Goal: Task Accomplishment & Management: Use online tool/utility

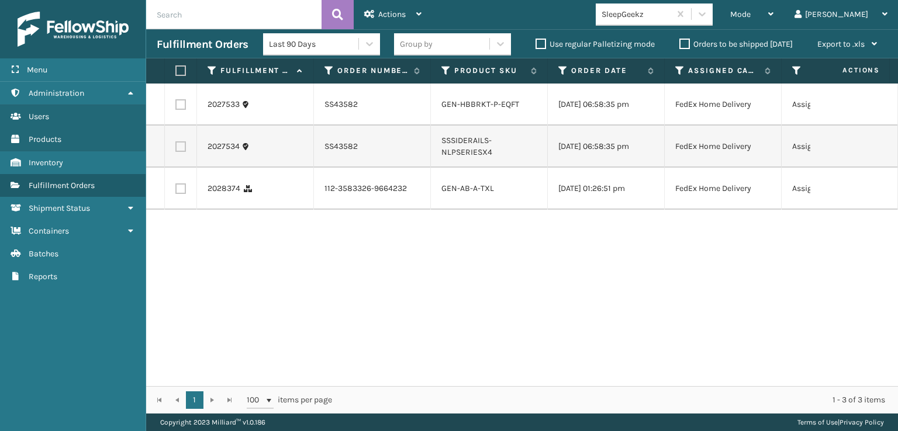
click at [719, 7] on div "SleepGeekz" at bounding box center [657, 15] width 124 height 22
click at [708, 12] on icon at bounding box center [702, 14] width 12 height 12
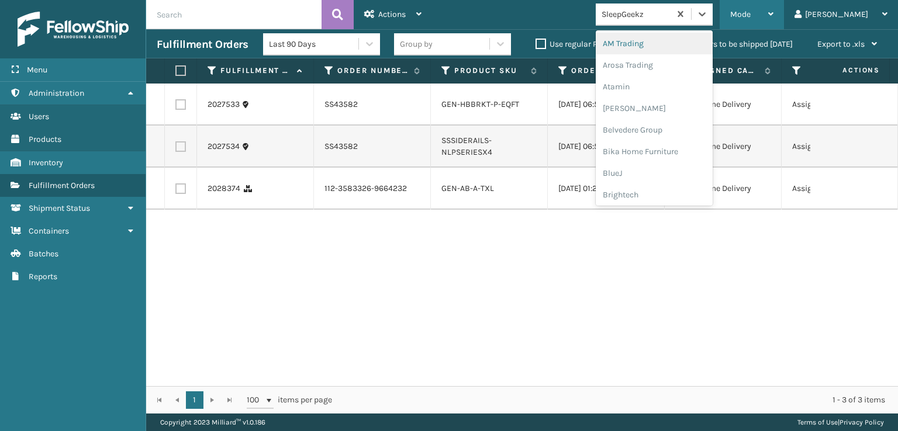
click at [750, 17] on span "Mode" at bounding box center [740, 14] width 20 height 10
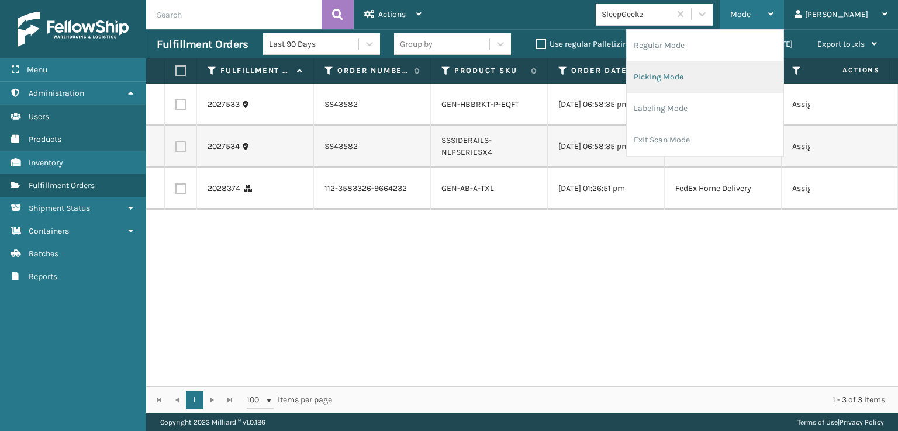
click at [708, 76] on li "Picking Mode" at bounding box center [704, 77] width 157 height 32
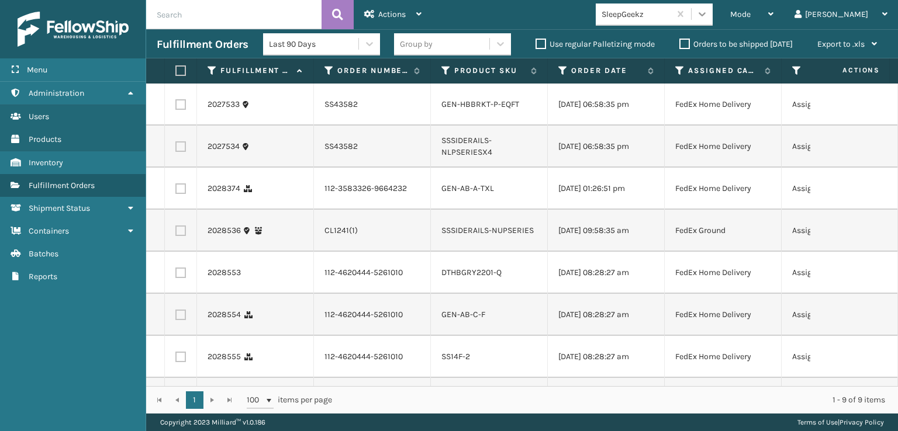
click at [708, 10] on icon at bounding box center [702, 14] width 12 height 12
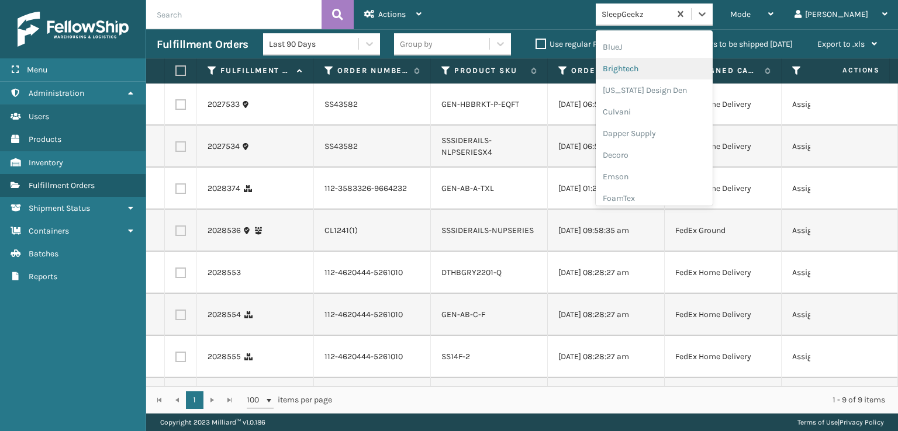
scroll to position [155, 0]
click at [668, 169] on div "FoamTex" at bounding box center [653, 169] width 117 height 22
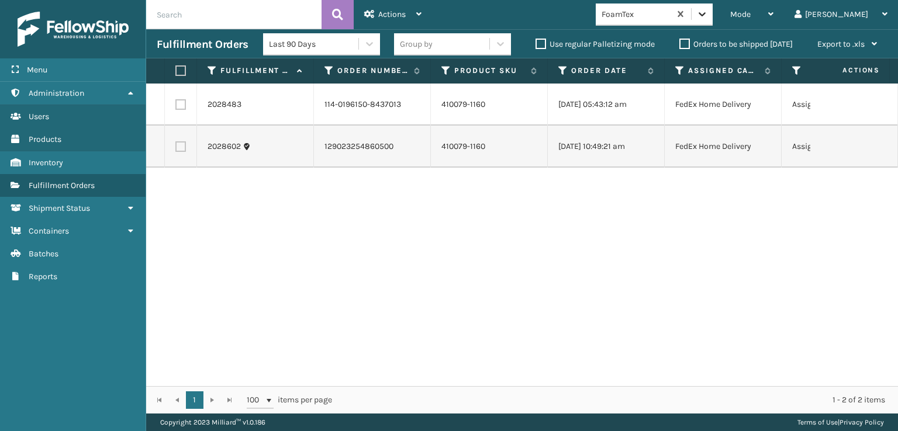
click at [708, 17] on icon at bounding box center [702, 14] width 12 height 12
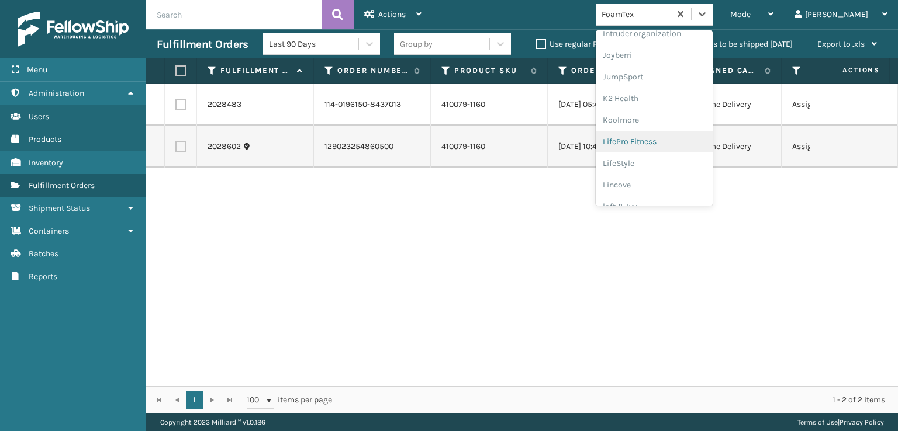
scroll to position [369, 0]
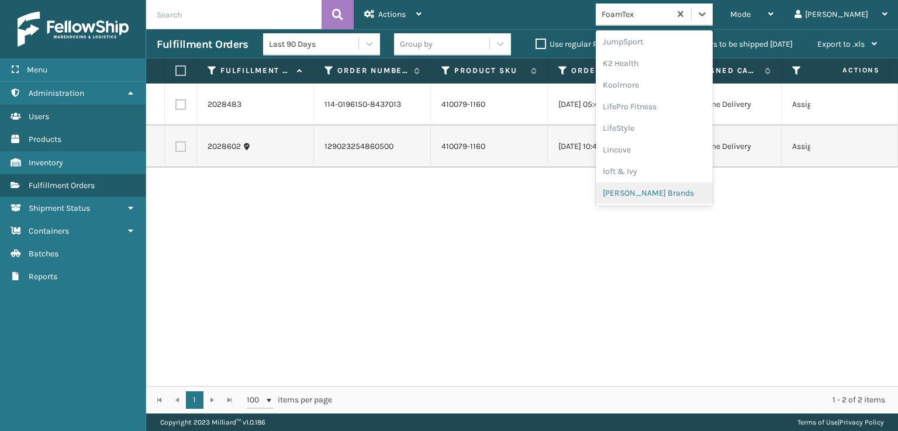
click at [671, 192] on div "[PERSON_NAME] Brands" at bounding box center [653, 193] width 117 height 22
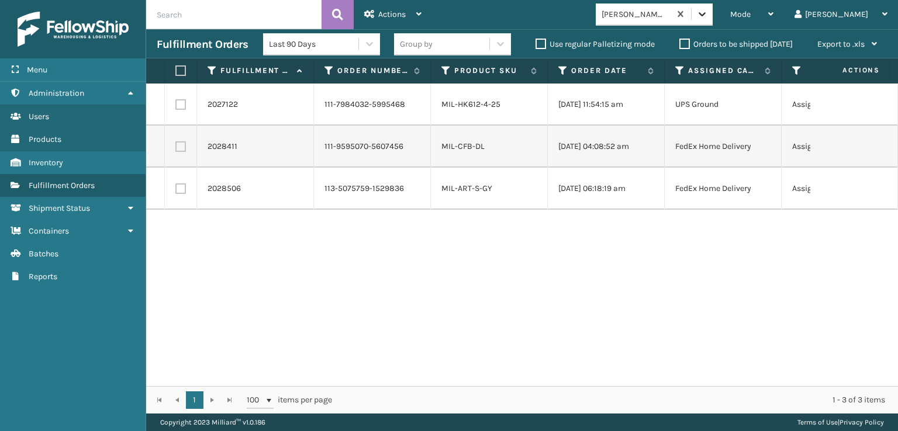
click at [708, 9] on icon at bounding box center [702, 14] width 12 height 12
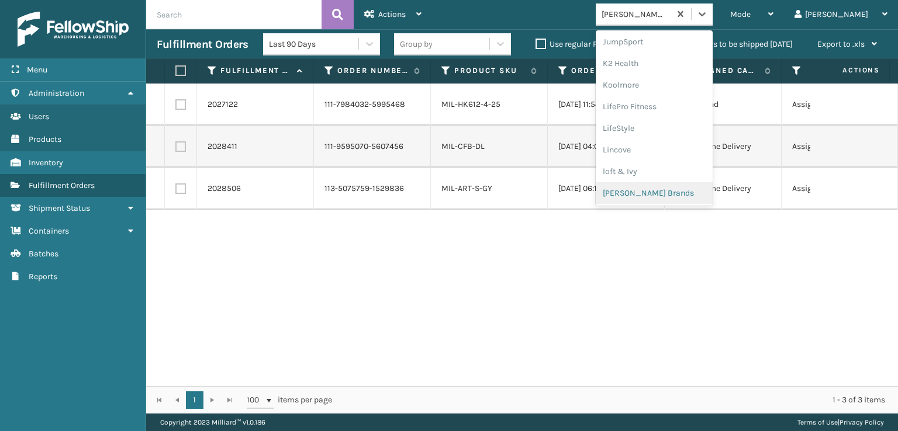
click at [678, 190] on div "[PERSON_NAME] Brands" at bounding box center [653, 193] width 117 height 22
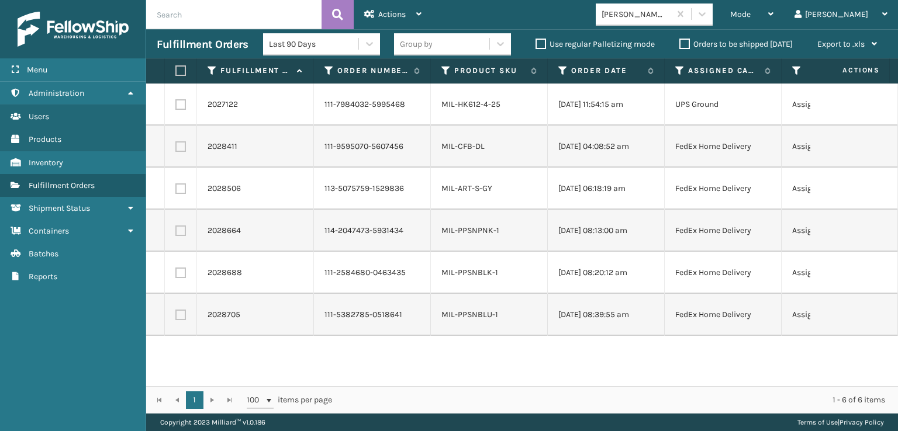
click at [178, 70] on label at bounding box center [178, 70] width 7 height 11
click at [176, 70] on input "checkbox" at bounding box center [175, 71] width 1 height 8
checkbox input "true"
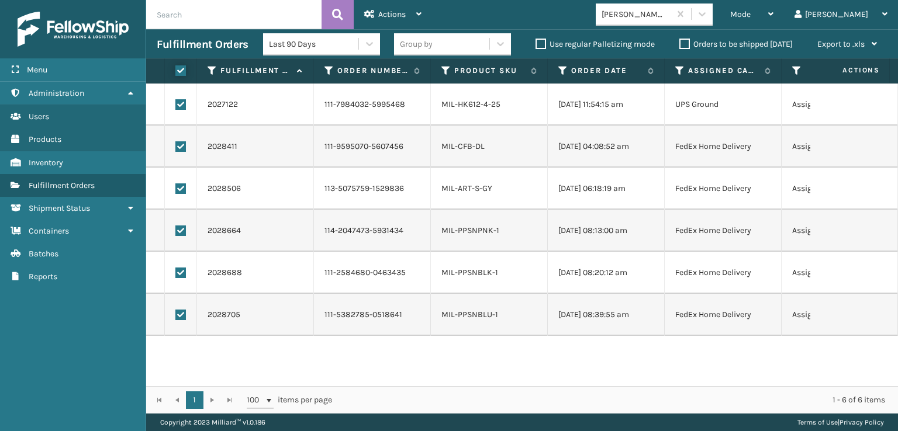
checkbox input "true"
click at [380, 15] on span "Actions" at bounding box center [391, 14] width 27 height 10
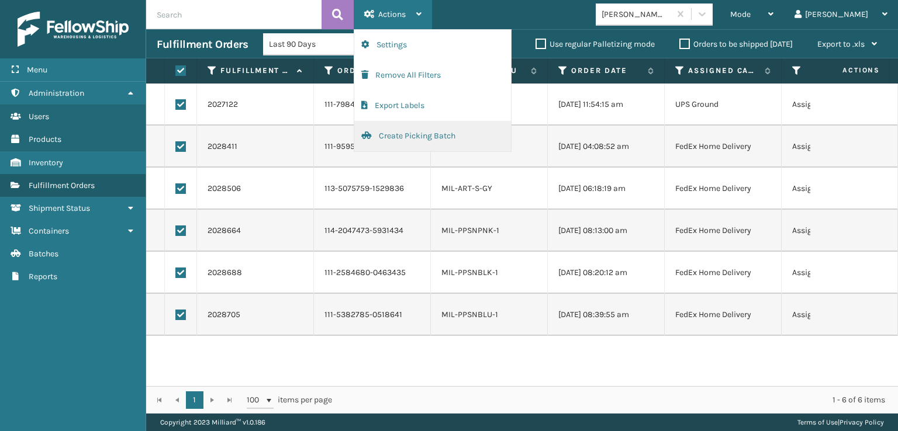
click at [402, 138] on button "Create Picking Batch" at bounding box center [432, 136] width 157 height 30
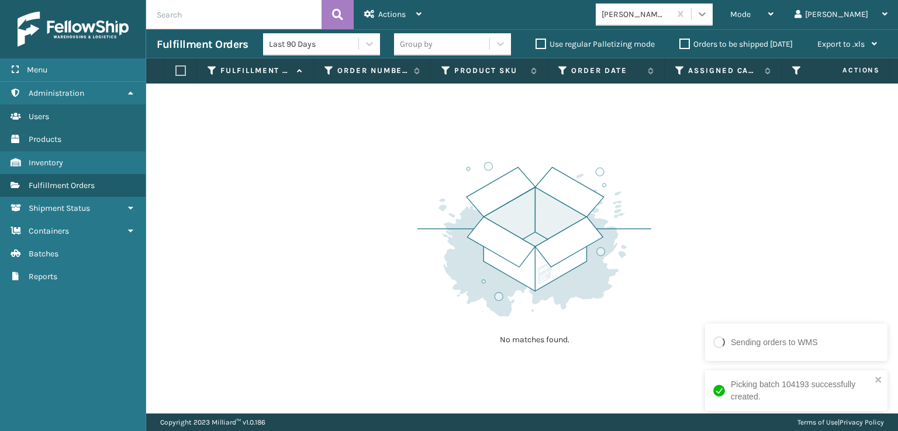
click at [708, 13] on icon at bounding box center [702, 14] width 12 height 12
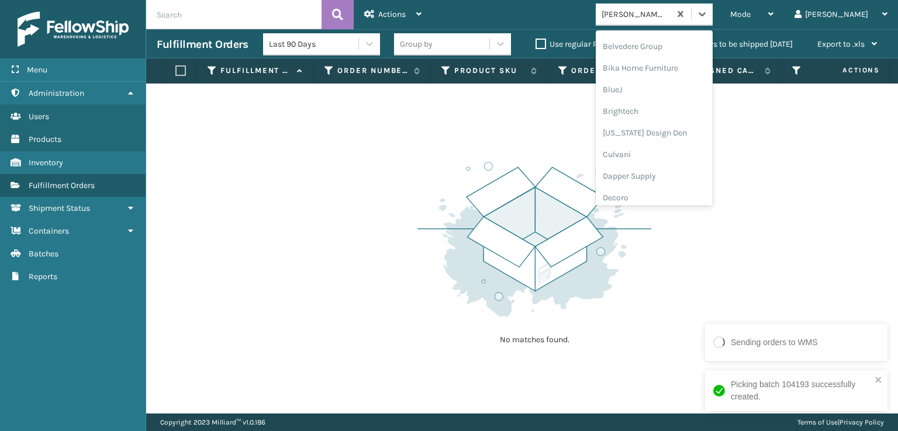
scroll to position [175, 0]
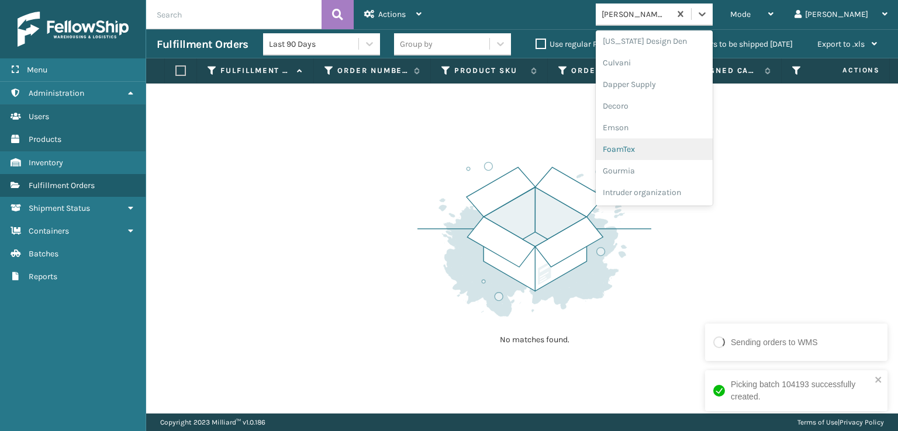
click at [664, 148] on div "FoamTex" at bounding box center [653, 149] width 117 height 22
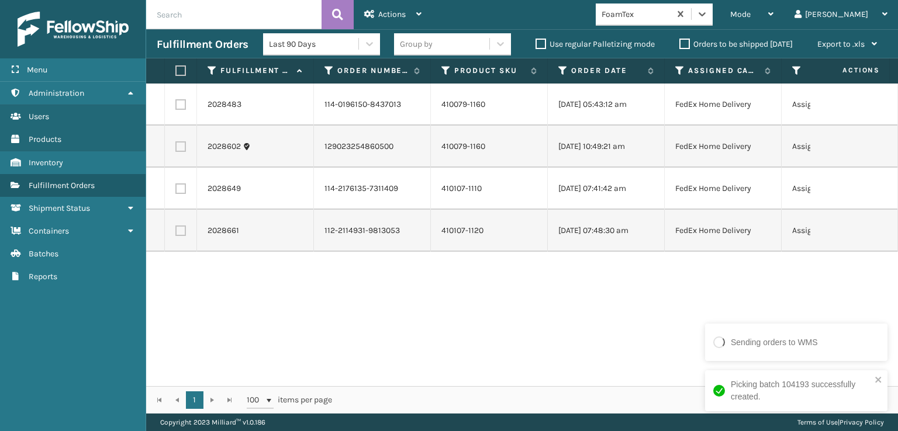
click at [180, 62] on th at bounding box center [181, 70] width 32 height 25
click at [180, 71] on label at bounding box center [178, 70] width 7 height 11
click at [176, 71] on input "checkbox" at bounding box center [175, 71] width 1 height 8
checkbox input "true"
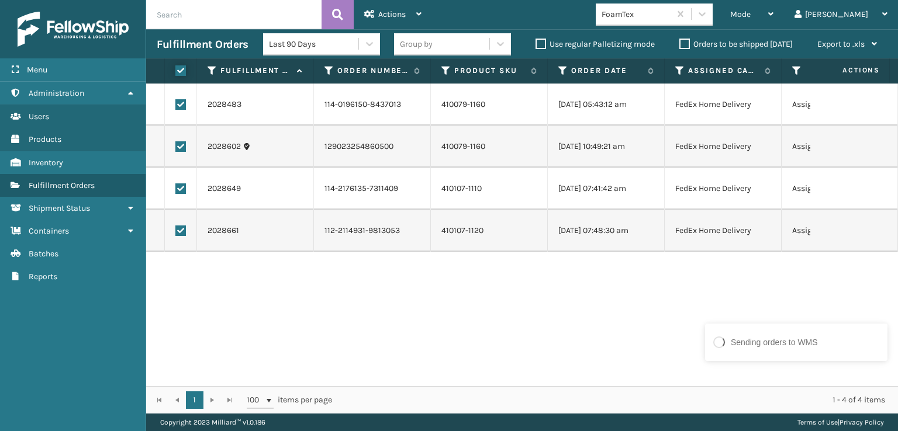
checkbox input "true"
click at [398, 11] on span "Actions" at bounding box center [391, 14] width 27 height 10
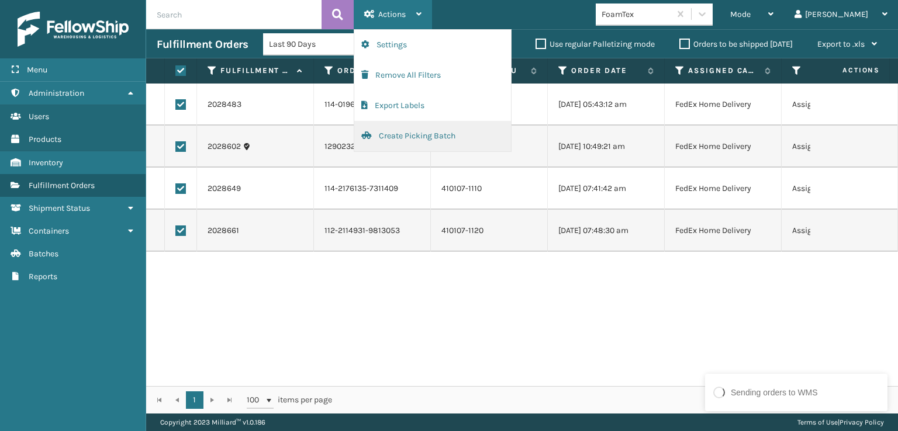
click at [400, 134] on button "Create Picking Batch" at bounding box center [432, 136] width 157 height 30
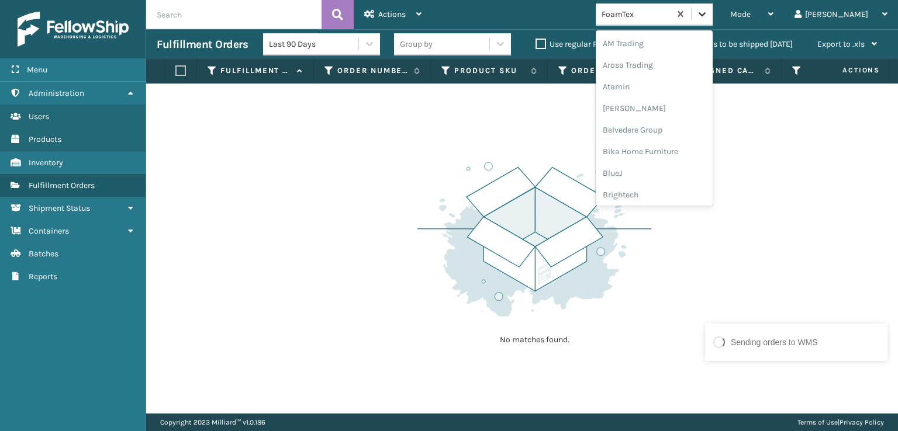
click at [708, 16] on icon at bounding box center [702, 14] width 12 height 12
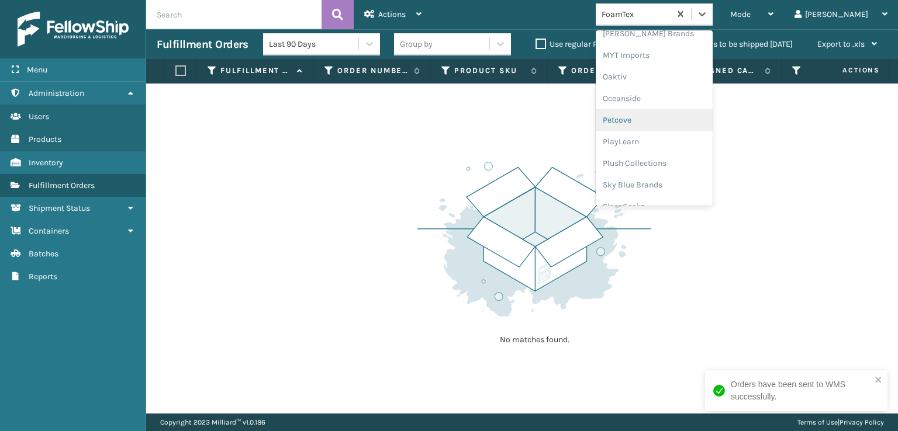
scroll to position [564, 0]
click at [669, 127] on div "Plush Collections" at bounding box center [653, 128] width 117 height 22
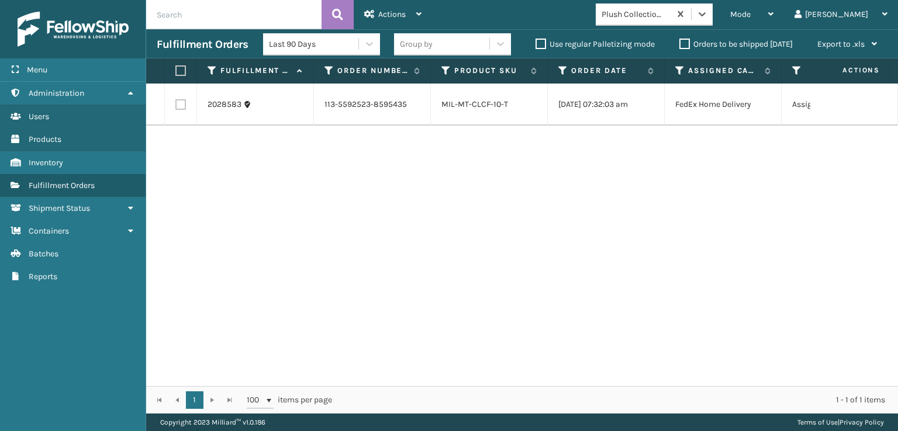
click at [178, 108] on label at bounding box center [180, 104] width 11 height 11
click at [176, 107] on input "checkbox" at bounding box center [175, 103] width 1 height 8
checkbox input "true"
click at [383, 7] on div "Actions" at bounding box center [392, 14] width 57 height 29
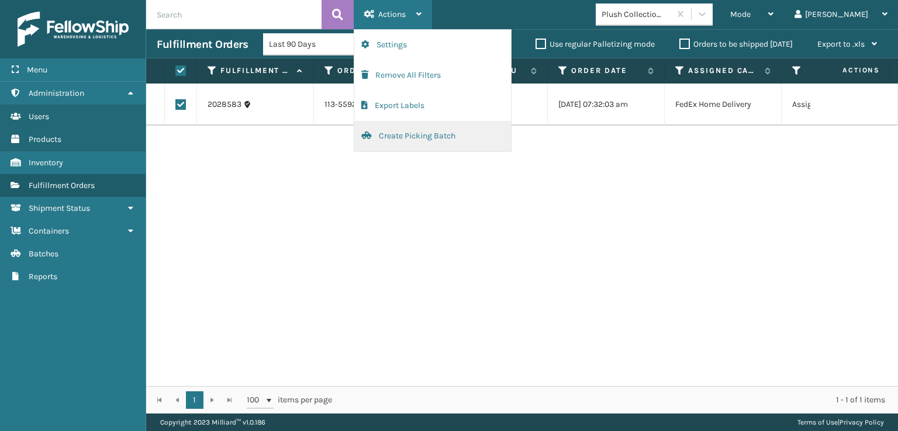
click at [410, 133] on button "Create Picking Batch" at bounding box center [432, 136] width 157 height 30
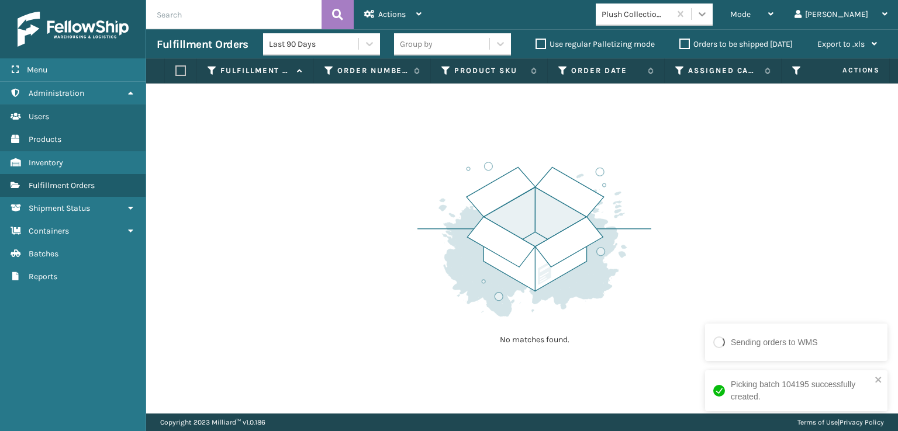
click at [708, 12] on icon at bounding box center [702, 14] width 12 height 12
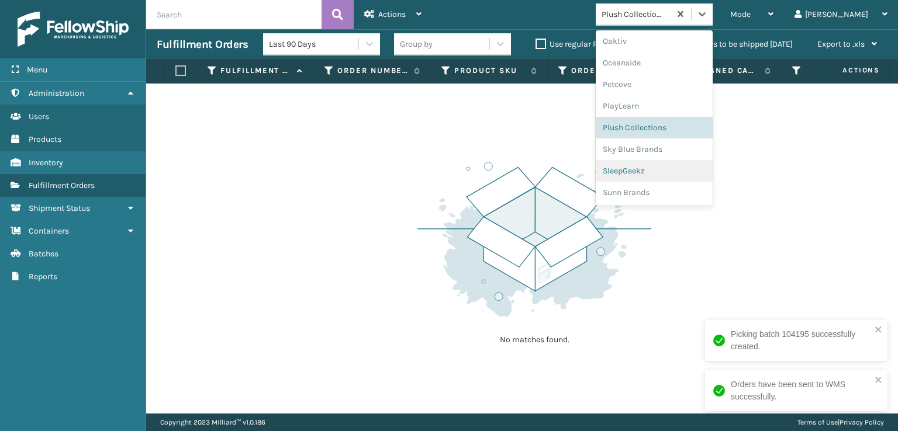
click at [666, 167] on div "SleepGeekz" at bounding box center [653, 171] width 117 height 22
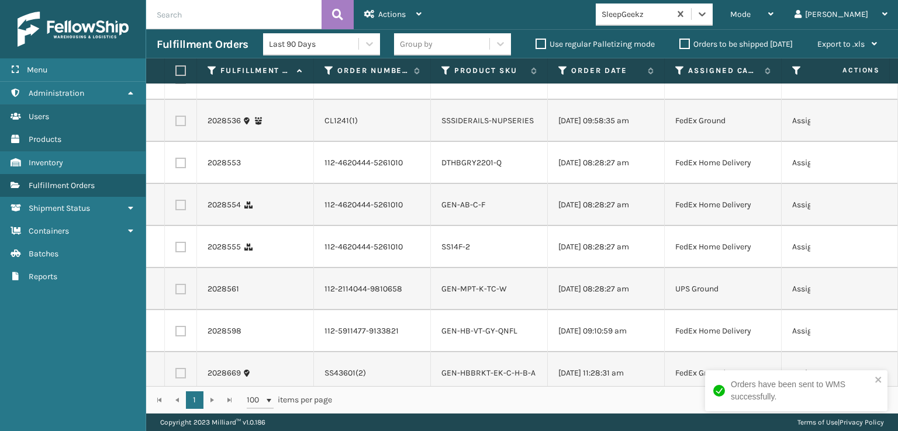
scroll to position [217, 0]
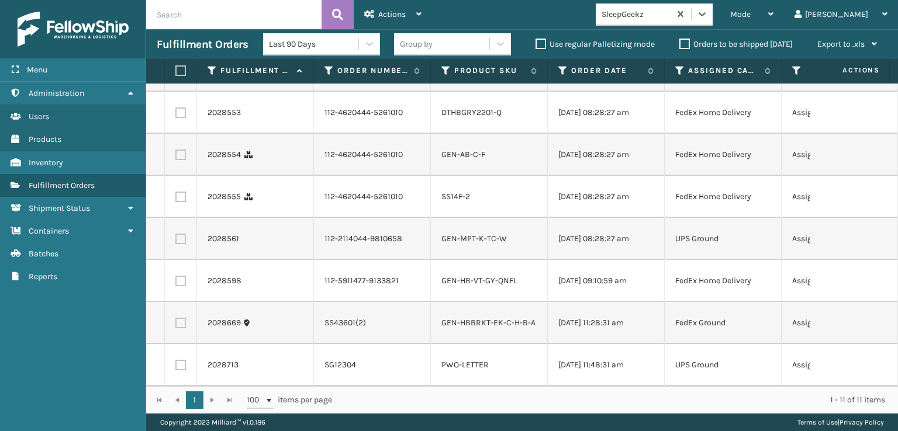
click at [182, 360] on label at bounding box center [180, 365] width 11 height 11
click at [176, 360] on input "checkbox" at bounding box center [175, 364] width 1 height 8
checkbox input "true"
click at [182, 318] on label at bounding box center [180, 323] width 11 height 11
click at [176, 318] on input "checkbox" at bounding box center [175, 322] width 1 height 8
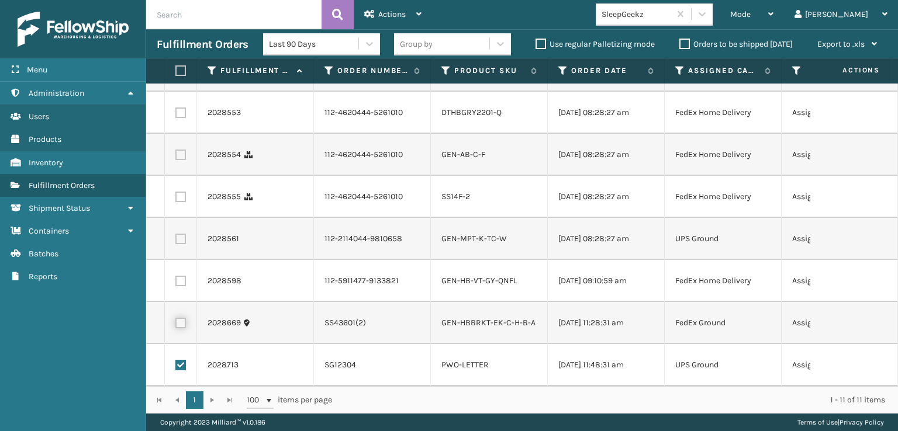
checkbox input "true"
click at [180, 234] on label at bounding box center [180, 239] width 11 height 11
click at [176, 234] on input "checkbox" at bounding box center [175, 238] width 1 height 8
checkbox input "true"
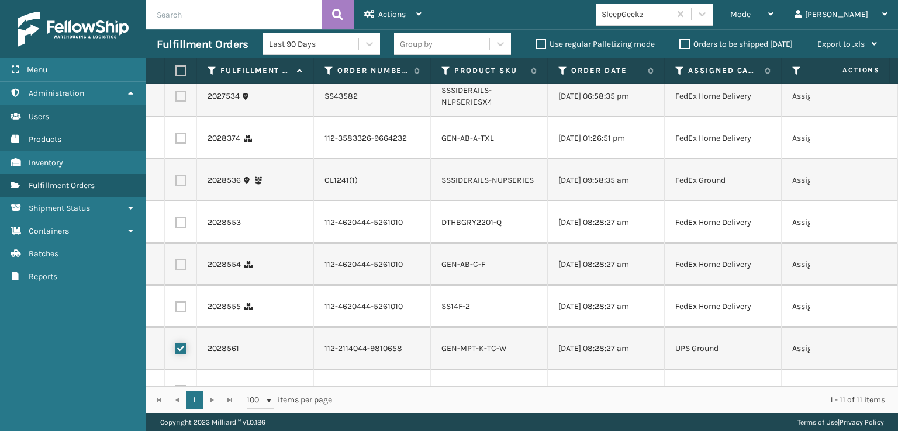
scroll to position [42, 0]
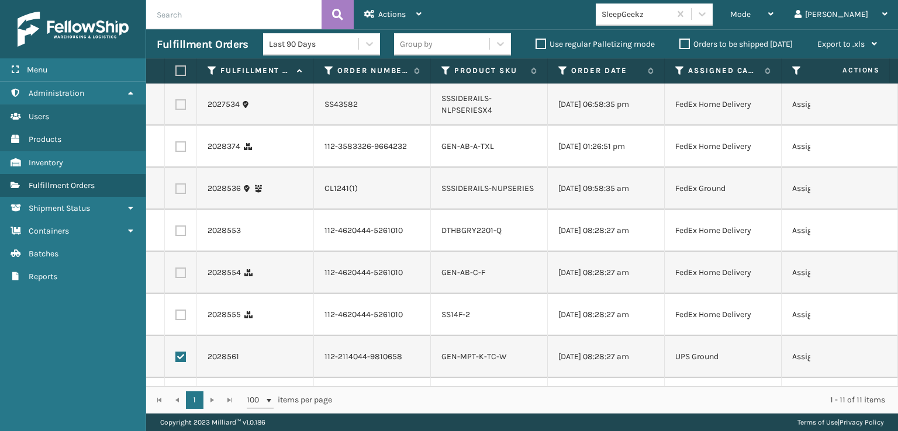
click at [178, 194] on label at bounding box center [180, 188] width 11 height 11
click at [176, 191] on input "checkbox" at bounding box center [175, 187] width 1 height 8
checkbox input "true"
click at [181, 110] on label at bounding box center [180, 104] width 11 height 11
click at [176, 107] on input "checkbox" at bounding box center [175, 103] width 1 height 8
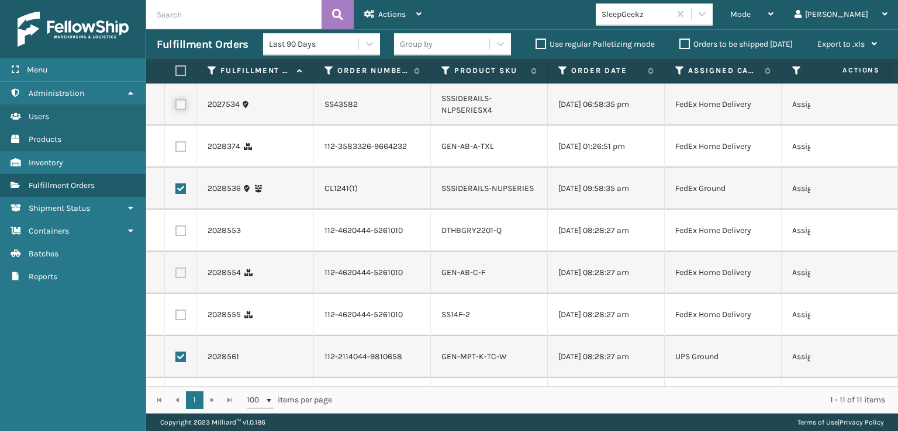
checkbox input "true"
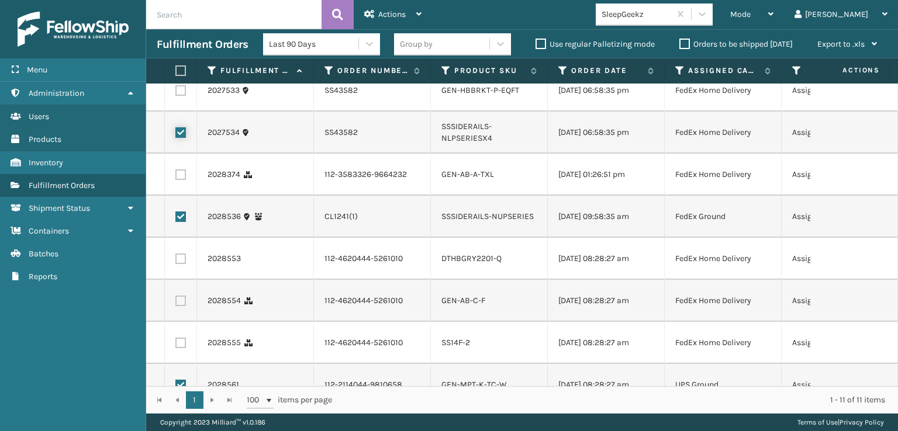
scroll to position [0, 0]
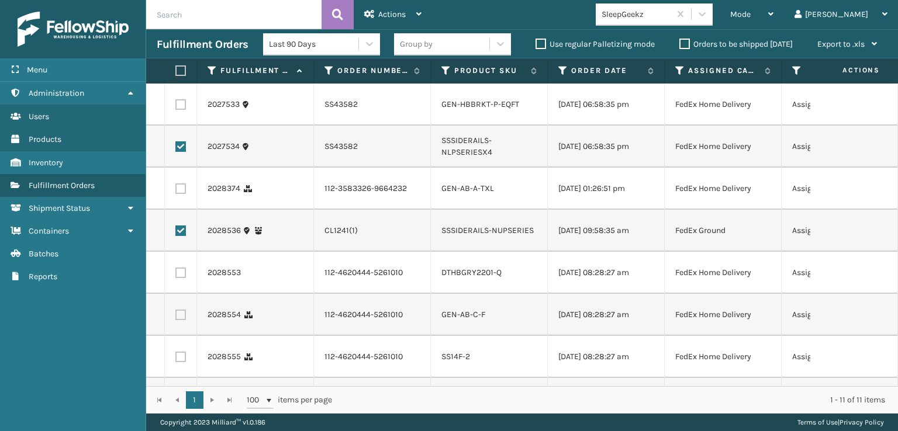
click at [182, 107] on label at bounding box center [180, 104] width 11 height 11
click at [176, 107] on input "checkbox" at bounding box center [175, 103] width 1 height 8
checkbox input "true"
click at [381, 12] on span "Actions" at bounding box center [391, 14] width 27 height 10
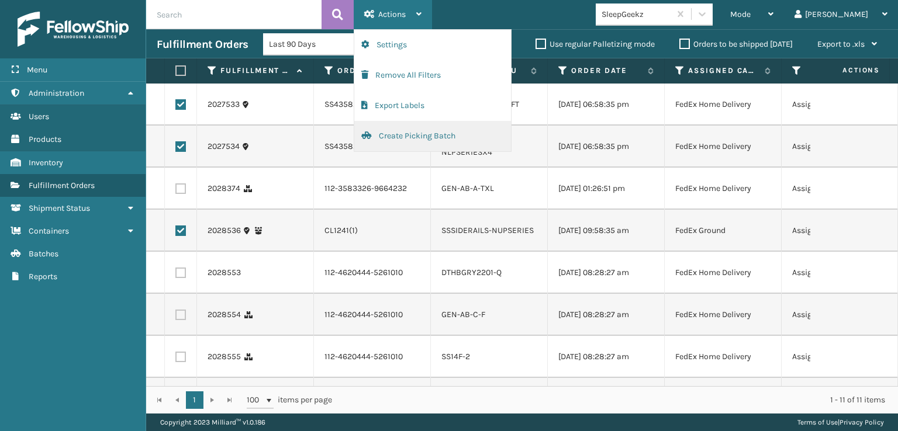
click at [397, 135] on button "Create Picking Batch" at bounding box center [432, 136] width 157 height 30
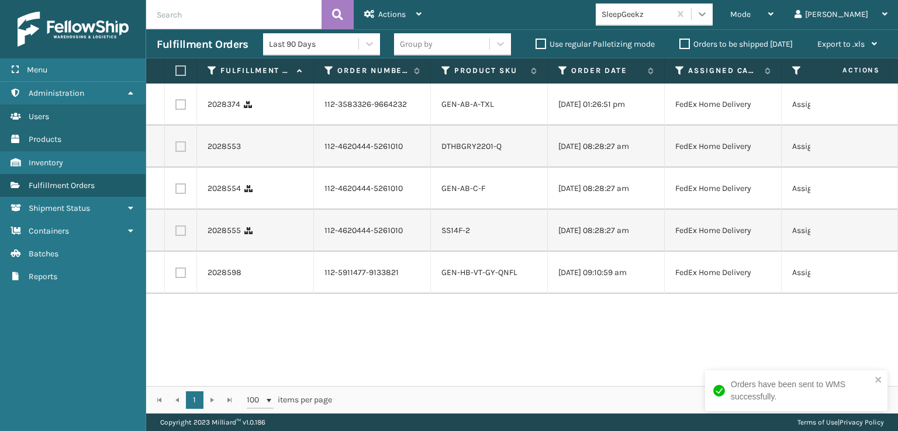
click at [712, 19] on div at bounding box center [701, 14] width 21 height 21
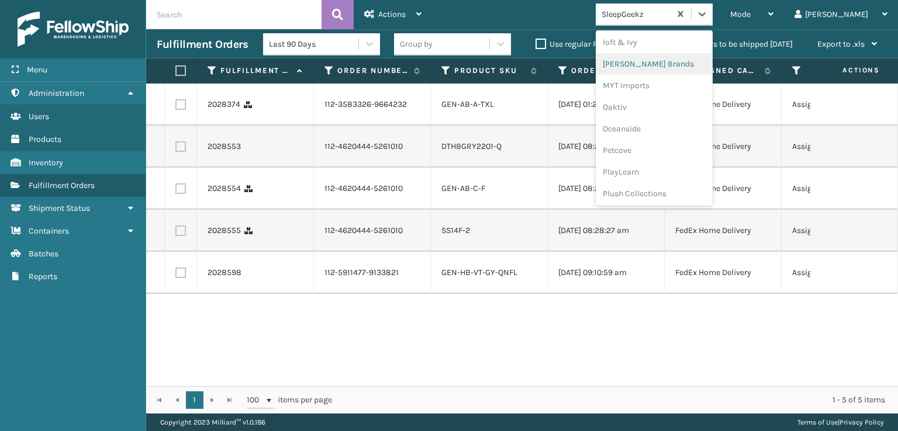
scroll to position [564, 0]
click at [671, 171] on div "SleepGeekz" at bounding box center [653, 171] width 117 height 22
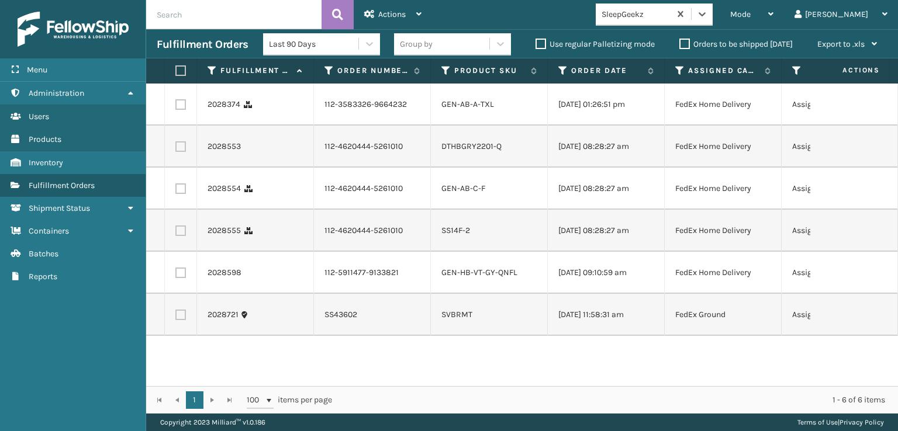
click at [179, 109] on label at bounding box center [180, 104] width 11 height 11
click at [176, 107] on input "checkbox" at bounding box center [175, 103] width 1 height 8
checkbox input "true"
click at [178, 152] on label at bounding box center [180, 146] width 11 height 11
click at [176, 149] on input "checkbox" at bounding box center [175, 145] width 1 height 8
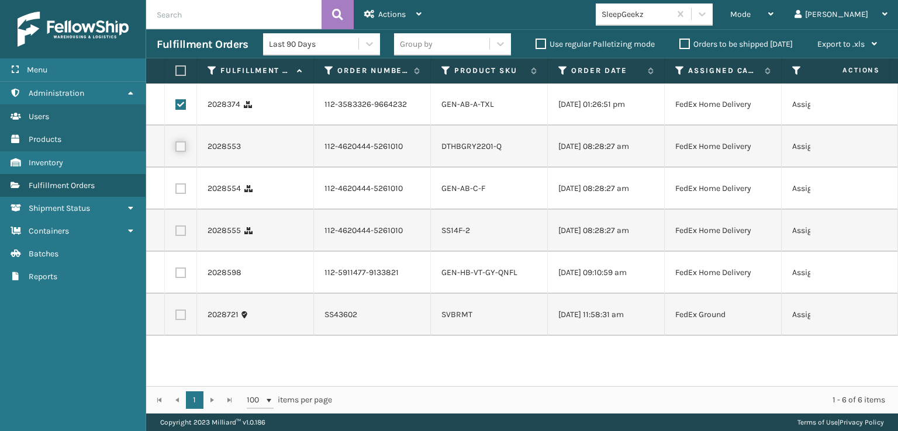
checkbox input "true"
click at [182, 194] on label at bounding box center [180, 188] width 11 height 11
click at [176, 191] on input "checkbox" at bounding box center [175, 187] width 1 height 8
checkbox input "true"
click at [180, 236] on label at bounding box center [180, 231] width 11 height 11
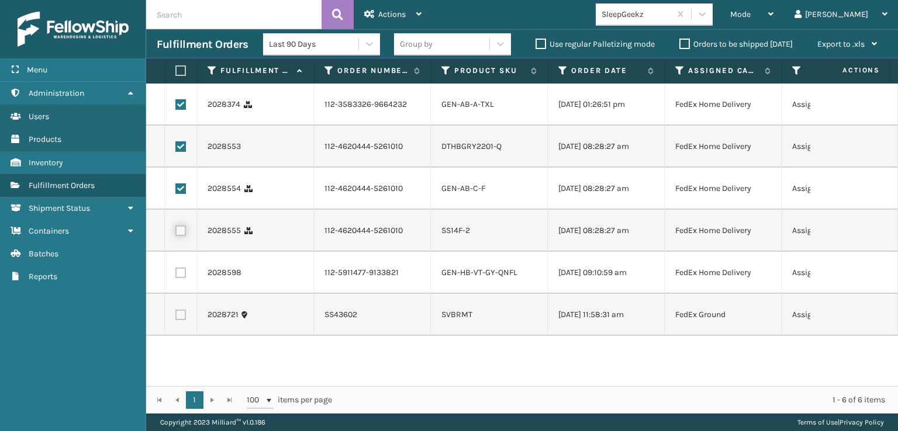
click at [176, 233] on input "checkbox" at bounding box center [175, 230] width 1 height 8
checkbox input "true"
click at [181, 278] on label at bounding box center [180, 273] width 11 height 11
click at [176, 275] on input "checkbox" at bounding box center [175, 272] width 1 height 8
checkbox input "true"
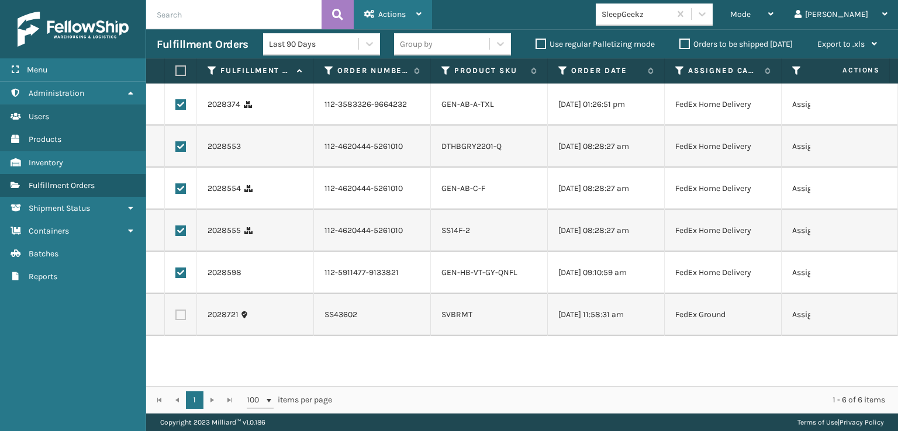
click at [382, 12] on span "Actions" at bounding box center [391, 14] width 27 height 10
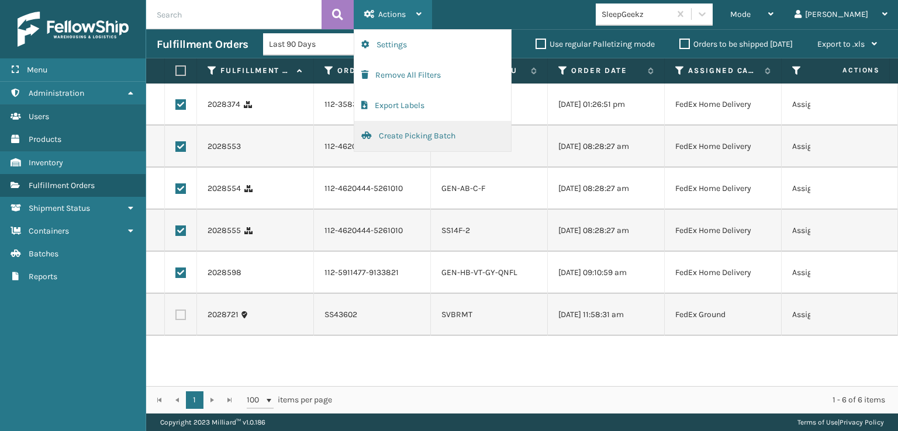
click at [390, 133] on button "Create Picking Batch" at bounding box center [432, 136] width 157 height 30
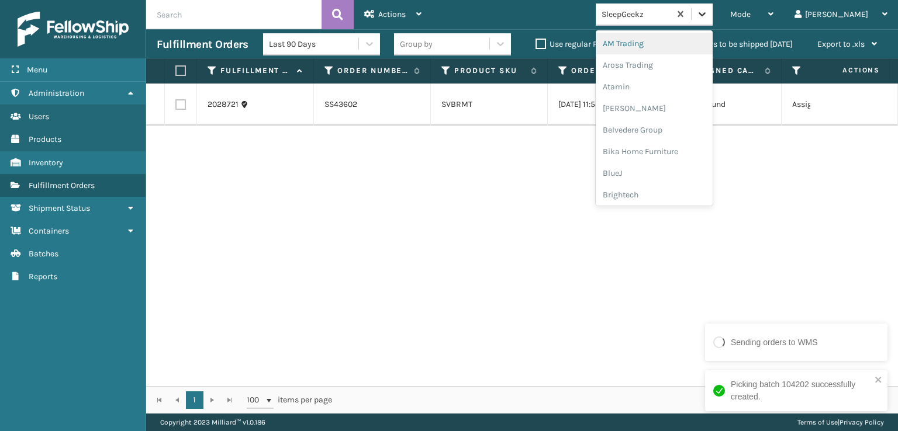
click at [708, 16] on icon at bounding box center [702, 14] width 12 height 12
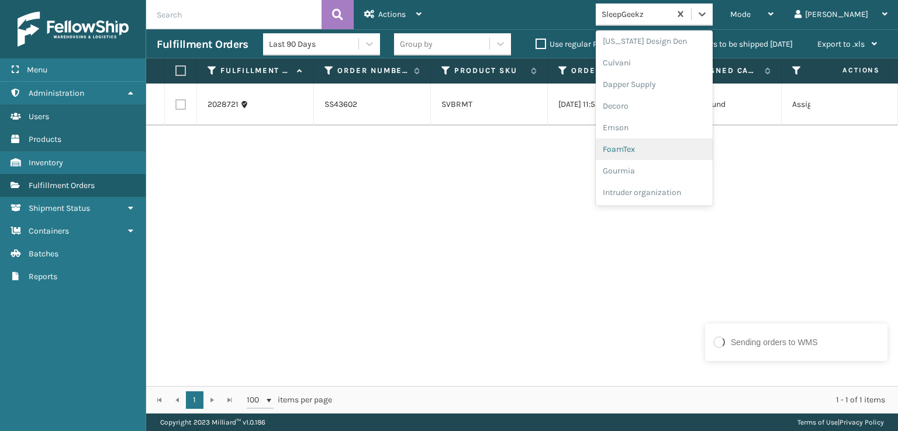
click at [662, 147] on div "FoamTex" at bounding box center [653, 149] width 117 height 22
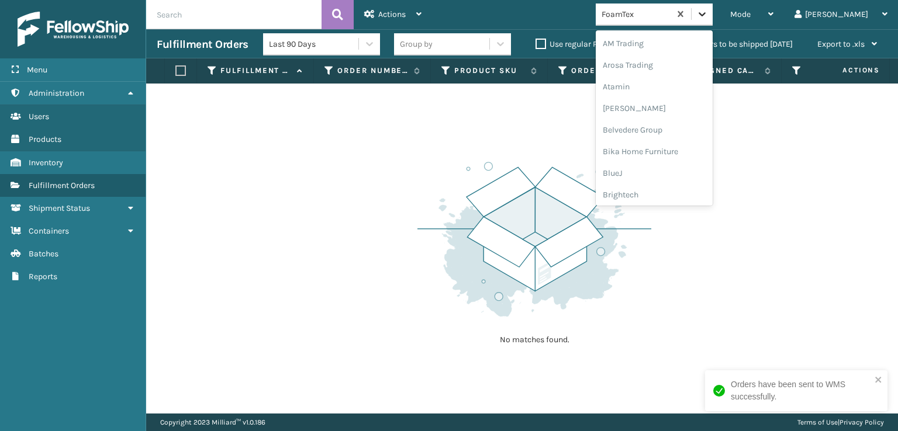
click at [708, 18] on icon at bounding box center [702, 14] width 12 height 12
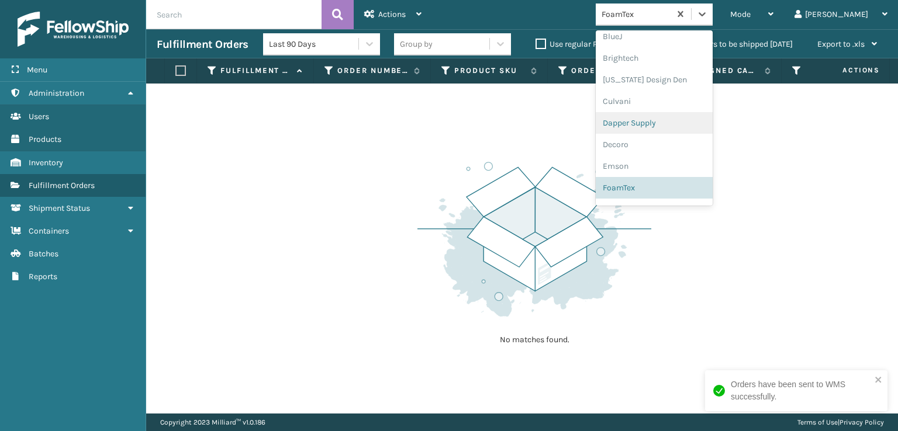
scroll to position [369, 0]
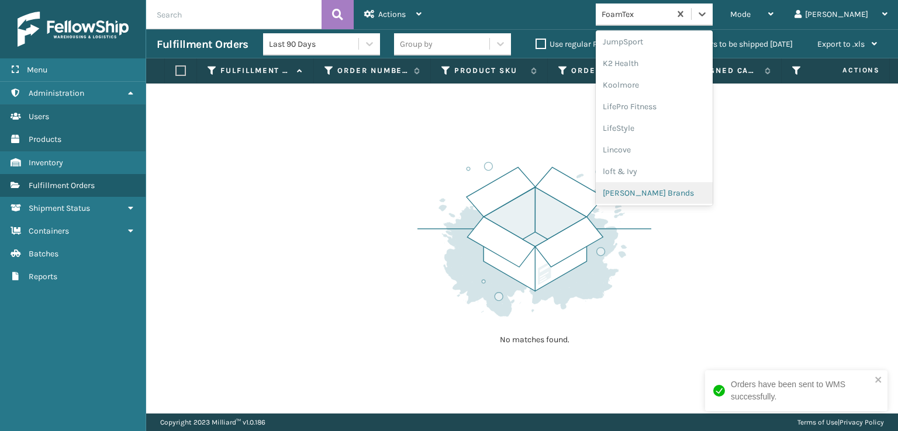
click at [658, 195] on div "[PERSON_NAME] Brands" at bounding box center [653, 193] width 117 height 22
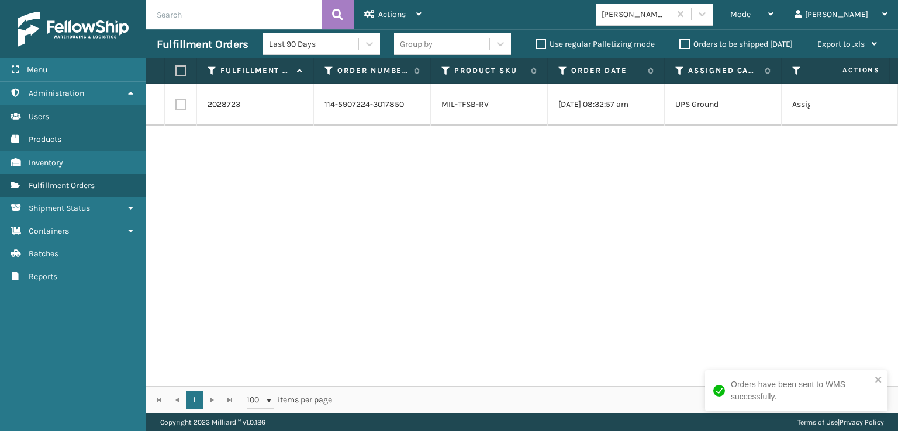
click at [180, 101] on label at bounding box center [180, 104] width 11 height 11
click at [176, 101] on input "checkbox" at bounding box center [175, 103] width 1 height 8
checkbox input "true"
click at [390, 5] on div "Actions" at bounding box center [392, 14] width 57 height 29
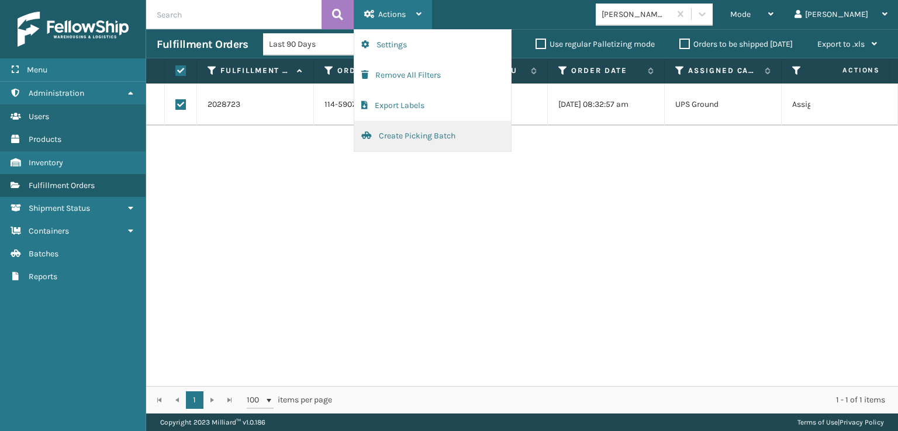
click at [404, 136] on button "Create Picking Batch" at bounding box center [432, 136] width 157 height 30
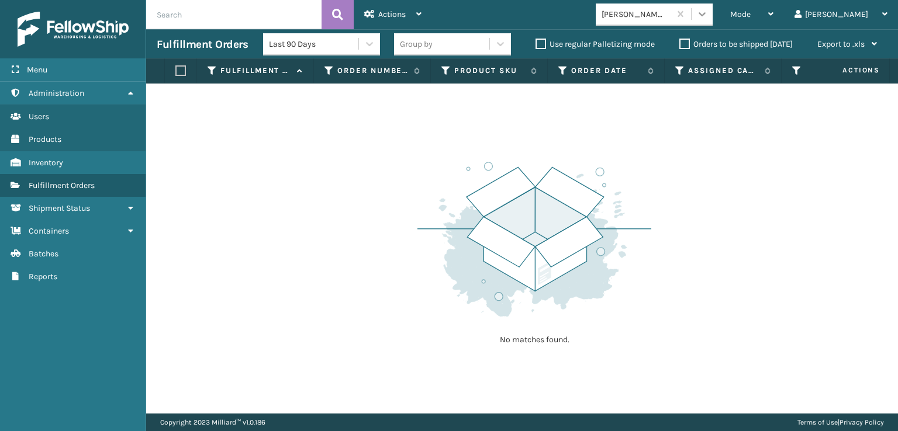
click at [712, 12] on div at bounding box center [701, 14] width 21 height 21
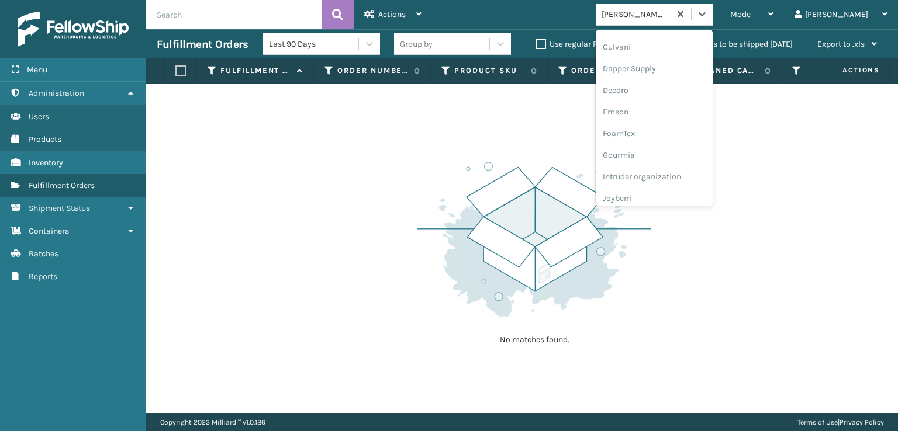
scroll to position [234, 0]
click at [663, 89] on div "FoamTex" at bounding box center [653, 91] width 117 height 22
drag, startPoint x: 750, startPoint y: 18, endPoint x: 745, endPoint y: 45, distance: 27.9
click at [708, 18] on icon at bounding box center [702, 14] width 12 height 12
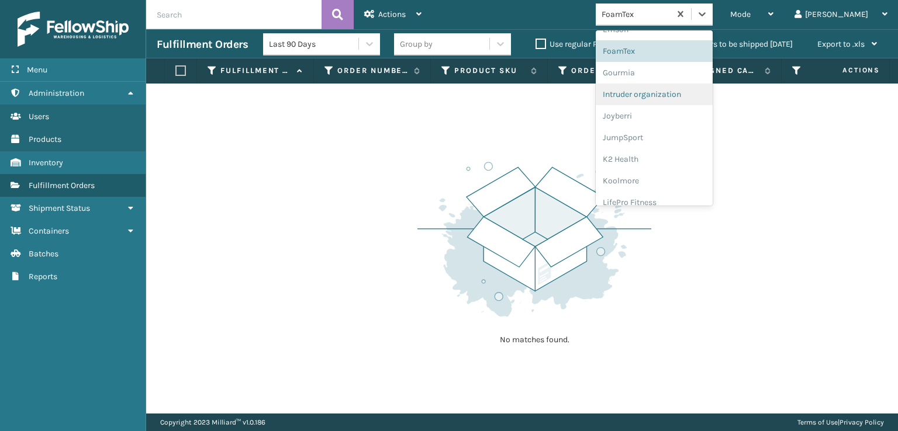
scroll to position [369, 0]
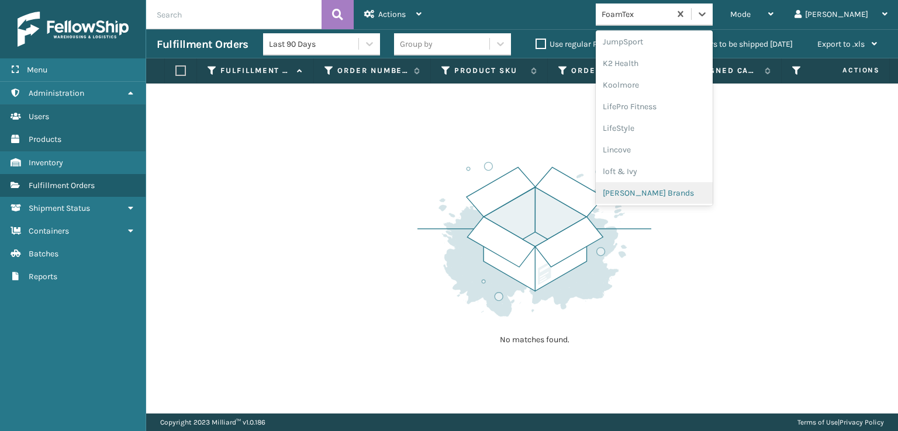
click at [677, 189] on div "[PERSON_NAME] Brands" at bounding box center [653, 193] width 117 height 22
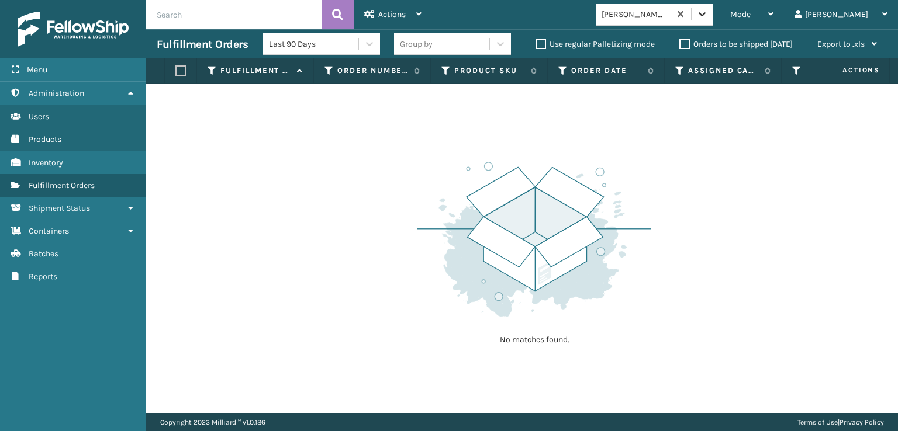
click at [708, 19] on icon at bounding box center [702, 14] width 12 height 12
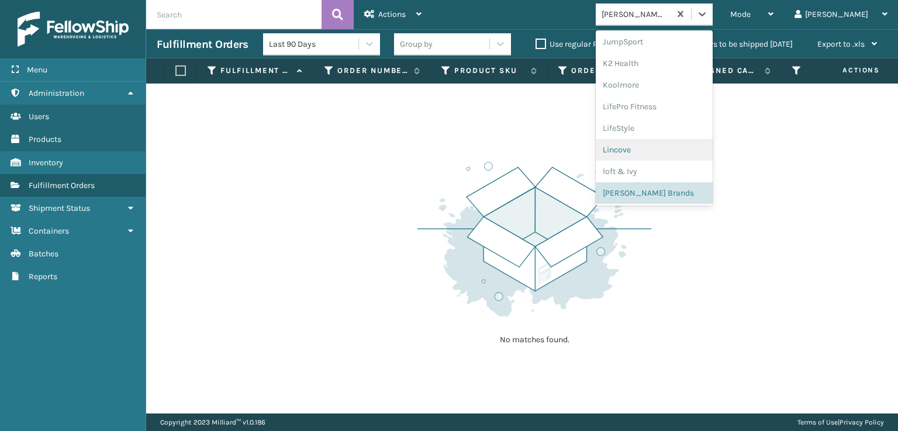
scroll to position [564, 0]
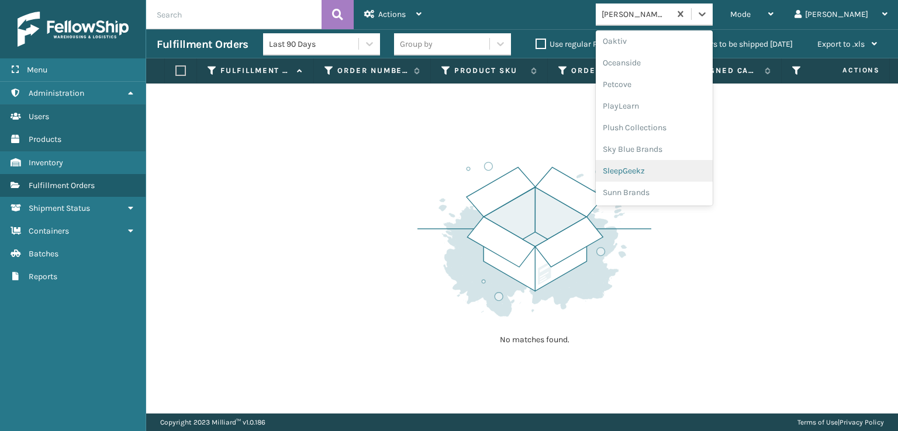
click at [671, 168] on div "SleepGeekz" at bounding box center [653, 171] width 117 height 22
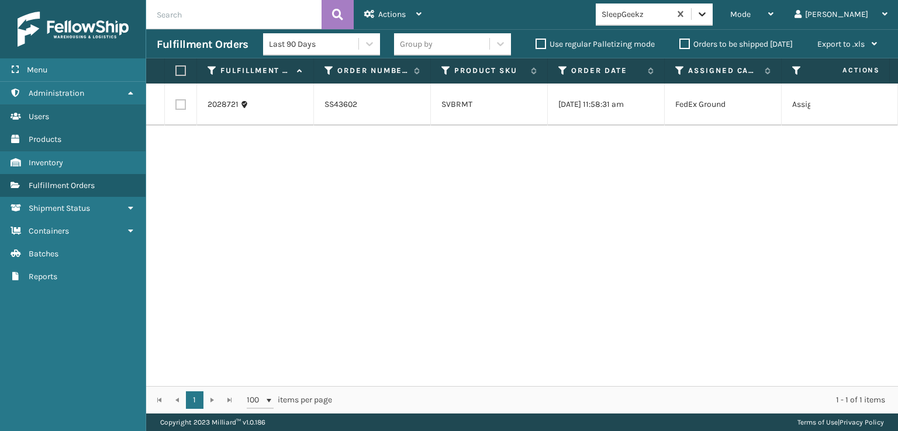
drag, startPoint x: 753, startPoint y: 13, endPoint x: 750, endPoint y: 23, distance: 10.2
click at [705, 13] on icon at bounding box center [701, 14] width 7 height 4
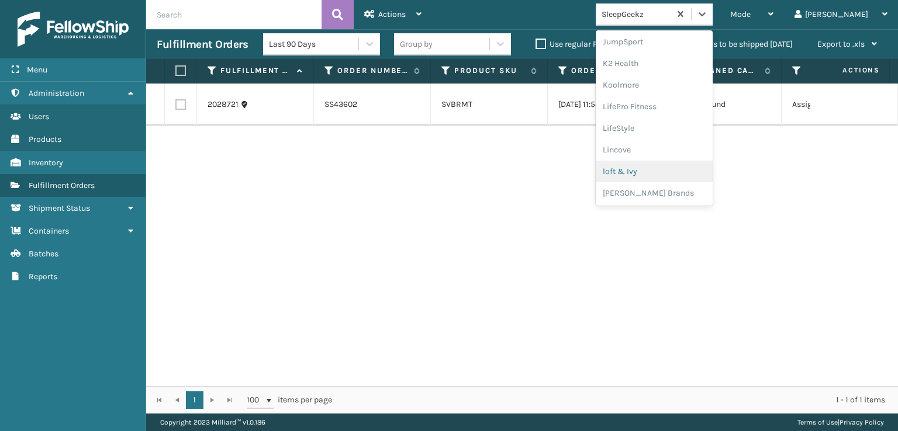
scroll to position [545, 0]
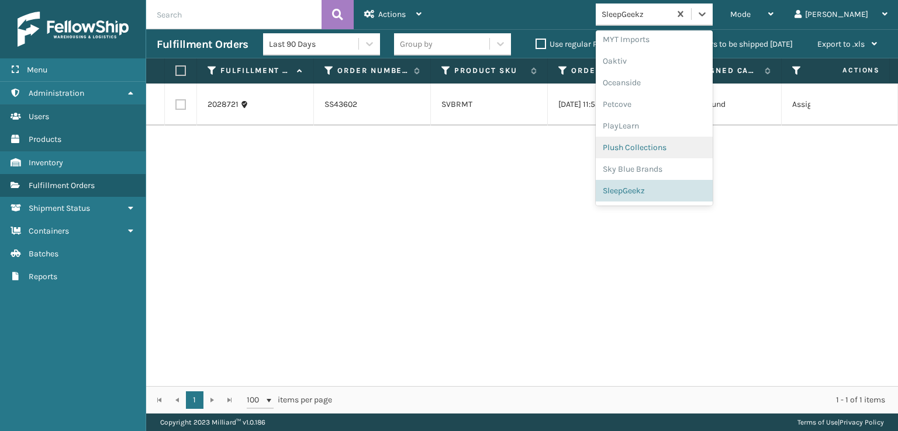
click at [661, 146] on div "Plush Collections" at bounding box center [653, 148] width 117 height 22
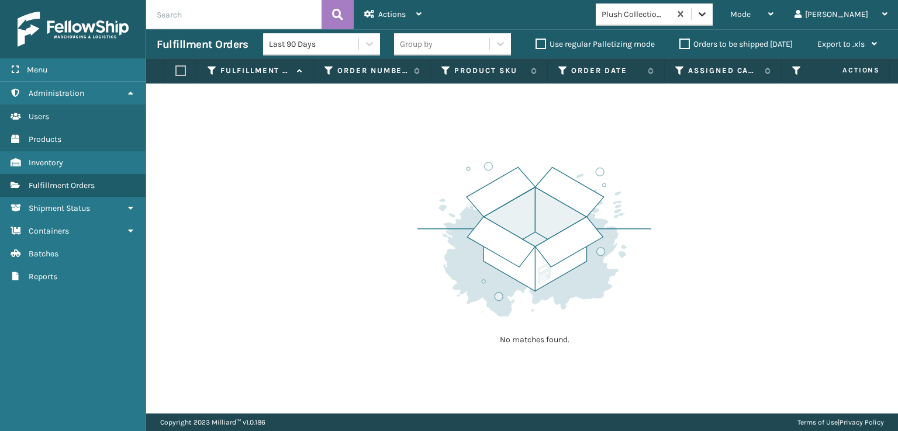
click at [708, 15] on icon at bounding box center [702, 14] width 12 height 12
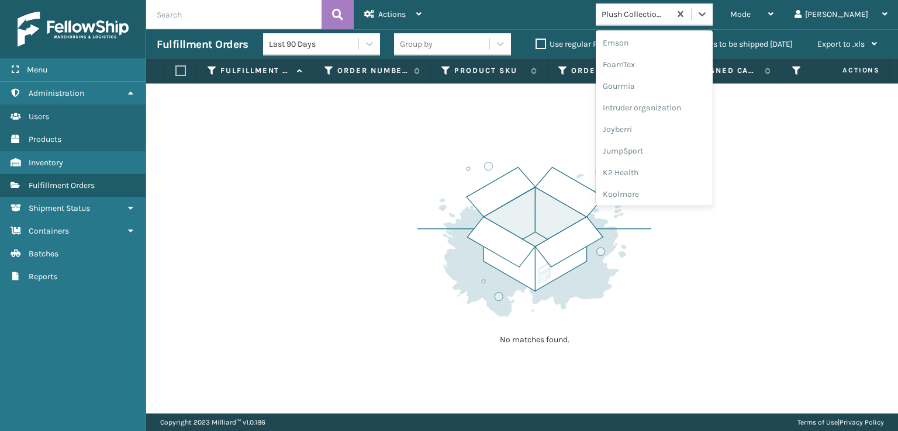
scroll to position [234, 0]
click at [669, 89] on div "FoamTex" at bounding box center [653, 91] width 117 height 22
click at [712, 20] on div at bounding box center [701, 14] width 21 height 21
click at [669, 114] on div "[PERSON_NAME] Brands" at bounding box center [653, 115] width 117 height 22
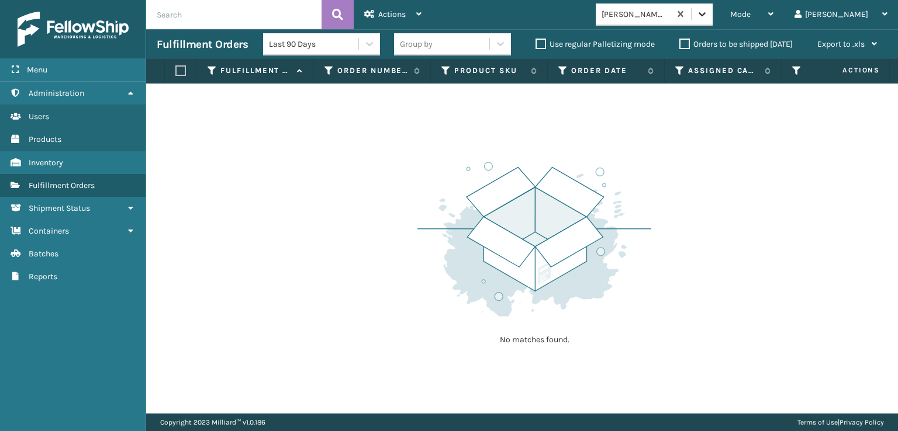
click at [708, 12] on icon at bounding box center [702, 14] width 12 height 12
click at [705, 15] on icon at bounding box center [701, 14] width 7 height 4
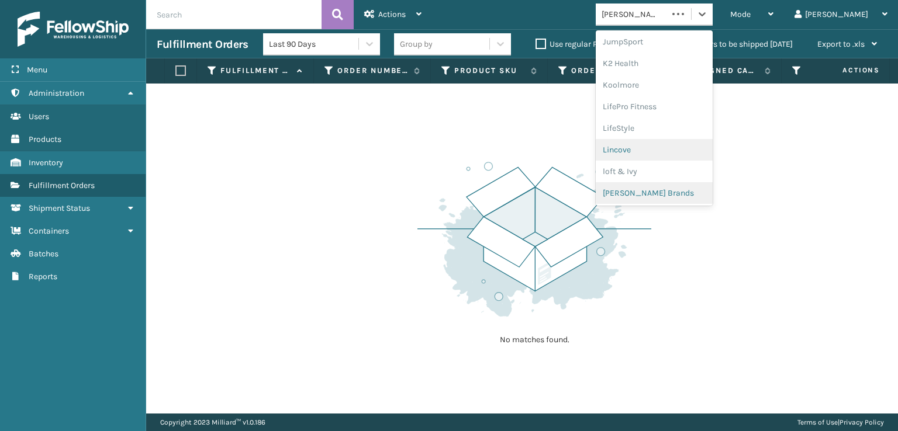
scroll to position [425, 0]
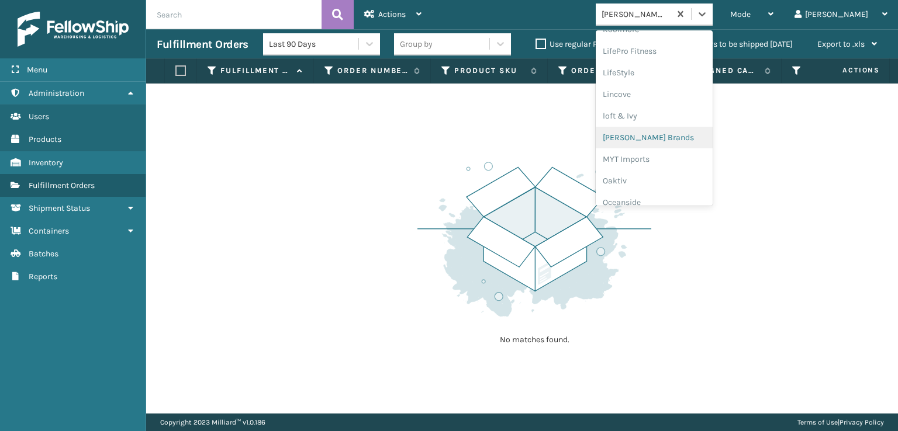
click at [679, 138] on div "[PERSON_NAME] Brands" at bounding box center [653, 138] width 117 height 22
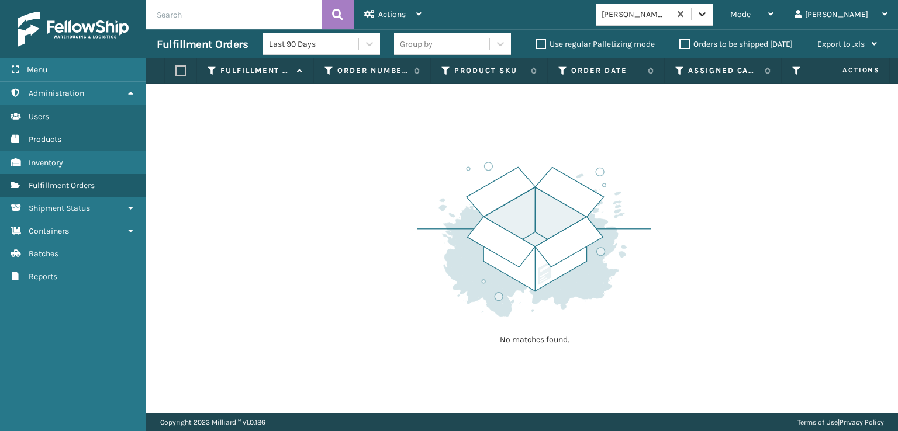
click at [708, 16] on icon at bounding box center [702, 14] width 12 height 12
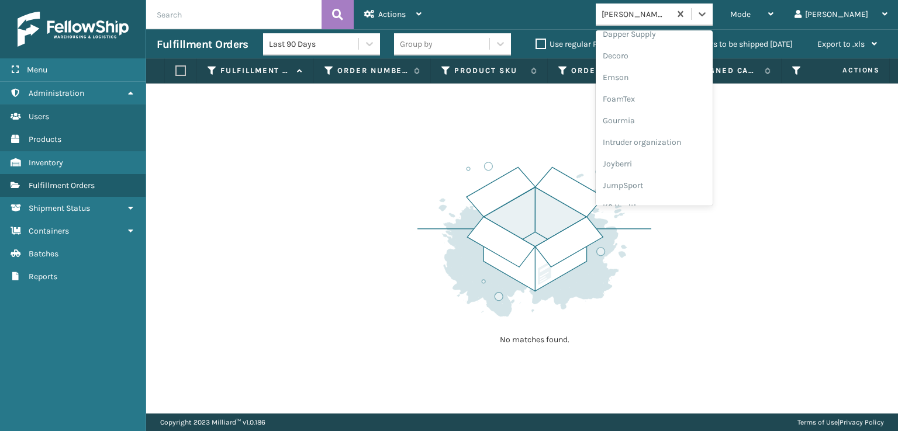
scroll to position [194, 0]
click at [668, 131] on div "FoamTex" at bounding box center [653, 131] width 117 height 22
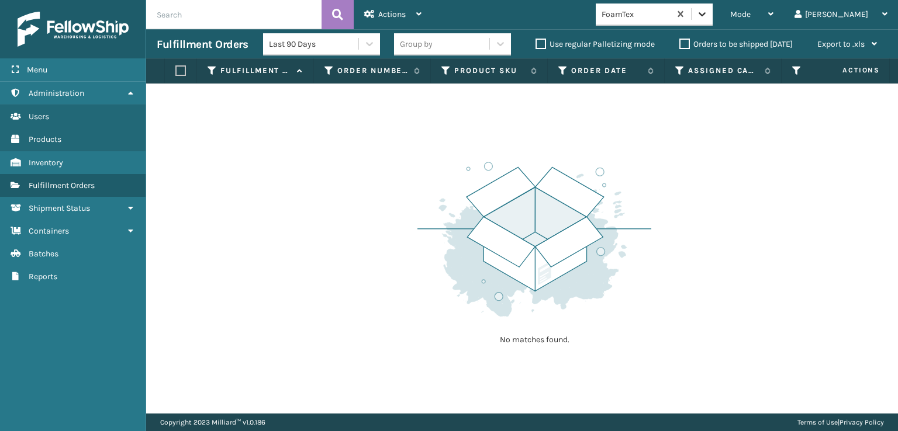
click at [708, 17] on icon at bounding box center [702, 14] width 12 height 12
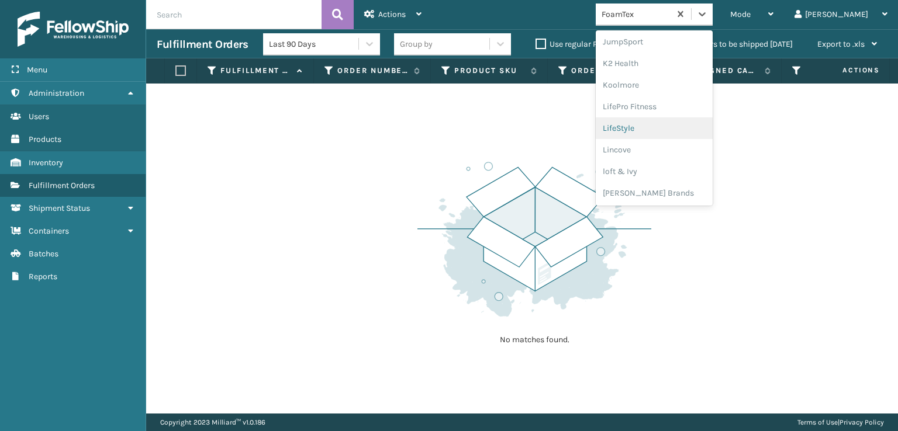
scroll to position [564, 0]
click at [673, 168] on div "SleepGeekz" at bounding box center [653, 171] width 117 height 22
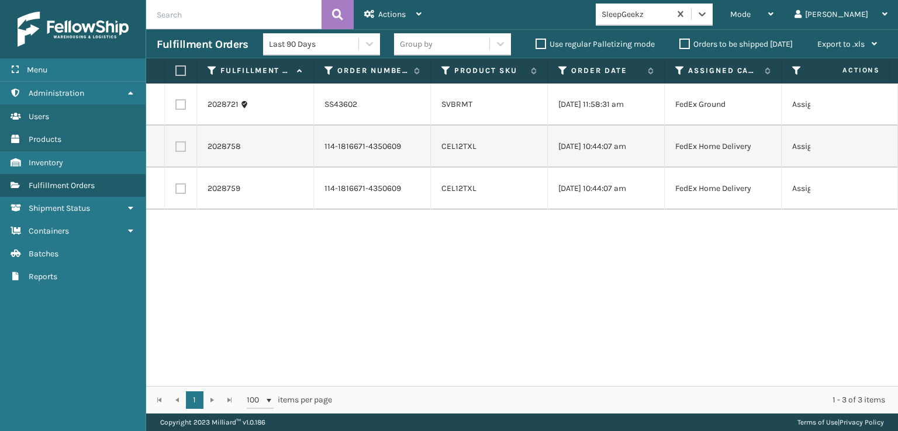
click at [185, 194] on label at bounding box center [180, 188] width 11 height 11
click at [176, 191] on input "checkbox" at bounding box center [175, 187] width 1 height 8
checkbox input "true"
click at [179, 148] on label at bounding box center [180, 146] width 11 height 11
click at [176, 148] on input "checkbox" at bounding box center [175, 145] width 1 height 8
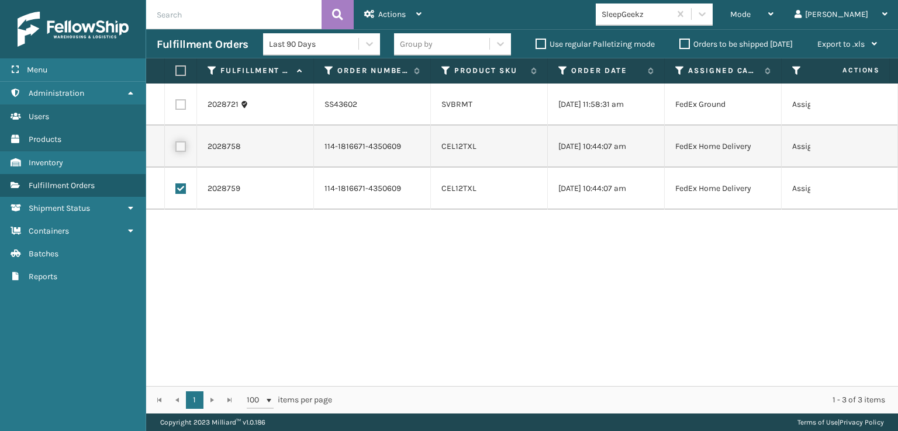
checkbox input "true"
click at [398, 14] on span "Actions" at bounding box center [391, 14] width 27 height 10
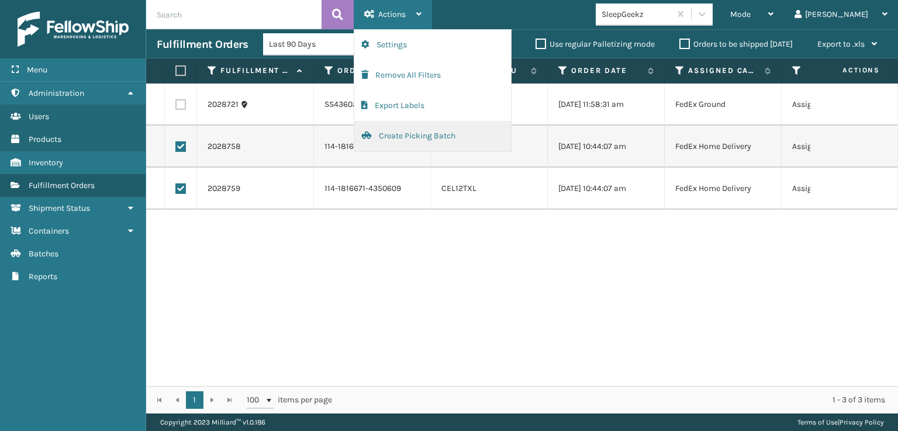
click at [418, 138] on button "Create Picking Batch" at bounding box center [432, 136] width 157 height 30
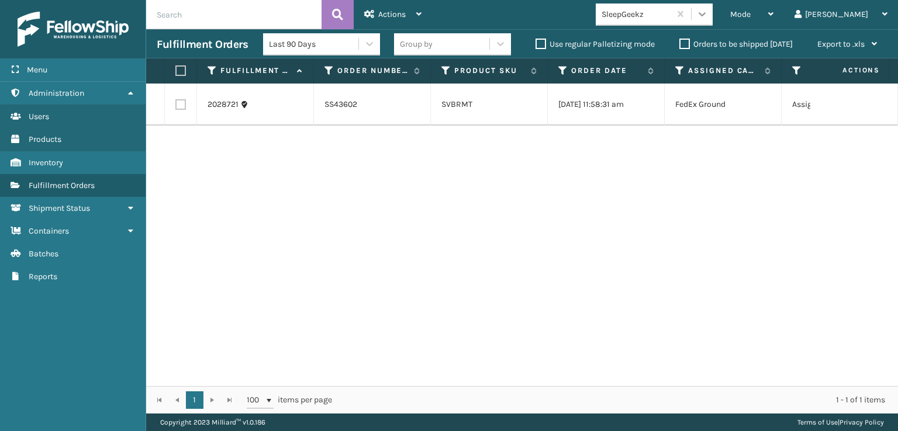
click at [708, 11] on icon at bounding box center [702, 14] width 12 height 12
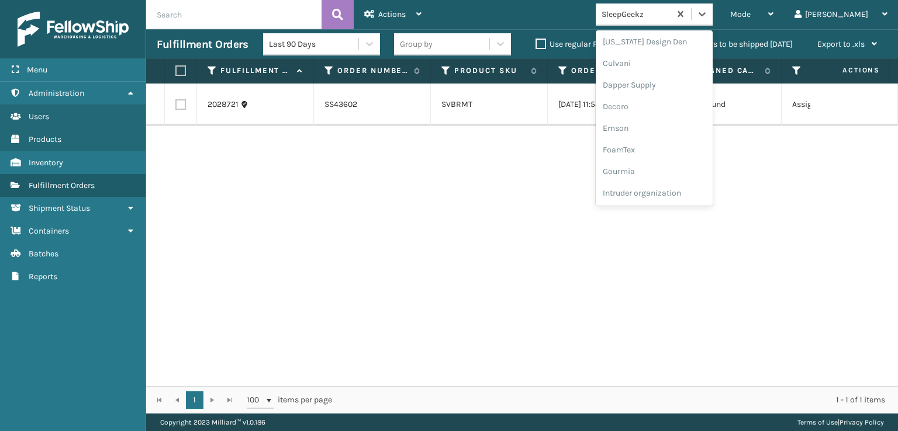
scroll to position [175, 0]
click at [670, 150] on div "FoamTex" at bounding box center [653, 149] width 117 height 22
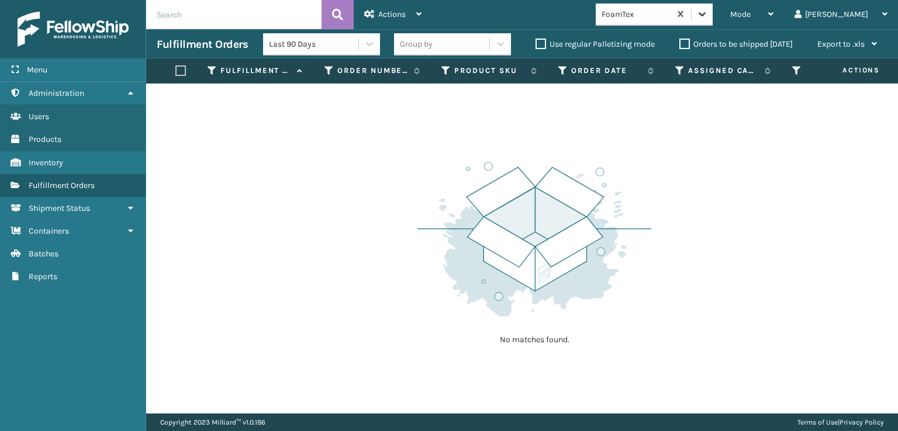
click at [712, 20] on div at bounding box center [701, 14] width 21 height 21
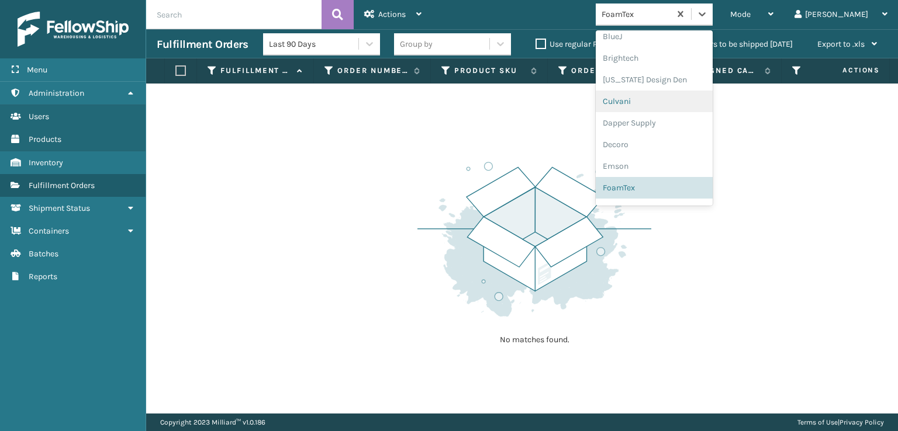
scroll to position [369, 0]
click at [663, 191] on div "[PERSON_NAME] Brands" at bounding box center [653, 193] width 117 height 22
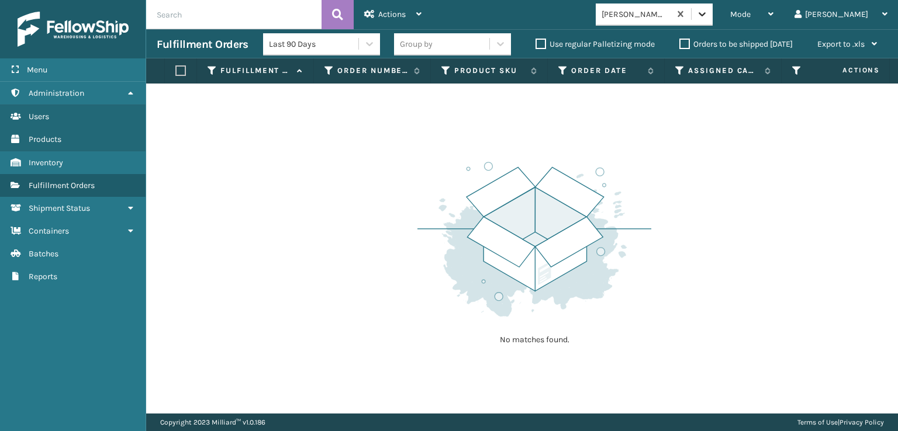
click at [708, 18] on icon at bounding box center [702, 14] width 12 height 12
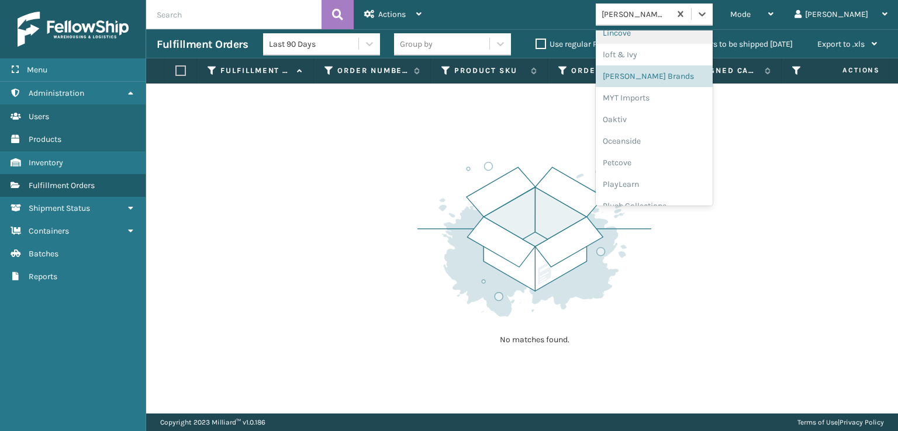
scroll to position [545, 0]
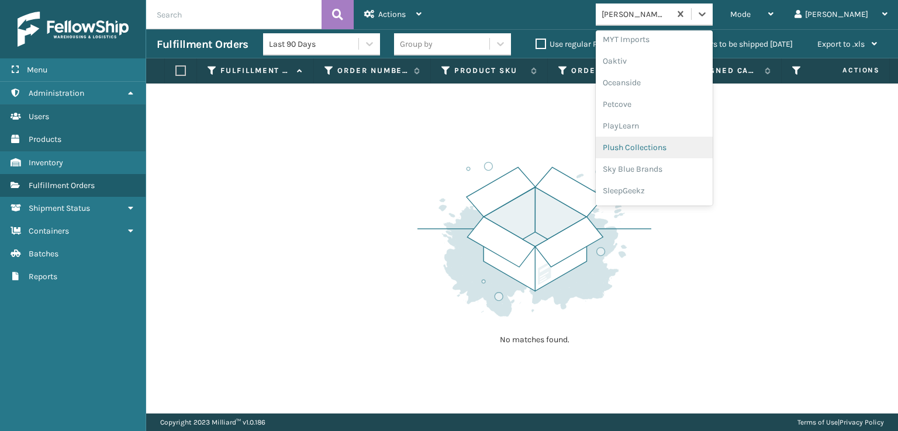
click at [666, 146] on div "Plush Collections" at bounding box center [653, 148] width 117 height 22
click at [712, 20] on div at bounding box center [701, 14] width 21 height 21
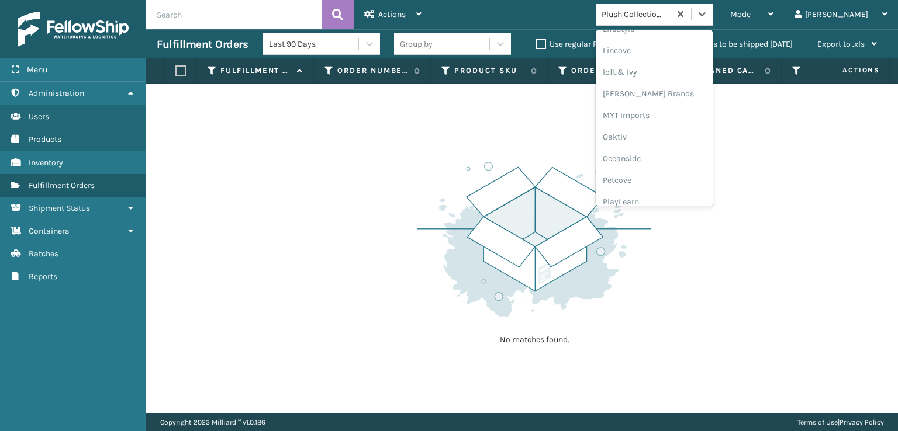
scroll to position [564, 0]
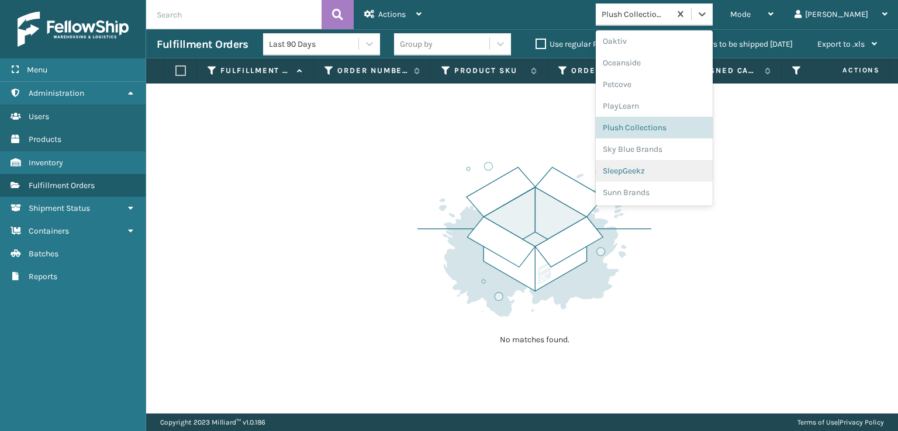
click at [670, 167] on div "SleepGeekz" at bounding box center [653, 171] width 117 height 22
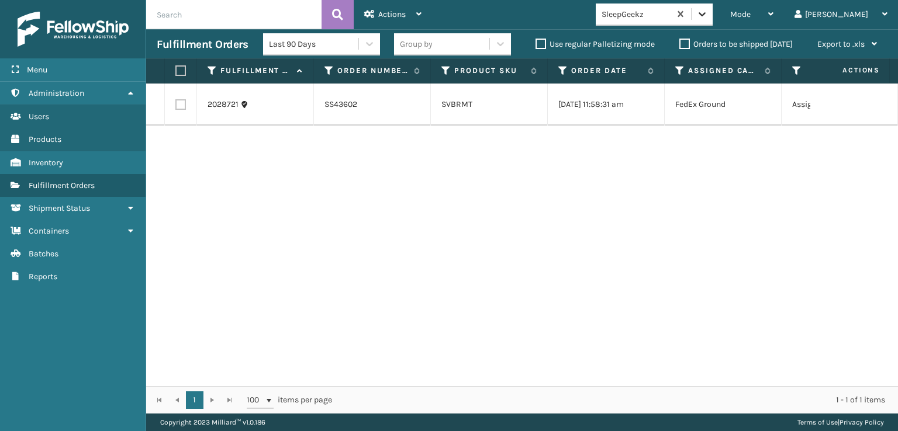
click at [708, 13] on icon at bounding box center [702, 14] width 12 height 12
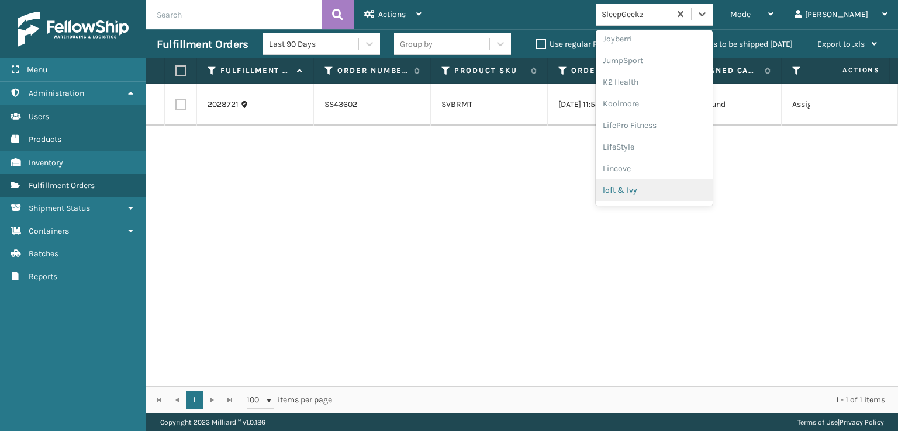
scroll to position [369, 0]
click at [677, 193] on div "[PERSON_NAME] Brands" at bounding box center [653, 193] width 117 height 22
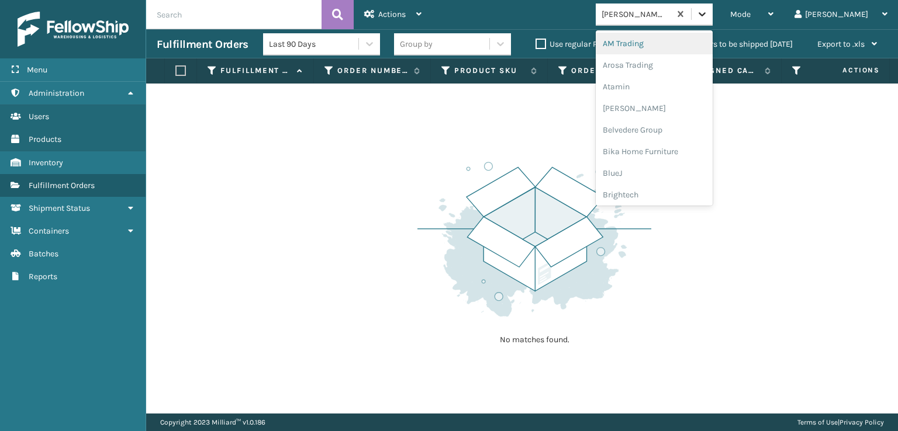
click at [708, 12] on icon at bounding box center [702, 14] width 12 height 12
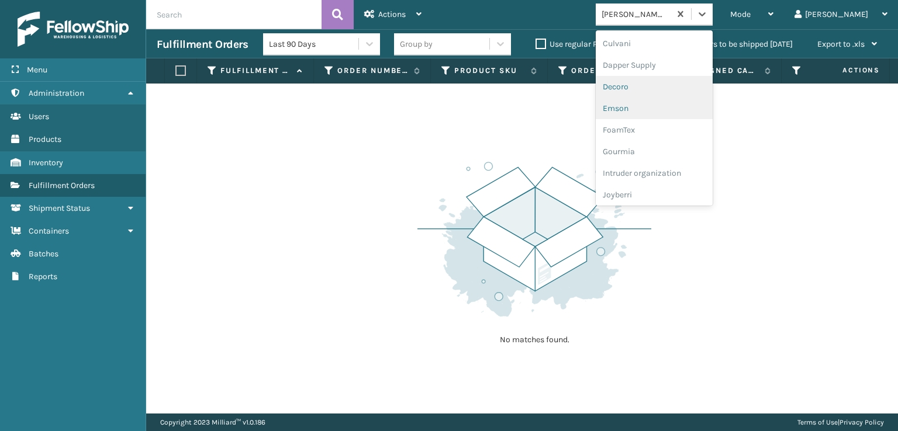
scroll to position [194, 0]
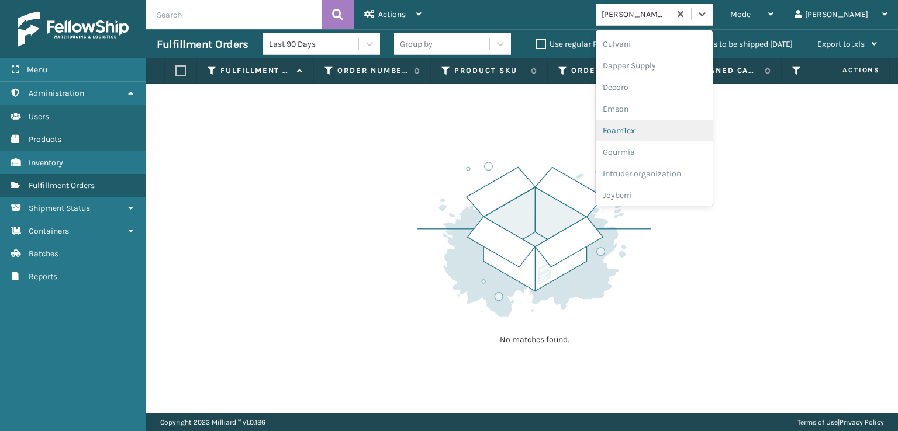
click at [666, 128] on div "FoamTex" at bounding box center [653, 131] width 117 height 22
click at [712, 21] on div at bounding box center [701, 14] width 21 height 21
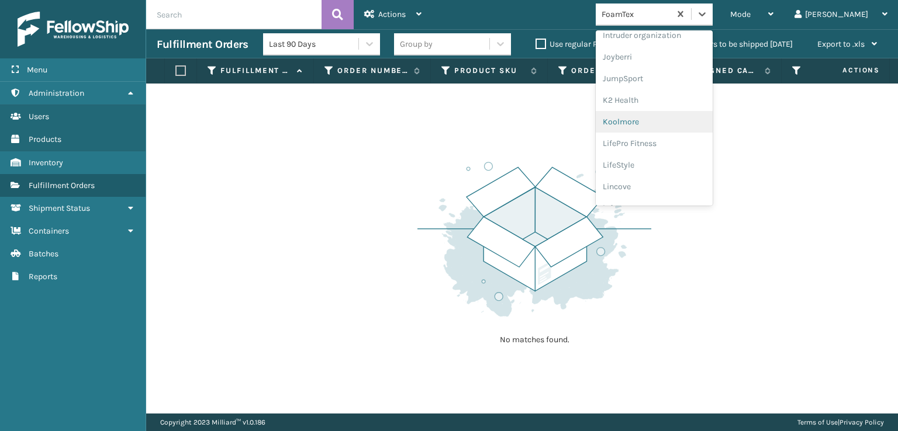
scroll to position [369, 0]
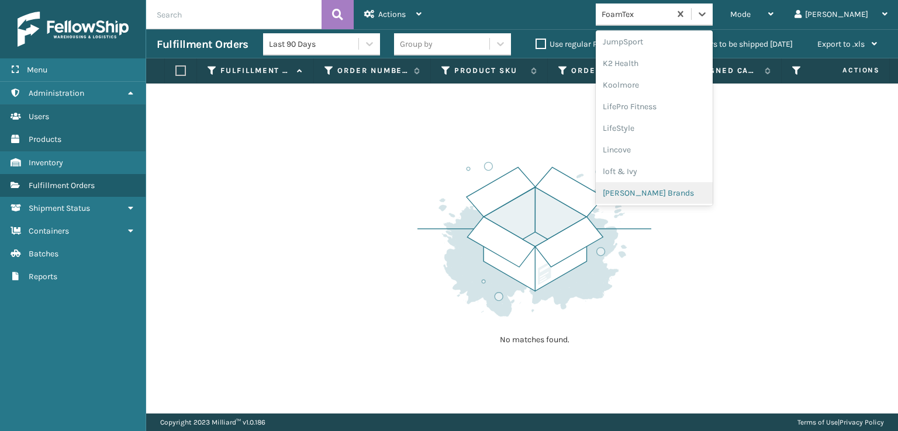
click at [680, 190] on div "[PERSON_NAME] Brands" at bounding box center [653, 193] width 117 height 22
click at [705, 15] on icon at bounding box center [701, 14] width 7 height 4
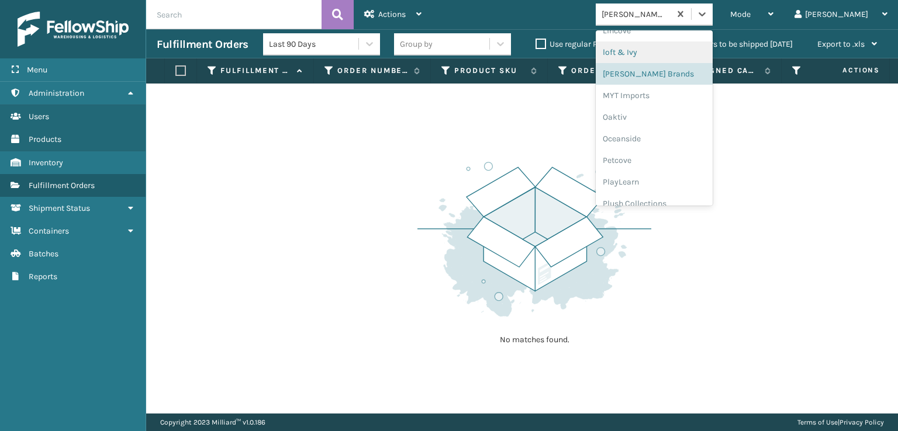
scroll to position [564, 0]
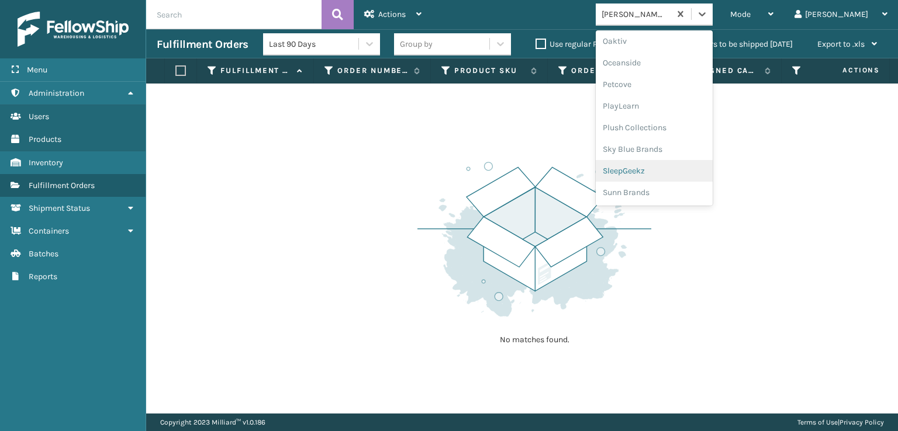
click at [671, 171] on div "SleepGeekz" at bounding box center [653, 171] width 117 height 22
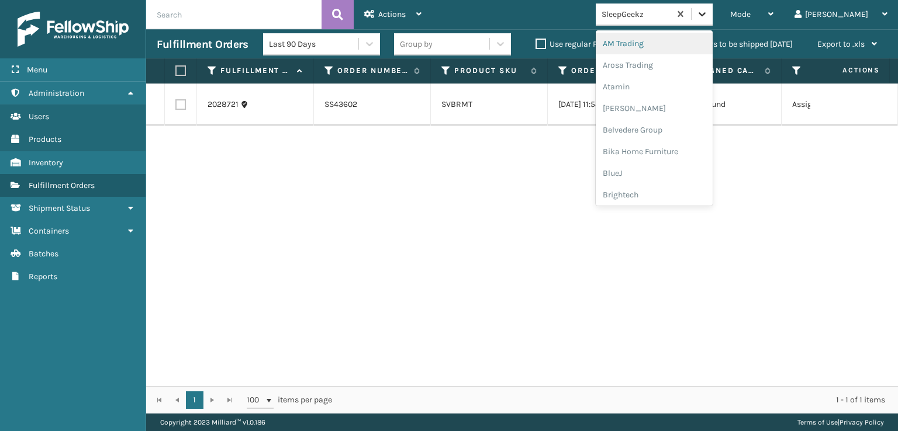
click at [708, 18] on icon at bounding box center [702, 14] width 12 height 12
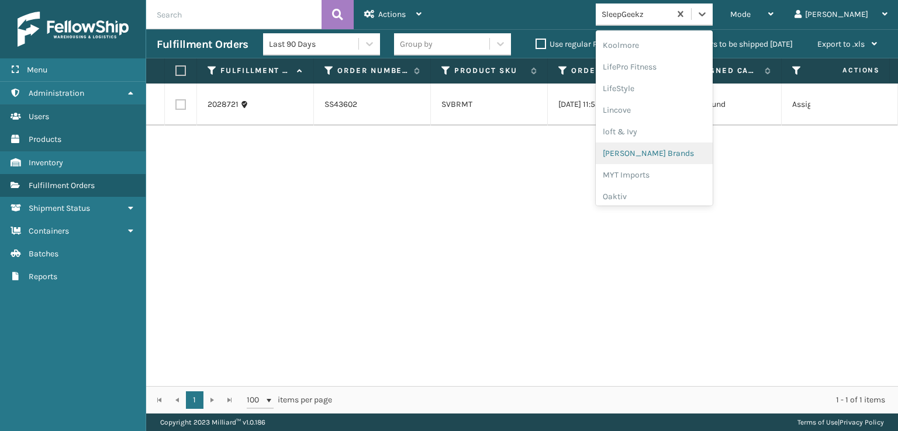
click at [679, 152] on div "[PERSON_NAME] Brands" at bounding box center [653, 154] width 117 height 22
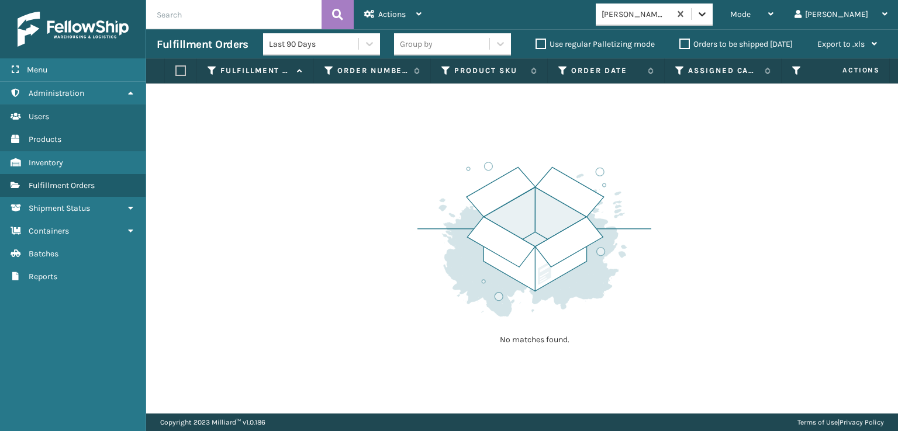
click at [708, 11] on icon at bounding box center [702, 14] width 12 height 12
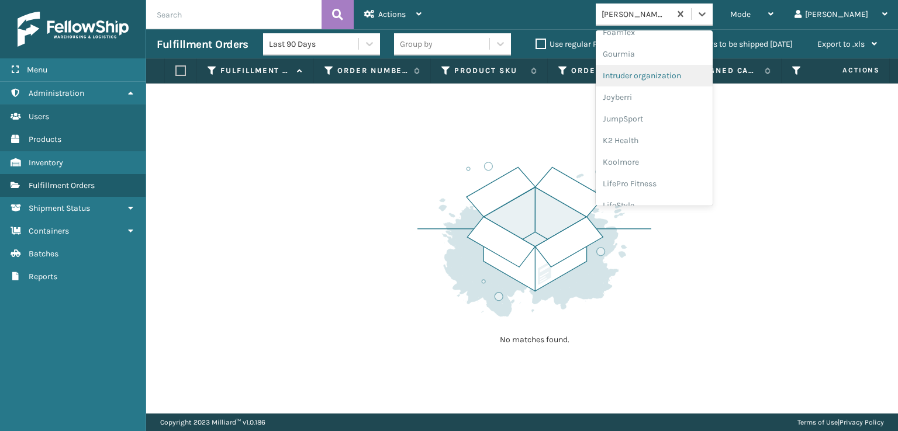
scroll to position [234, 0]
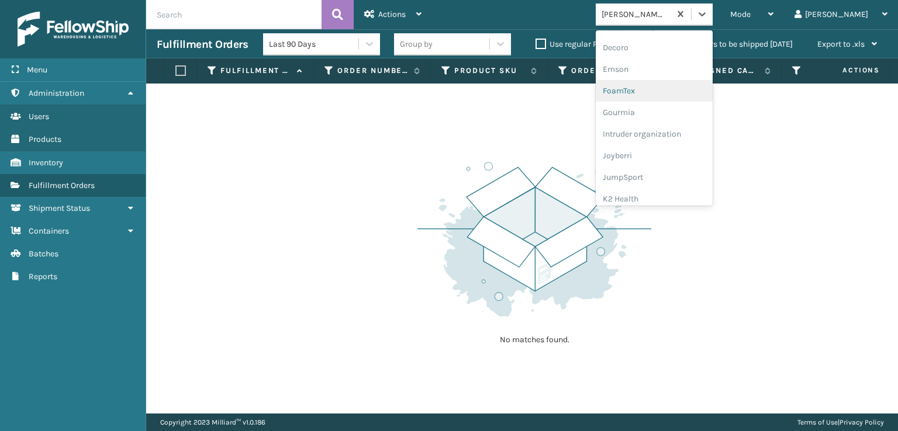
click at [661, 87] on div "FoamTex" at bounding box center [653, 91] width 117 height 22
click at [708, 16] on icon at bounding box center [702, 14] width 12 height 12
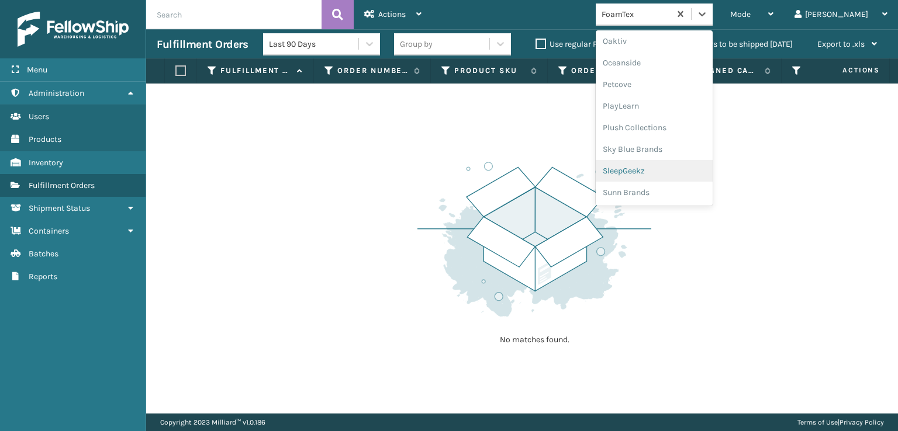
click at [659, 171] on div "SleepGeekz" at bounding box center [653, 171] width 117 height 22
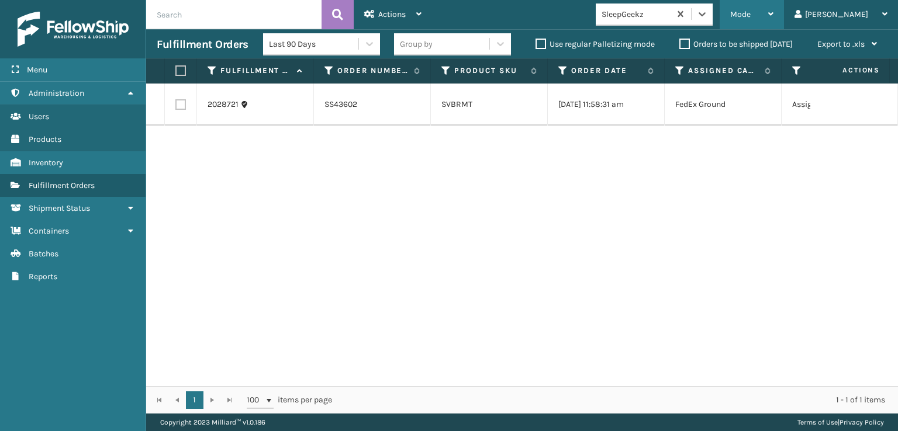
click at [750, 15] on span "Mode" at bounding box center [740, 14] width 20 height 10
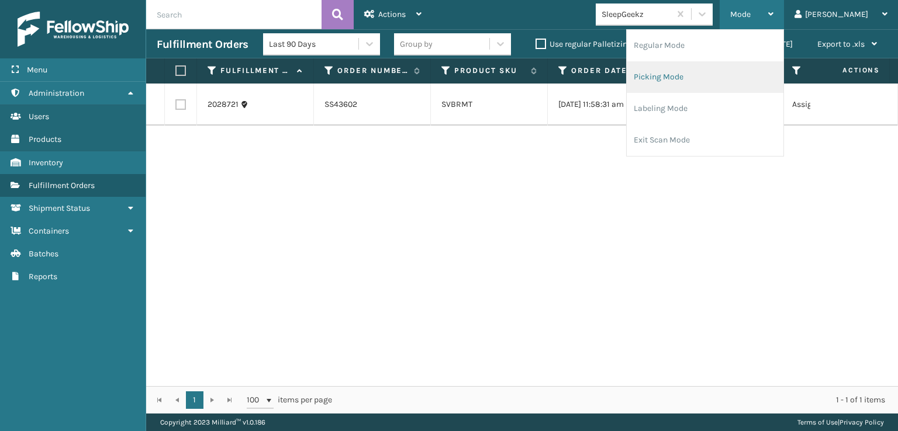
click at [695, 72] on li "Picking Mode" at bounding box center [704, 77] width 157 height 32
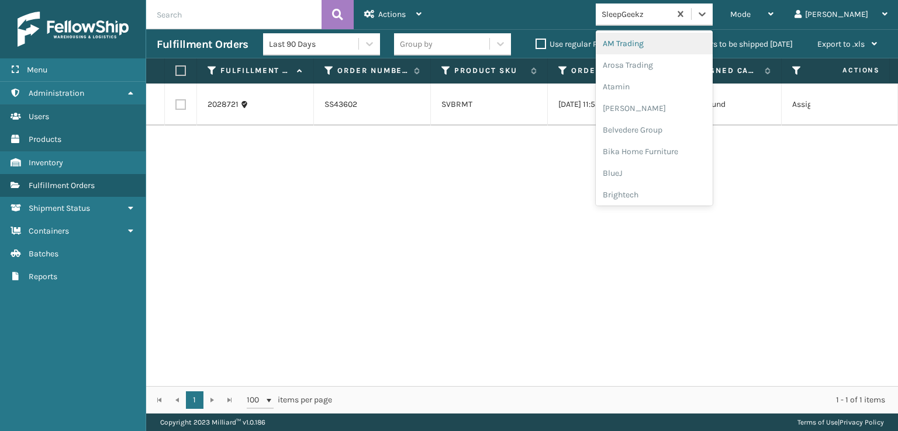
drag, startPoint x: 750, startPoint y: 9, endPoint x: 732, endPoint y: 50, distance: 44.4
click at [708, 10] on icon at bounding box center [702, 14] width 12 height 12
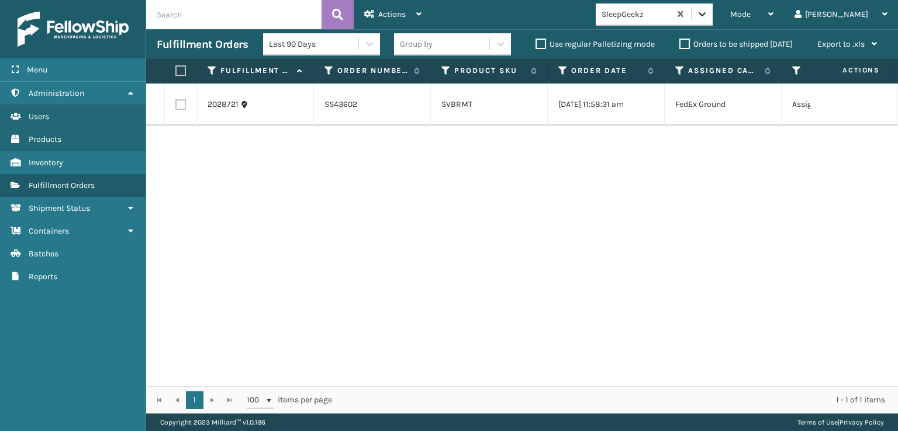
click at [708, 12] on icon at bounding box center [702, 14] width 12 height 12
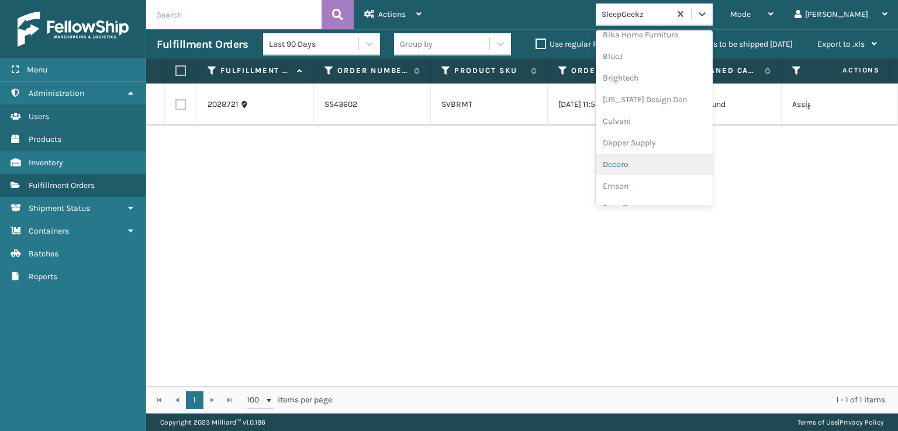
scroll to position [175, 0]
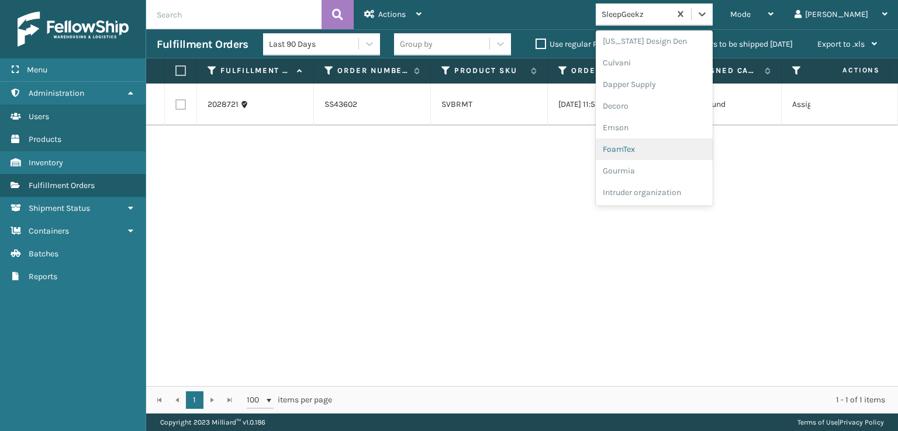
click at [671, 148] on div "FoamTex" at bounding box center [653, 149] width 117 height 22
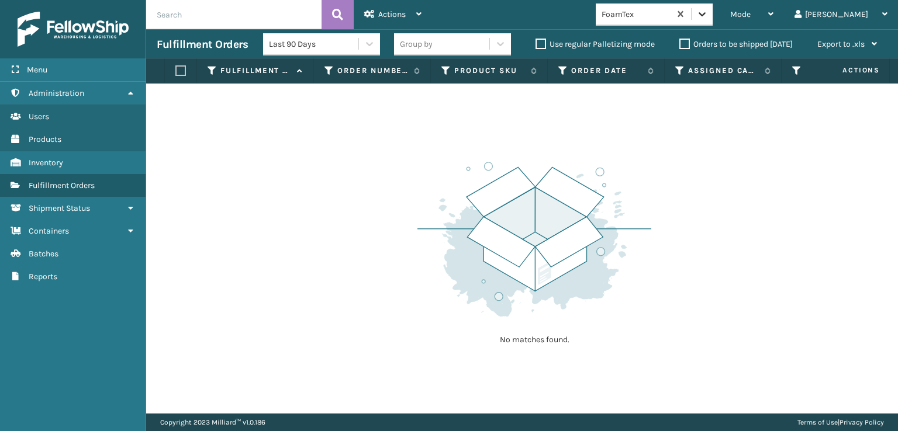
click at [712, 18] on div at bounding box center [701, 14] width 21 height 21
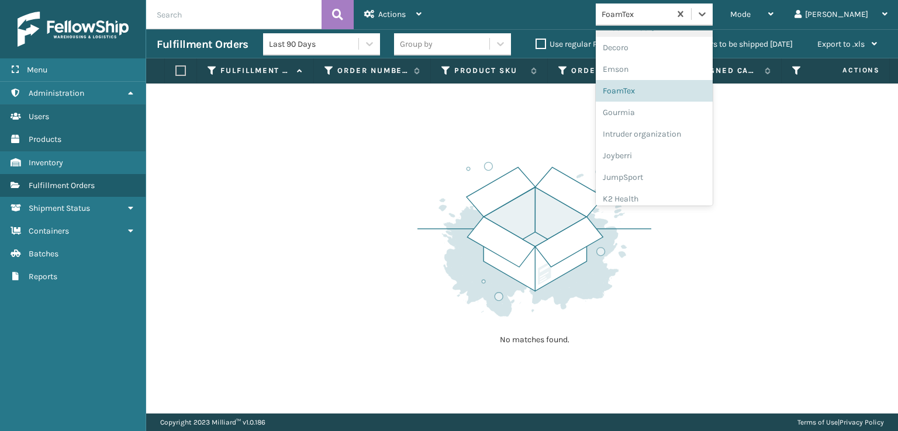
scroll to position [369, 0]
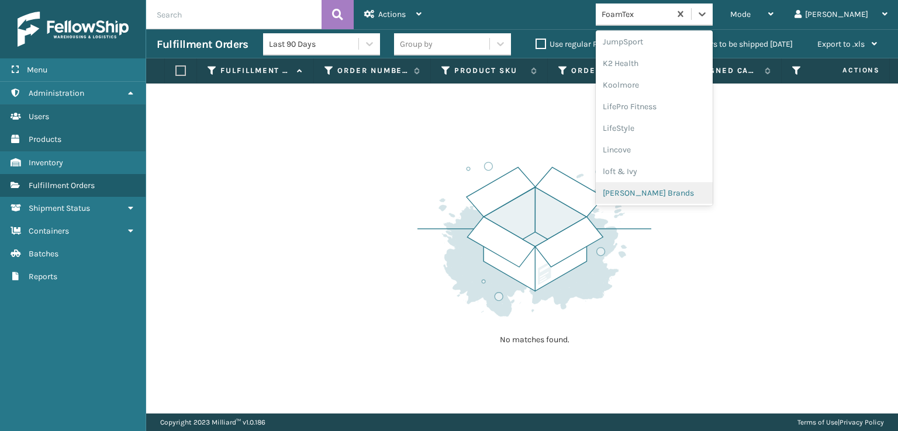
click at [677, 189] on div "[PERSON_NAME] Brands" at bounding box center [653, 193] width 117 height 22
click at [712, 22] on div at bounding box center [701, 14] width 21 height 21
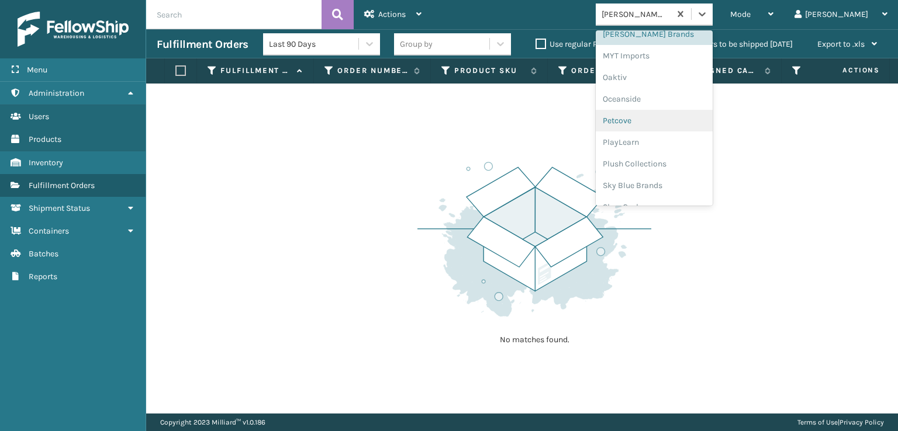
scroll to position [564, 0]
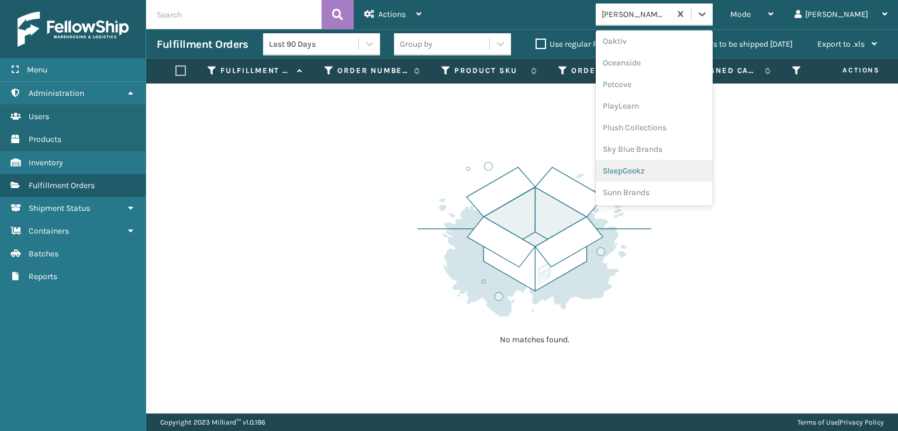
click at [678, 168] on div "SleepGeekz" at bounding box center [653, 171] width 117 height 22
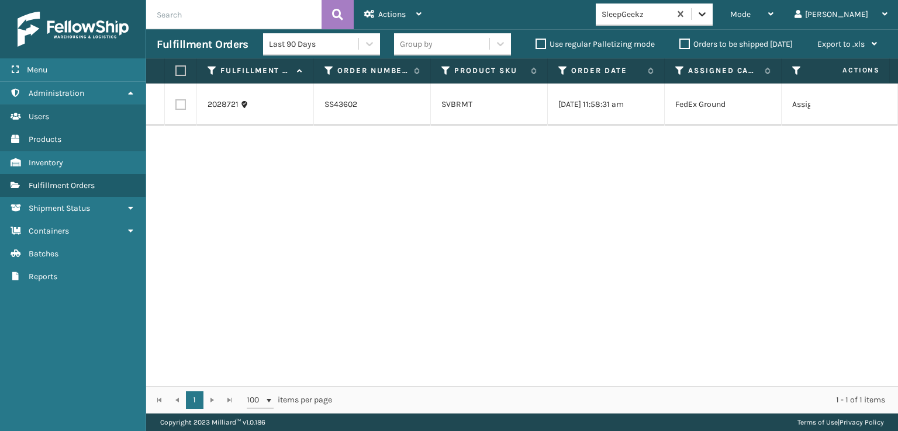
click at [708, 15] on icon at bounding box center [702, 14] width 12 height 12
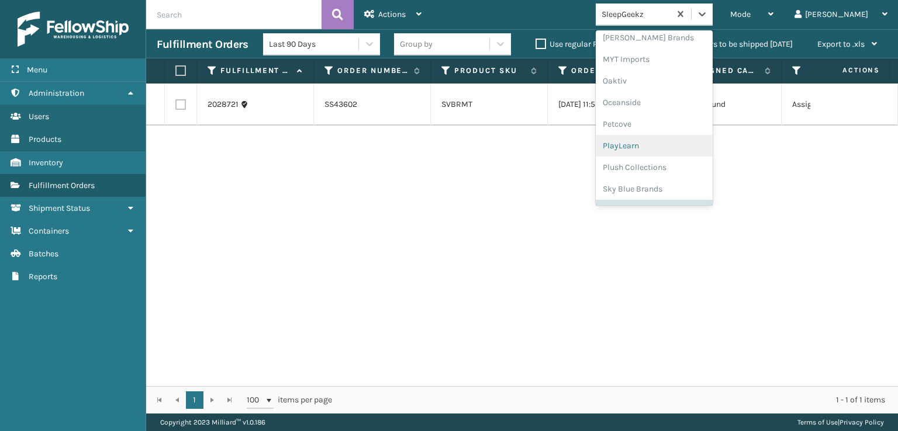
scroll to position [545, 0]
click at [671, 146] on div "Plush Collections" at bounding box center [653, 148] width 117 height 22
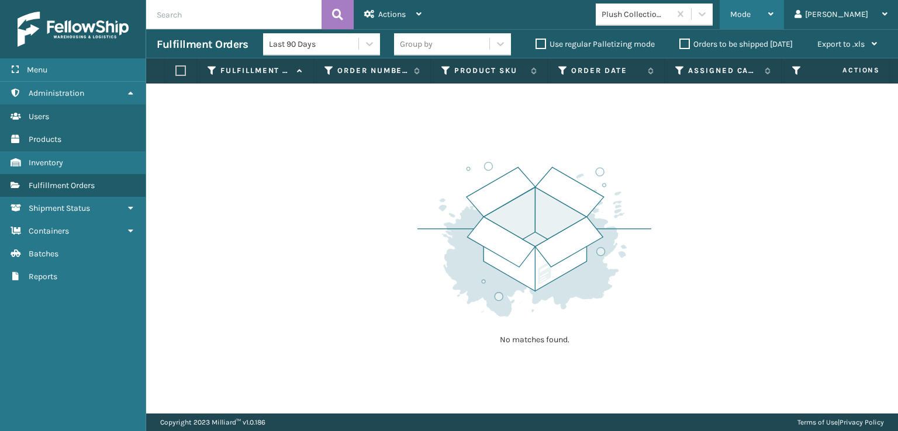
click at [750, 16] on span "Mode" at bounding box center [740, 14] width 20 height 10
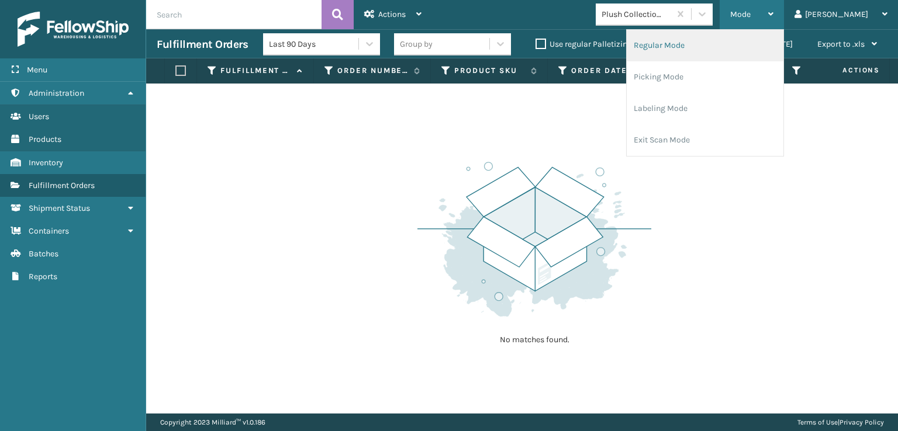
click at [697, 46] on li "Regular Mode" at bounding box center [704, 46] width 157 height 32
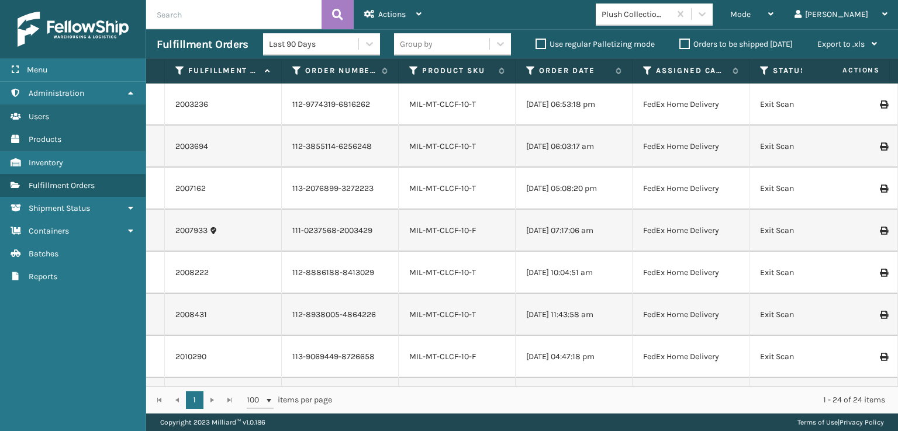
click at [764, 70] on icon at bounding box center [764, 70] width 9 height 11
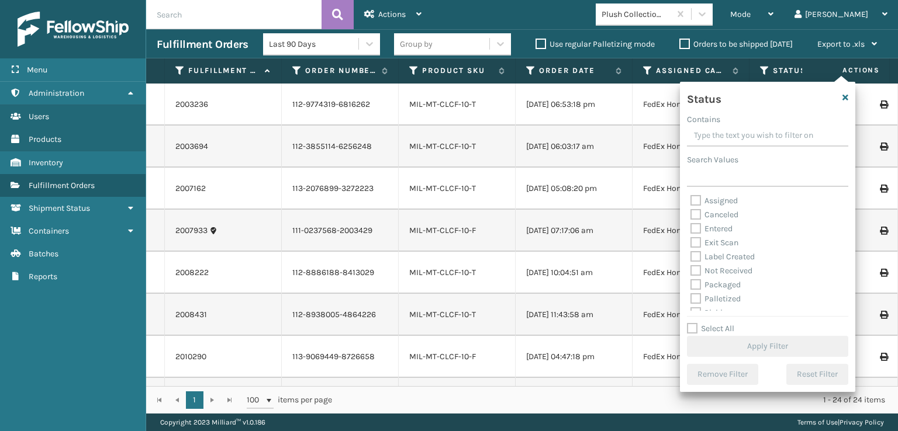
scroll to position [65, 0]
click at [695, 248] on label "Picking" at bounding box center [710, 248] width 41 height 10
click at [691, 248] on input "Picking" at bounding box center [690, 245] width 1 height 8
checkbox input "true"
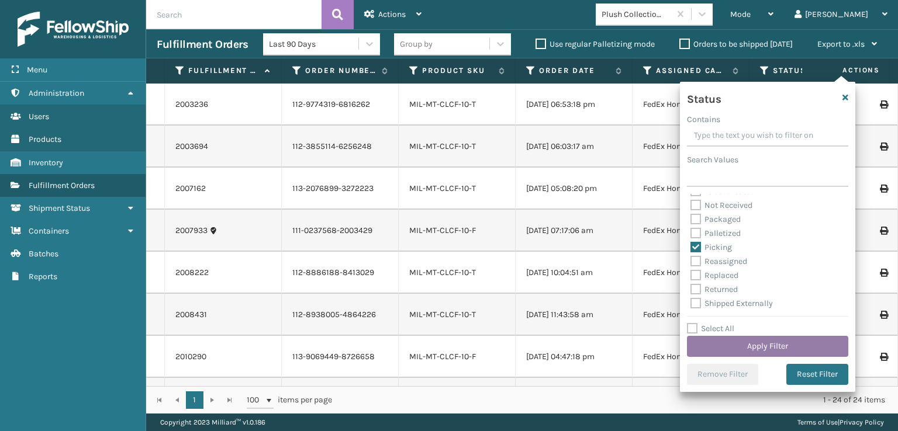
click at [762, 347] on button "Apply Filter" at bounding box center [767, 346] width 161 height 21
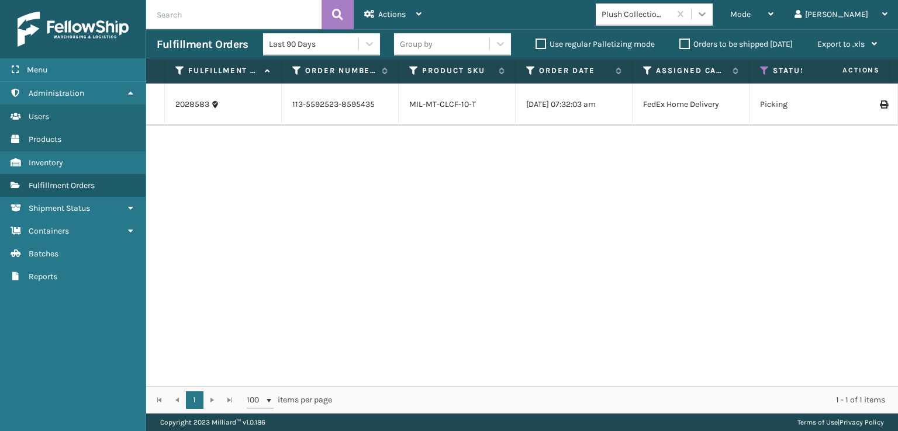
click at [708, 12] on icon at bounding box center [702, 14] width 12 height 12
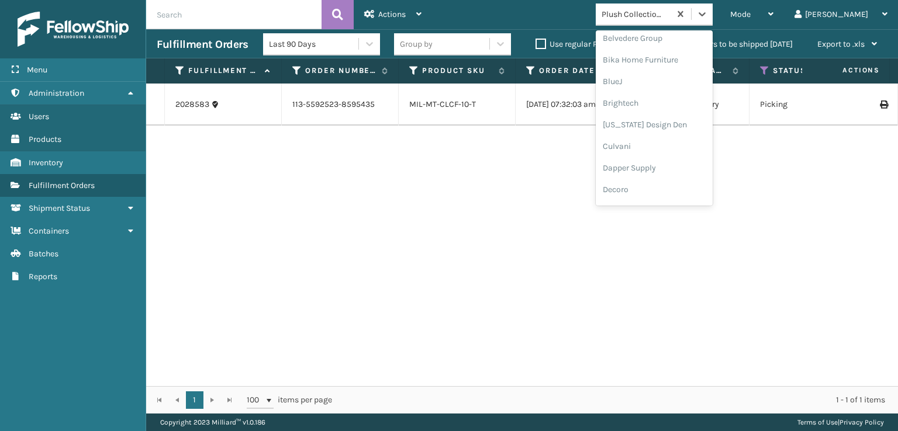
scroll to position [175, 0]
click at [675, 148] on div "FoamTex" at bounding box center [653, 149] width 117 height 22
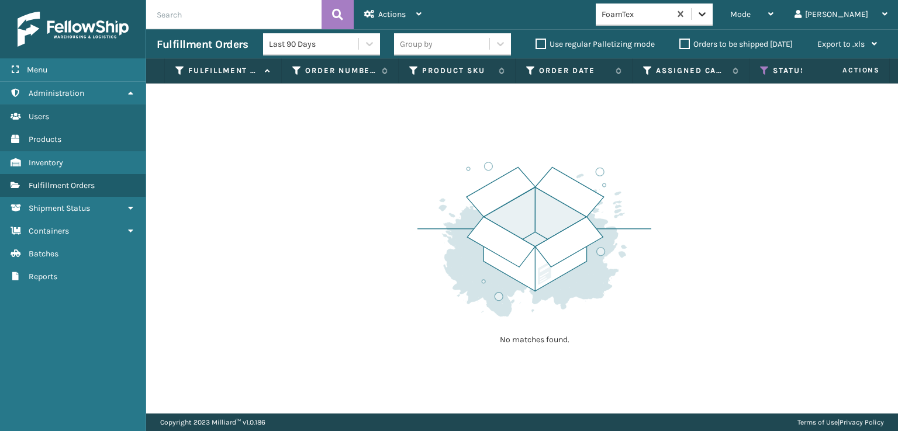
click at [708, 11] on icon at bounding box center [702, 14] width 12 height 12
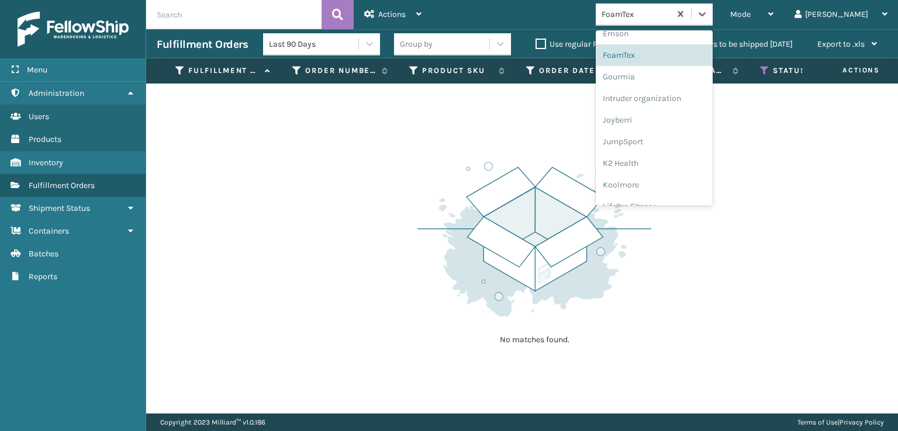
scroll to position [369, 0]
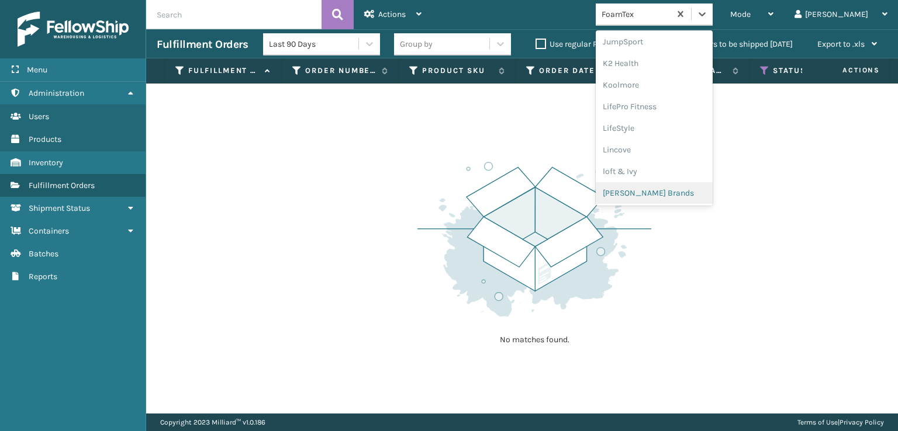
click at [673, 190] on div "[PERSON_NAME] Brands" at bounding box center [653, 193] width 117 height 22
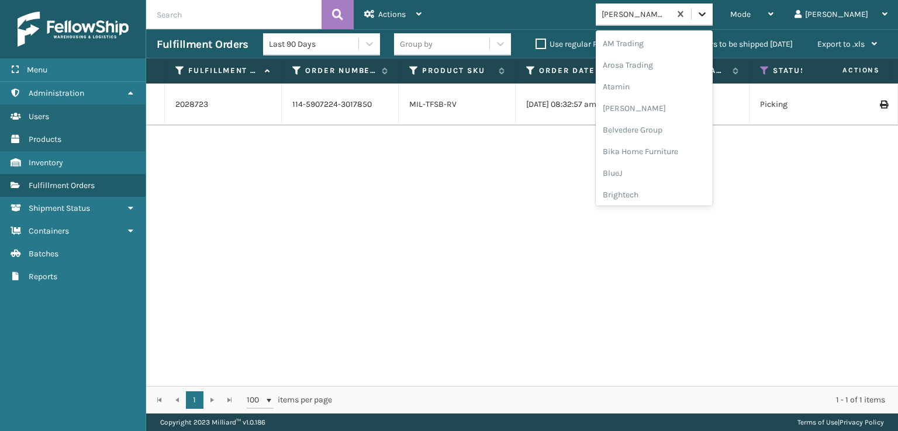
click at [708, 12] on icon at bounding box center [702, 14] width 12 height 12
click at [665, 123] on div "Plush Collections" at bounding box center [653, 128] width 117 height 22
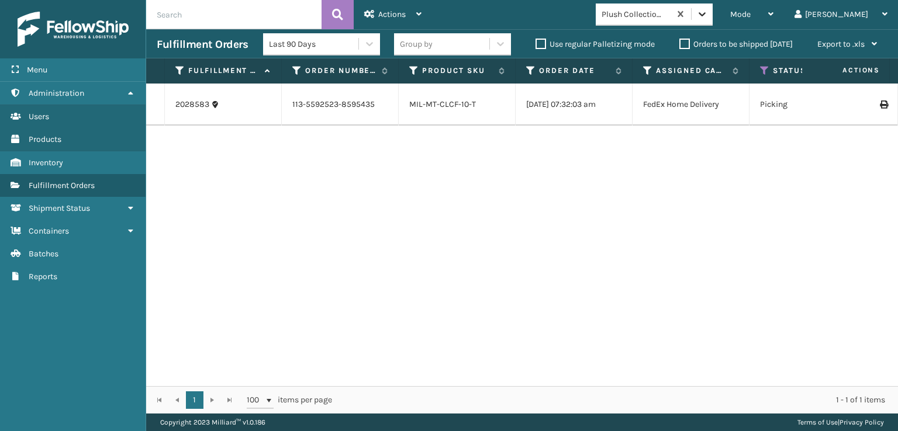
click at [708, 12] on icon at bounding box center [702, 14] width 12 height 12
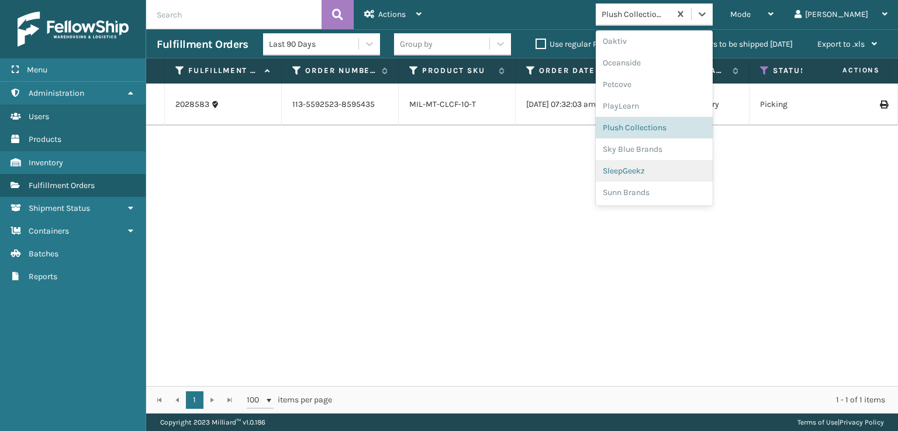
click at [666, 171] on div "SleepGeekz" at bounding box center [653, 171] width 117 height 22
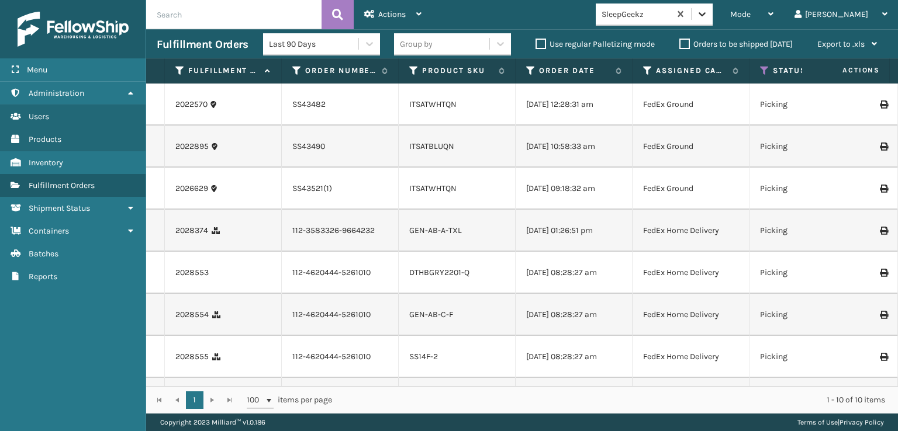
click at [712, 15] on div at bounding box center [701, 14] width 21 height 21
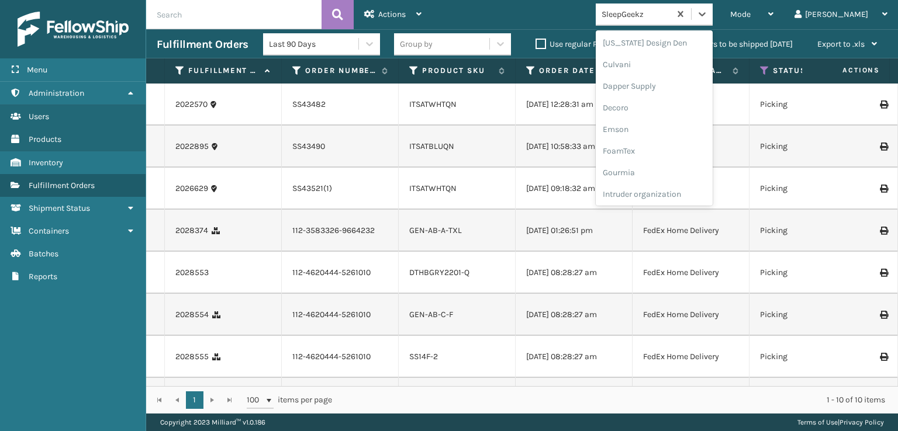
scroll to position [175, 0]
click at [667, 152] on div "FoamTex" at bounding box center [653, 149] width 117 height 22
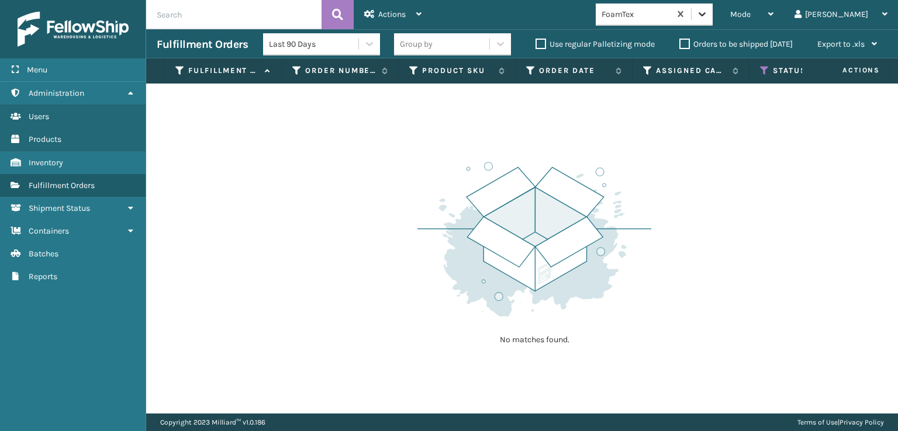
click at [708, 19] on icon at bounding box center [702, 14] width 12 height 12
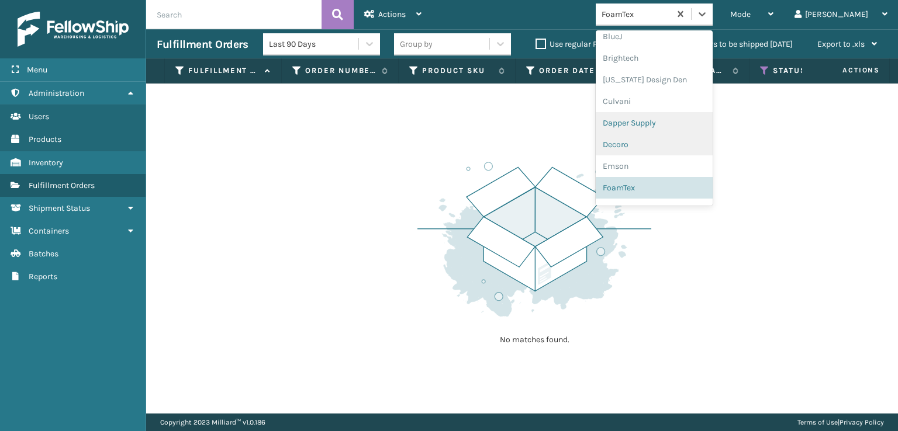
scroll to position [369, 0]
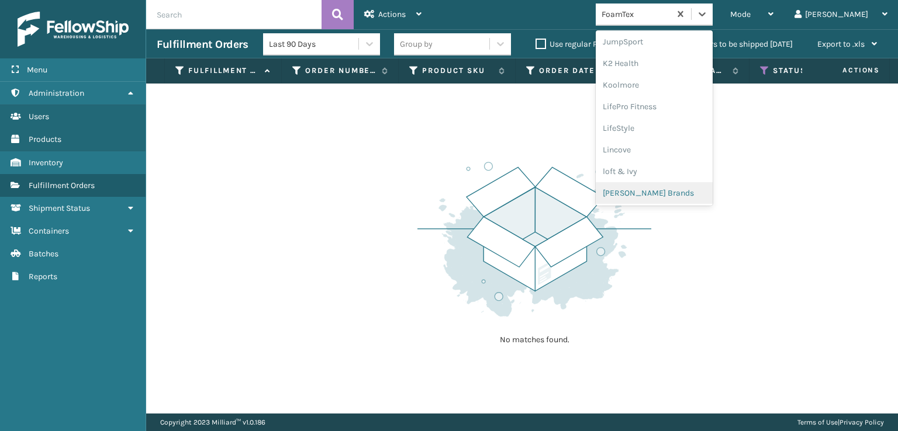
click at [672, 192] on div "[PERSON_NAME] Brands" at bounding box center [653, 193] width 117 height 22
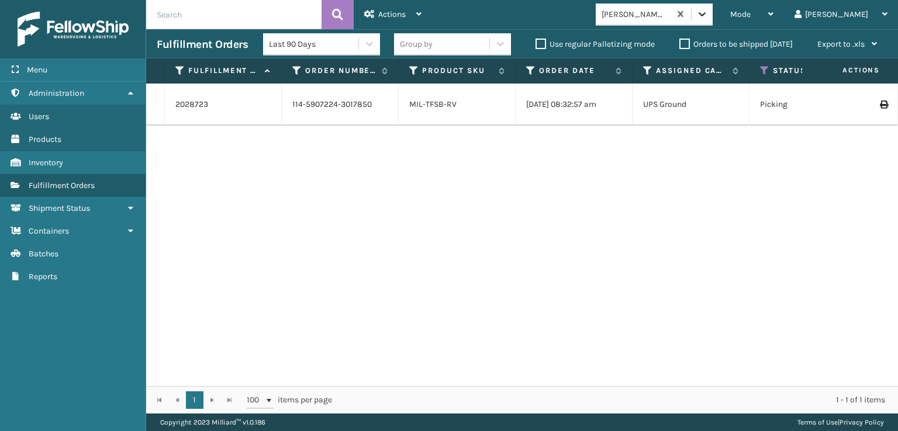
click at [708, 17] on icon at bounding box center [702, 14] width 12 height 12
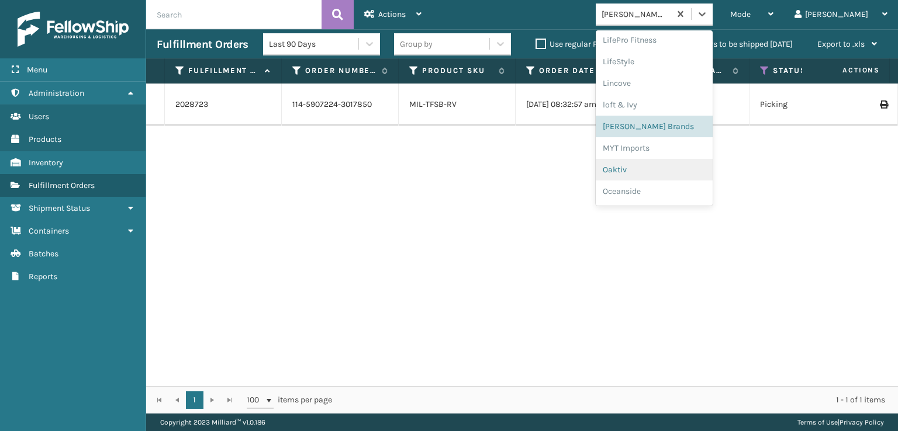
scroll to position [564, 0]
click at [678, 169] on div "SleepGeekz" at bounding box center [653, 171] width 117 height 22
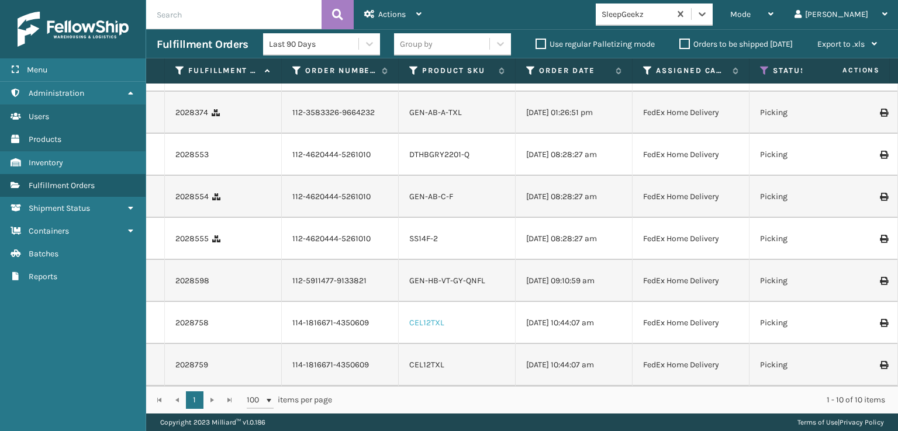
scroll to position [175, 0]
click at [773, 8] on div "Mode" at bounding box center [751, 14] width 43 height 29
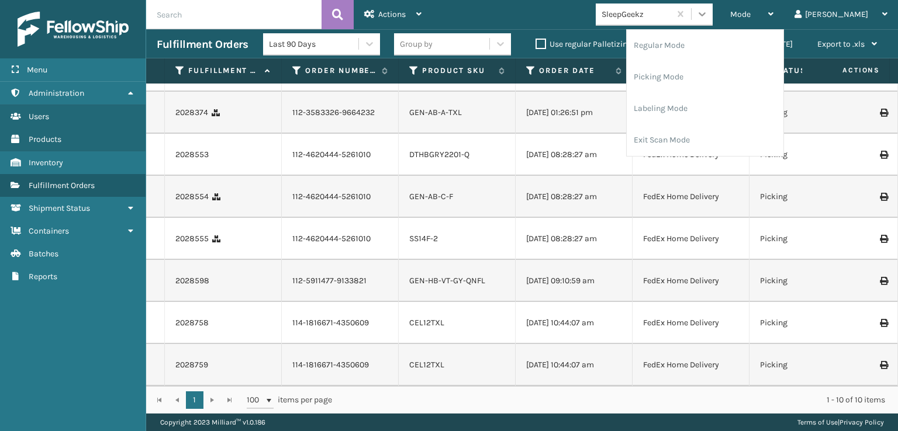
click at [708, 12] on icon at bounding box center [702, 14] width 12 height 12
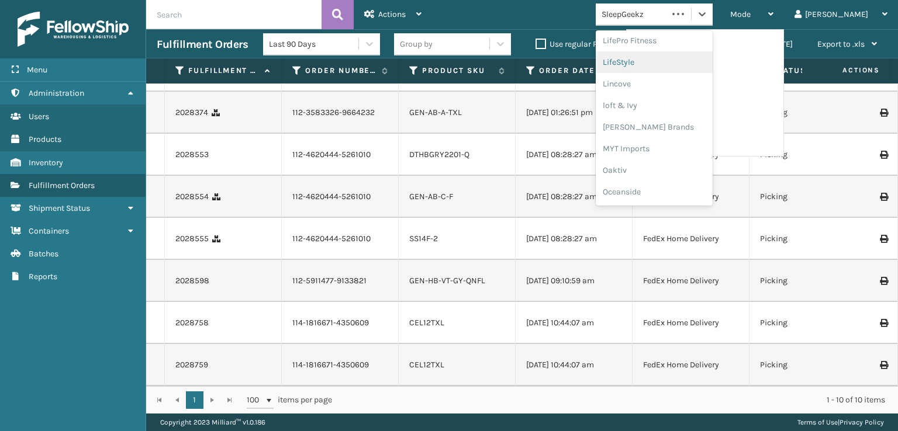
scroll to position [564, 0]
click at [664, 169] on div "SleepGeekz" at bounding box center [653, 171] width 117 height 22
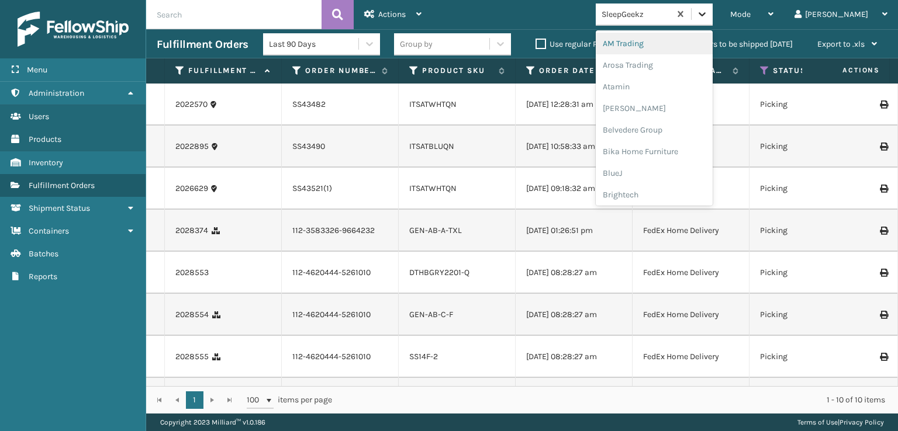
click at [708, 10] on icon at bounding box center [702, 14] width 12 height 12
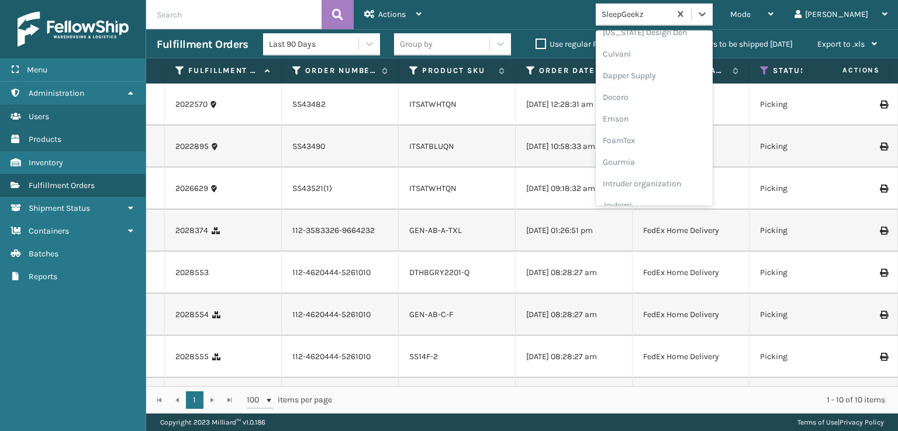
scroll to position [369, 0]
click at [670, 195] on div "[PERSON_NAME] Brands" at bounding box center [653, 193] width 117 height 22
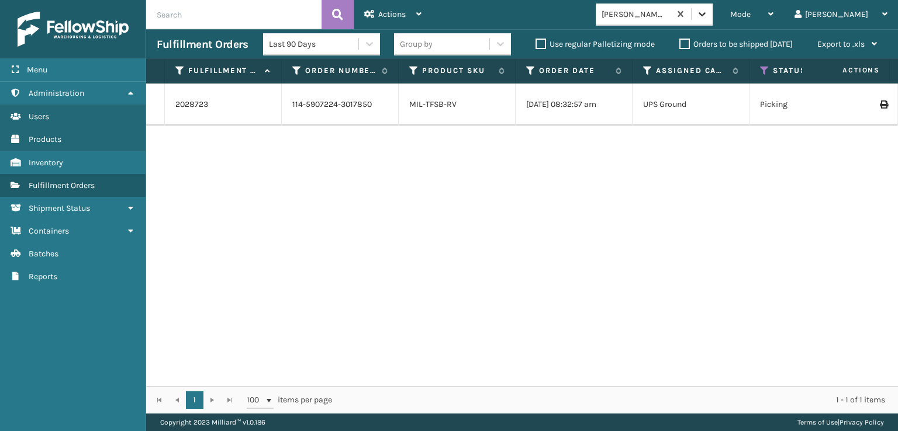
click at [705, 13] on icon at bounding box center [701, 14] width 7 height 4
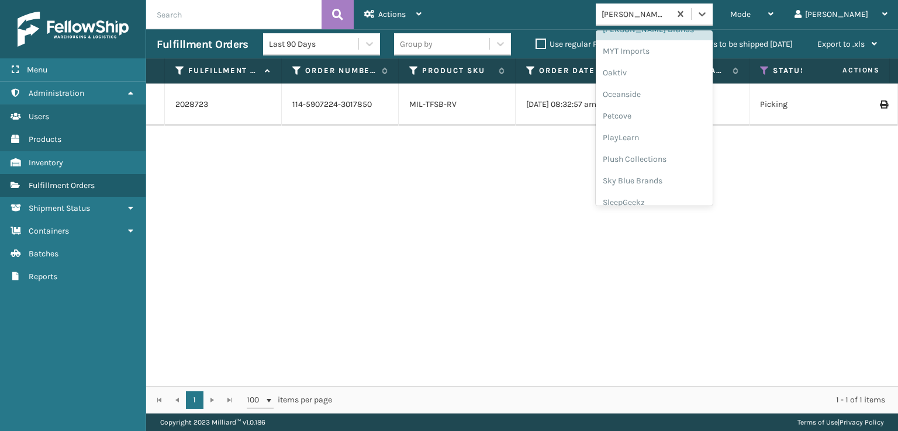
scroll to position [564, 0]
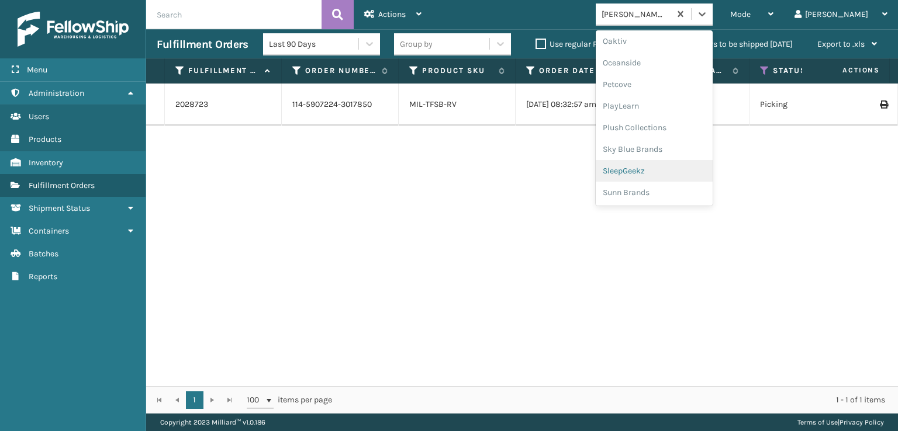
click at [661, 168] on div "SleepGeekz" at bounding box center [653, 171] width 117 height 22
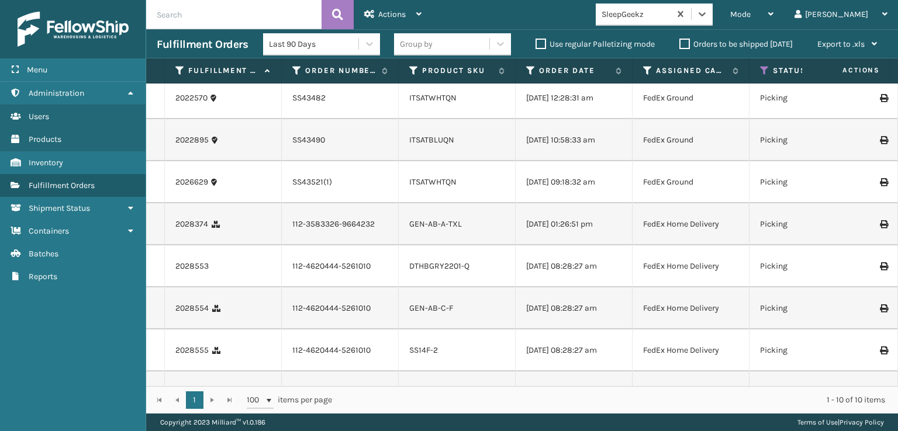
scroll to position [0, 0]
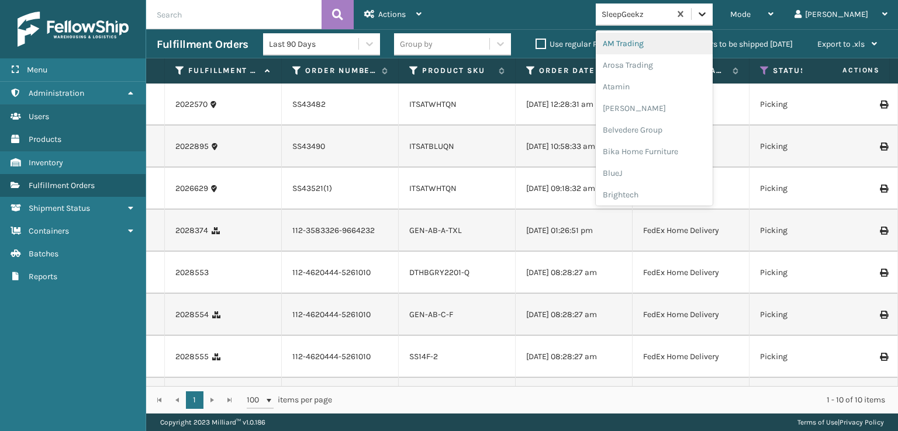
click at [708, 11] on icon at bounding box center [702, 14] width 12 height 12
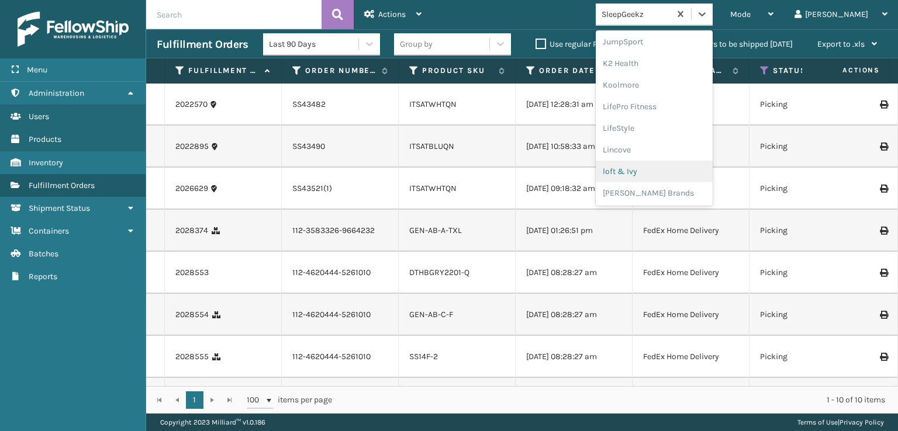
scroll to position [418, 0]
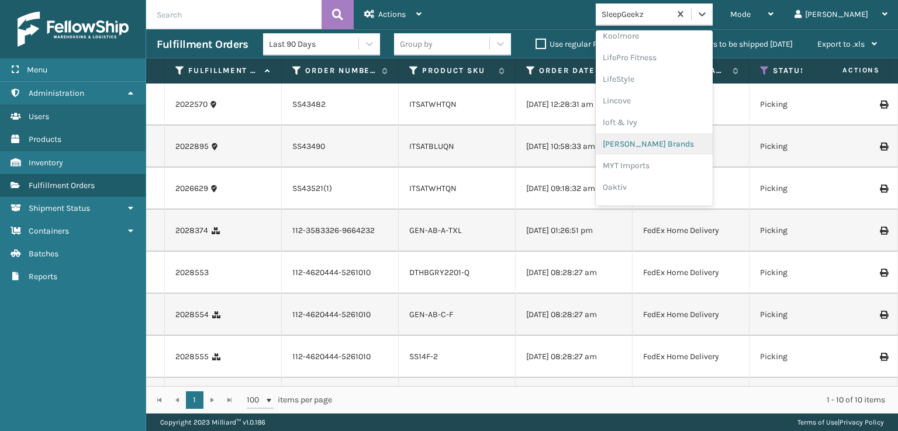
click at [661, 143] on div "[PERSON_NAME] Brands" at bounding box center [653, 144] width 117 height 22
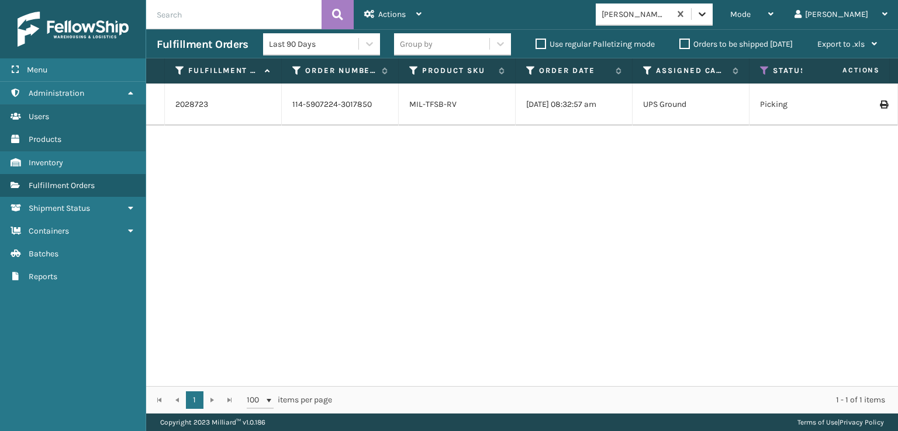
click at [708, 17] on icon at bounding box center [702, 14] width 12 height 12
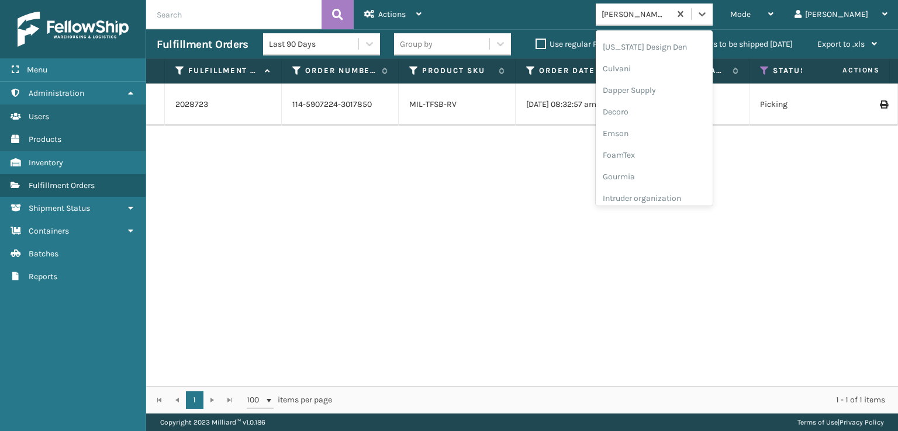
scroll to position [175, 0]
click at [658, 150] on div "FoamTex" at bounding box center [653, 149] width 117 height 22
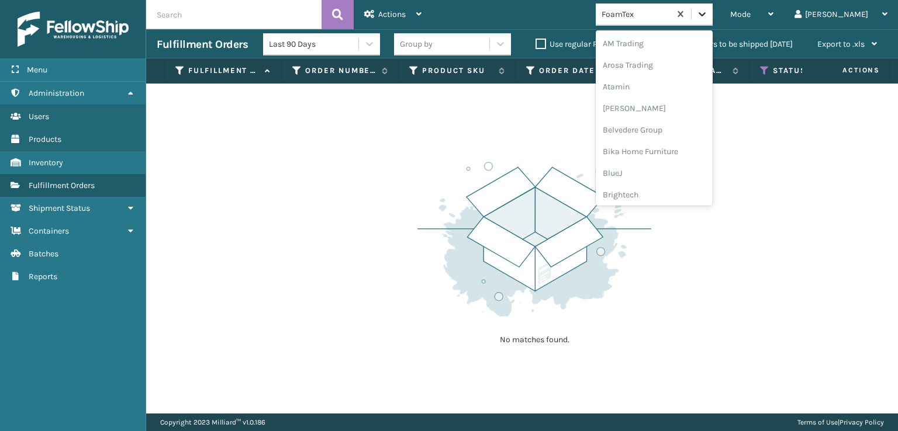
click at [705, 13] on icon at bounding box center [701, 14] width 7 height 4
click at [664, 146] on div "Plush Collections" at bounding box center [653, 148] width 117 height 22
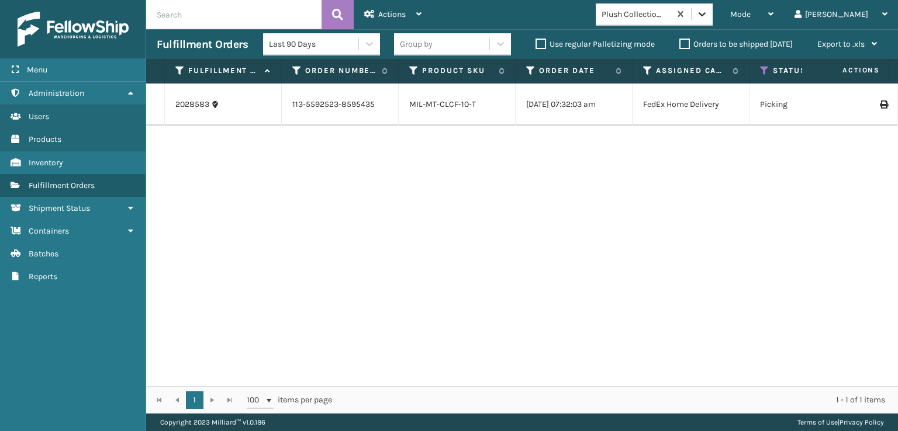
click at [712, 21] on div at bounding box center [701, 14] width 21 height 21
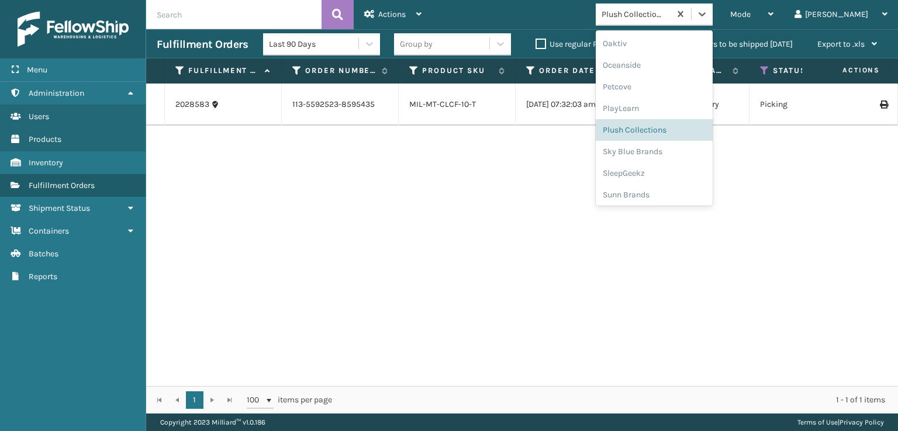
scroll to position [564, 0]
click at [660, 172] on div "SleepGeekz" at bounding box center [653, 171] width 117 height 22
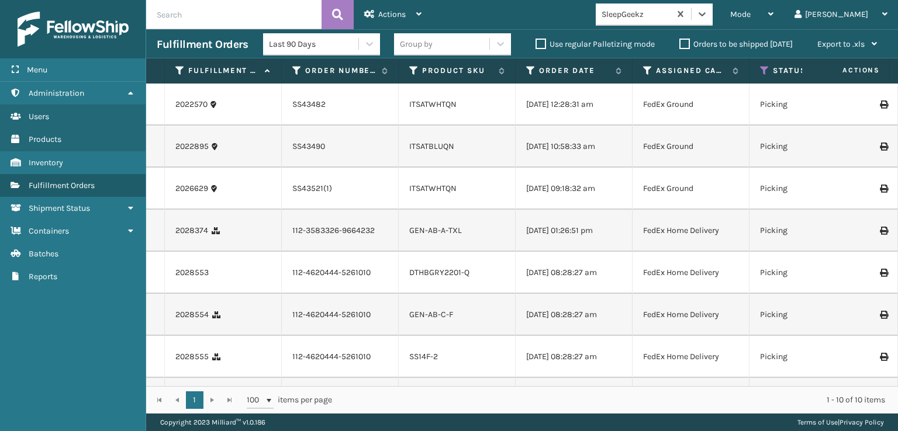
scroll to position [0, 0]
click at [750, 14] on span "Mode" at bounding box center [740, 14] width 20 height 10
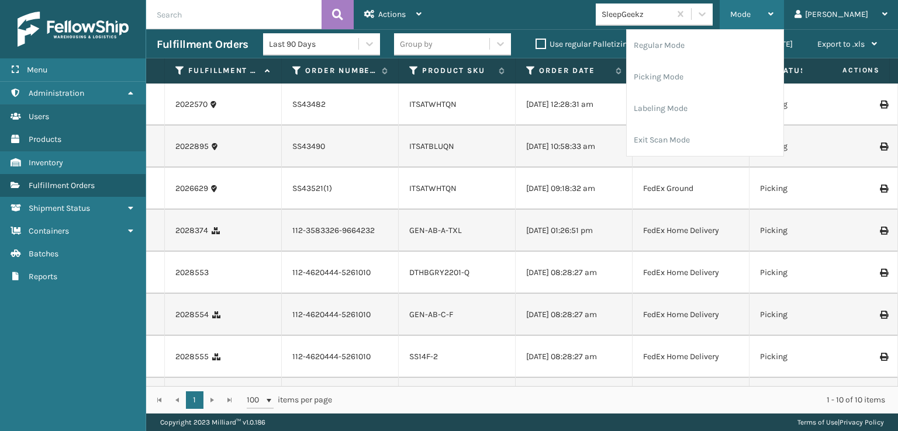
click at [750, 14] on span "Mode" at bounding box center [740, 14] width 20 height 10
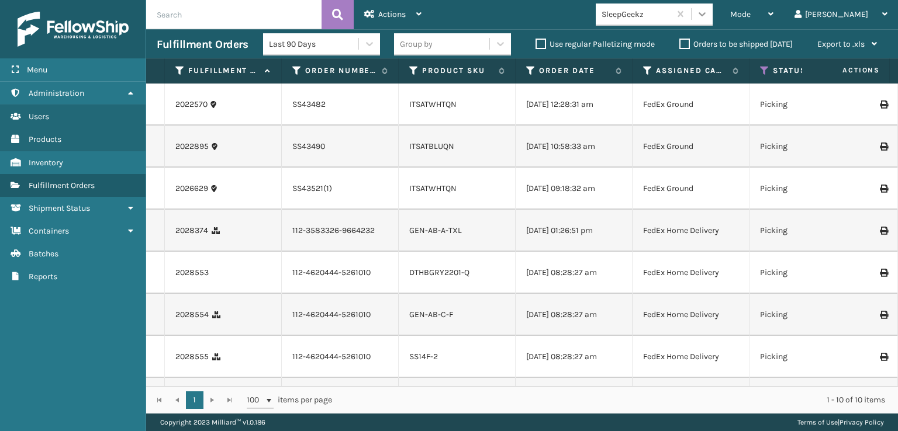
click at [708, 19] on icon at bounding box center [702, 14] width 12 height 12
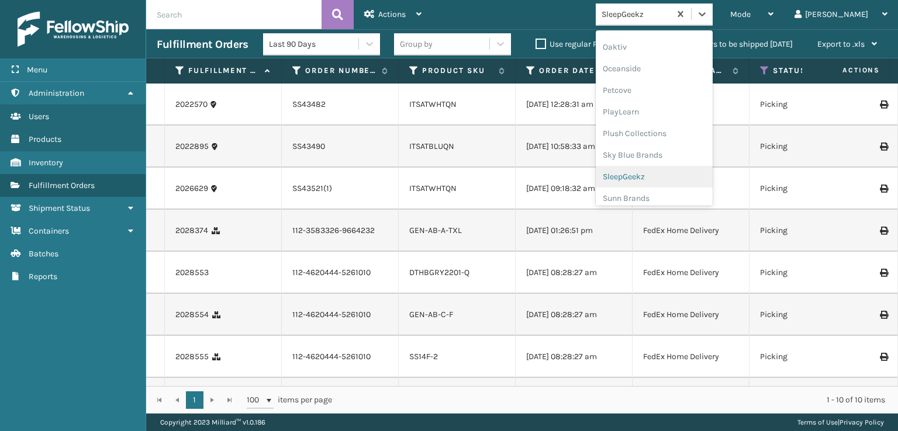
scroll to position [564, 0]
click at [663, 171] on div "SleepGeekz" at bounding box center [653, 171] width 117 height 22
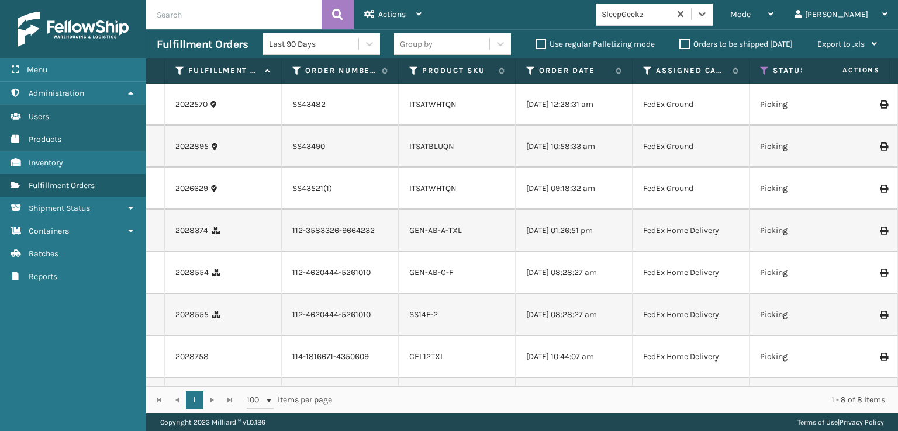
scroll to position [77, 0]
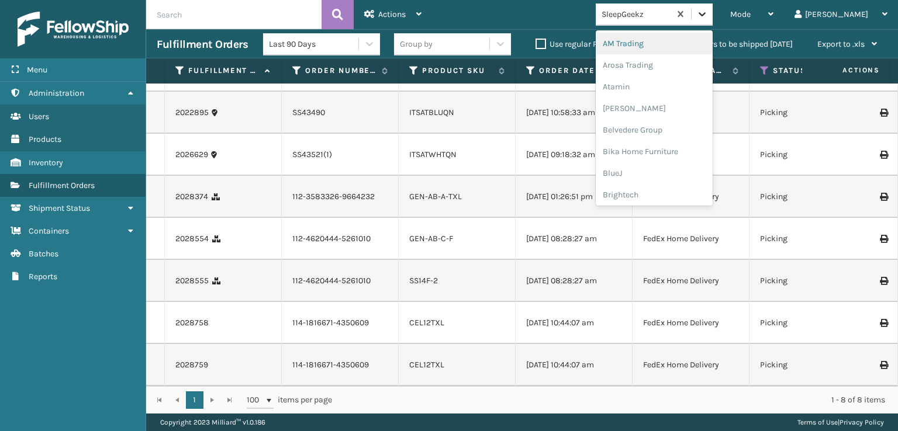
click at [708, 15] on icon at bounding box center [702, 14] width 12 height 12
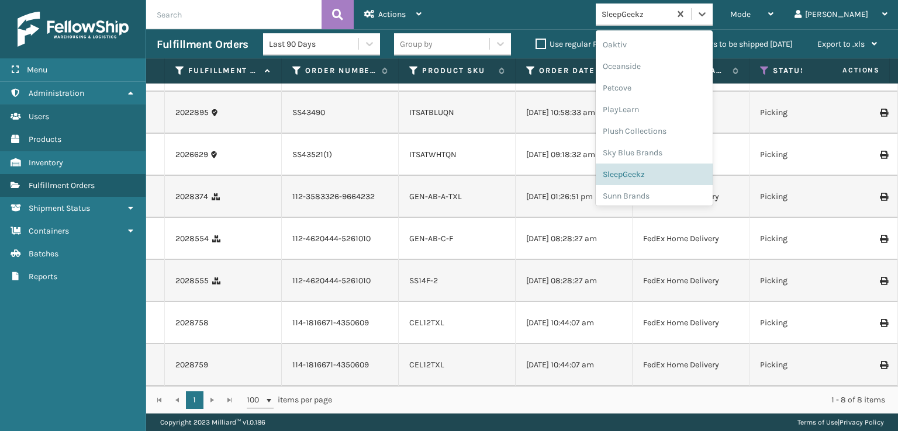
scroll to position [564, 0]
click at [671, 168] on div "SleepGeekz" at bounding box center [653, 171] width 117 height 22
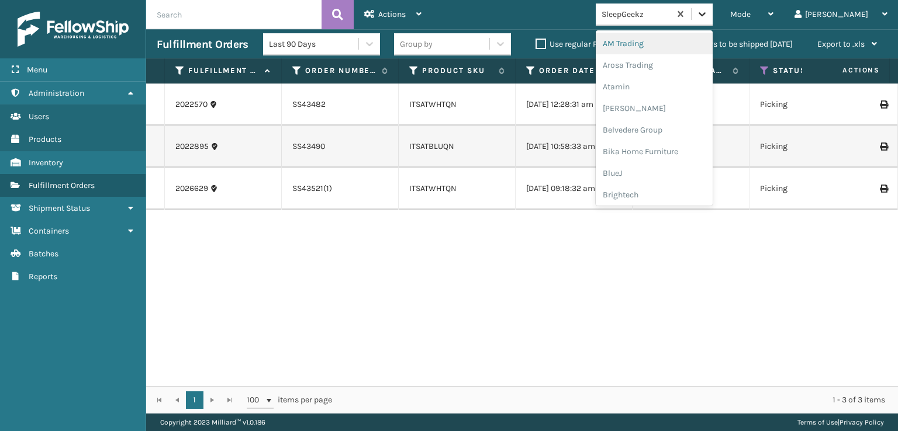
click at [708, 11] on icon at bounding box center [702, 14] width 12 height 12
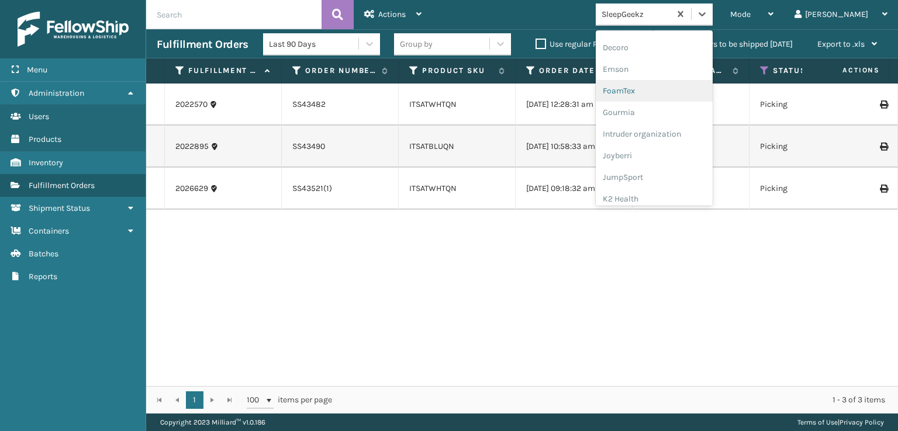
click at [671, 91] on div "FoamTex" at bounding box center [653, 91] width 117 height 22
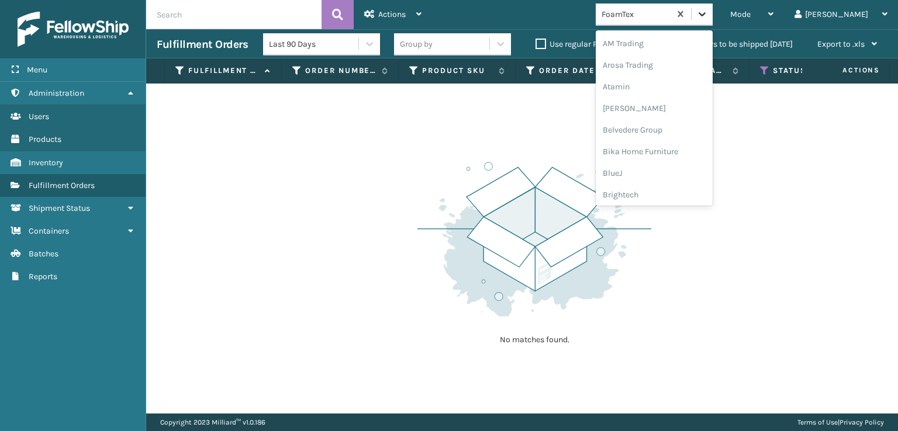
click at [705, 15] on icon at bounding box center [701, 14] width 7 height 4
click at [673, 124] on div "Plush Collections" at bounding box center [653, 128] width 117 height 22
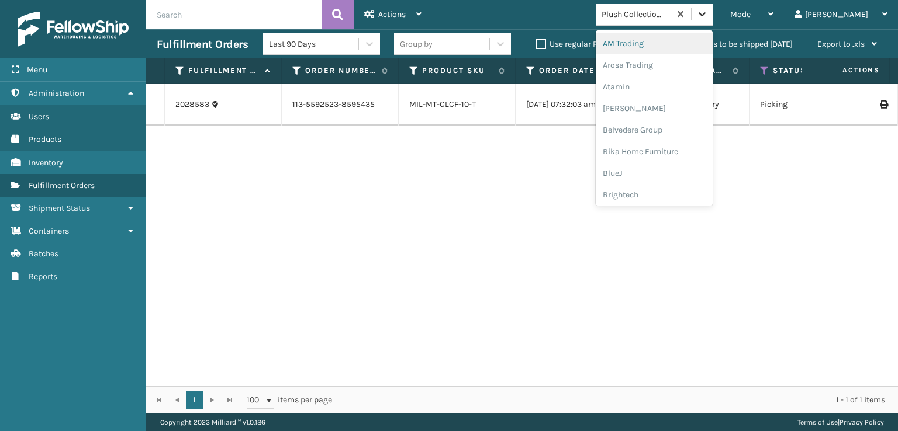
click at [712, 20] on div at bounding box center [701, 14] width 21 height 21
click at [671, 146] on div "FoamTex" at bounding box center [653, 149] width 117 height 22
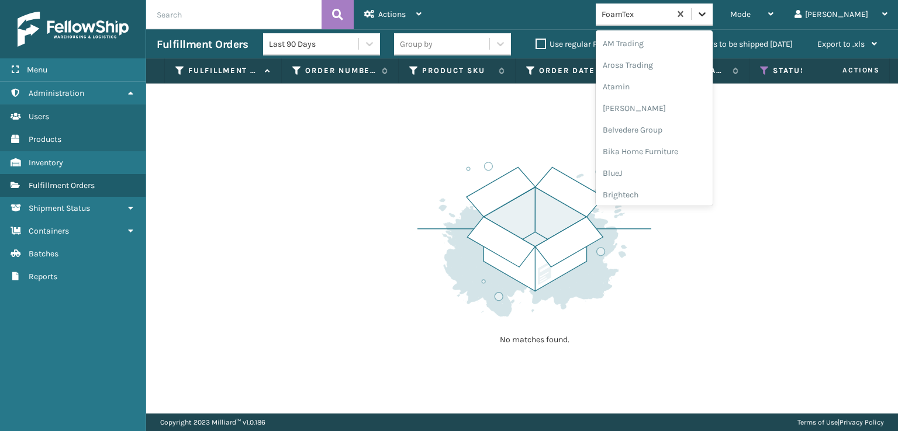
click at [708, 13] on icon at bounding box center [702, 14] width 12 height 12
click at [685, 191] on div "[PERSON_NAME] Brands" at bounding box center [653, 193] width 117 height 22
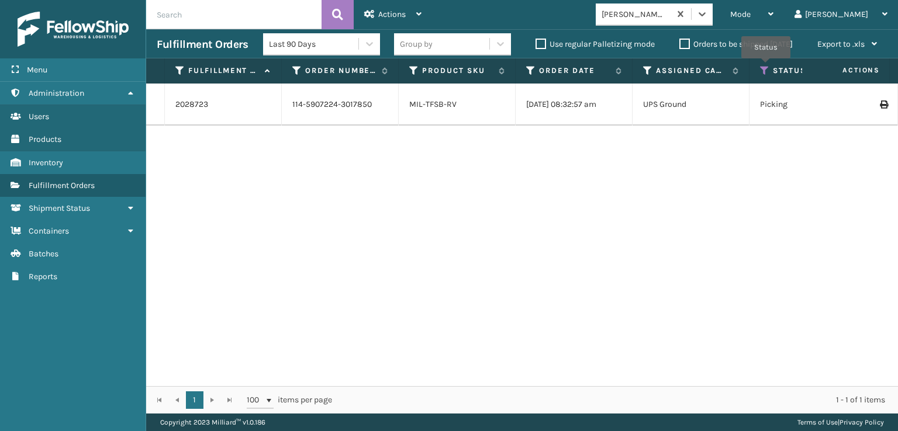
click at [766, 67] on icon at bounding box center [764, 70] width 9 height 11
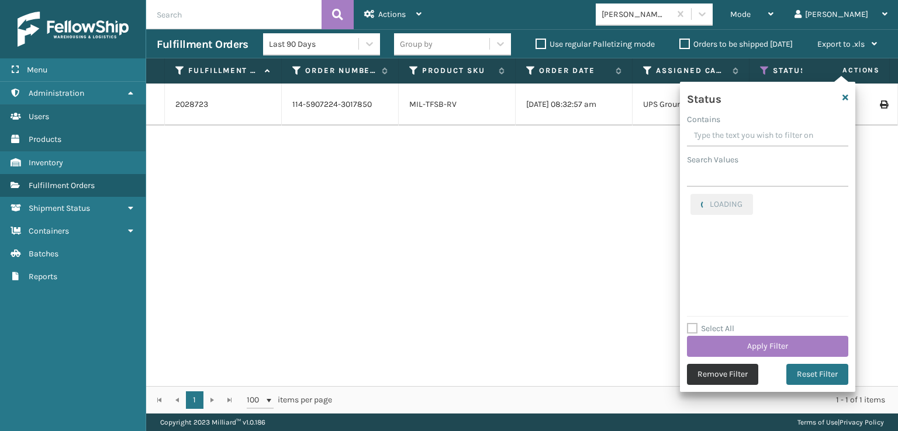
click at [715, 379] on button "Remove Filter" at bounding box center [722, 374] width 71 height 21
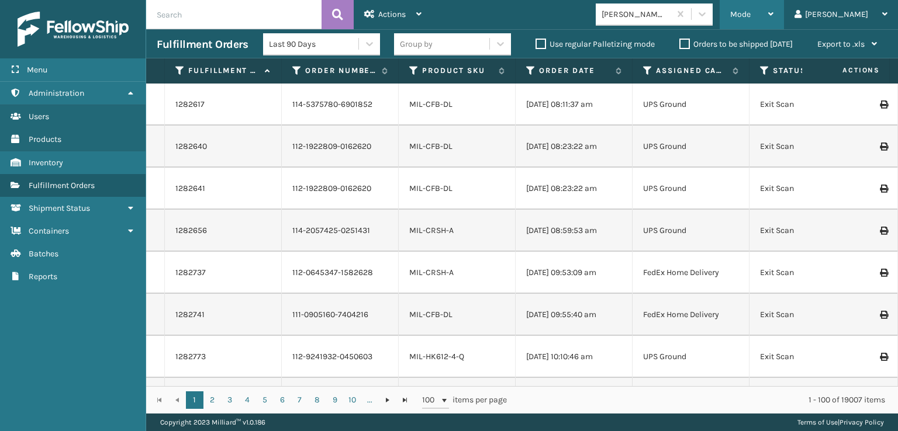
click at [773, 19] on div "Mode" at bounding box center [751, 14] width 43 height 29
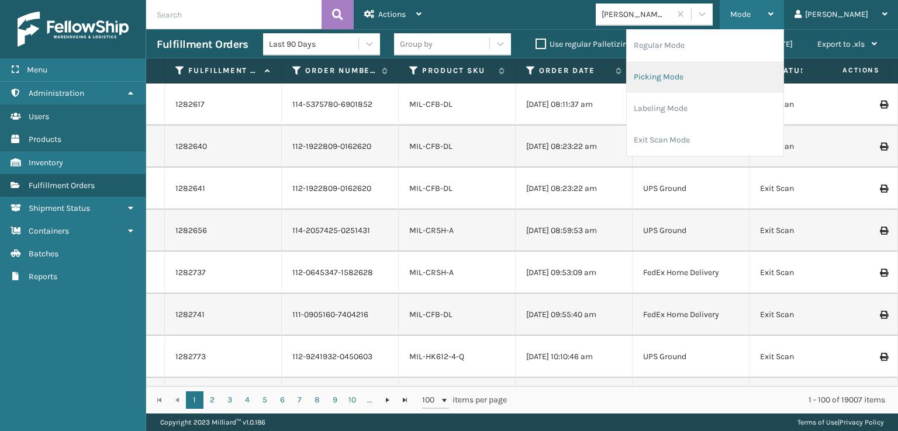
click at [704, 75] on li "Picking Mode" at bounding box center [704, 77] width 157 height 32
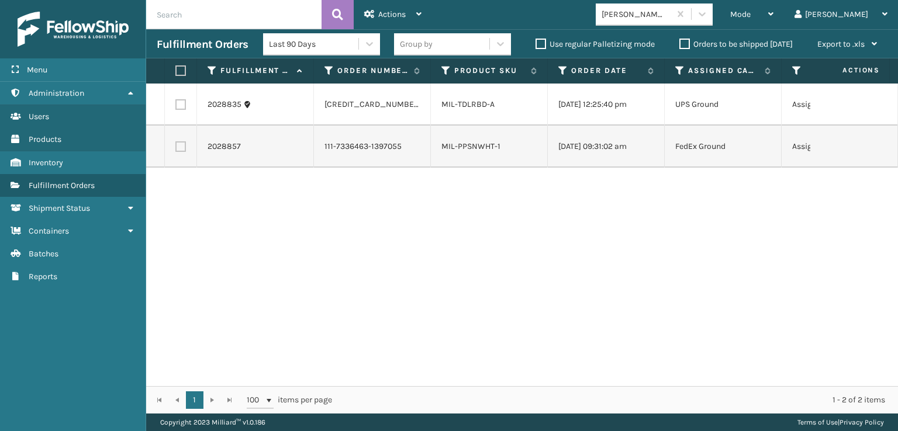
click at [181, 72] on label at bounding box center [178, 70] width 7 height 11
click at [176, 72] on input "checkbox" at bounding box center [175, 71] width 1 height 8
checkbox input "true"
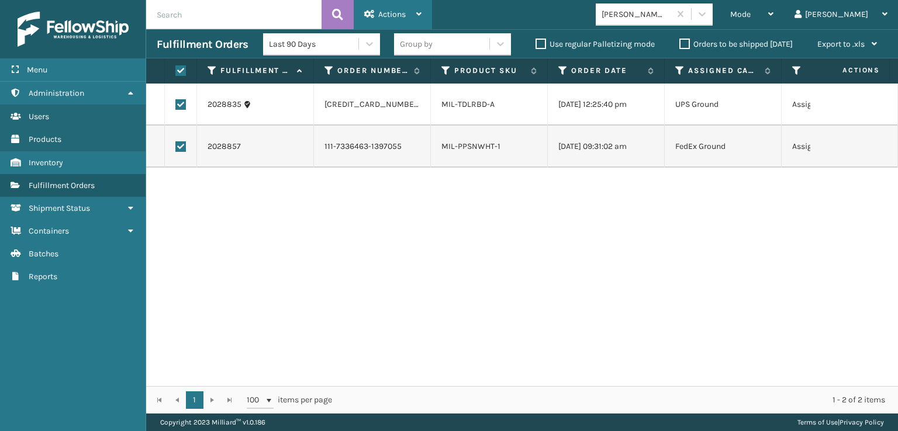
click at [378, 16] on span "Actions" at bounding box center [391, 14] width 27 height 10
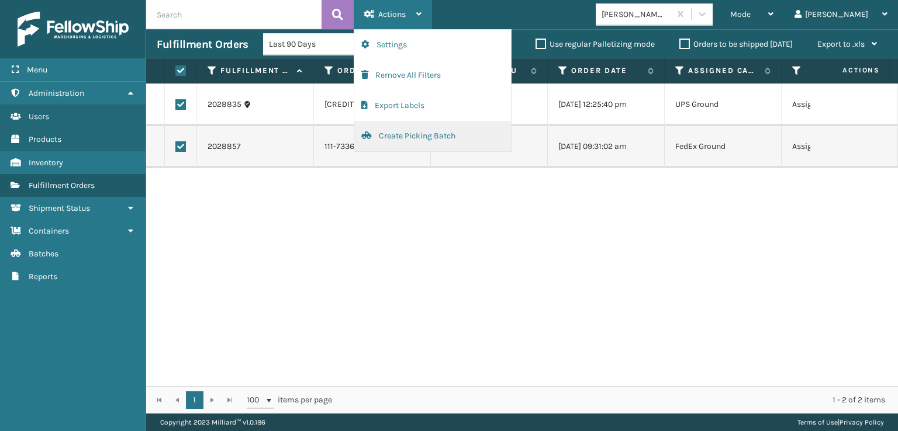
click at [402, 133] on button "Create Picking Batch" at bounding box center [432, 136] width 157 height 30
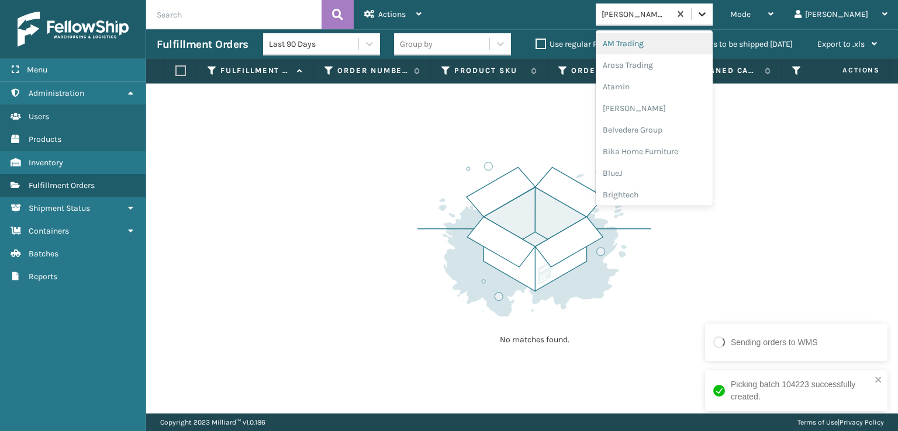
click at [705, 14] on icon at bounding box center [701, 14] width 7 height 4
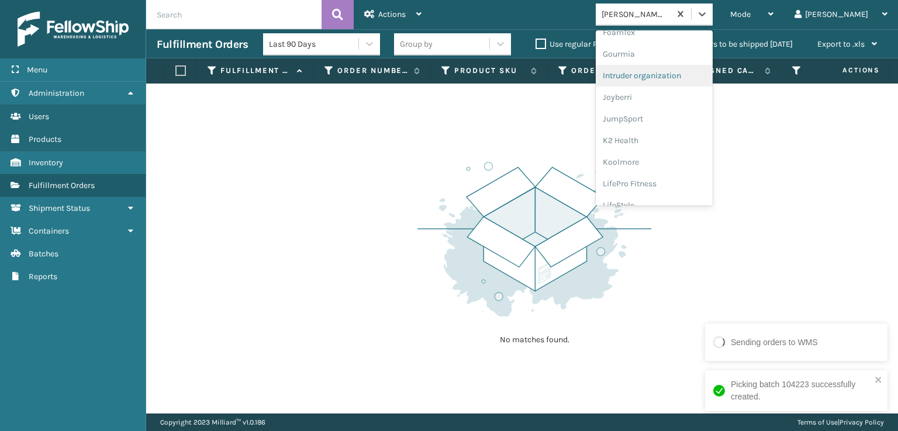
scroll to position [234, 0]
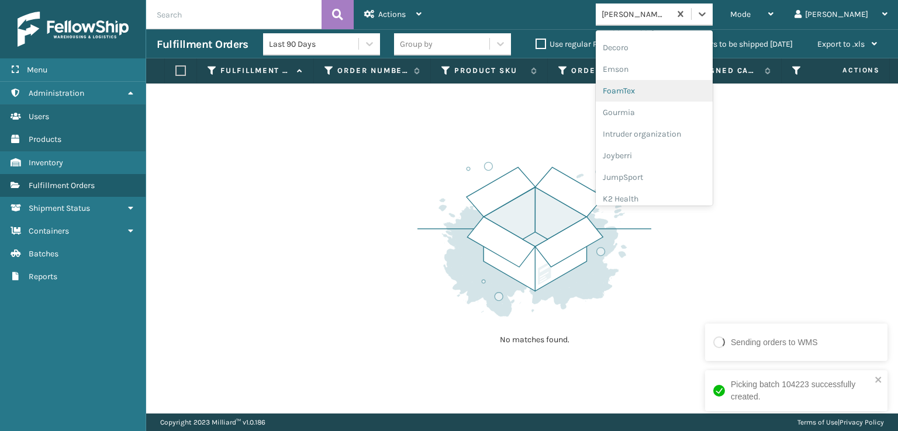
click at [669, 86] on div "FoamTex" at bounding box center [653, 91] width 117 height 22
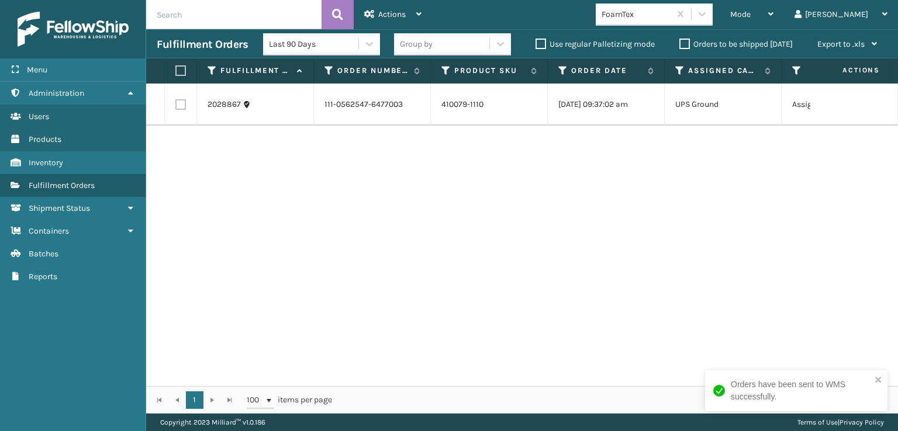
click at [180, 71] on label at bounding box center [178, 70] width 7 height 11
click at [176, 71] on input "checkbox" at bounding box center [175, 71] width 1 height 8
checkbox input "true"
click at [401, 10] on span "Actions" at bounding box center [391, 14] width 27 height 10
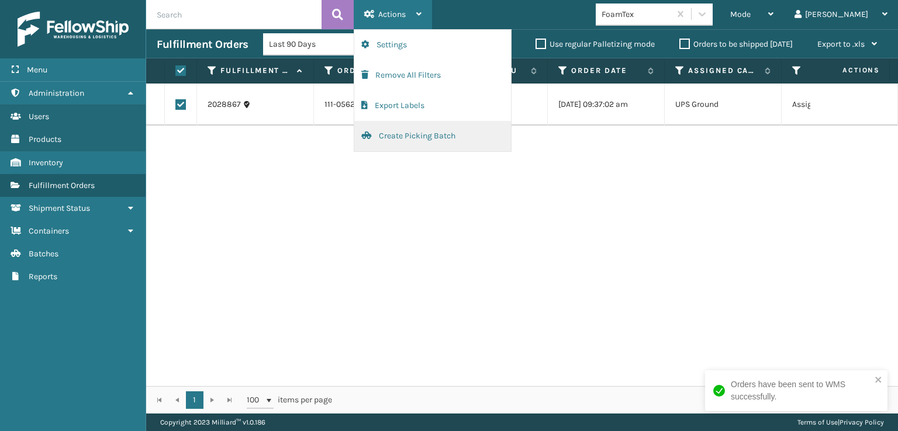
click at [407, 135] on button "Create Picking Batch" at bounding box center [432, 136] width 157 height 30
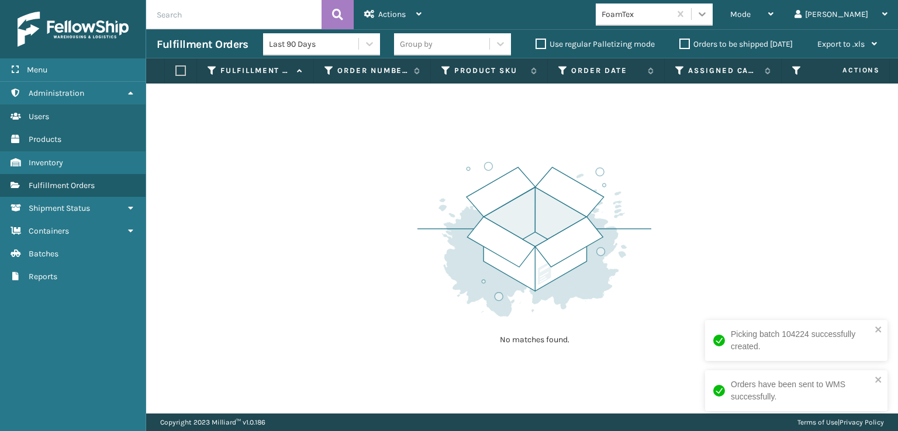
click at [708, 12] on icon at bounding box center [702, 14] width 12 height 12
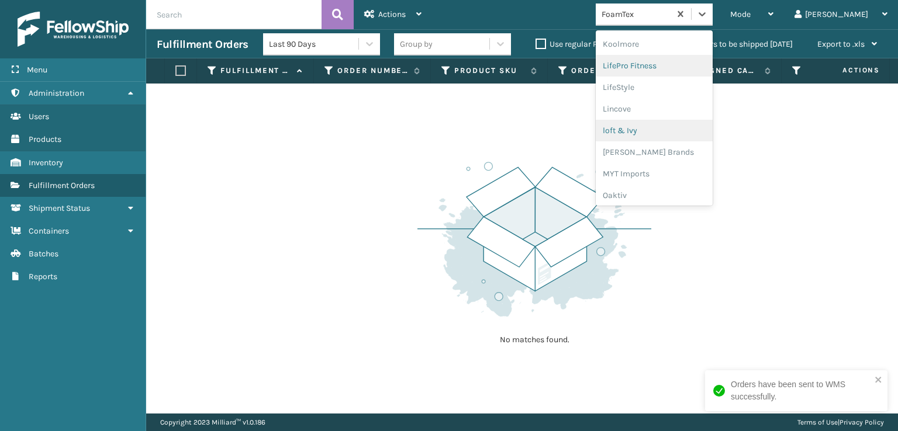
scroll to position [428, 0]
click at [678, 131] on div "[PERSON_NAME] Brands" at bounding box center [653, 135] width 117 height 22
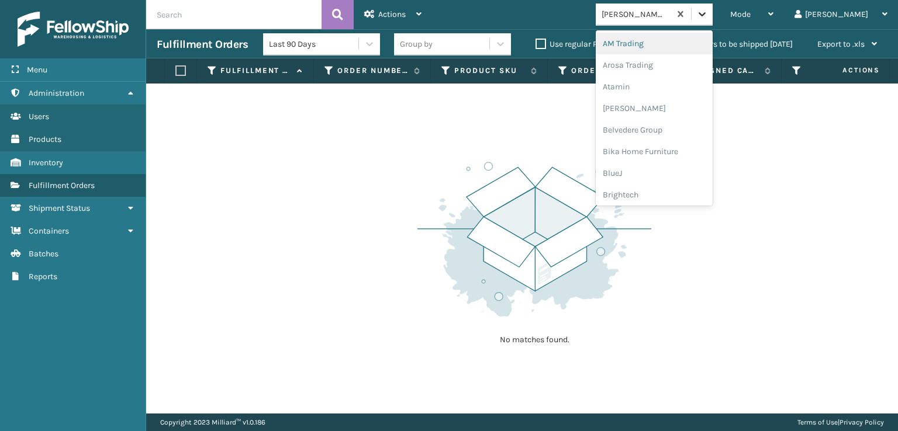
click at [708, 15] on icon at bounding box center [702, 14] width 12 height 12
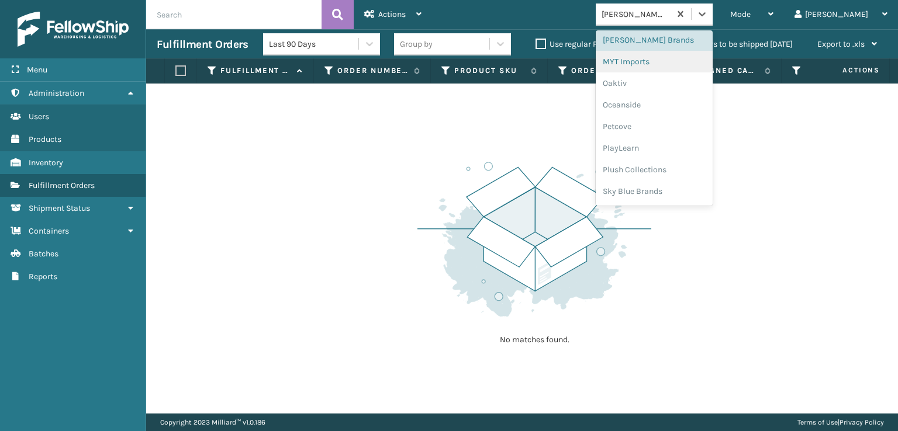
scroll to position [541, 0]
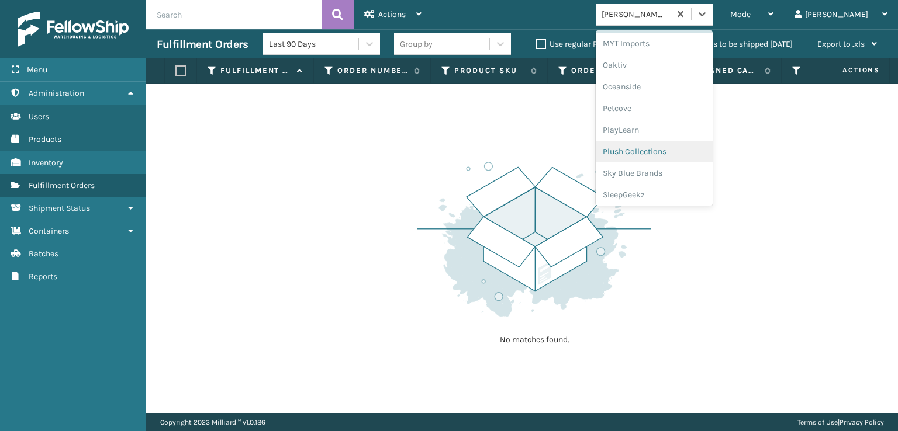
click at [674, 148] on div "Plush Collections" at bounding box center [653, 152] width 117 height 22
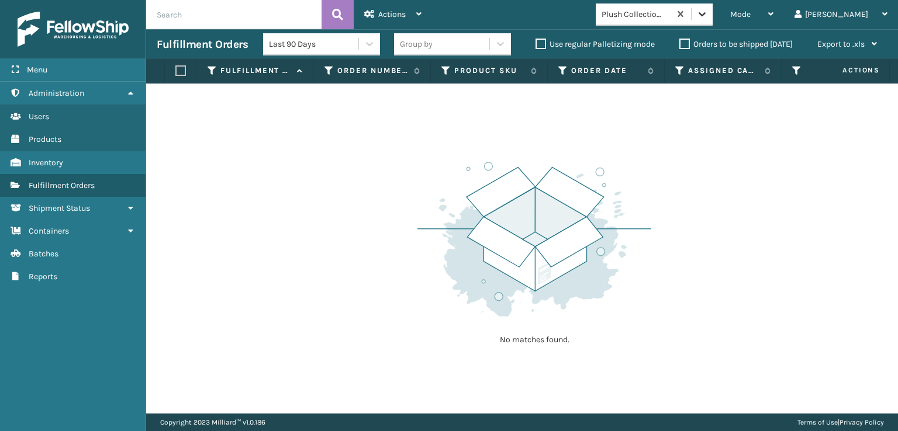
click at [708, 12] on icon at bounding box center [702, 14] width 12 height 12
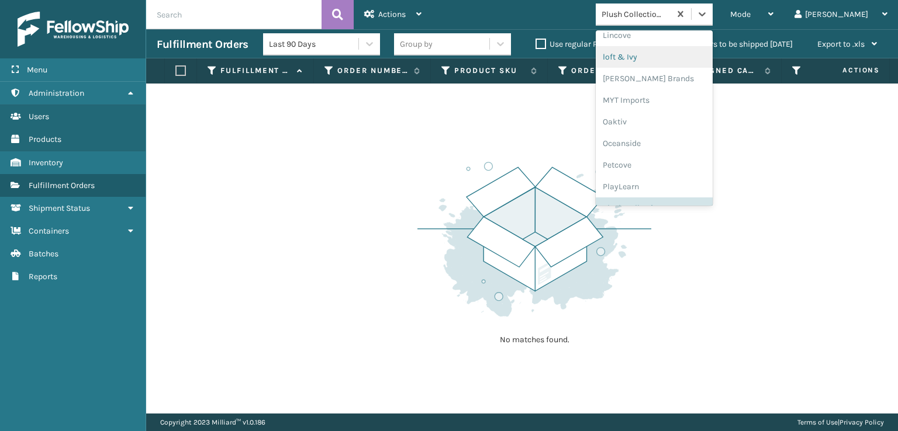
scroll to position [564, 0]
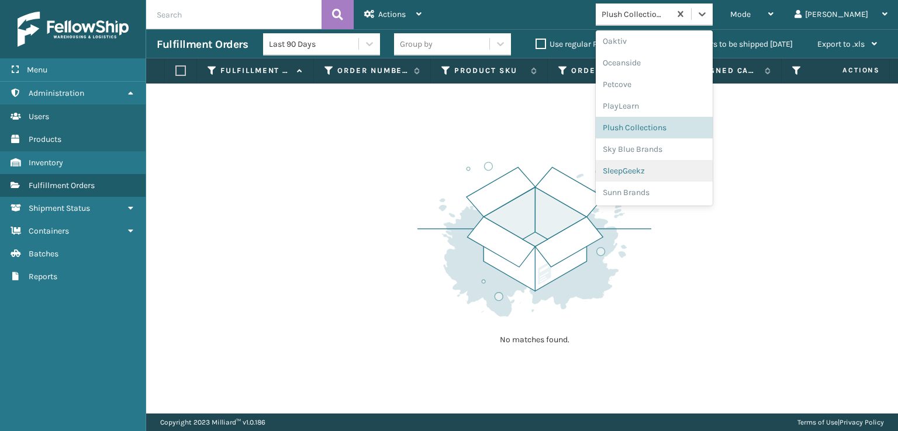
click at [659, 173] on div "SleepGeekz" at bounding box center [653, 171] width 117 height 22
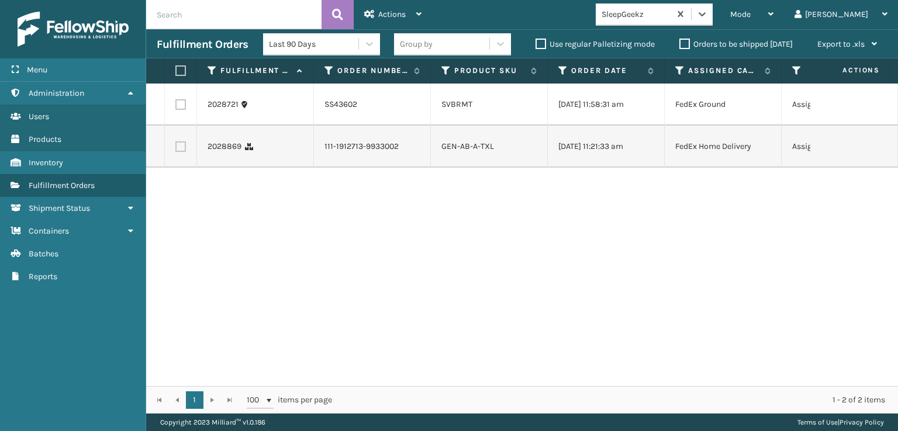
click at [180, 148] on label at bounding box center [180, 146] width 11 height 11
click at [176, 148] on input "checkbox" at bounding box center [175, 145] width 1 height 8
checkbox input "true"
click at [396, 8] on div "Actions" at bounding box center [392, 14] width 57 height 29
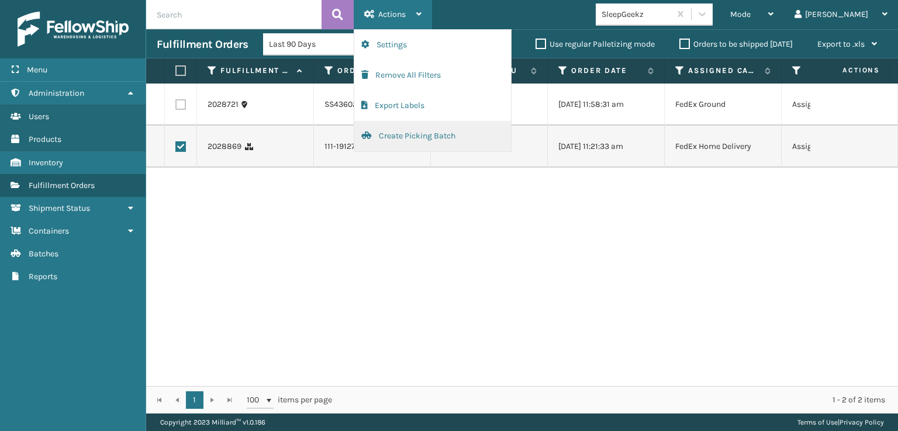
click at [402, 134] on button "Create Picking Batch" at bounding box center [432, 136] width 157 height 30
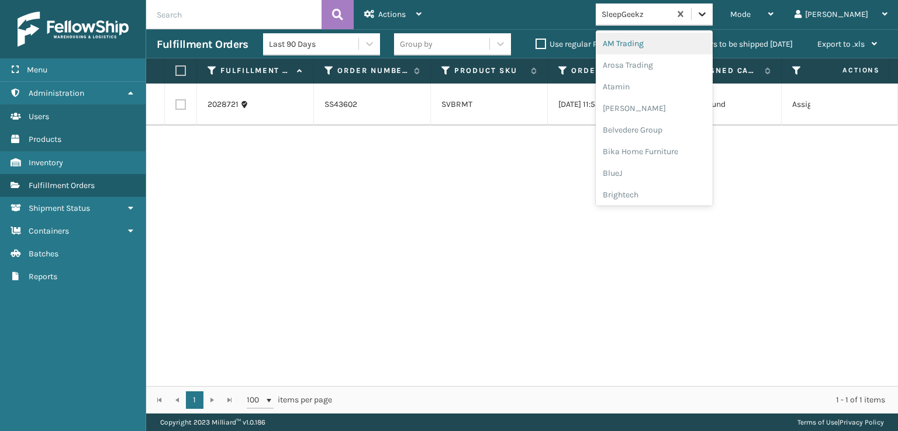
click at [708, 8] on icon at bounding box center [702, 14] width 12 height 12
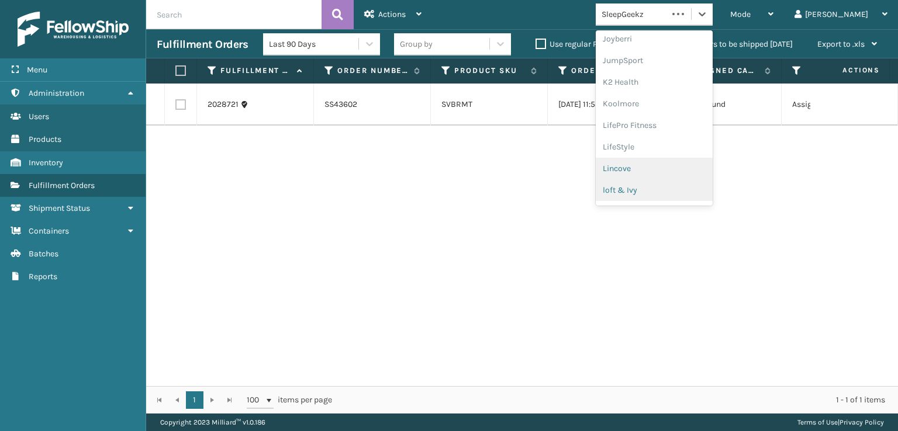
scroll to position [369, 0]
click at [676, 194] on div "[PERSON_NAME] Brands" at bounding box center [653, 193] width 117 height 22
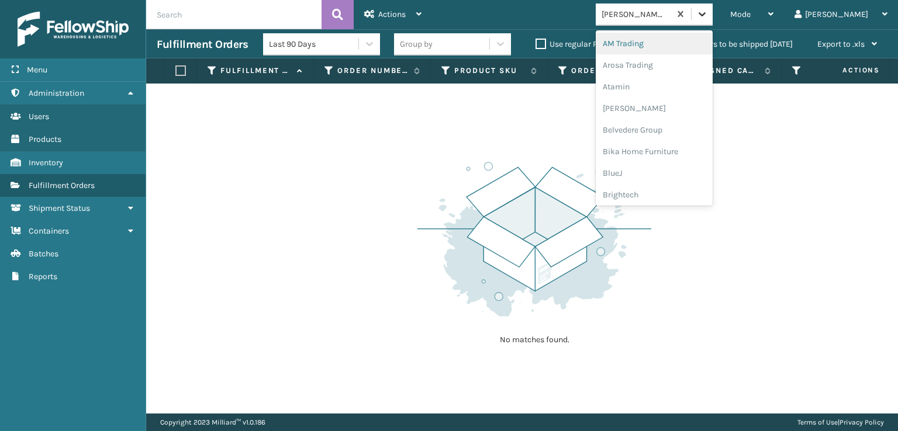
click at [708, 19] on icon at bounding box center [702, 14] width 12 height 12
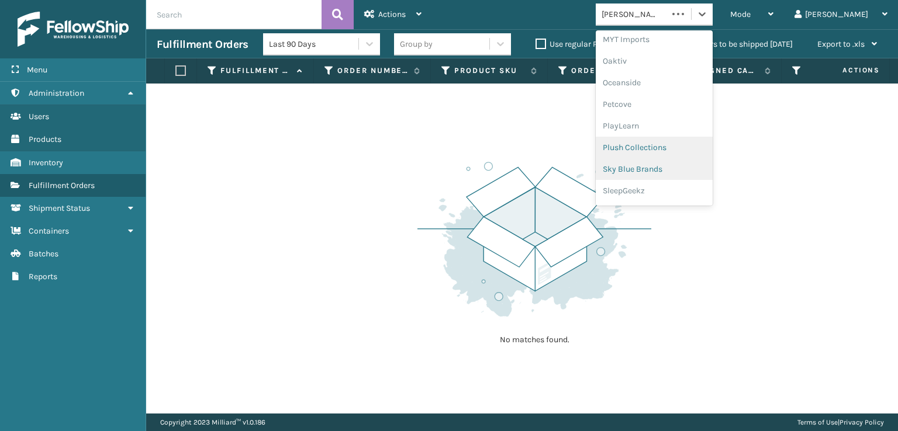
scroll to position [564, 0]
click at [673, 172] on div "SleepGeekz" at bounding box center [653, 171] width 117 height 22
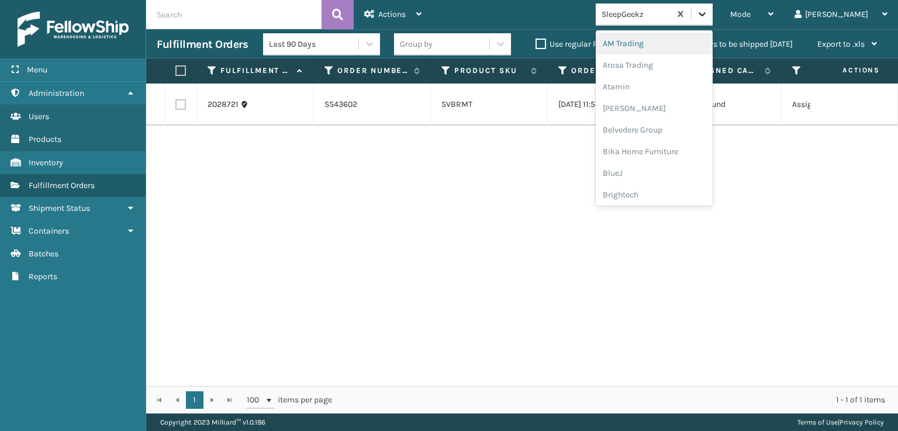
click at [708, 16] on icon at bounding box center [702, 14] width 12 height 12
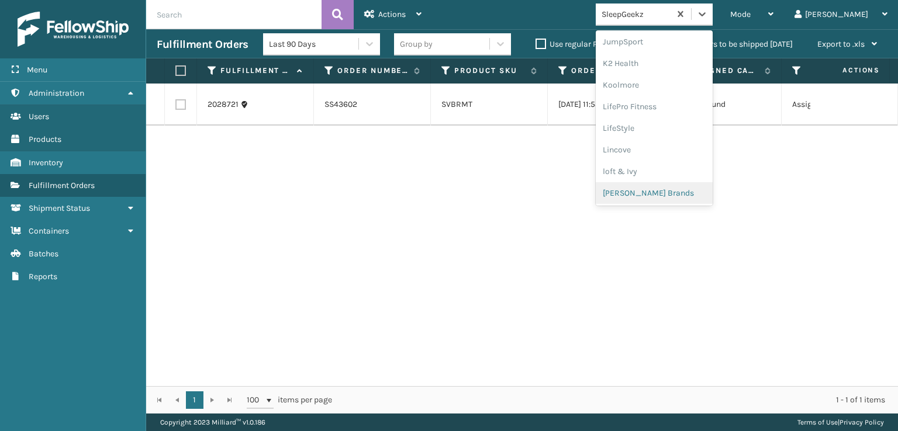
click at [679, 193] on div "[PERSON_NAME] Brands" at bounding box center [653, 193] width 117 height 22
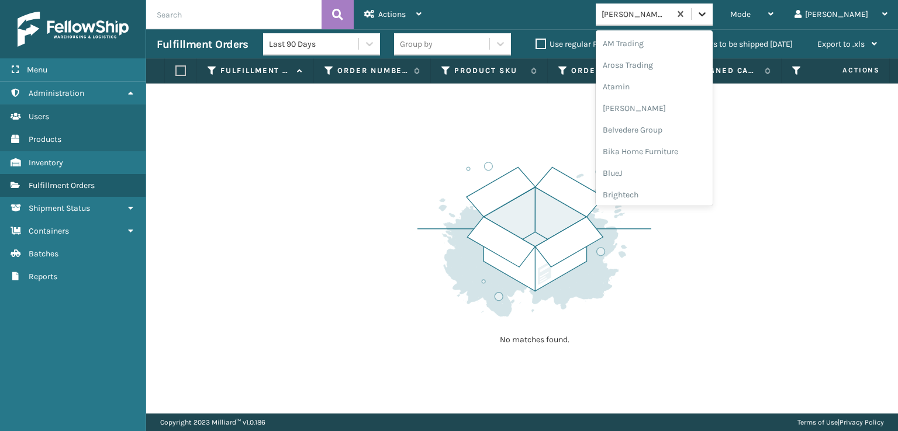
click at [708, 18] on icon at bounding box center [702, 14] width 12 height 12
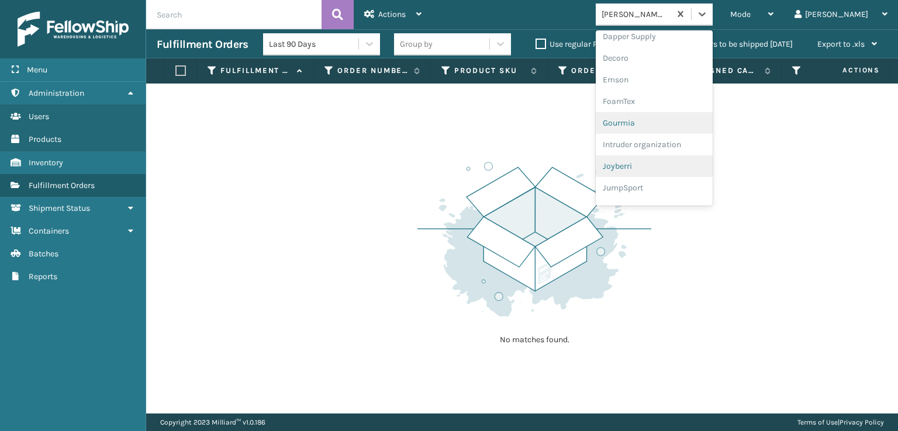
scroll to position [194, 0]
click at [669, 126] on div "FoamTex" at bounding box center [653, 131] width 117 height 22
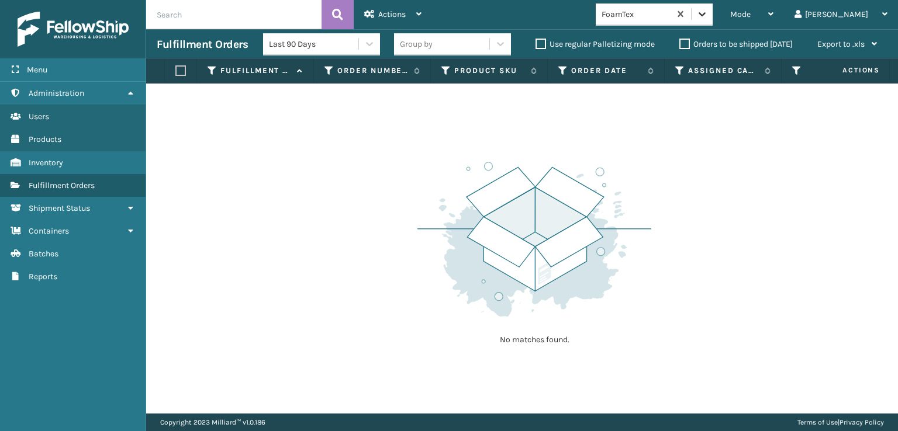
click at [708, 17] on icon at bounding box center [702, 14] width 12 height 12
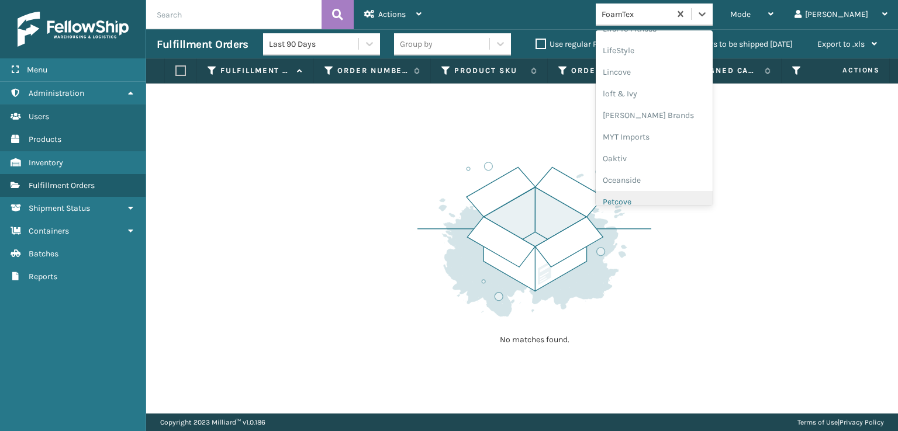
scroll to position [428, 0]
click at [690, 133] on div "[PERSON_NAME] Brands" at bounding box center [653, 135] width 117 height 22
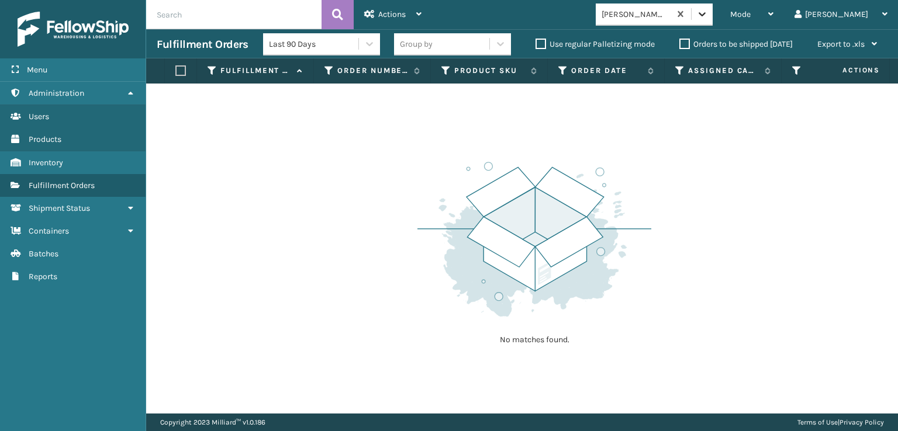
click at [712, 20] on div at bounding box center [701, 14] width 21 height 21
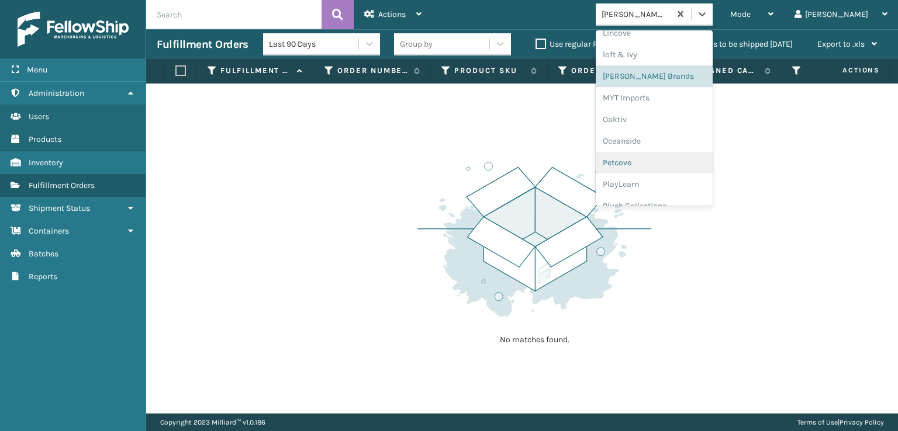
scroll to position [564, 0]
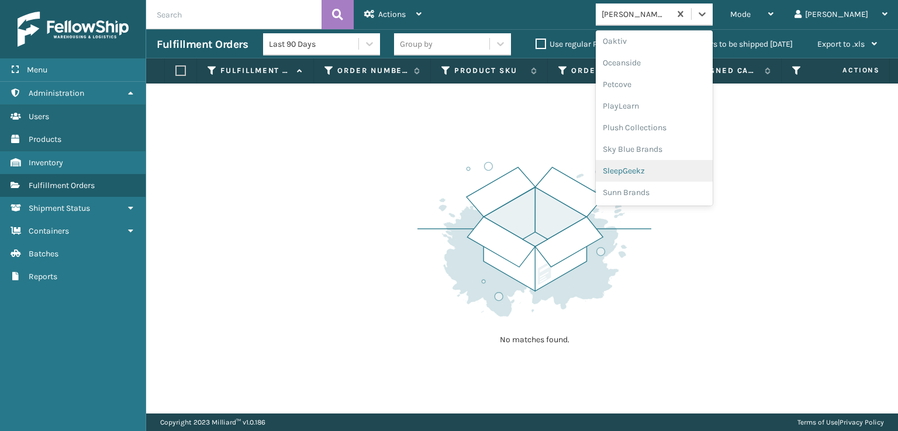
click at [674, 171] on div "SleepGeekz" at bounding box center [653, 171] width 117 height 22
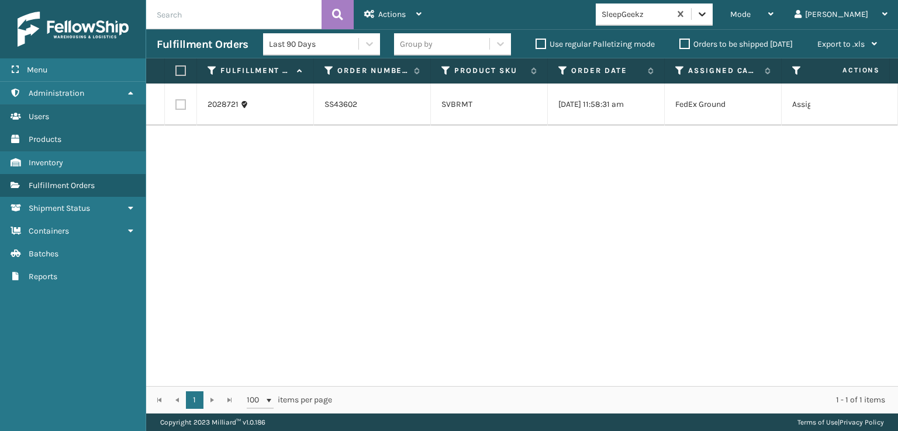
click at [708, 12] on icon at bounding box center [702, 14] width 12 height 12
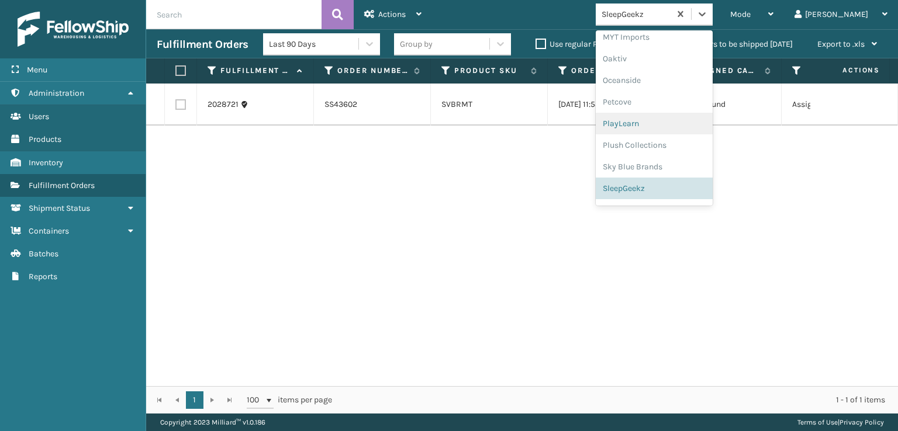
scroll to position [564, 0]
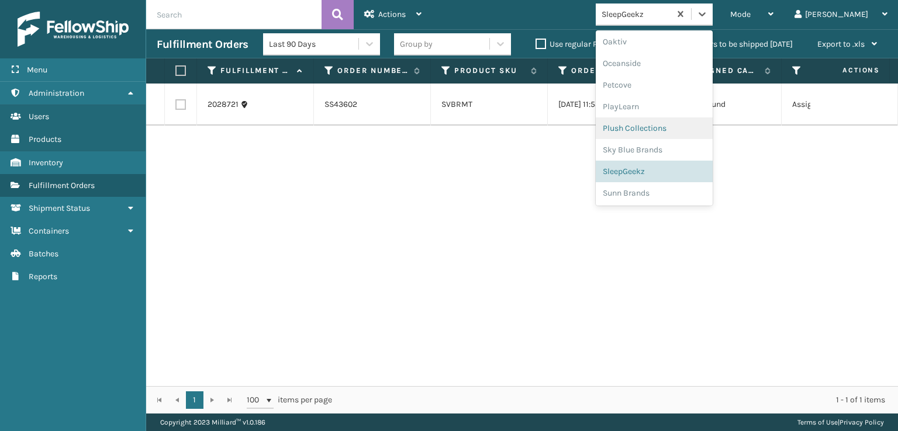
click at [671, 127] on div "Plush Collections" at bounding box center [653, 128] width 117 height 22
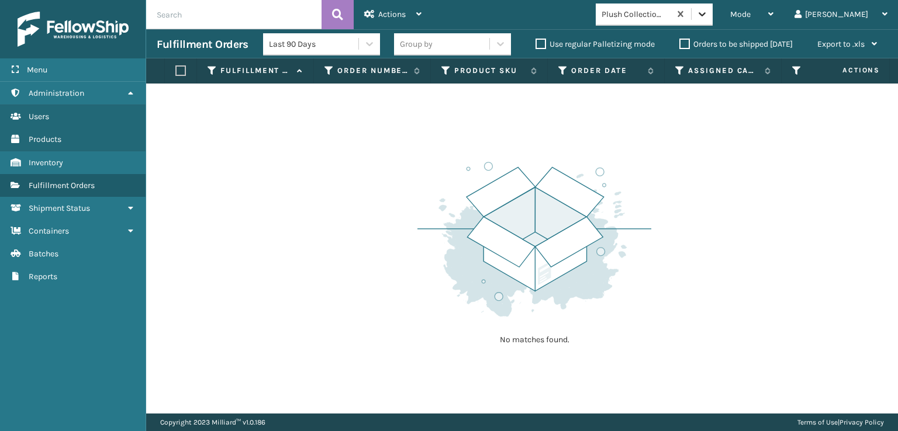
click at [708, 16] on icon at bounding box center [702, 14] width 12 height 12
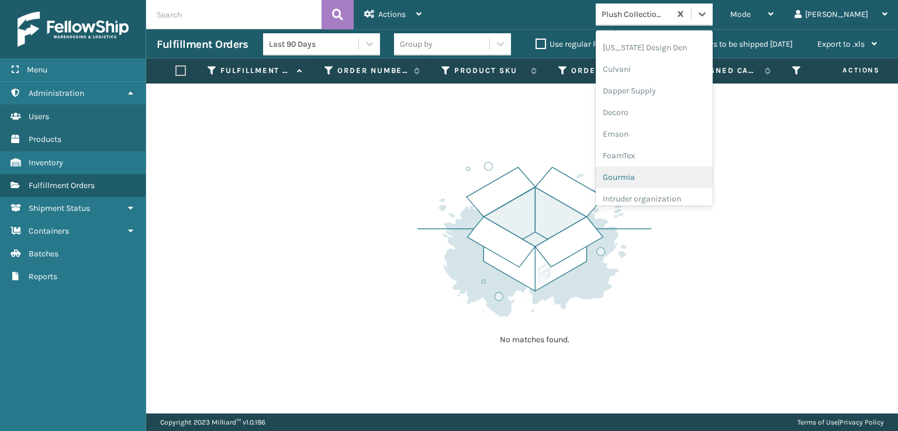
scroll to position [175, 0]
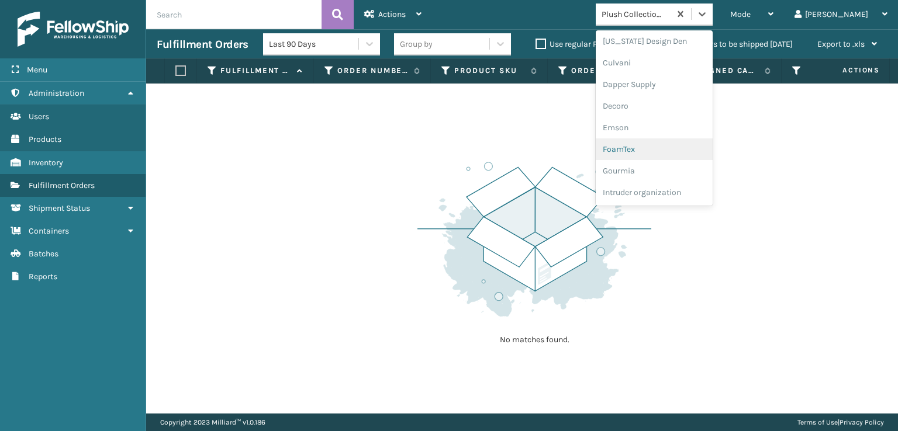
click at [669, 146] on div "FoamTex" at bounding box center [653, 149] width 117 height 22
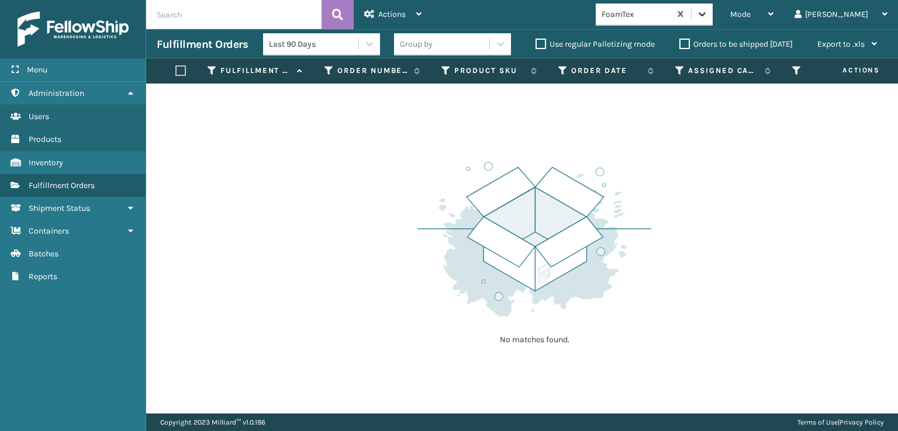
click at [705, 16] on icon at bounding box center [701, 14] width 7 height 4
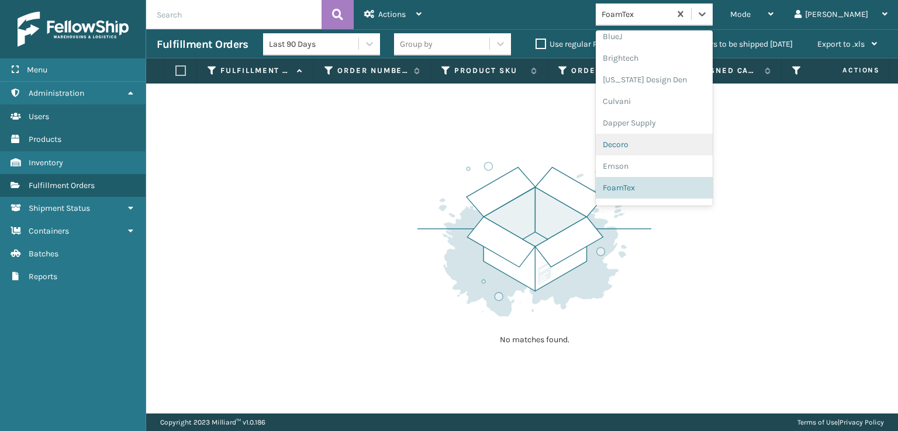
scroll to position [369, 0]
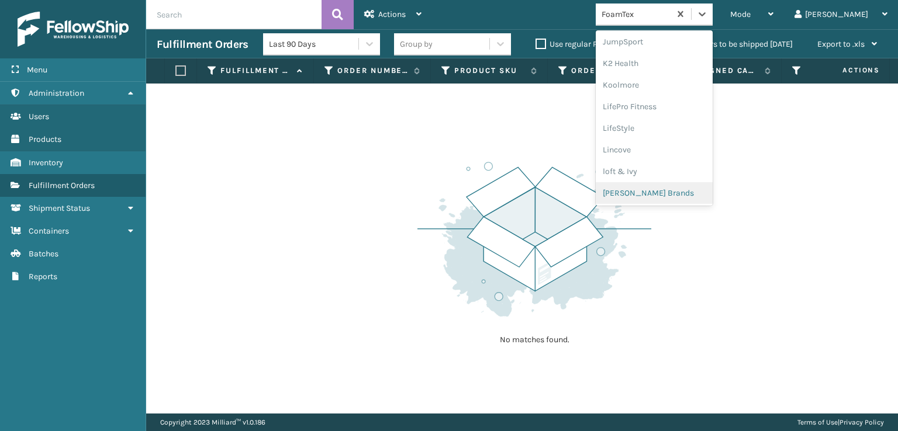
click at [666, 191] on div "[PERSON_NAME] Brands" at bounding box center [653, 193] width 117 height 22
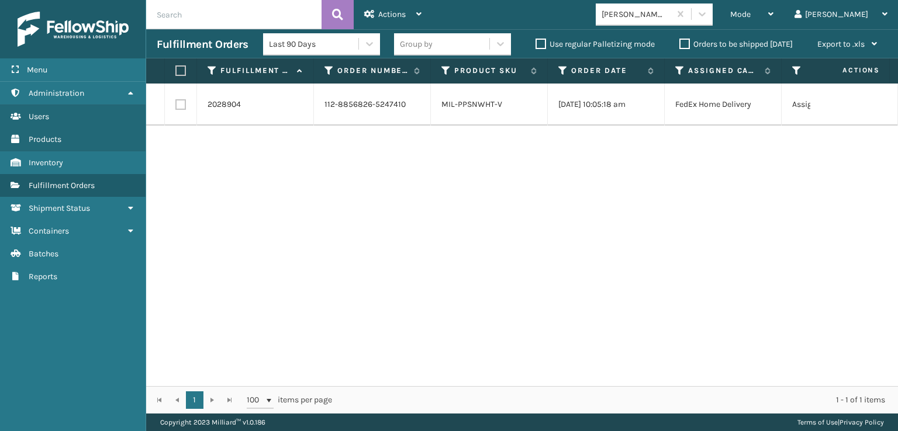
click at [180, 103] on label at bounding box center [180, 104] width 11 height 11
click at [176, 103] on input "checkbox" at bounding box center [175, 103] width 1 height 8
checkbox input "true"
click at [373, 18] on icon at bounding box center [369, 14] width 11 height 8
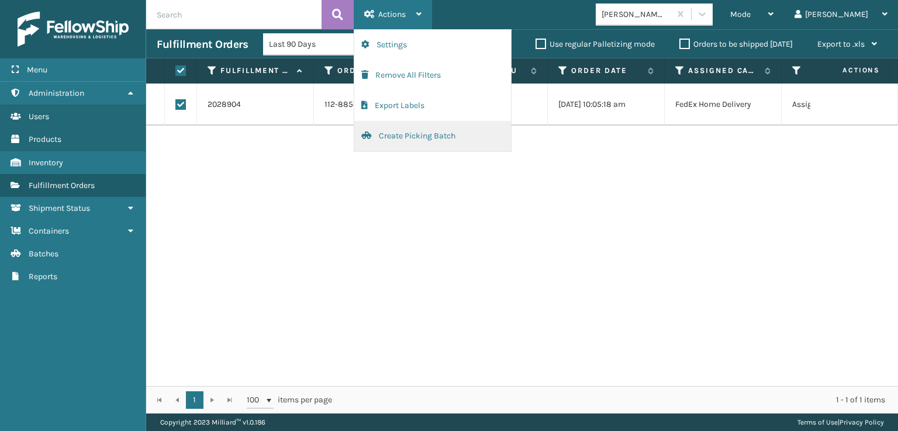
click at [400, 134] on button "Create Picking Batch" at bounding box center [432, 136] width 157 height 30
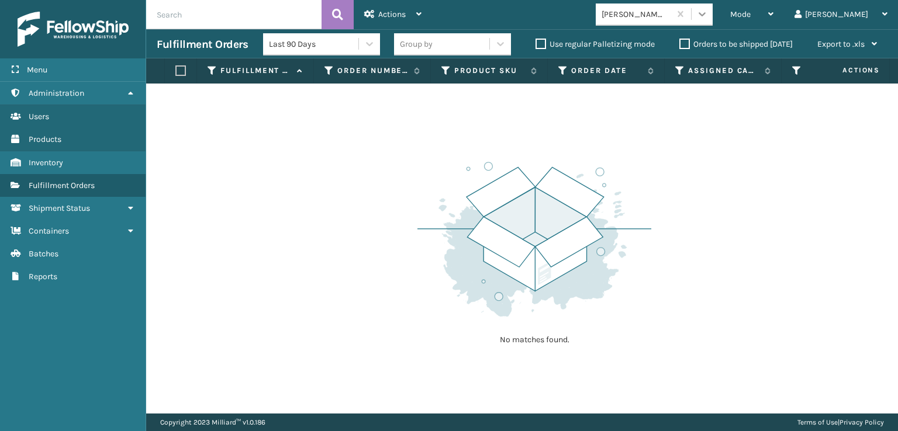
click at [708, 17] on icon at bounding box center [702, 14] width 12 height 12
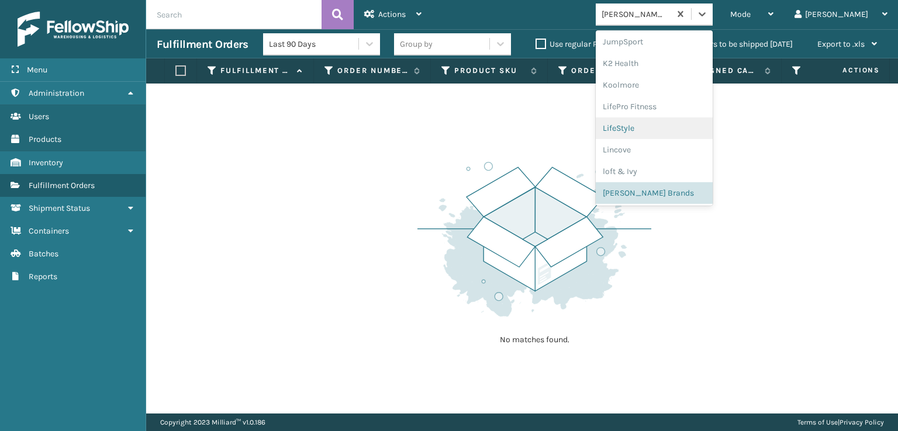
scroll to position [252, 0]
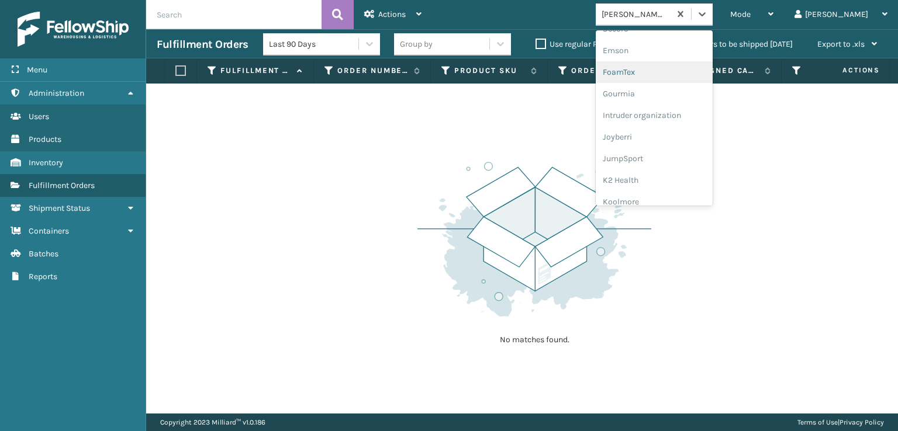
click at [664, 71] on div "FoamTex" at bounding box center [653, 72] width 117 height 22
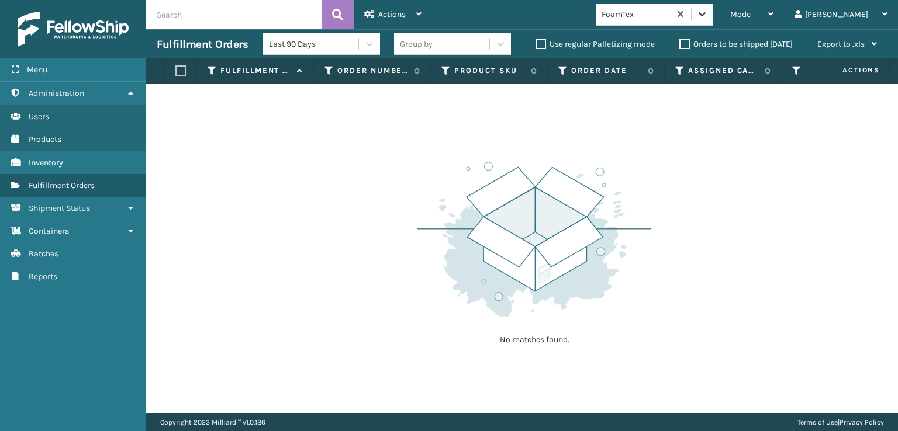
click at [708, 10] on icon at bounding box center [702, 14] width 12 height 12
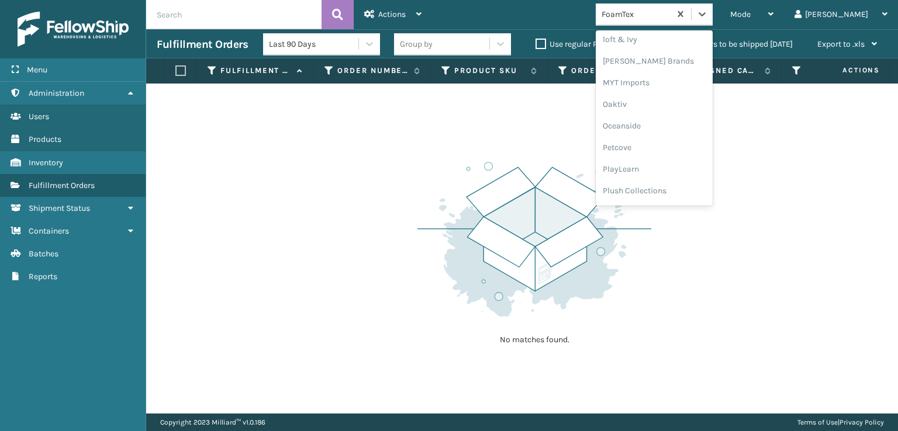
scroll to position [564, 0]
click at [671, 171] on div "SleepGeekz" at bounding box center [653, 171] width 117 height 22
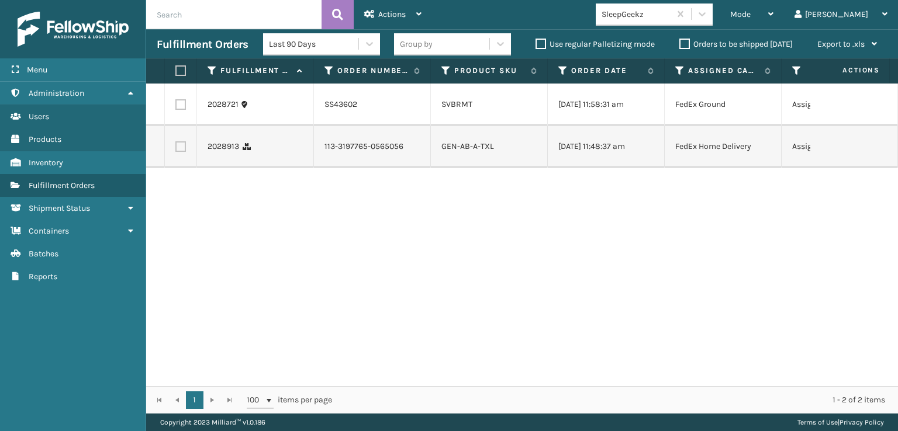
click at [179, 146] on label at bounding box center [180, 146] width 11 height 11
click at [176, 146] on input "checkbox" at bounding box center [175, 145] width 1 height 8
checkbox input "true"
click at [379, 14] on span "Actions" at bounding box center [391, 14] width 27 height 10
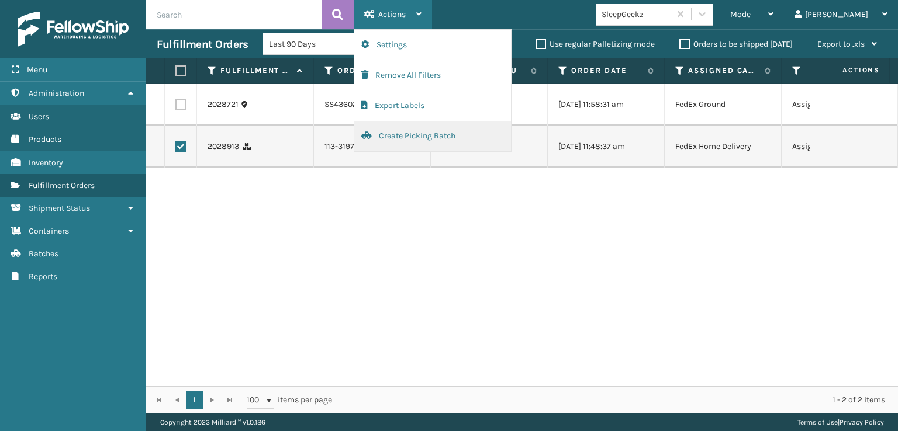
click at [400, 136] on button "Create Picking Batch" at bounding box center [432, 136] width 157 height 30
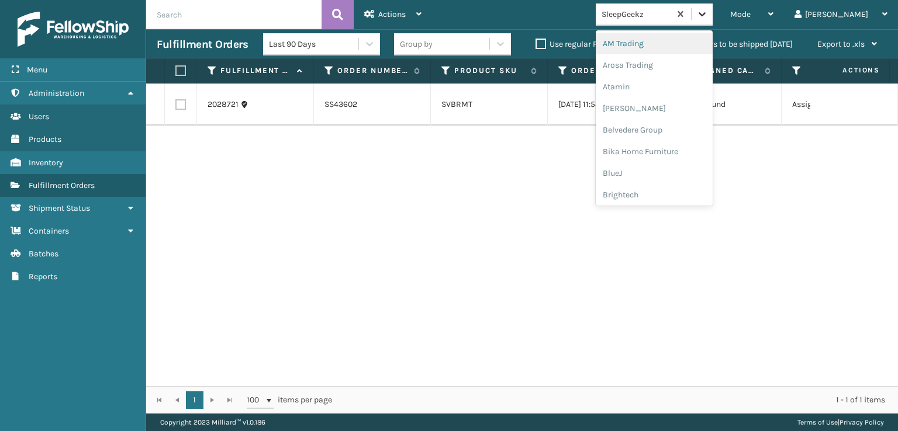
click at [708, 14] on icon at bounding box center [702, 14] width 12 height 12
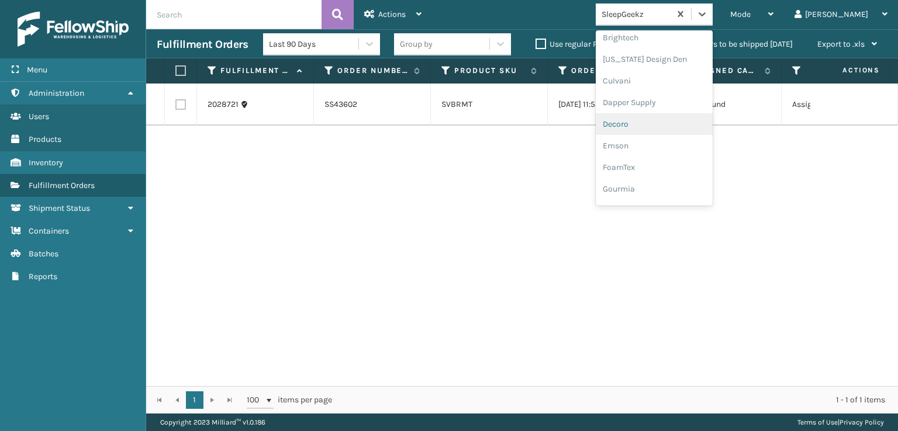
scroll to position [175, 0]
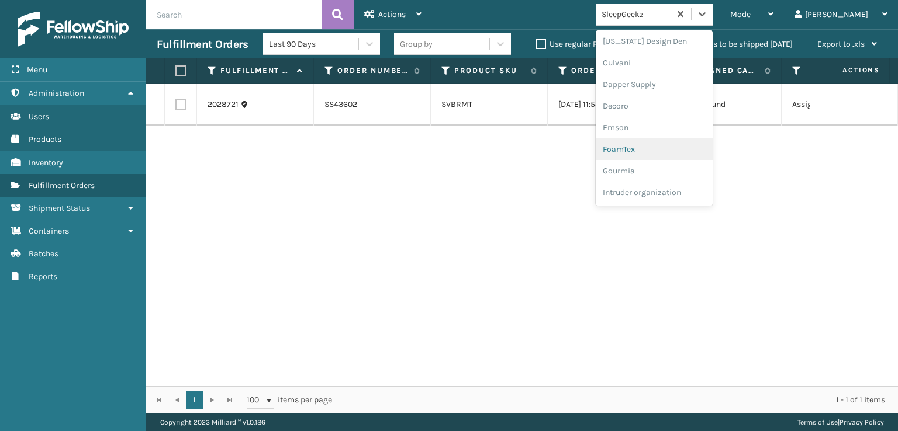
click at [662, 150] on div "FoamTex" at bounding box center [653, 149] width 117 height 22
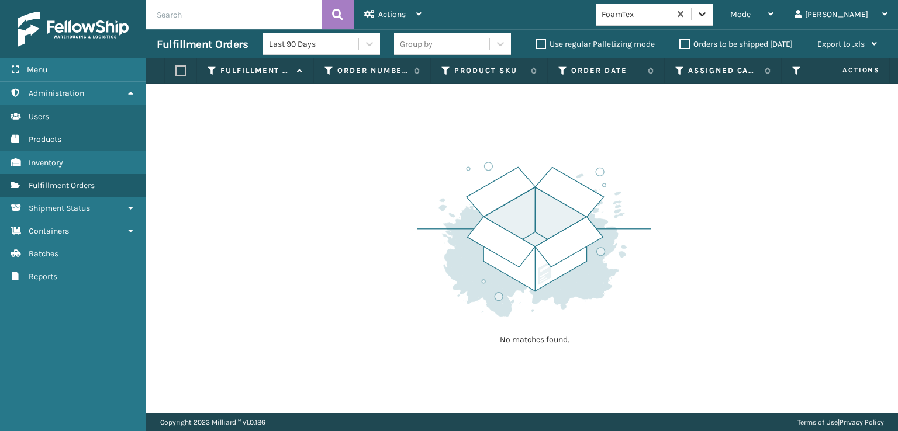
click at [708, 18] on icon at bounding box center [702, 14] width 12 height 12
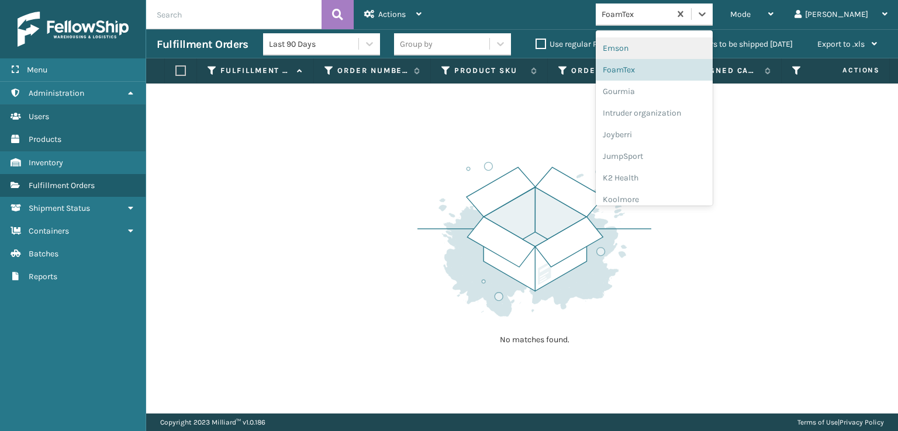
scroll to position [369, 0]
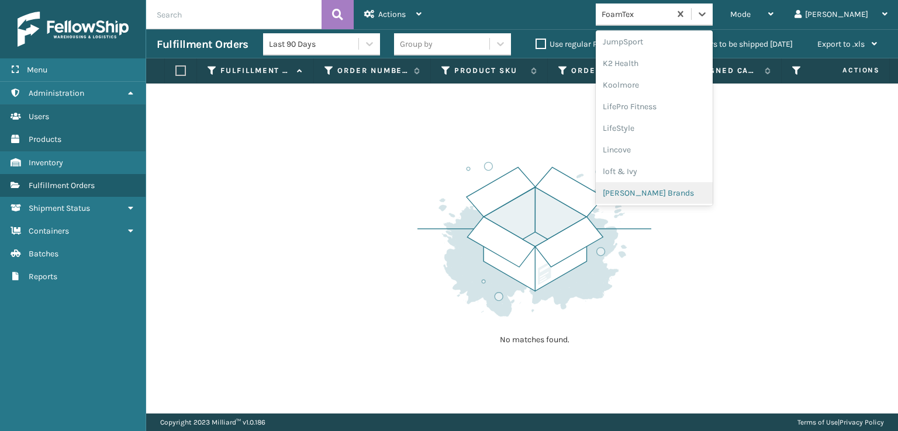
click at [657, 192] on div "[PERSON_NAME] Brands" at bounding box center [653, 193] width 117 height 22
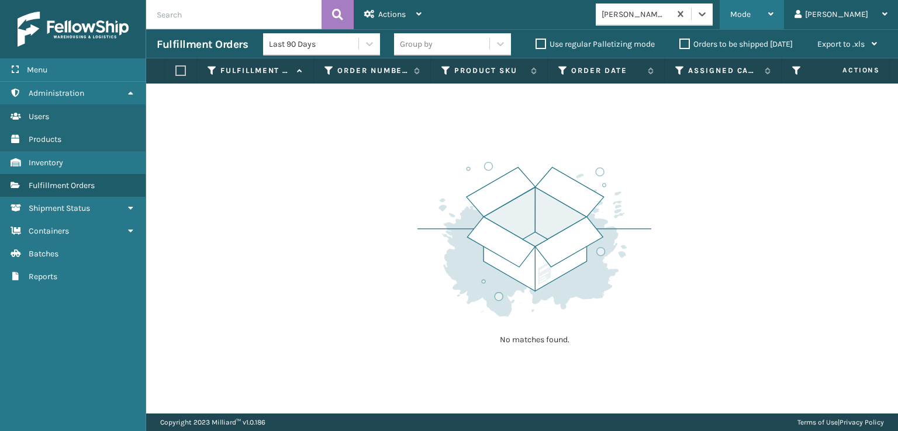
click at [750, 11] on span "Mode" at bounding box center [740, 14] width 20 height 10
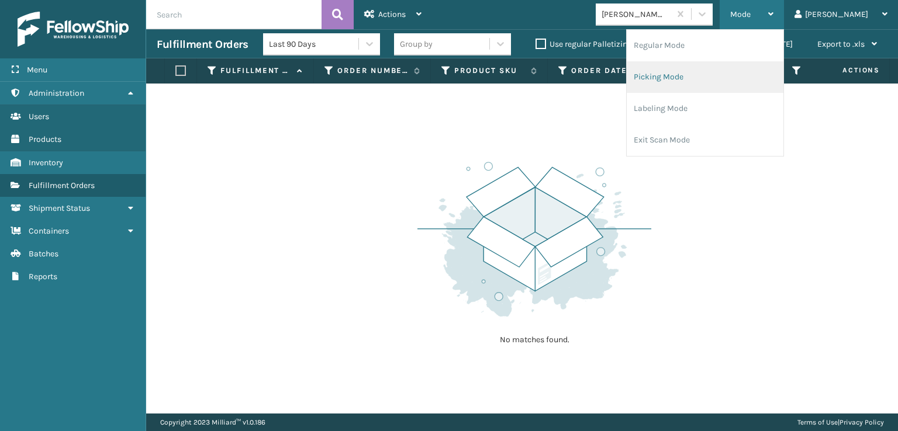
click at [694, 77] on li "Picking Mode" at bounding box center [704, 77] width 157 height 32
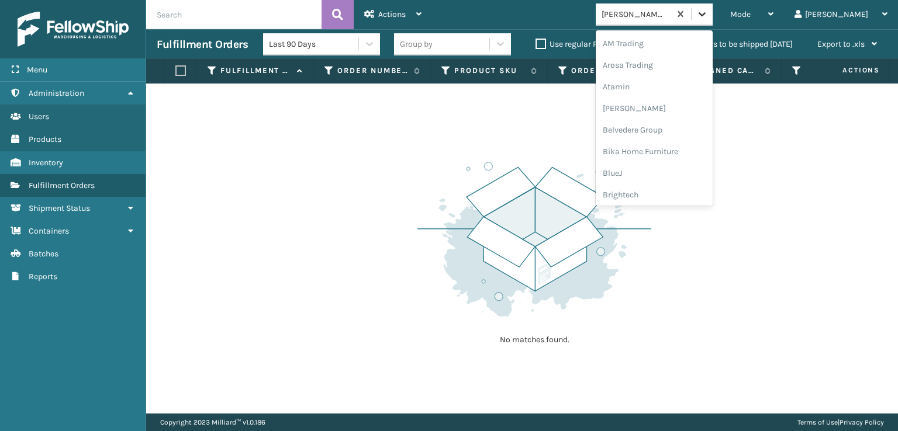
click at [708, 18] on icon at bounding box center [702, 14] width 12 height 12
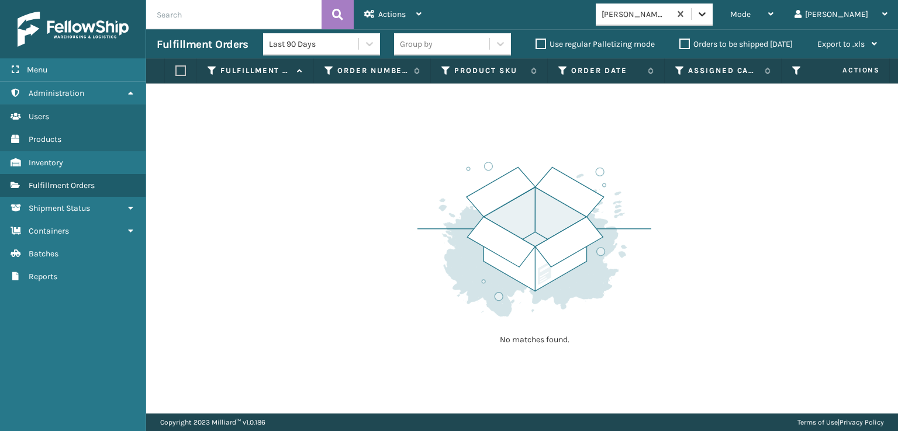
click at [708, 10] on icon at bounding box center [702, 14] width 12 height 12
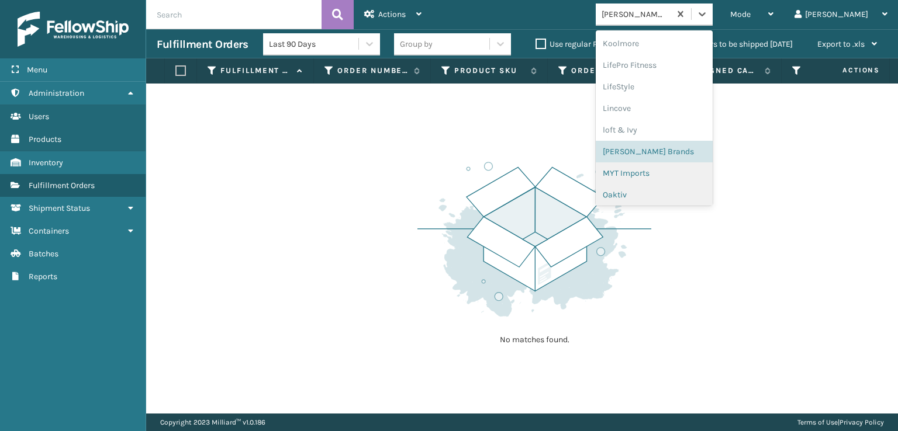
scroll to position [428, 0]
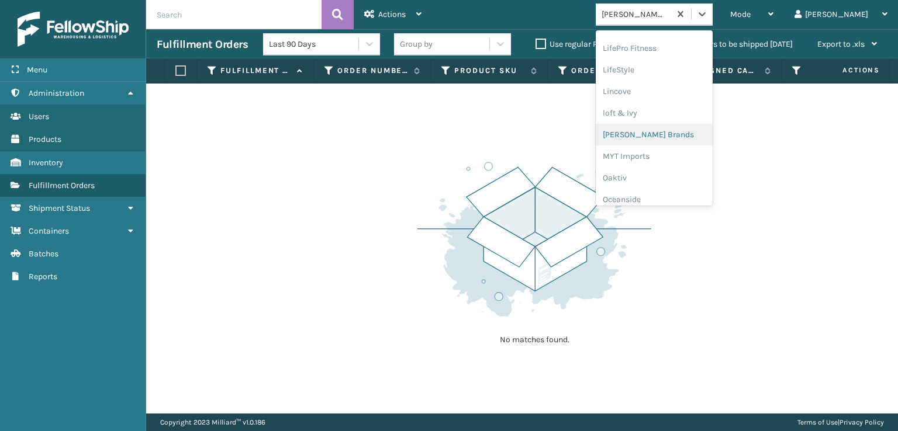
click at [673, 138] on div "[PERSON_NAME] Brands" at bounding box center [653, 135] width 117 height 22
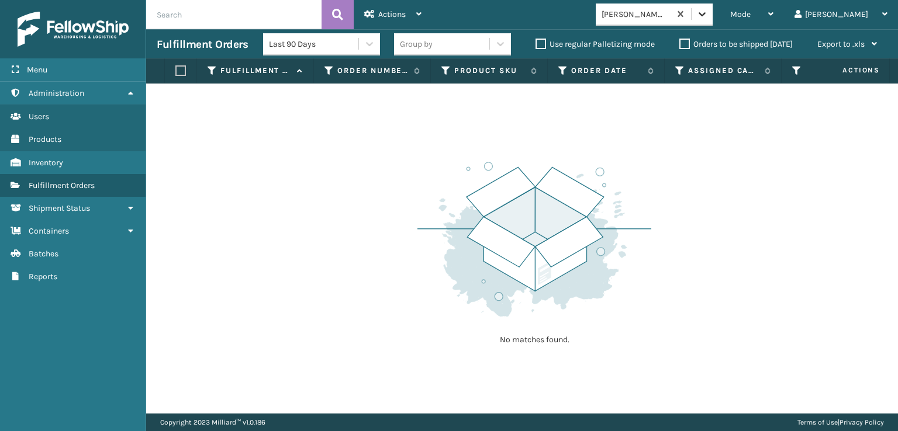
click at [705, 14] on icon at bounding box center [701, 14] width 7 height 4
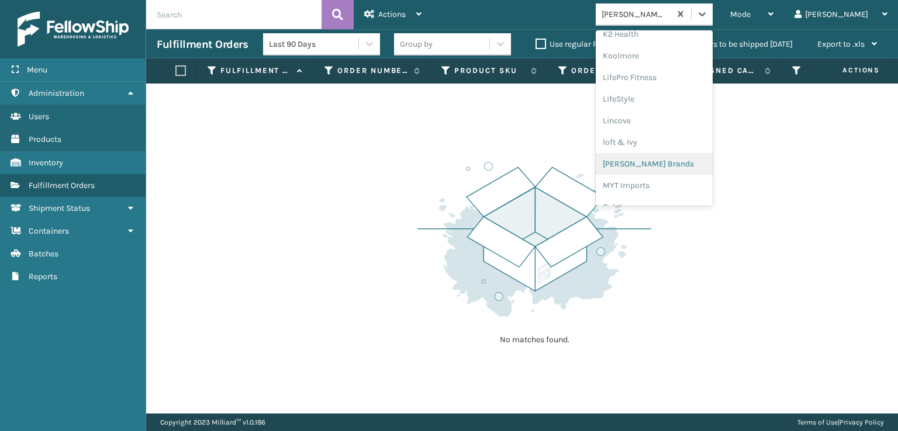
scroll to position [564, 0]
click at [659, 172] on div "SleepGeekz" at bounding box center [653, 171] width 117 height 22
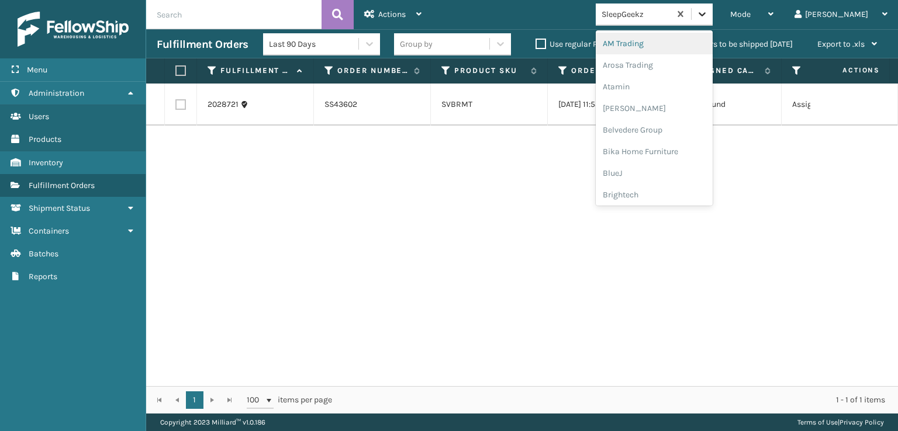
click at [708, 17] on icon at bounding box center [702, 14] width 12 height 12
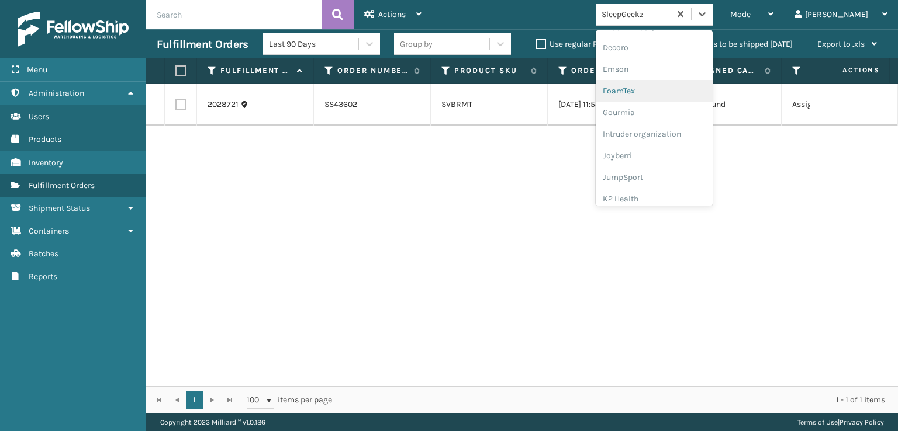
click at [666, 89] on div "FoamTex" at bounding box center [653, 91] width 117 height 22
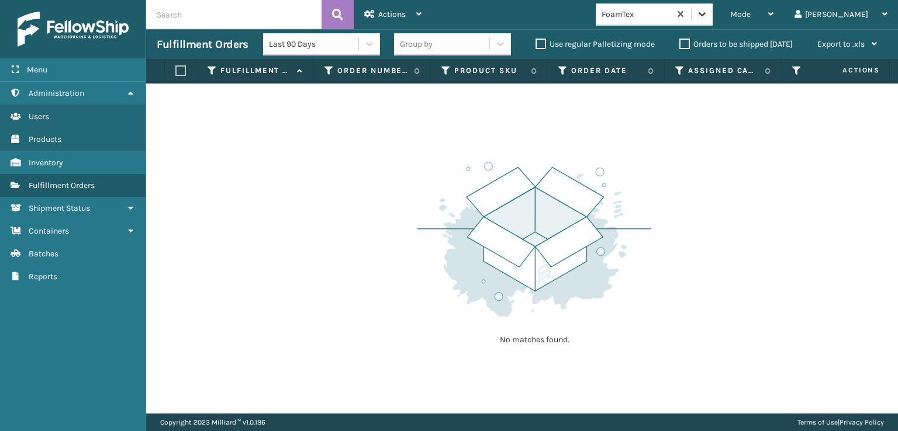
click at [705, 15] on icon at bounding box center [701, 14] width 7 height 4
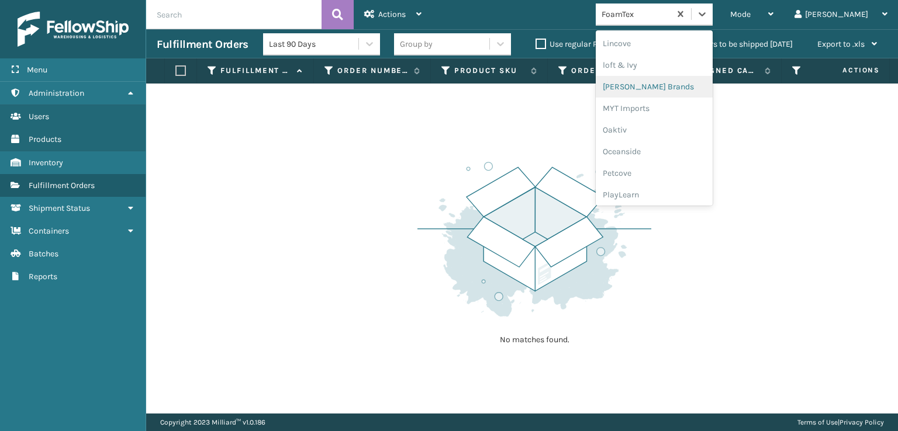
scroll to position [545, 0]
click at [670, 188] on div "SleepGeekz" at bounding box center [653, 191] width 117 height 22
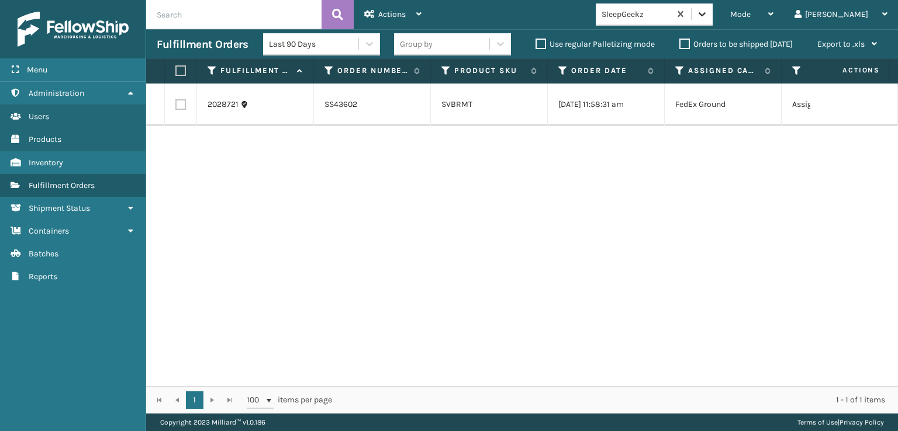
click at [705, 13] on icon at bounding box center [701, 14] width 7 height 4
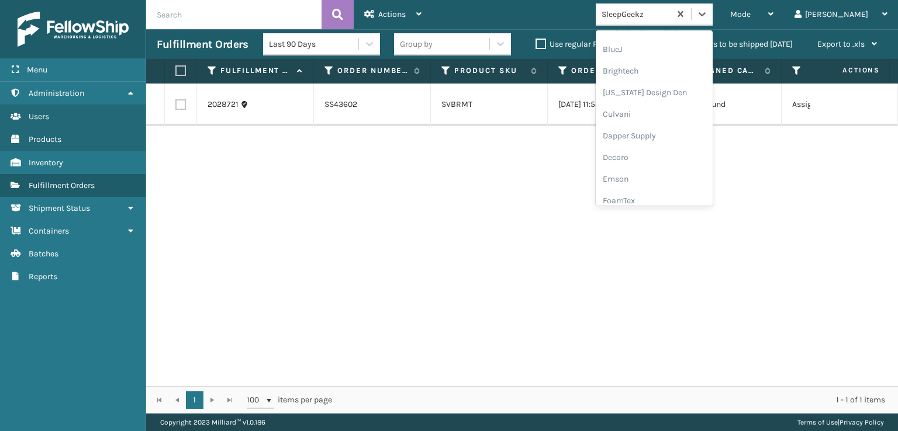
scroll to position [175, 0]
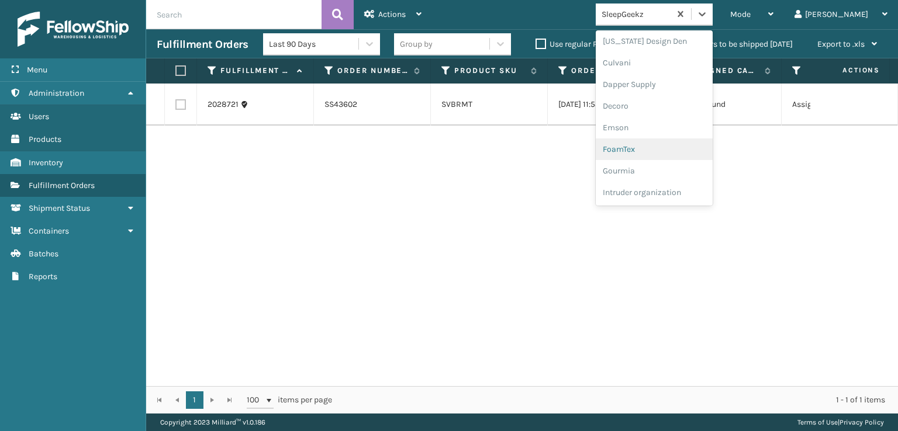
click at [669, 151] on div "FoamTex" at bounding box center [653, 149] width 117 height 22
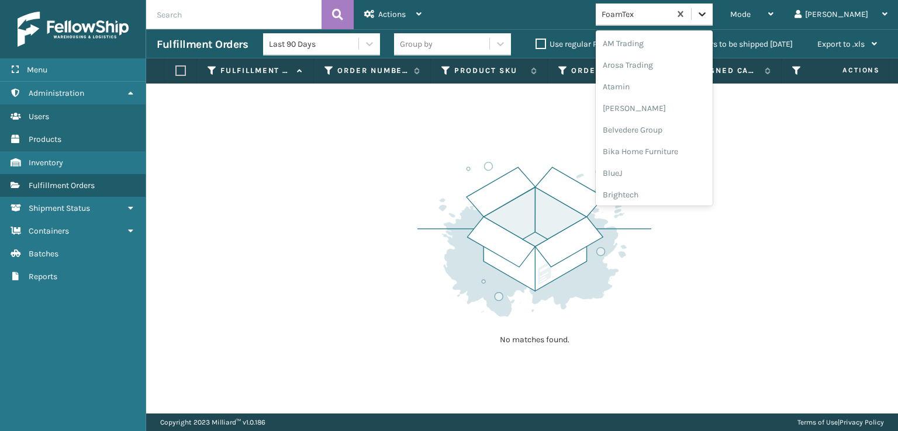
click at [708, 15] on icon at bounding box center [702, 14] width 12 height 12
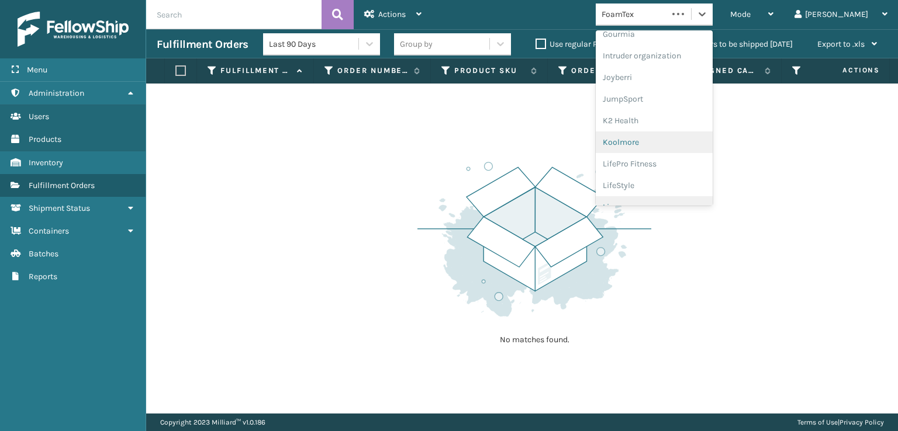
scroll to position [369, 0]
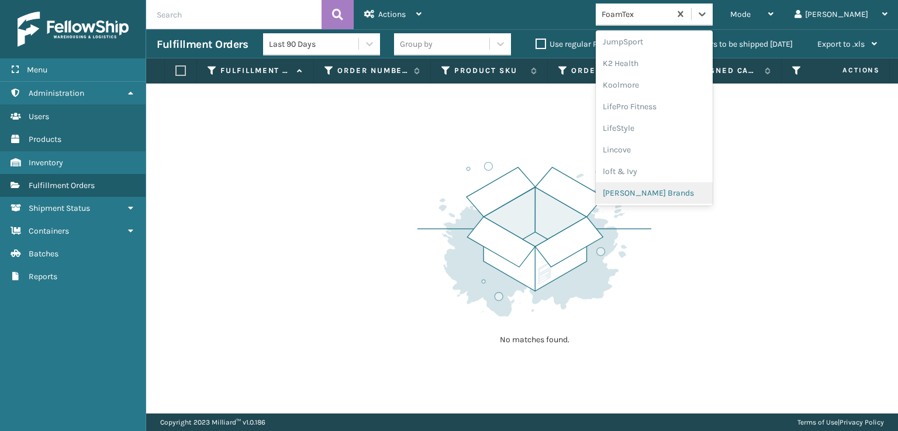
click at [667, 192] on div "[PERSON_NAME] Brands" at bounding box center [653, 193] width 117 height 22
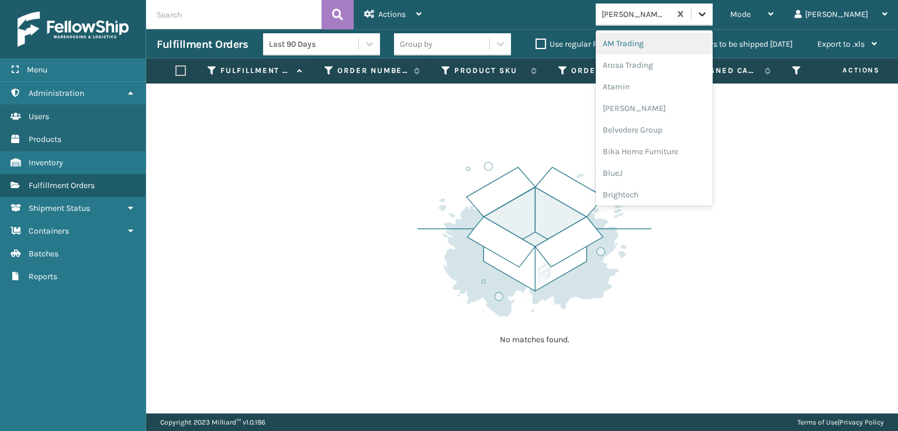
click at [708, 15] on icon at bounding box center [702, 14] width 12 height 12
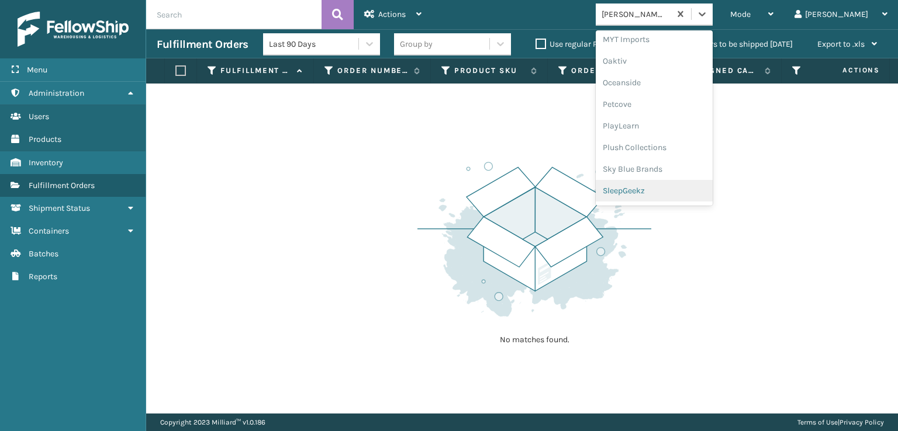
scroll to position [564, 0]
click at [678, 164] on div "SleepGeekz" at bounding box center [653, 171] width 117 height 22
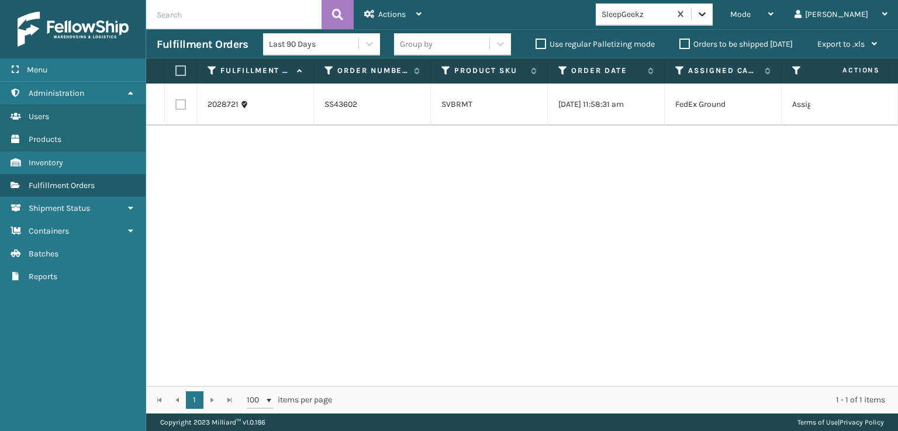
click at [708, 12] on icon at bounding box center [702, 14] width 12 height 12
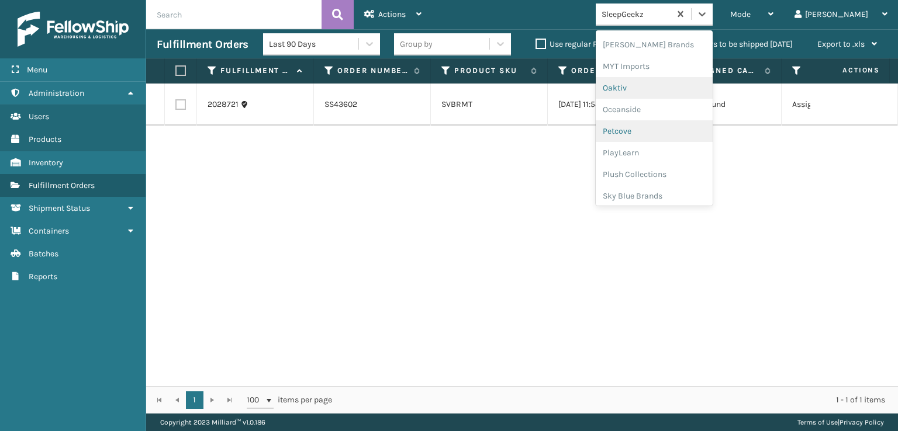
scroll to position [534, 0]
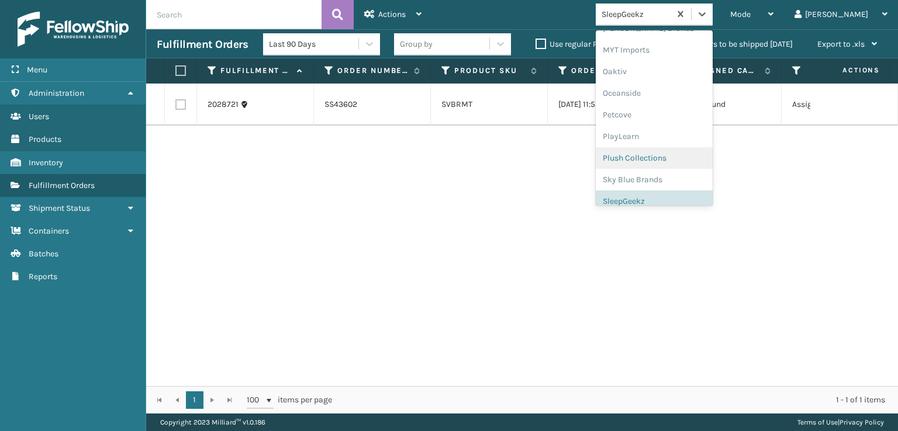
click at [680, 155] on div "Plush Collections" at bounding box center [653, 158] width 117 height 22
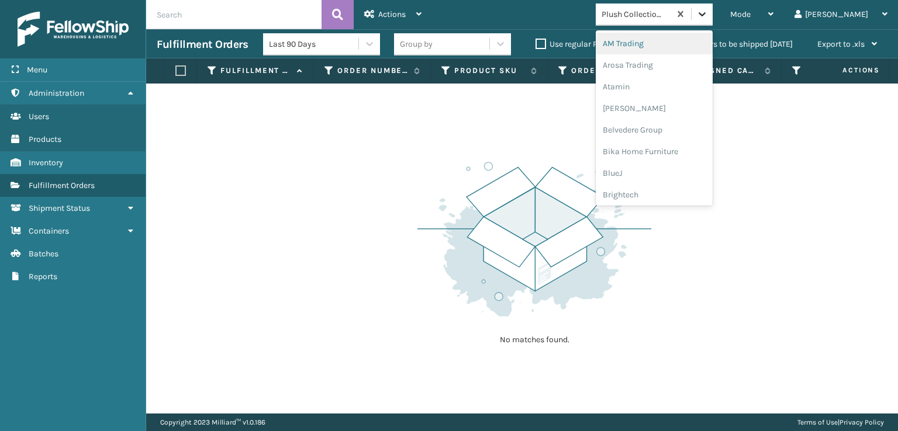
click at [705, 14] on icon at bounding box center [701, 14] width 7 height 4
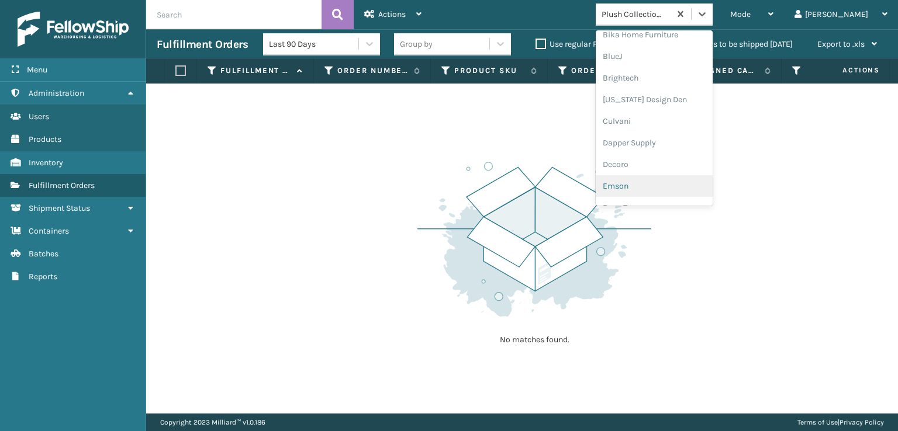
scroll to position [175, 0]
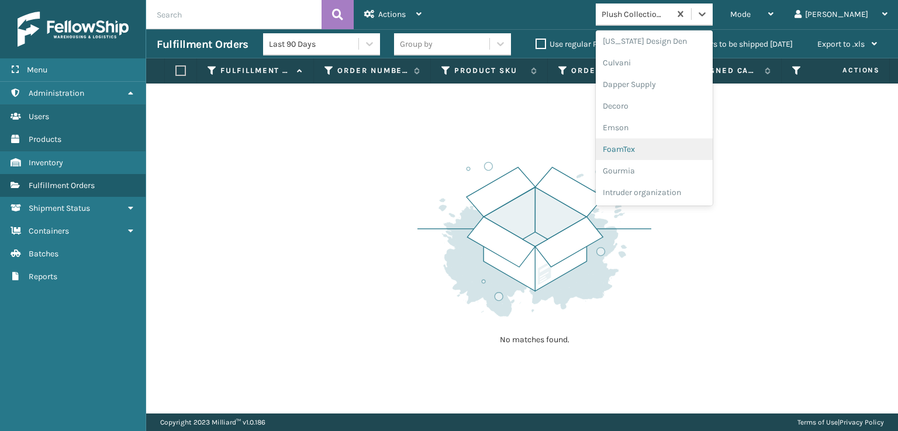
click at [673, 147] on div "FoamTex" at bounding box center [653, 149] width 117 height 22
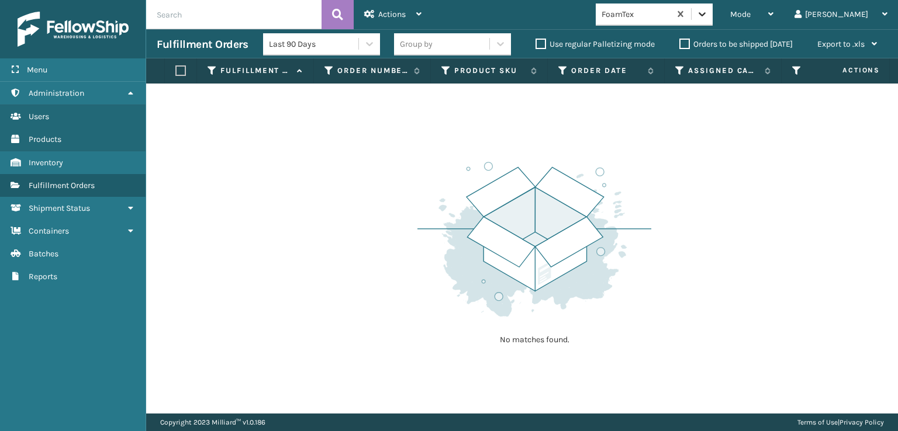
click at [708, 13] on icon at bounding box center [702, 14] width 12 height 12
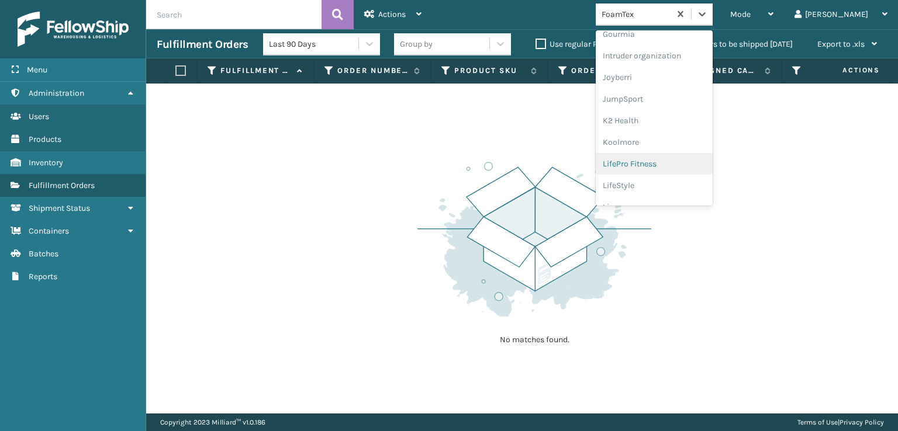
scroll to position [369, 0]
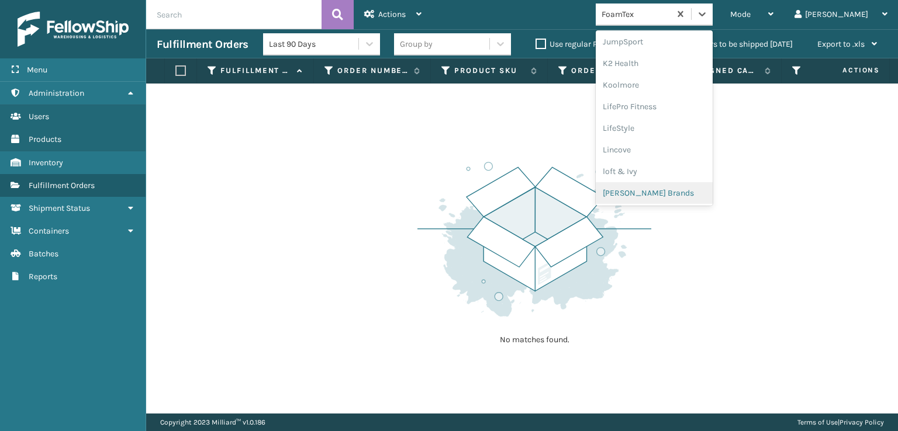
click at [667, 189] on div "[PERSON_NAME] Brands" at bounding box center [653, 193] width 117 height 22
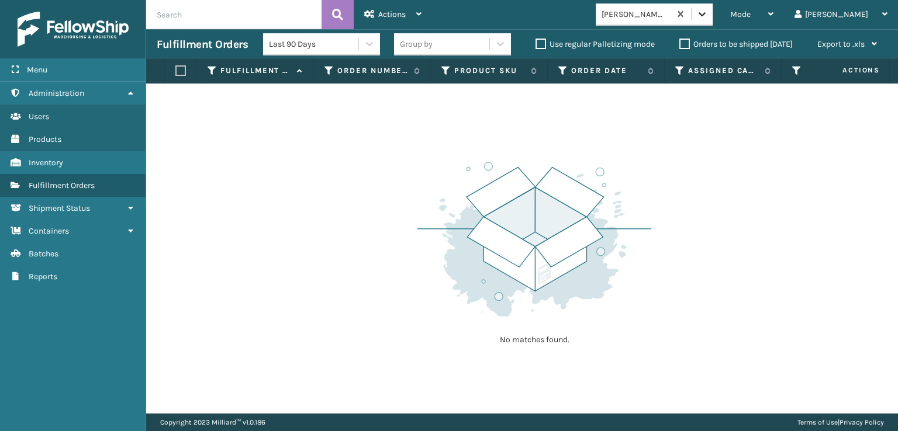
click at [712, 20] on div at bounding box center [701, 14] width 21 height 21
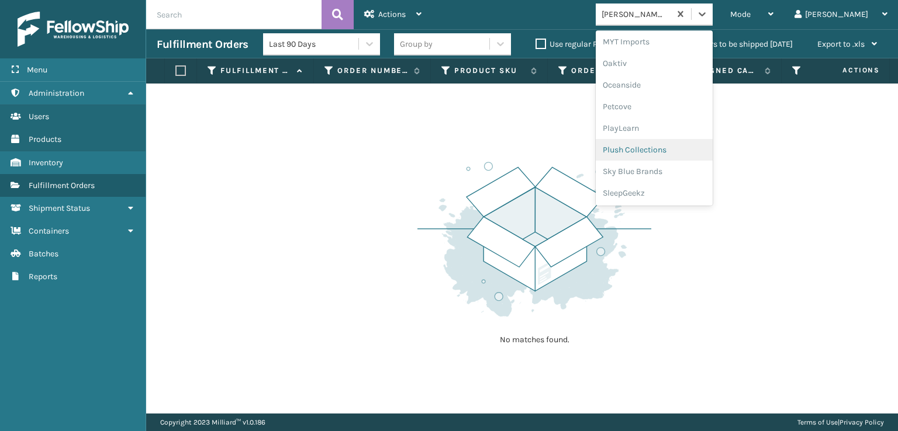
scroll to position [564, 0]
click at [712, 5] on div at bounding box center [701, 14] width 21 height 21
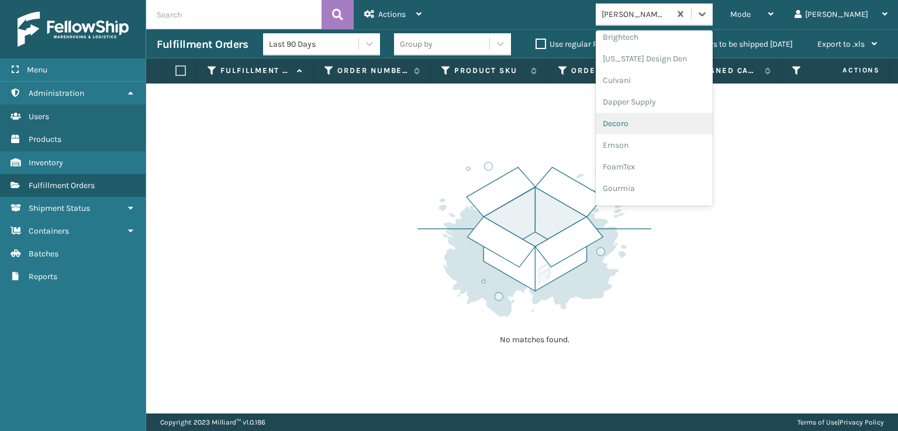
scroll to position [175, 0]
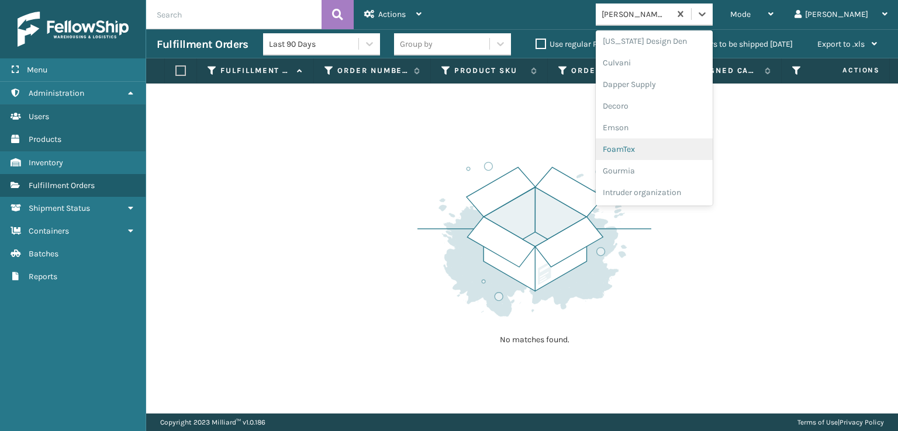
click at [666, 150] on div "FoamTex" at bounding box center [653, 149] width 117 height 22
click at [712, 18] on div at bounding box center [701, 14] width 21 height 21
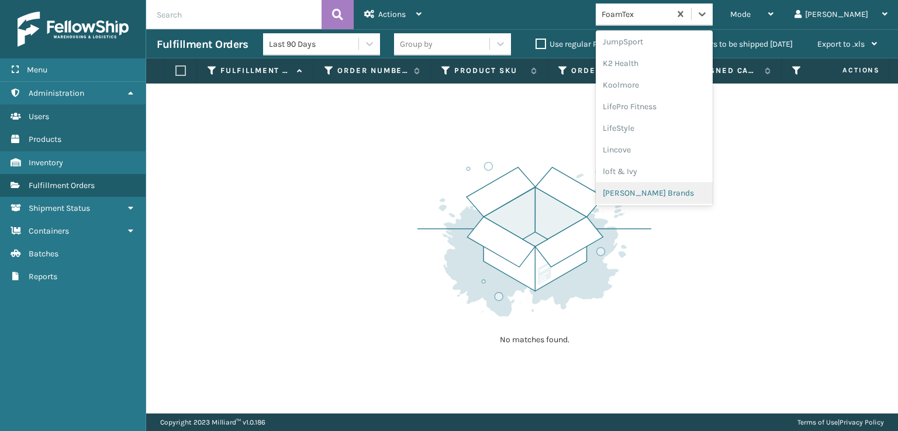
click at [676, 189] on div "[PERSON_NAME] Brands" at bounding box center [653, 193] width 117 height 22
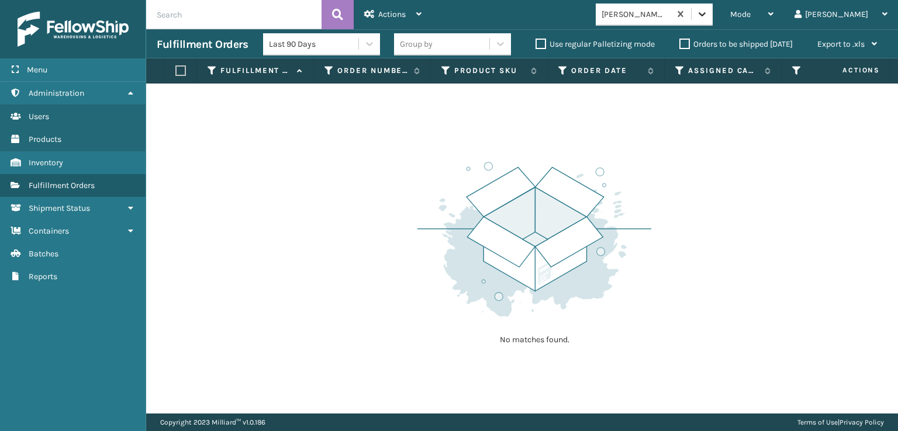
click at [708, 19] on icon at bounding box center [702, 14] width 12 height 12
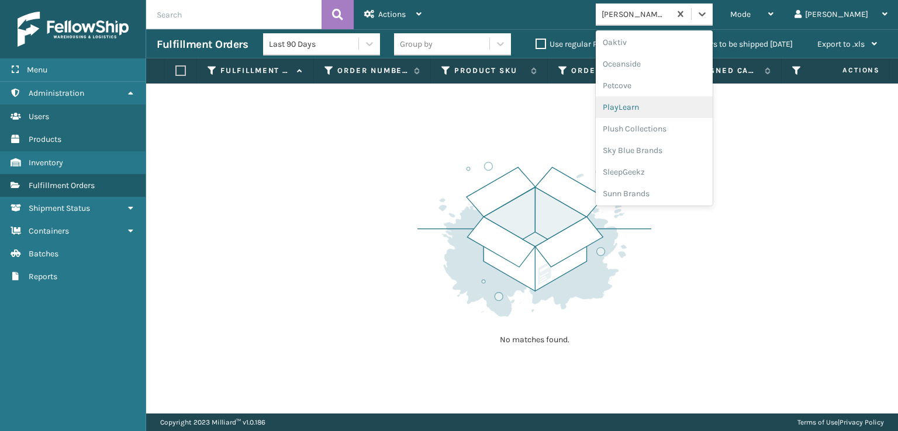
scroll to position [564, 0]
click at [675, 128] on div "Plush Collections" at bounding box center [653, 128] width 117 height 22
click at [708, 13] on icon at bounding box center [702, 14] width 12 height 12
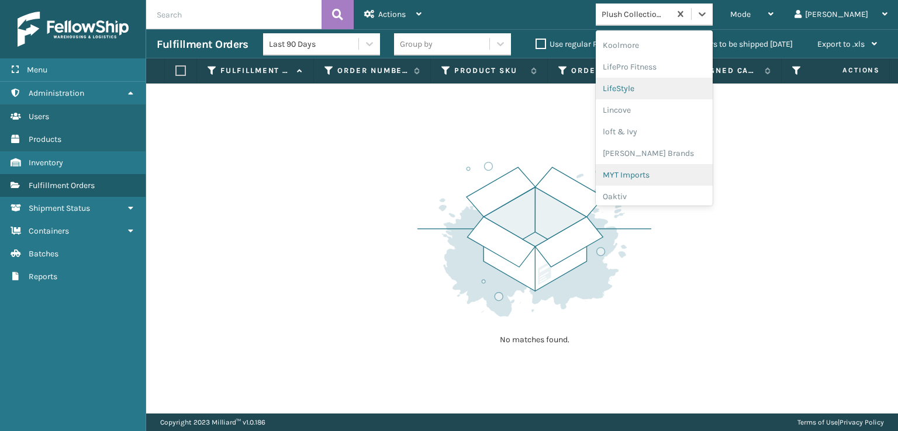
scroll to position [428, 0]
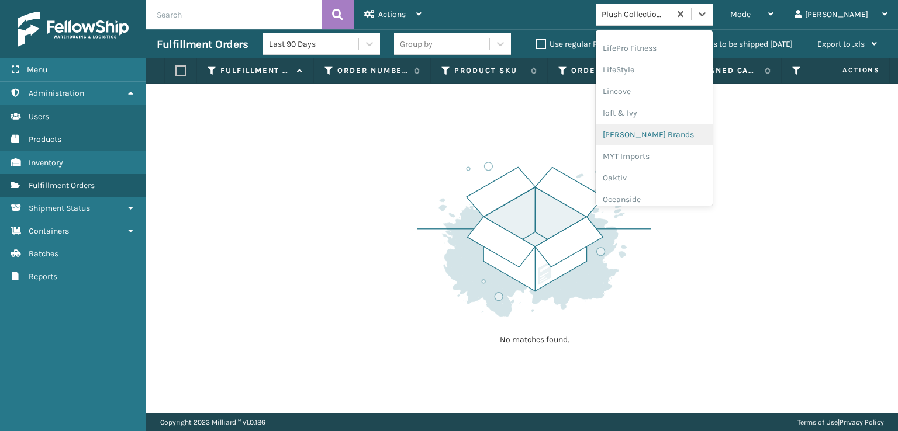
click at [687, 131] on div "[PERSON_NAME] Brands" at bounding box center [653, 135] width 117 height 22
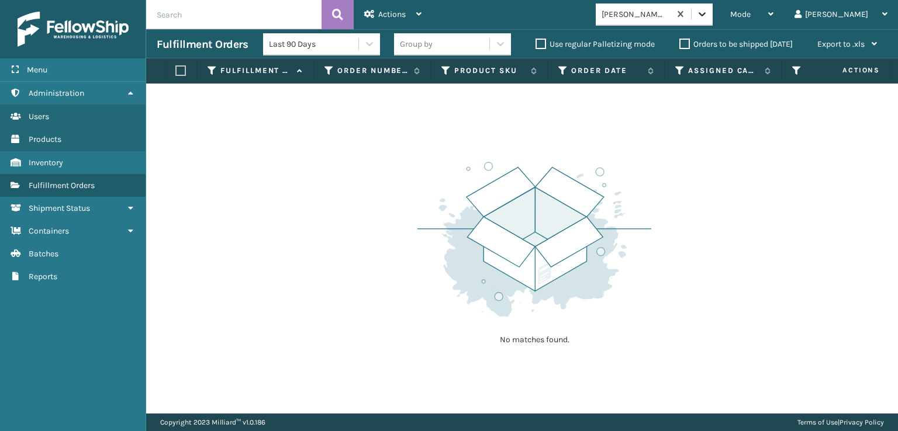
click at [708, 10] on icon at bounding box center [702, 14] width 12 height 12
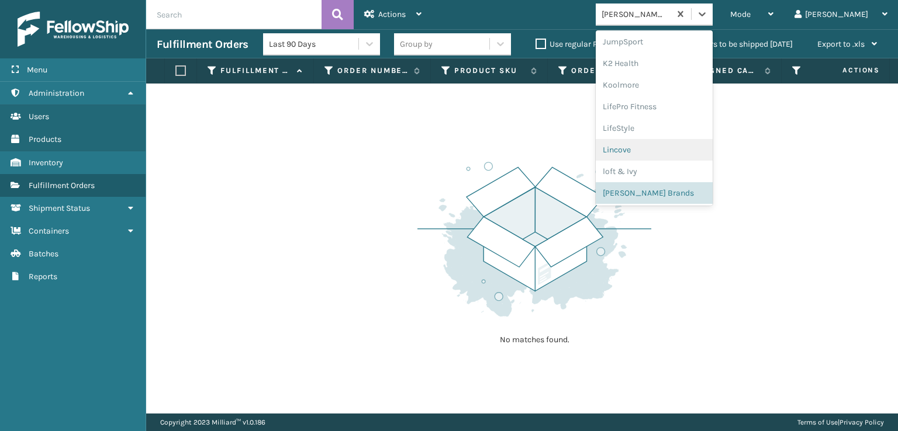
scroll to position [564, 0]
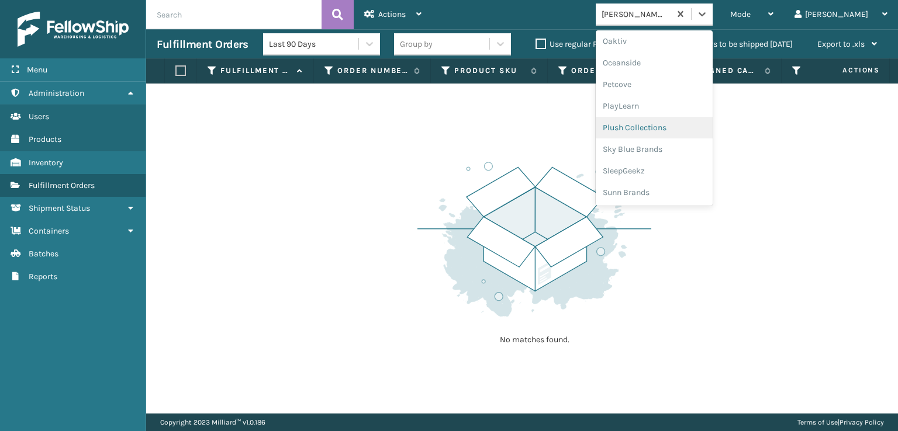
click at [677, 127] on div "Plush Collections" at bounding box center [653, 128] width 117 height 22
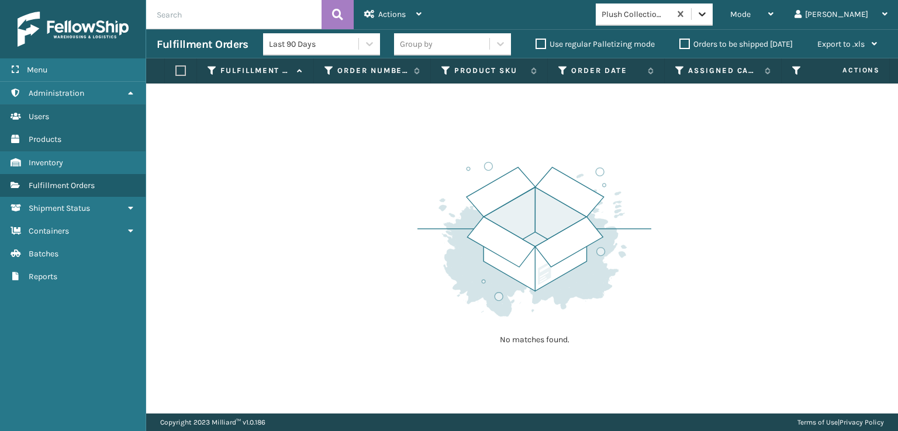
click at [708, 18] on icon at bounding box center [702, 14] width 12 height 12
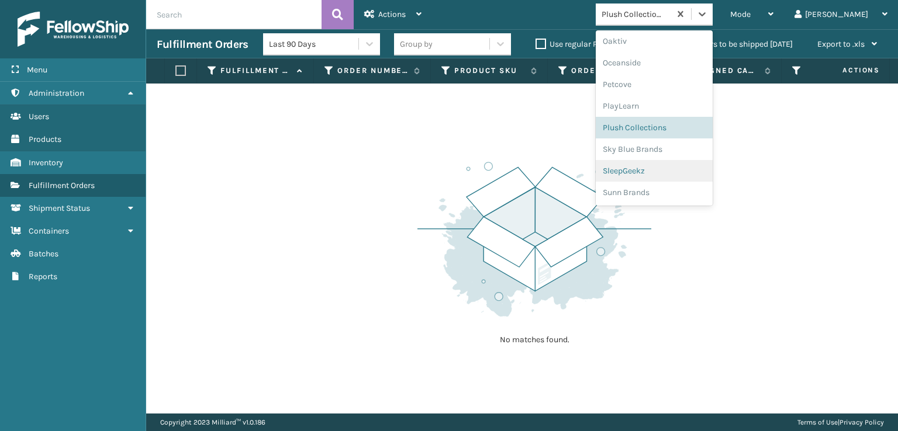
click at [673, 172] on div "SleepGeekz" at bounding box center [653, 171] width 117 height 22
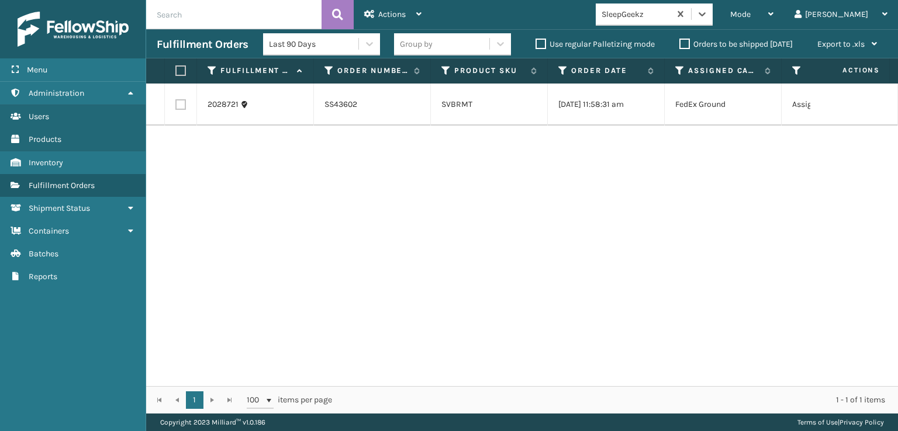
click at [182, 107] on label at bounding box center [180, 104] width 11 height 11
click at [176, 107] on input "checkbox" at bounding box center [175, 103] width 1 height 8
checkbox input "true"
click at [372, 13] on icon at bounding box center [369, 14] width 11 height 8
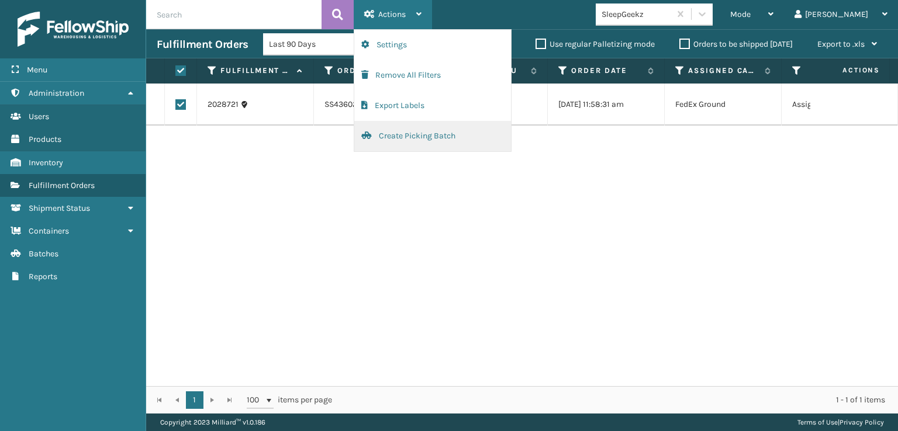
click at [402, 137] on button "Create Picking Batch" at bounding box center [432, 136] width 157 height 30
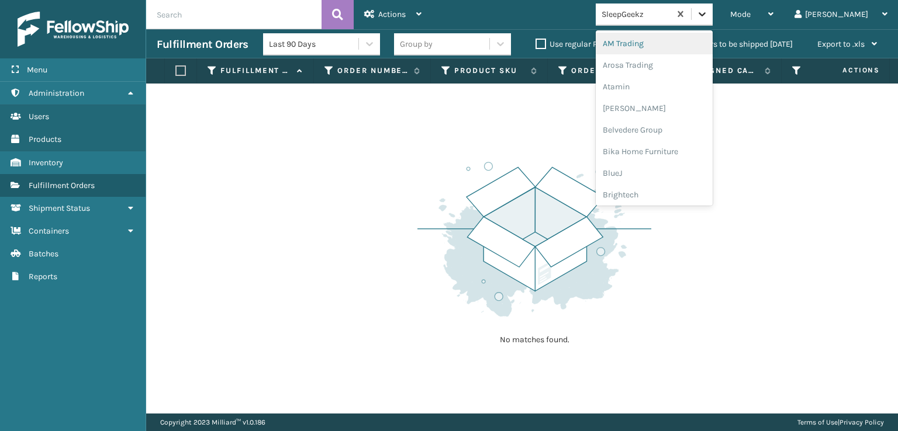
click at [705, 13] on icon at bounding box center [701, 14] width 7 height 4
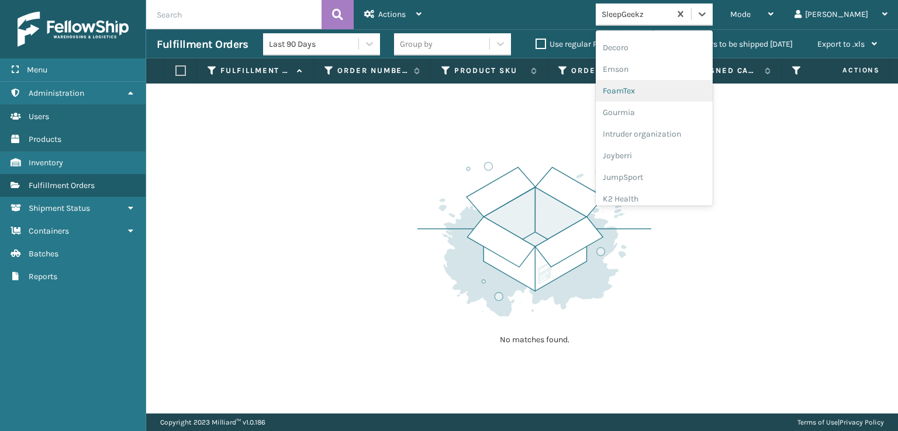
click at [670, 91] on div "FoamTex" at bounding box center [653, 91] width 117 height 22
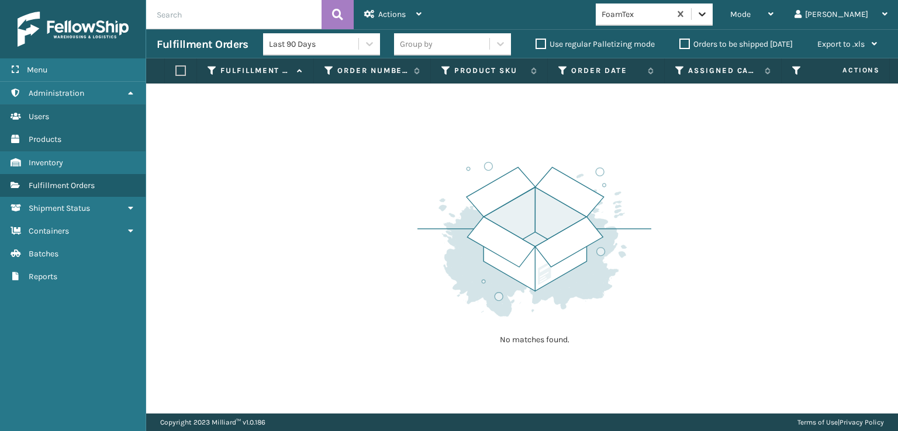
click at [708, 15] on icon at bounding box center [702, 14] width 12 height 12
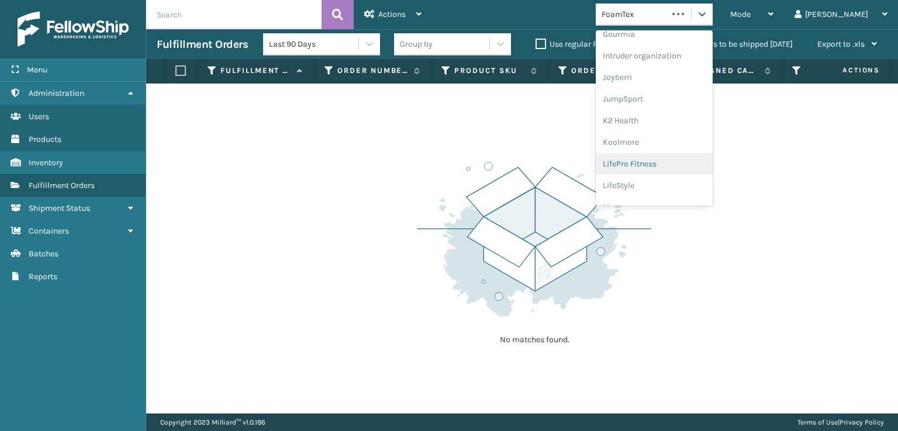
scroll to position [369, 0]
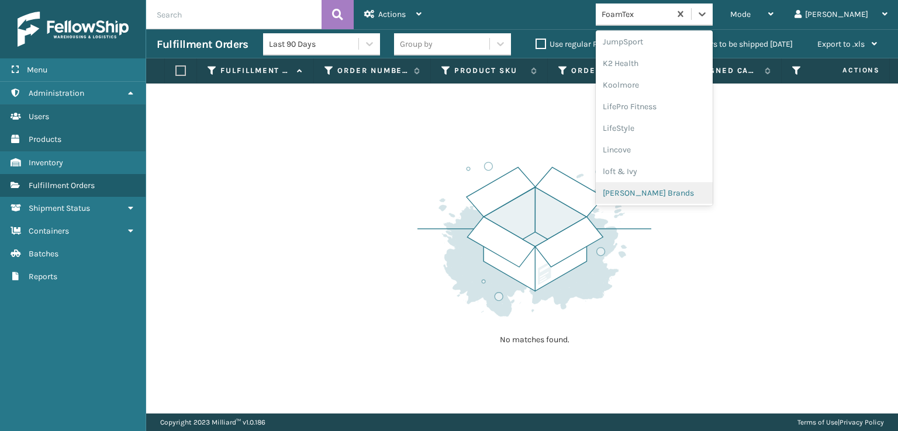
click at [686, 191] on div "[PERSON_NAME] Brands" at bounding box center [653, 193] width 117 height 22
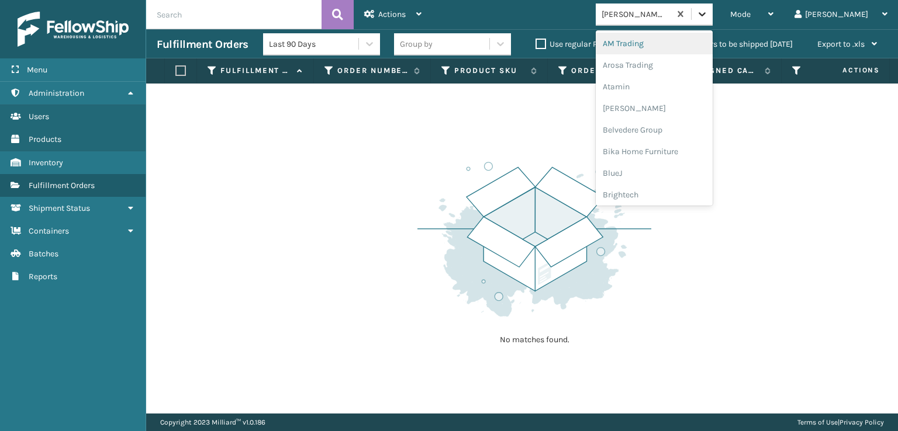
click at [708, 18] on icon at bounding box center [702, 14] width 12 height 12
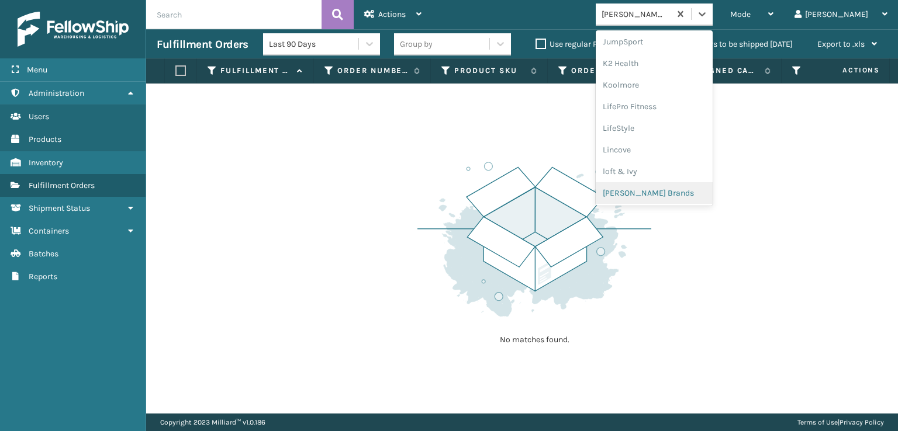
scroll to position [545, 0]
click at [681, 191] on div "SleepGeekz" at bounding box center [653, 191] width 117 height 22
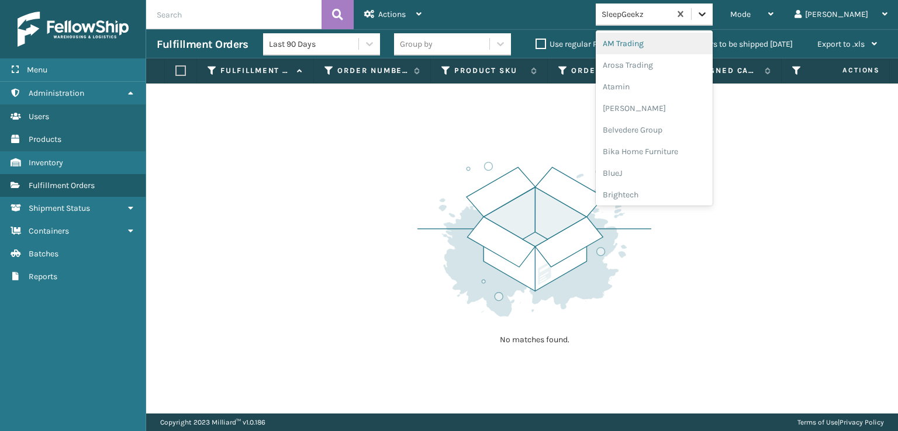
click at [708, 12] on icon at bounding box center [702, 14] width 12 height 12
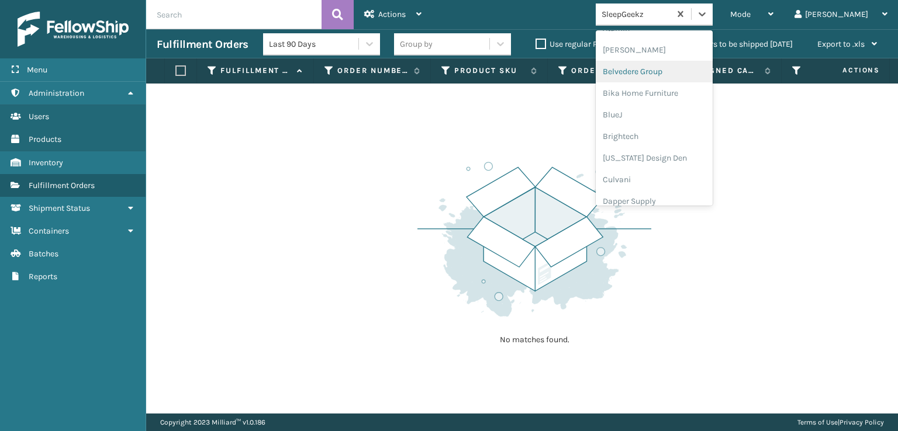
scroll to position [175, 0]
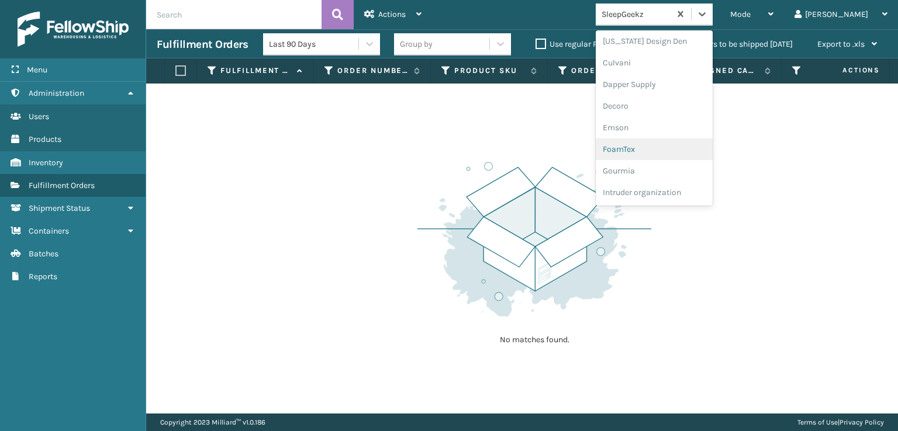
click at [669, 150] on div "FoamTex" at bounding box center [653, 149] width 117 height 22
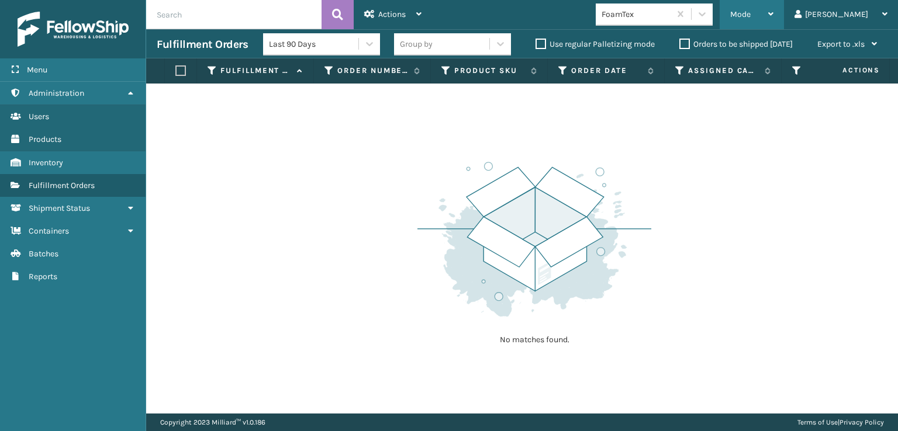
click at [774, 22] on div "Mode Regular Mode Picking Mode Labeling Mode Exit Scan Mode" at bounding box center [751, 14] width 64 height 29
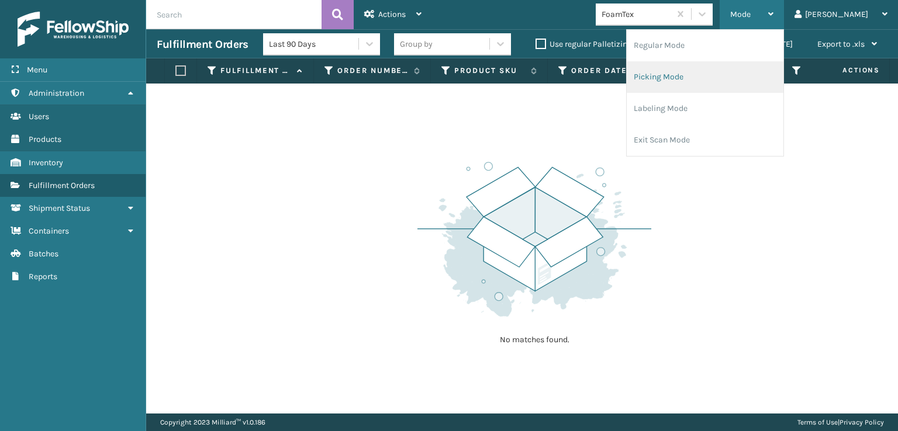
click at [701, 75] on li "Picking Mode" at bounding box center [704, 77] width 157 height 32
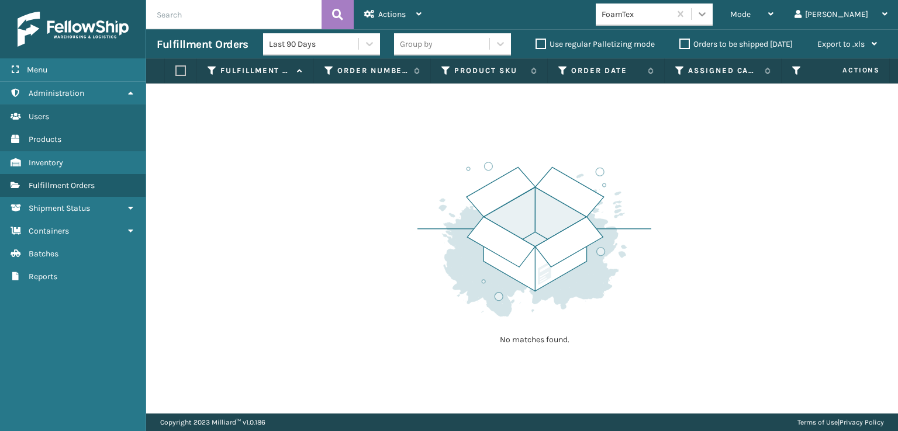
click at [712, 11] on div at bounding box center [701, 14] width 21 height 21
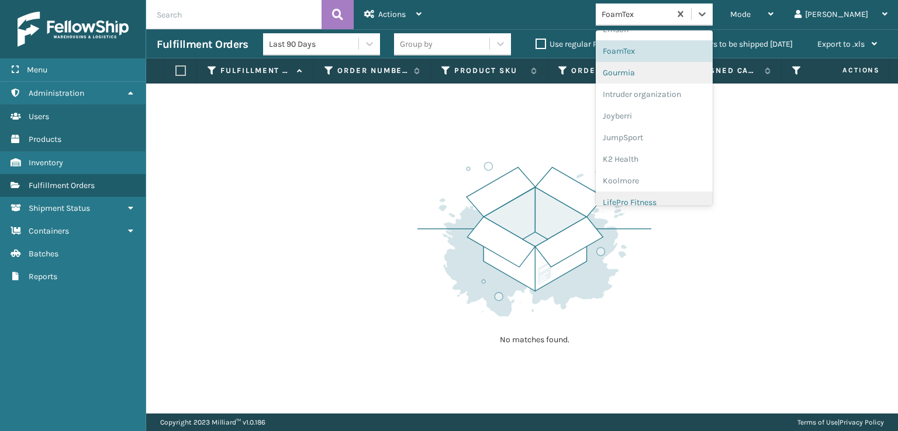
scroll to position [369, 0]
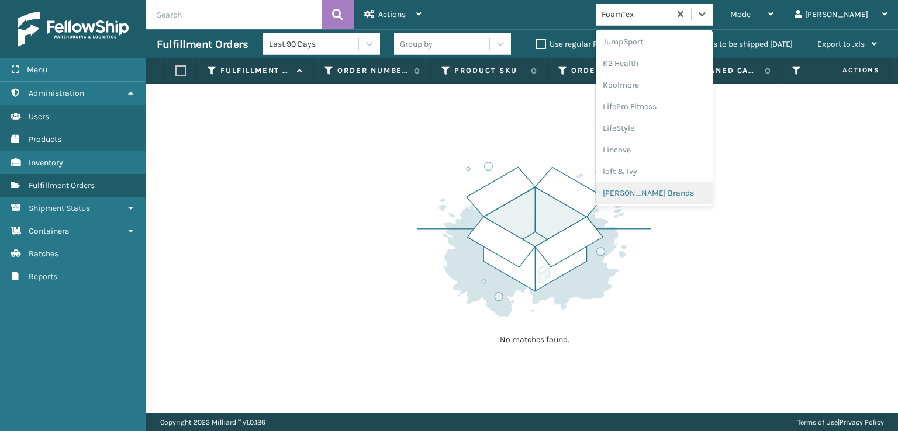
click at [670, 192] on div "[PERSON_NAME] Brands" at bounding box center [653, 193] width 117 height 22
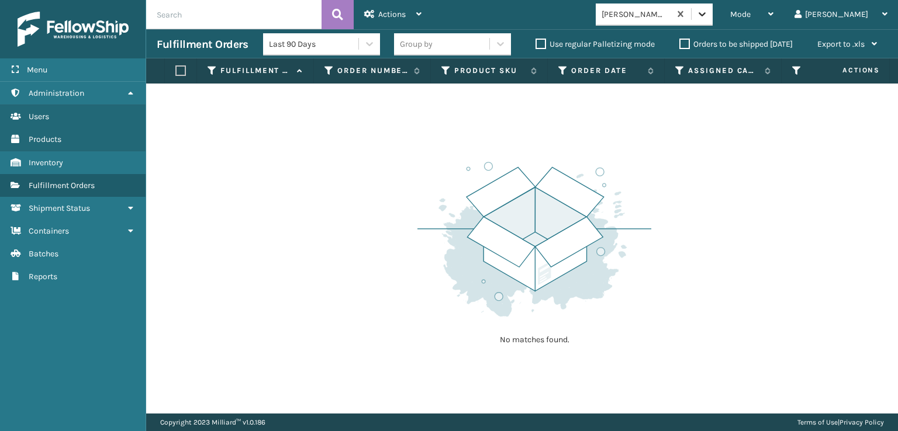
click at [708, 17] on icon at bounding box center [702, 14] width 12 height 12
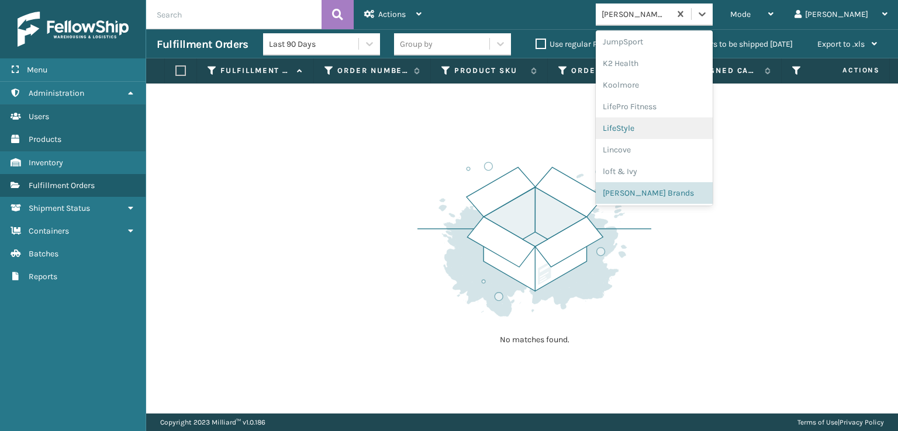
scroll to position [564, 0]
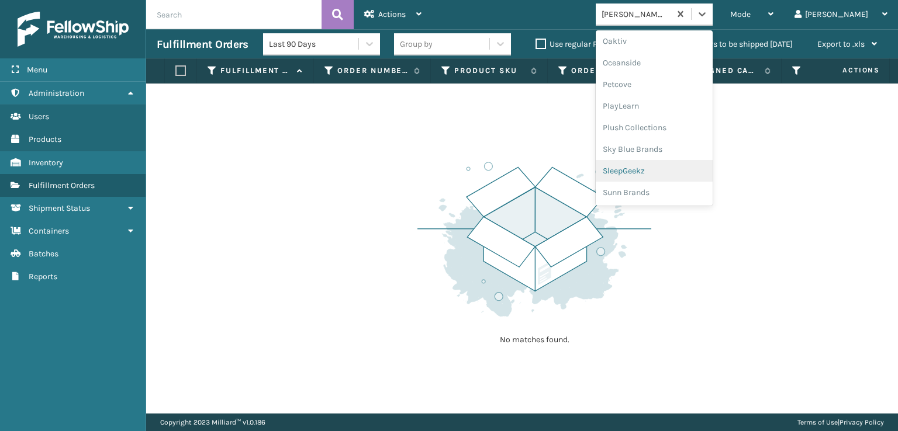
click at [669, 169] on div "SleepGeekz" at bounding box center [653, 171] width 117 height 22
click at [705, 15] on icon at bounding box center [701, 14] width 7 height 4
click at [676, 126] on div "Plush Collections" at bounding box center [653, 128] width 117 height 22
click at [705, 15] on icon at bounding box center [701, 14] width 7 height 4
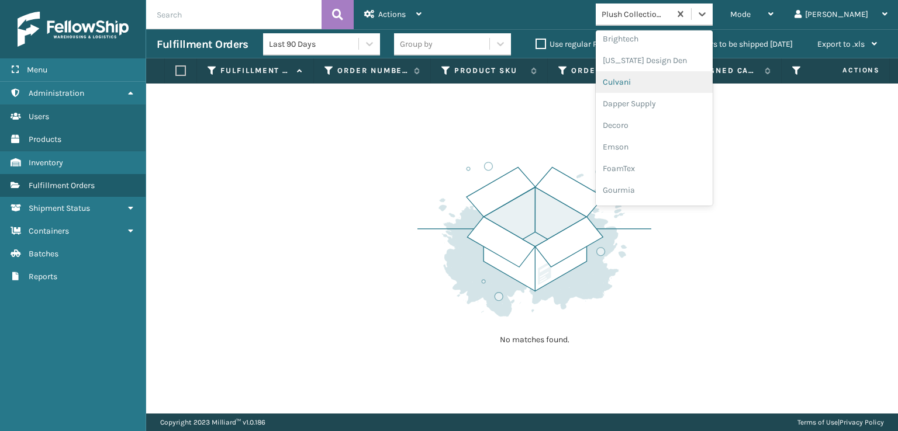
scroll to position [175, 0]
click at [661, 148] on div "FoamTex" at bounding box center [653, 149] width 117 height 22
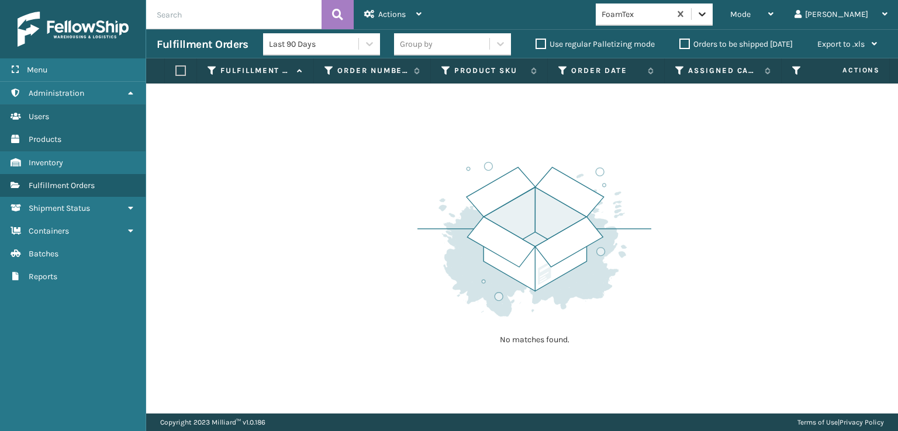
click at [708, 13] on icon at bounding box center [702, 14] width 12 height 12
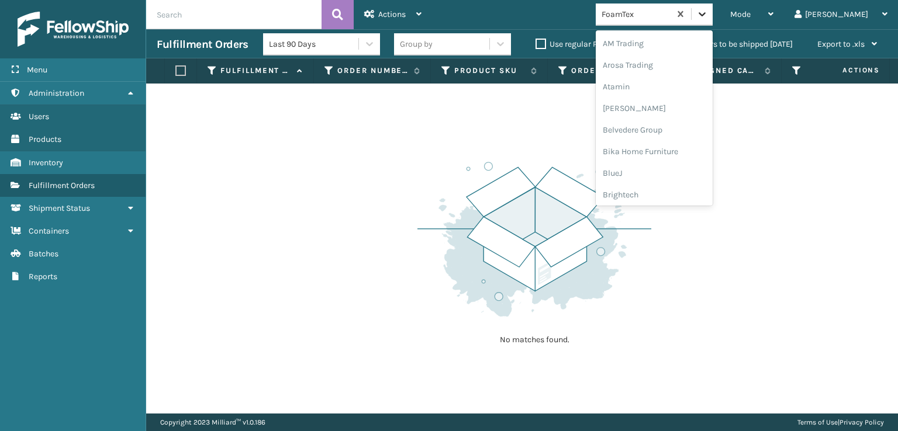
scroll to position [137, 0]
click at [676, 190] on div "FoamTex" at bounding box center [653, 188] width 117 height 22
drag, startPoint x: 751, startPoint y: 16, endPoint x: 723, endPoint y: 101, distance: 89.3
click at [708, 16] on icon at bounding box center [702, 14] width 12 height 12
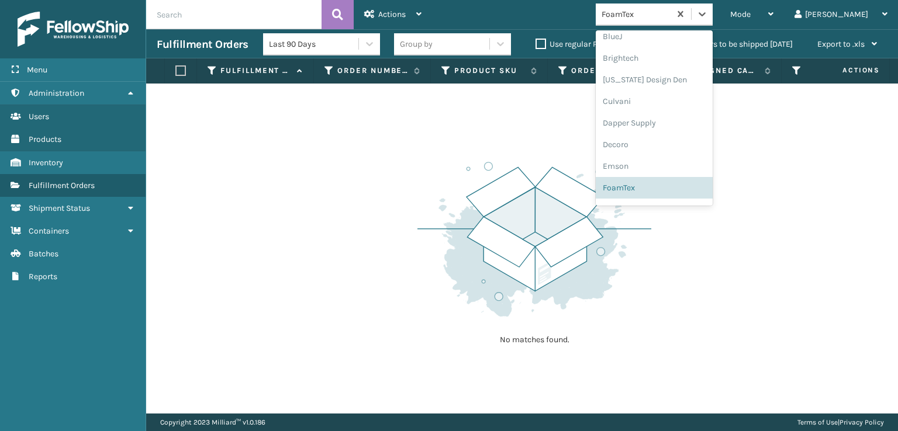
scroll to position [369, 0]
click at [669, 188] on div "[PERSON_NAME] Brands" at bounding box center [653, 193] width 117 height 22
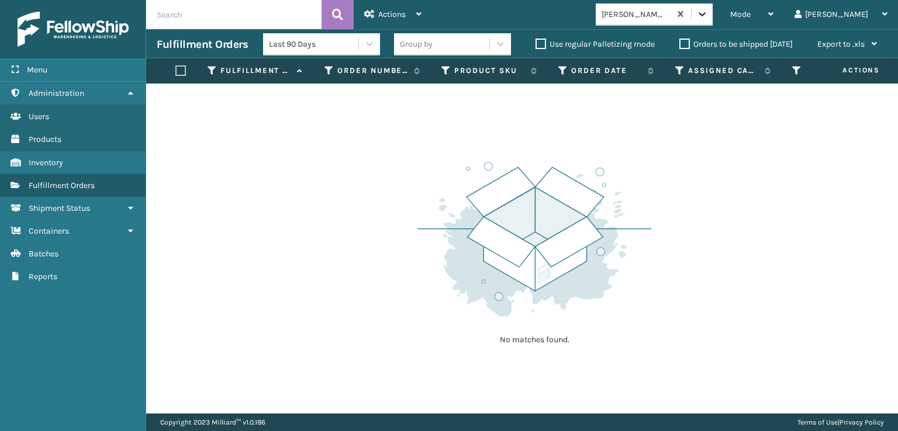
click at [705, 14] on icon at bounding box center [701, 14] width 7 height 4
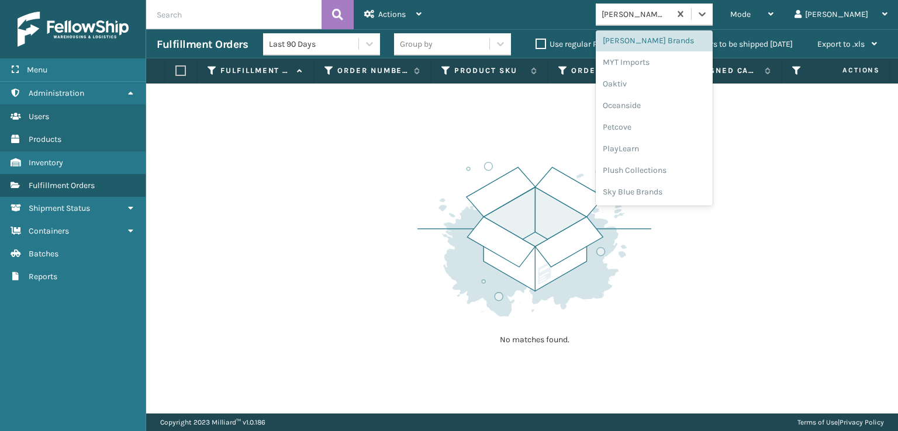
scroll to position [564, 0]
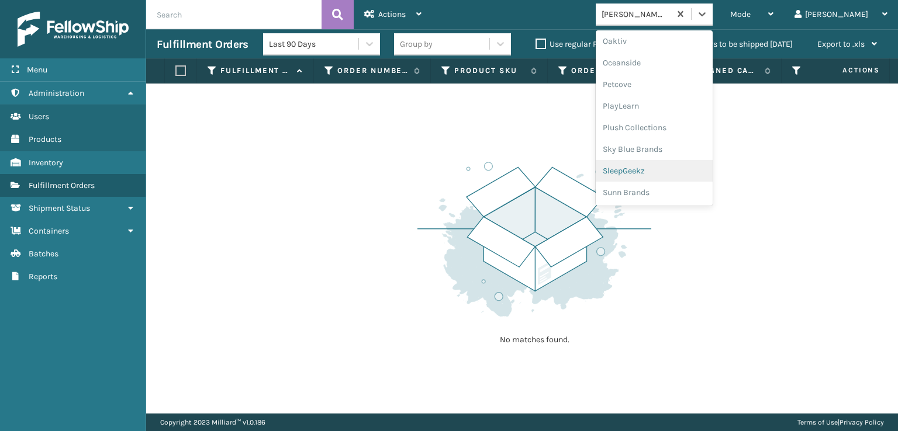
click at [673, 169] on div "SleepGeekz" at bounding box center [653, 171] width 117 height 22
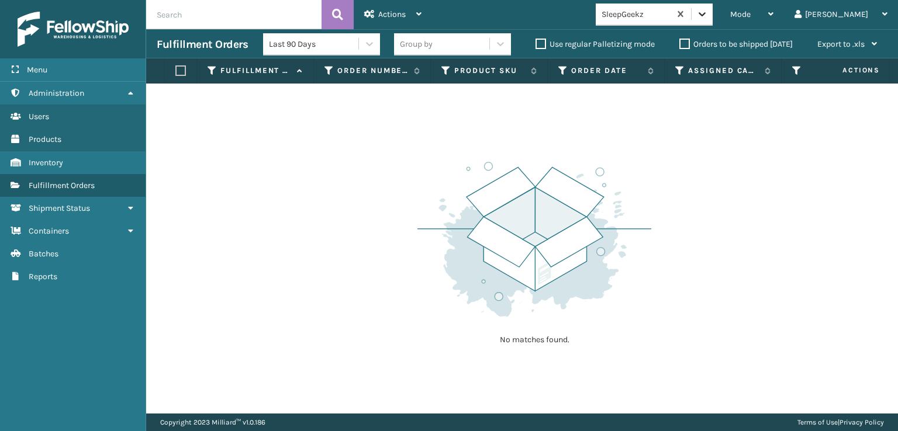
click at [708, 14] on icon at bounding box center [702, 14] width 12 height 12
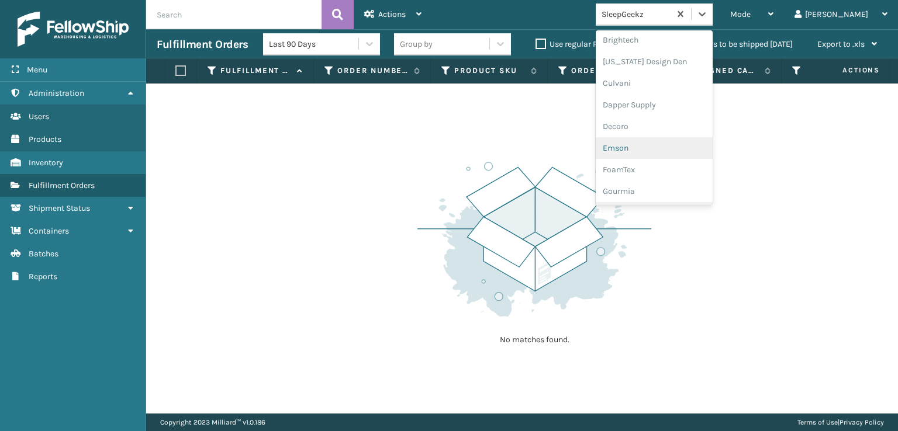
scroll to position [175, 0]
click at [669, 144] on div "FoamTex" at bounding box center [653, 149] width 117 height 22
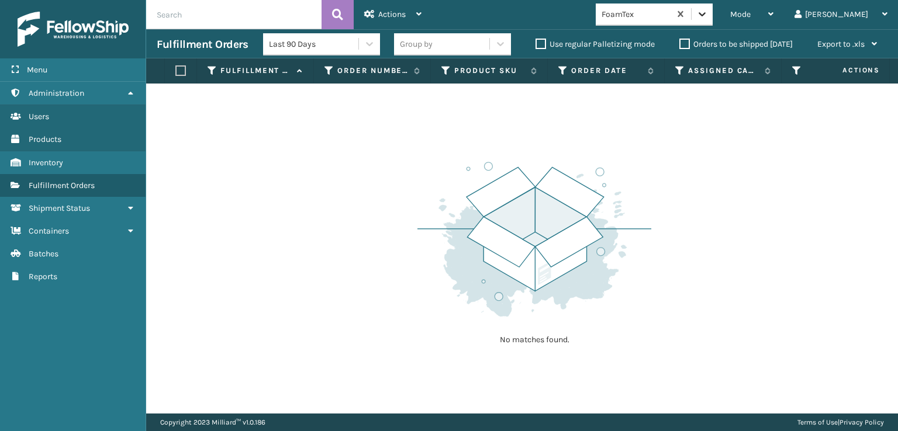
click at [712, 17] on div at bounding box center [701, 14] width 21 height 21
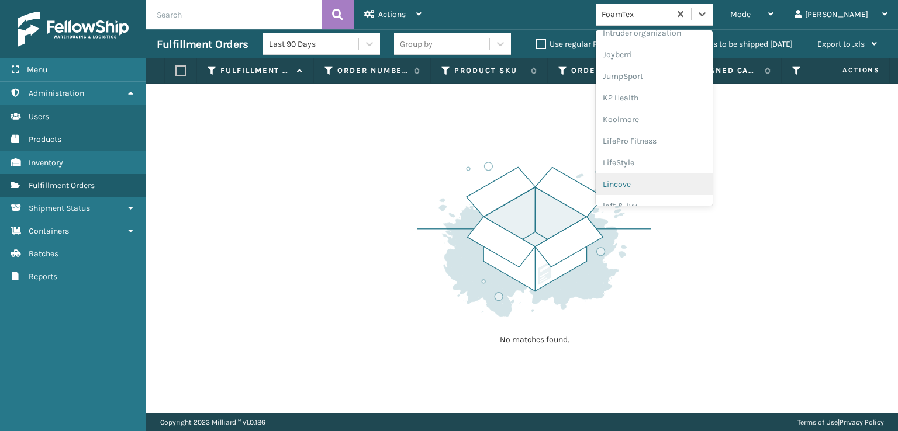
scroll to position [369, 0]
click at [684, 190] on div "[PERSON_NAME] Brands" at bounding box center [653, 193] width 117 height 22
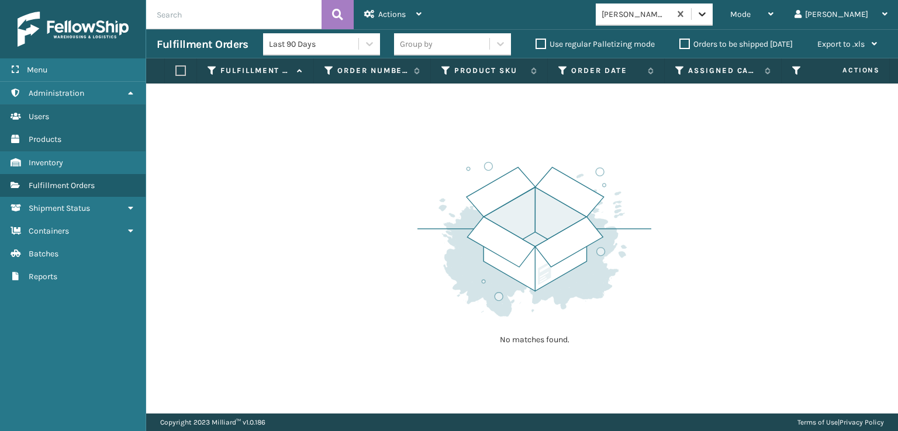
click at [708, 18] on icon at bounding box center [702, 14] width 12 height 12
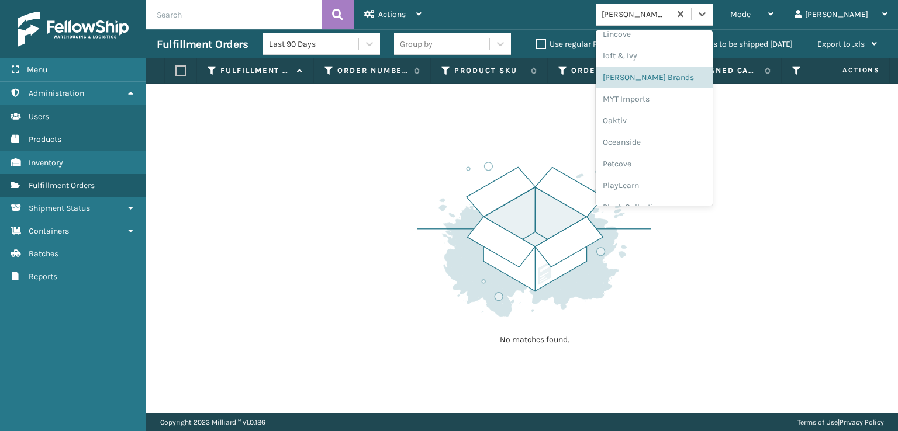
scroll to position [564, 0]
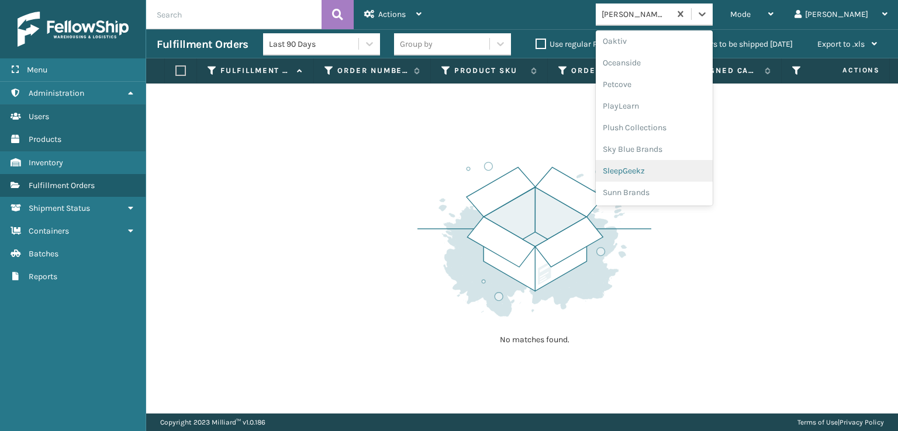
click at [665, 168] on div "SleepGeekz" at bounding box center [653, 171] width 117 height 22
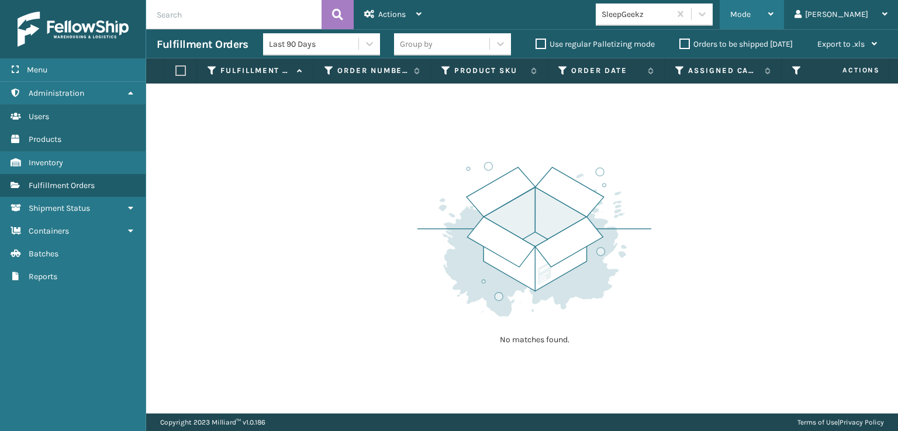
click at [750, 16] on span "Mode" at bounding box center [740, 14] width 20 height 10
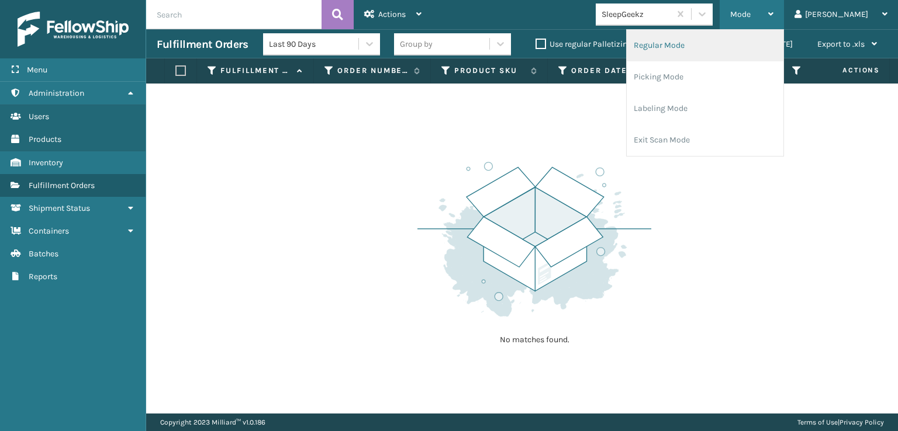
click at [706, 45] on li "Regular Mode" at bounding box center [704, 46] width 157 height 32
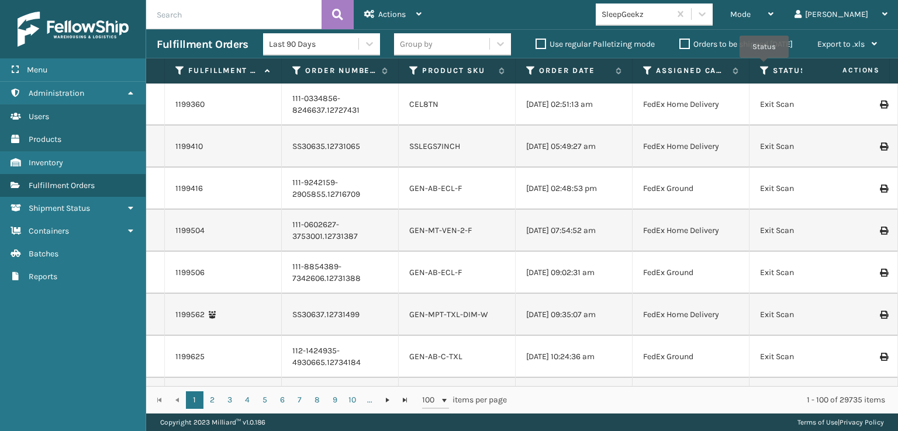
click at [764, 66] on icon at bounding box center [764, 70] width 9 height 11
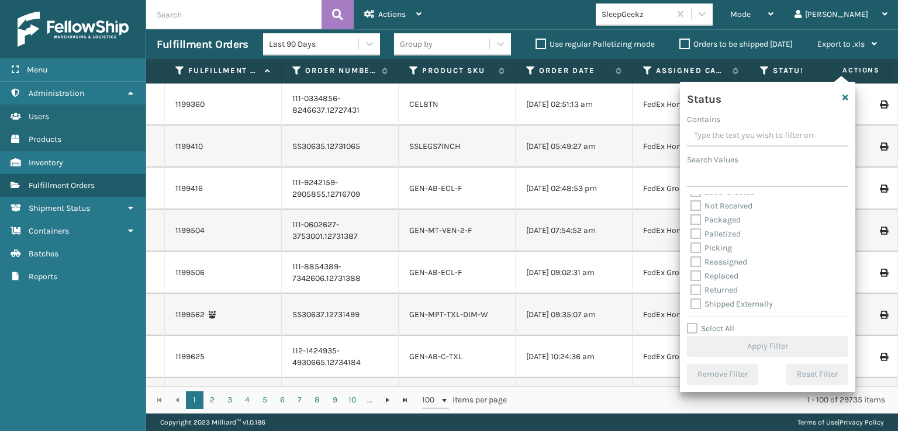
scroll to position [65, 0]
click at [697, 246] on label "Picking" at bounding box center [710, 248] width 41 height 10
click at [691, 246] on input "Picking" at bounding box center [690, 245] width 1 height 8
checkbox input "true"
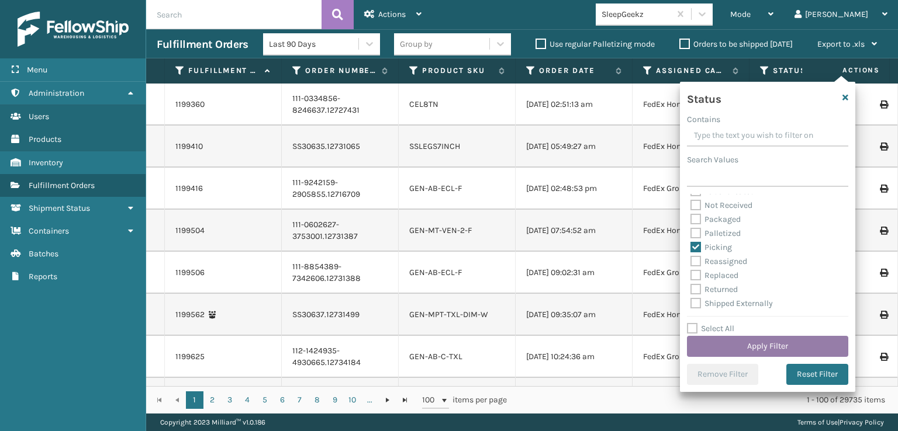
click at [750, 349] on button "Apply Filter" at bounding box center [767, 346] width 161 height 21
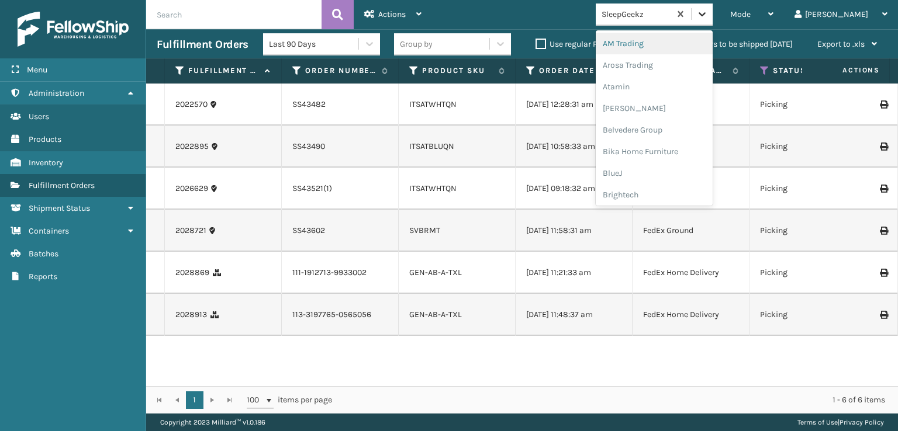
click at [708, 16] on icon at bounding box center [702, 14] width 12 height 12
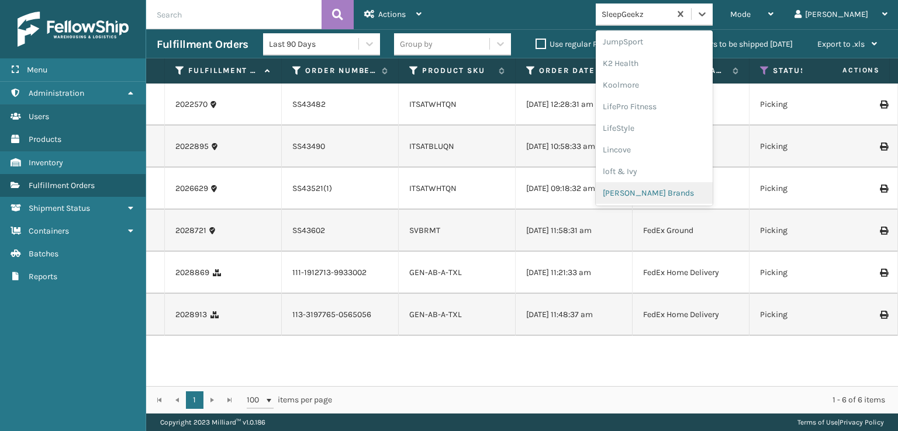
click at [678, 186] on div "[PERSON_NAME] Brands" at bounding box center [653, 193] width 117 height 22
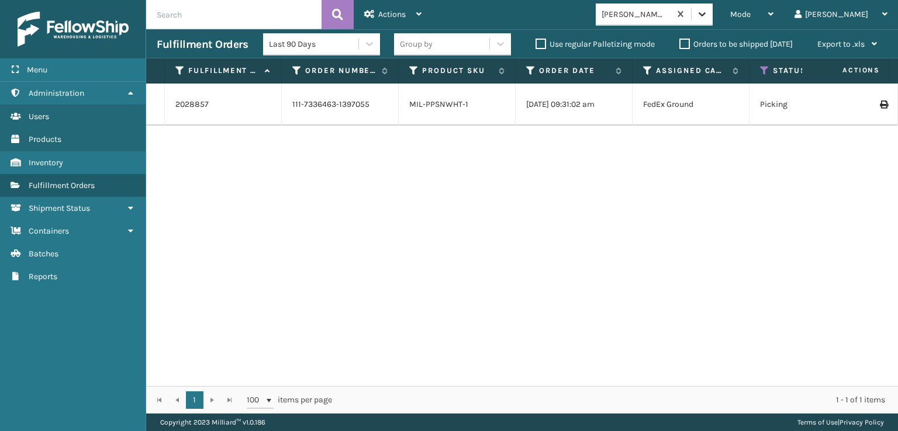
click at [708, 13] on icon at bounding box center [702, 14] width 12 height 12
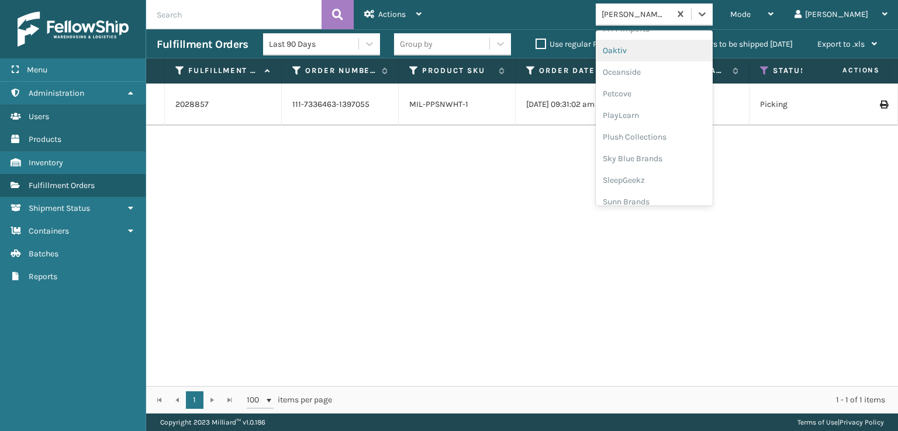
scroll to position [564, 0]
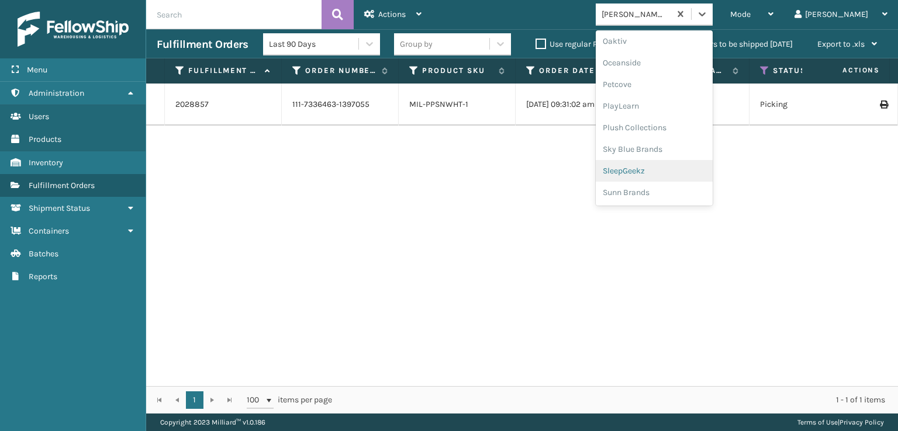
click at [675, 168] on div "SleepGeekz" at bounding box center [653, 171] width 117 height 22
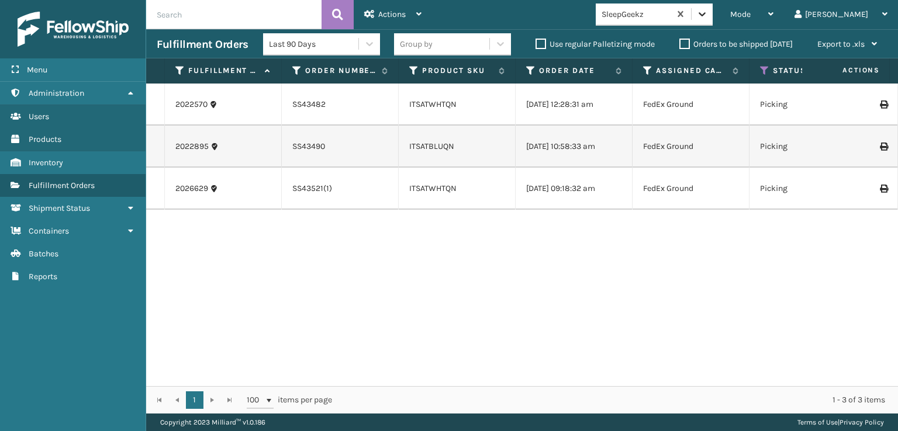
click at [708, 11] on icon at bounding box center [702, 14] width 12 height 12
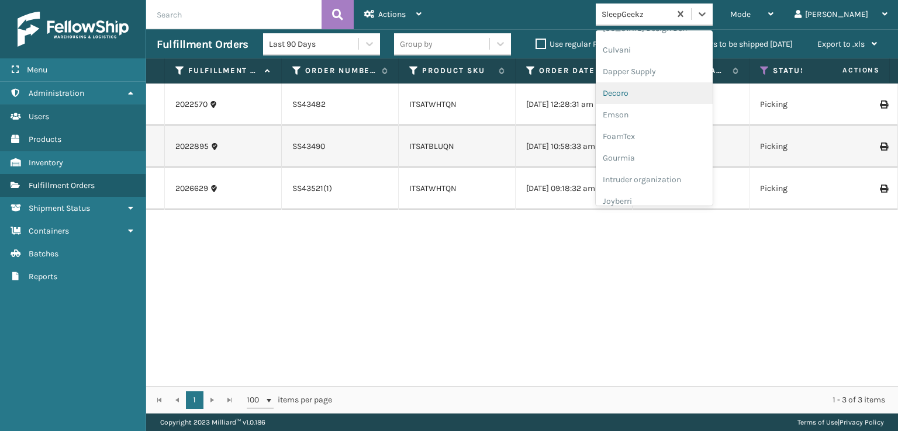
scroll to position [234, 0]
click at [665, 89] on div "FoamTex" at bounding box center [653, 91] width 117 height 22
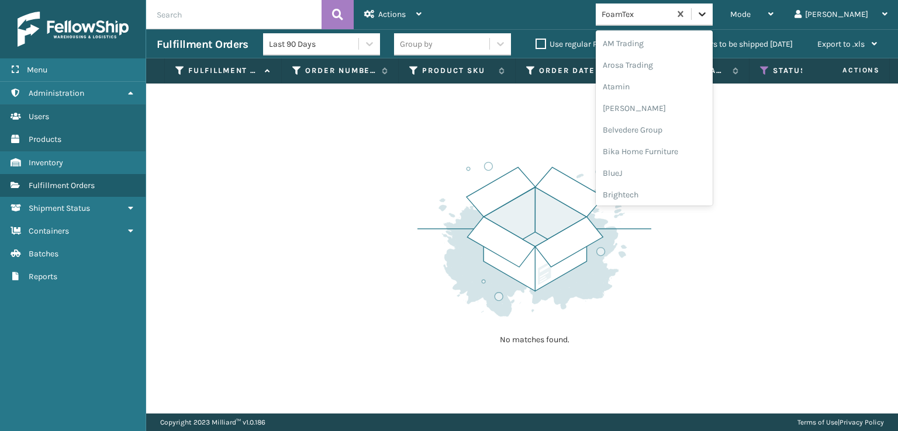
click at [708, 10] on icon at bounding box center [702, 14] width 12 height 12
click at [671, 148] on div "Plush Collections" at bounding box center [653, 148] width 117 height 22
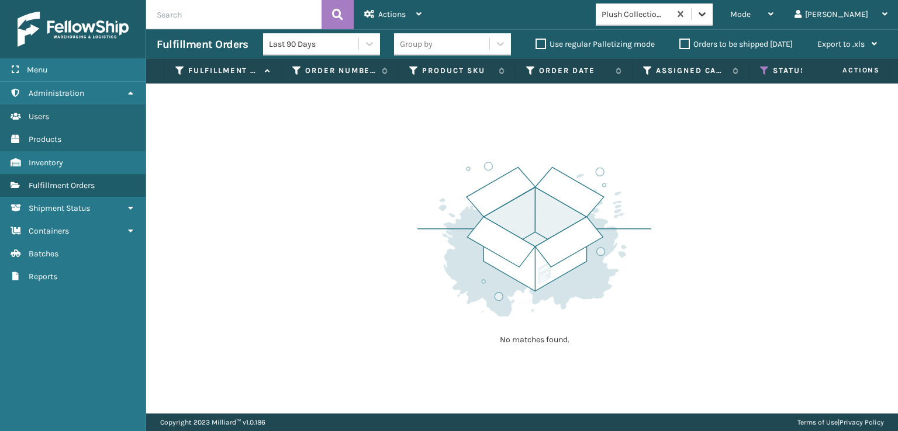
click at [712, 20] on div at bounding box center [701, 14] width 21 height 21
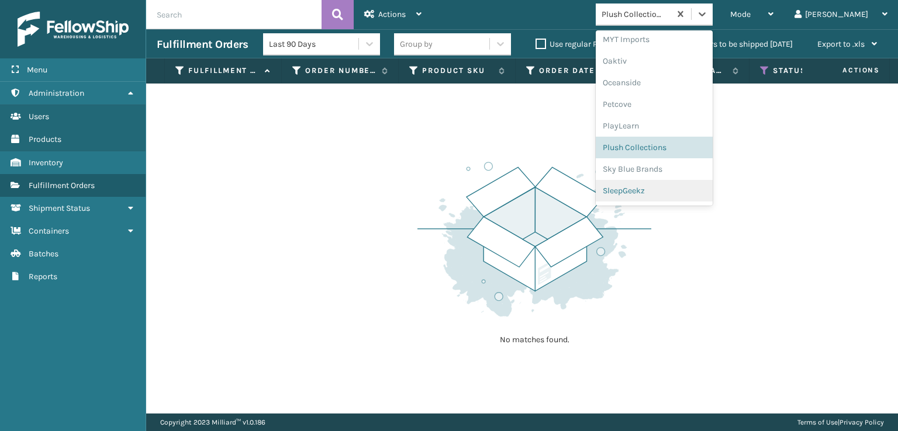
click at [673, 191] on div "SleepGeekz" at bounding box center [653, 191] width 117 height 22
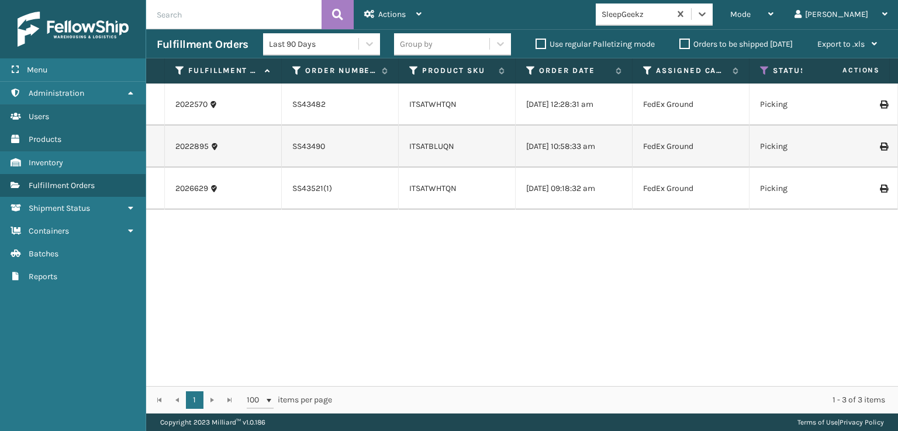
click at [753, 2] on div "Mode Regular Mode Picking Mode Labeling Mode Exit Scan Mode option SleepGeekz, …" at bounding box center [665, 14] width 466 height 29
click at [712, 20] on div at bounding box center [701, 14] width 21 height 21
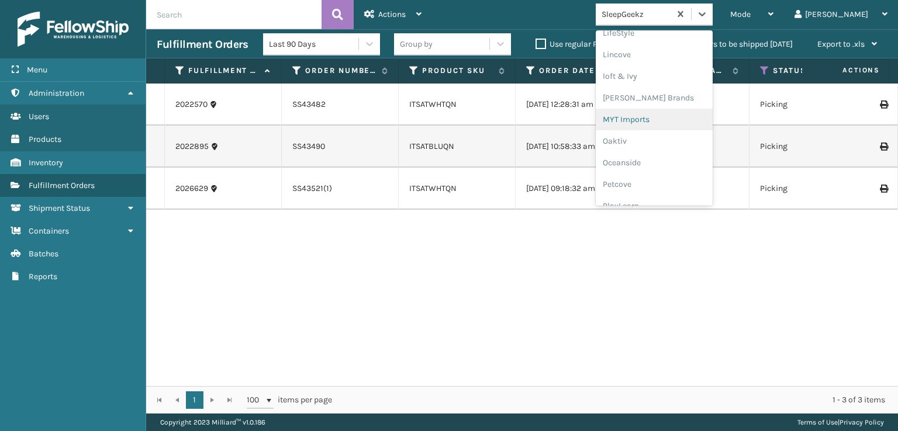
scroll to position [480, 0]
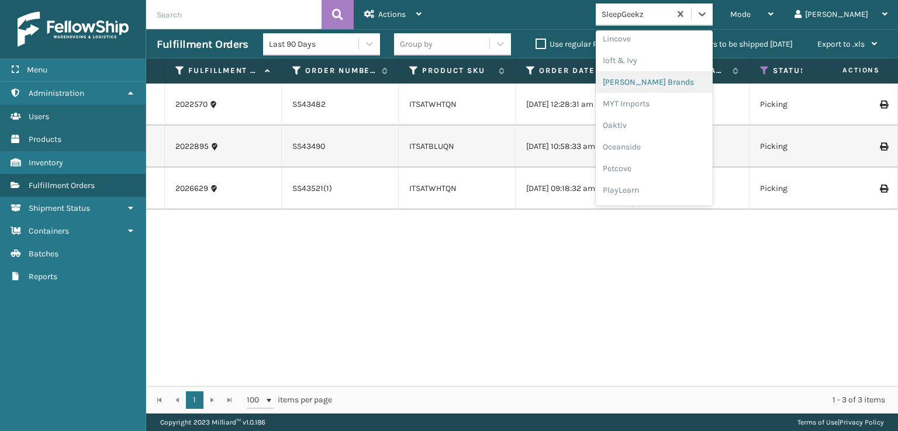
click at [672, 82] on div "[PERSON_NAME] Brands" at bounding box center [653, 82] width 117 height 22
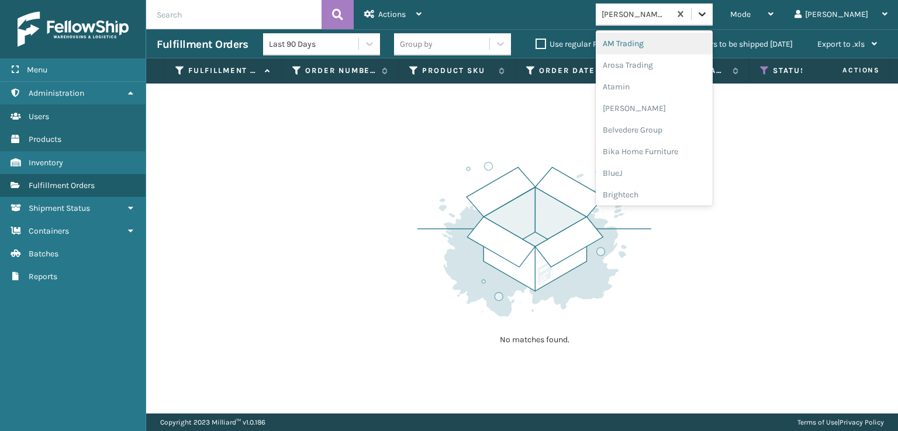
click at [705, 16] on icon at bounding box center [701, 14] width 7 height 4
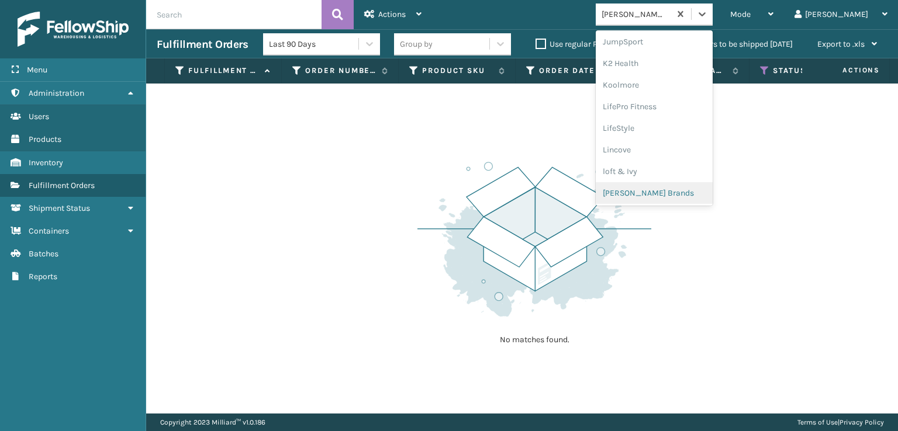
click at [678, 185] on div "[PERSON_NAME] Brands" at bounding box center [653, 193] width 117 height 22
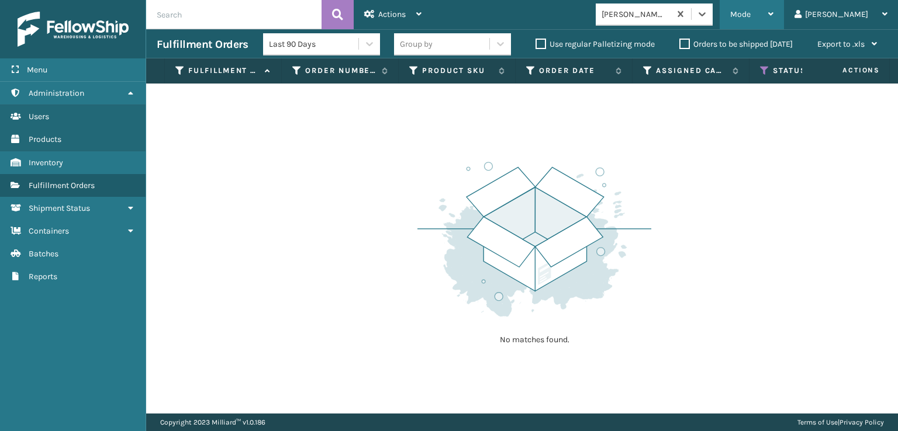
click at [750, 11] on span "Mode" at bounding box center [740, 14] width 20 height 10
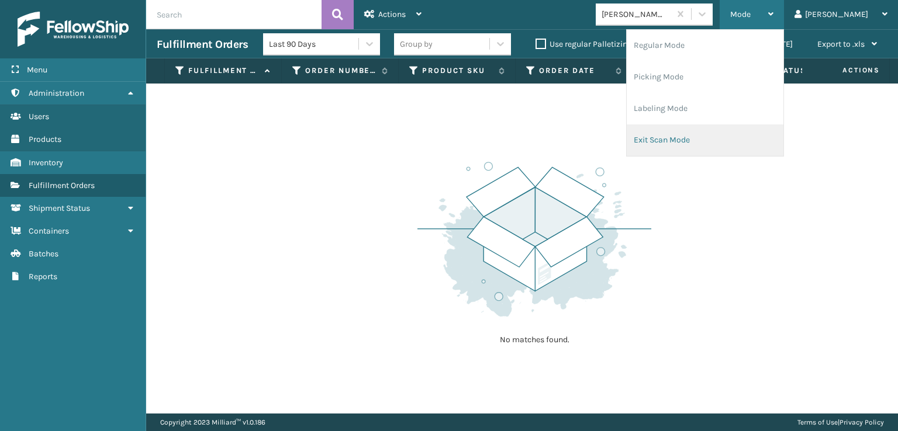
click at [700, 138] on li "Exit Scan Mode" at bounding box center [704, 140] width 157 height 32
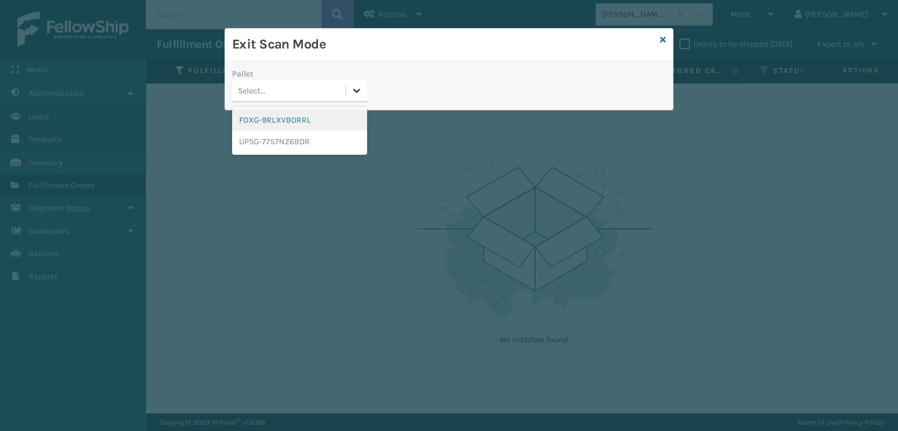
click at [355, 91] on icon at bounding box center [357, 91] width 7 height 4
click at [306, 115] on div "FDXG-9RLXVBORRL" at bounding box center [299, 120] width 135 height 22
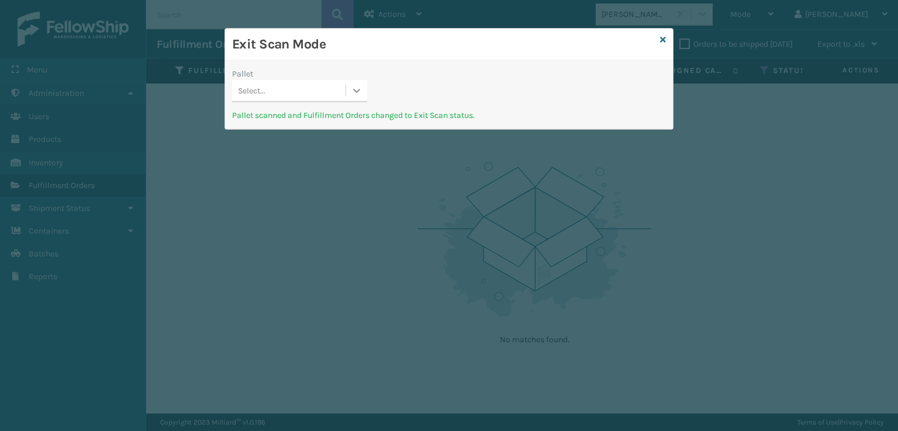
click at [357, 81] on div at bounding box center [356, 90] width 21 height 21
click at [272, 120] on div "UPSG-7757NZ6BOR" at bounding box center [299, 120] width 135 height 22
click at [662, 40] on icon at bounding box center [663, 40] width 6 height 8
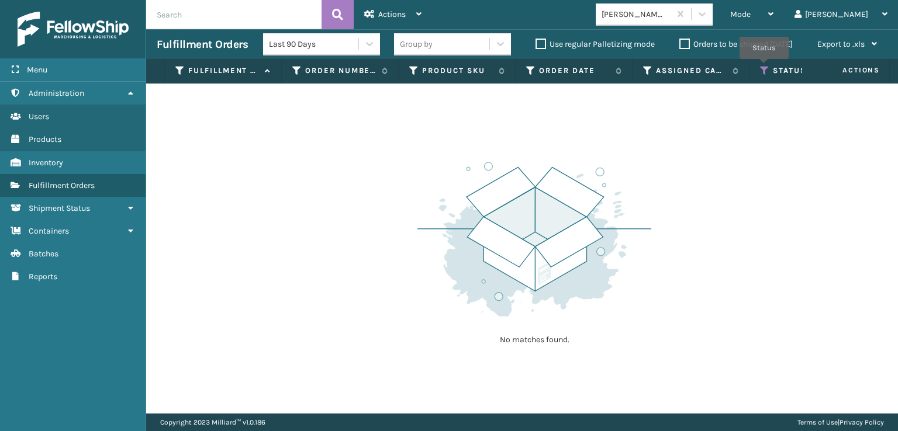
click at [764, 67] on icon at bounding box center [764, 70] width 9 height 11
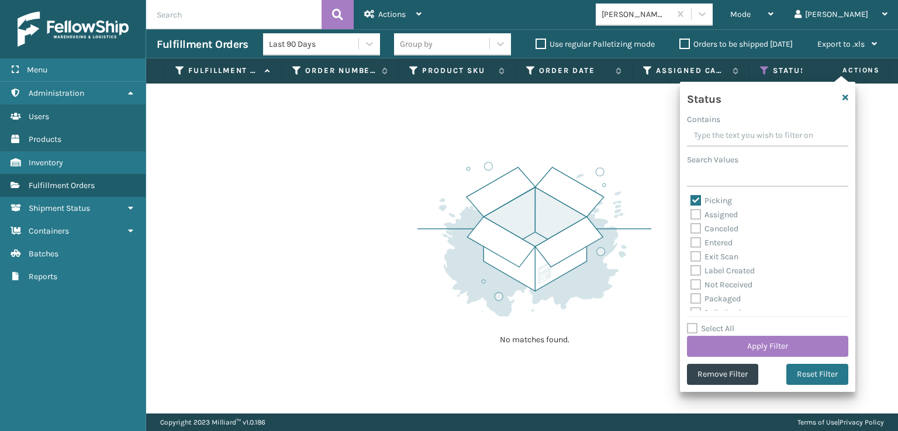
click at [694, 200] on label "Picking" at bounding box center [710, 201] width 41 height 10
click at [691, 200] on input "Picking" at bounding box center [690, 198] width 1 height 8
checkbox input "false"
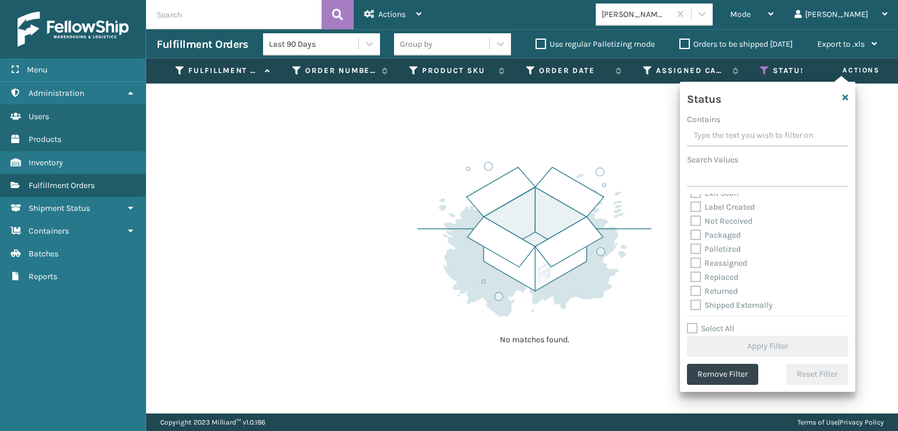
scroll to position [65, 0]
click at [694, 252] on label "Palletized" at bounding box center [715, 248] width 50 height 10
click at [691, 248] on input "Palletized" at bounding box center [690, 245] width 1 height 8
checkbox input "true"
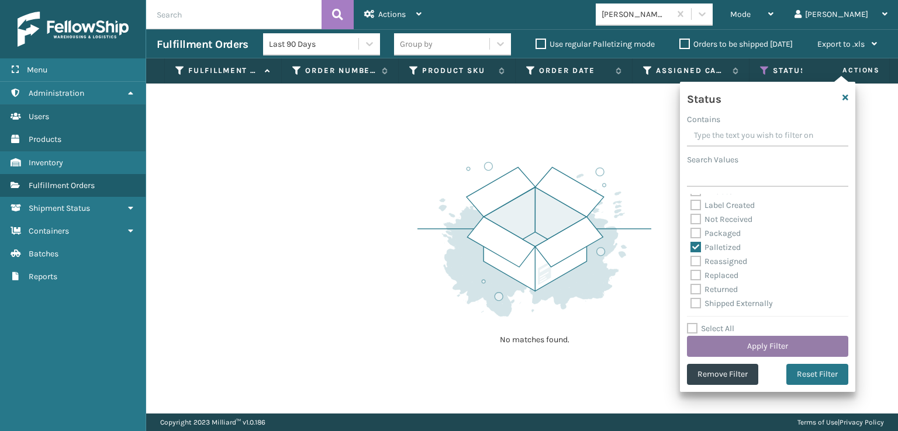
click at [750, 347] on button "Apply Filter" at bounding box center [767, 346] width 161 height 21
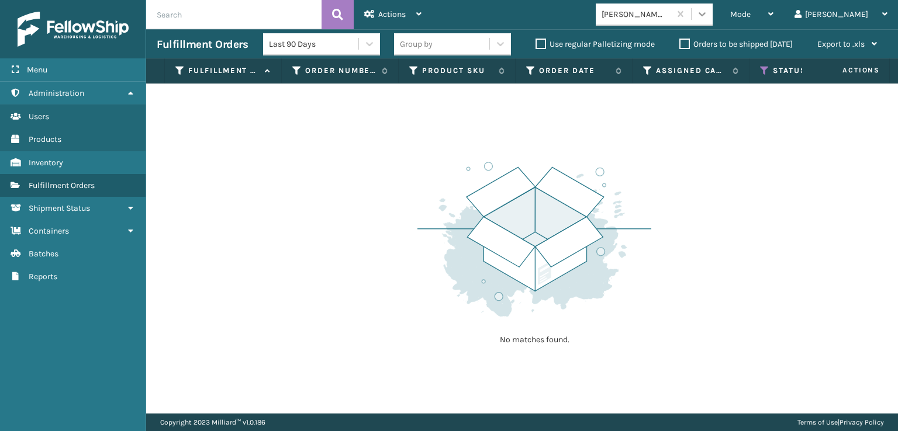
click at [712, 13] on div at bounding box center [701, 14] width 21 height 21
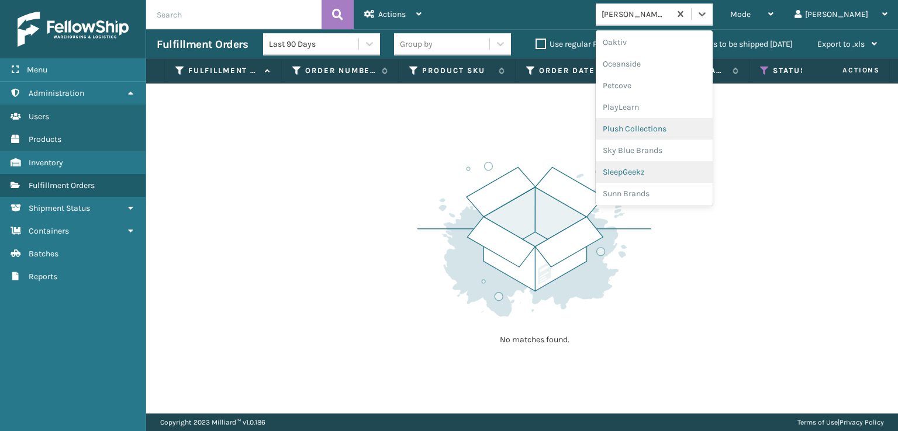
scroll to position [564, 0]
click at [675, 173] on div "SleepGeekz" at bounding box center [653, 171] width 117 height 22
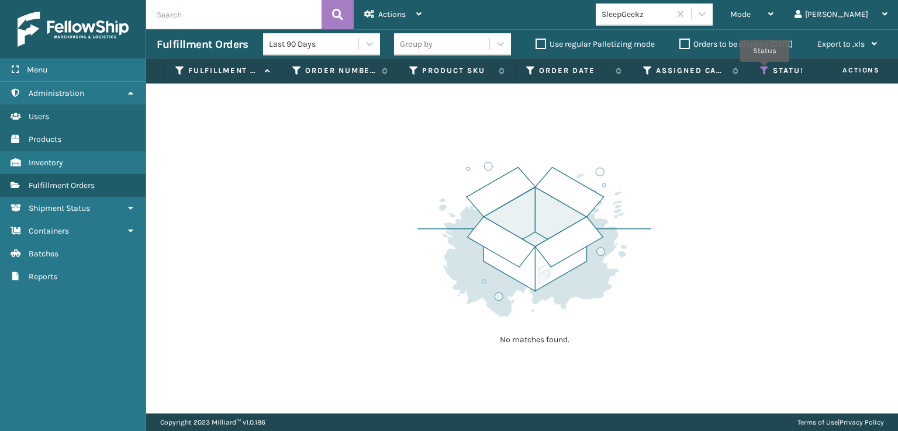
click at [764, 70] on icon at bounding box center [764, 70] width 9 height 11
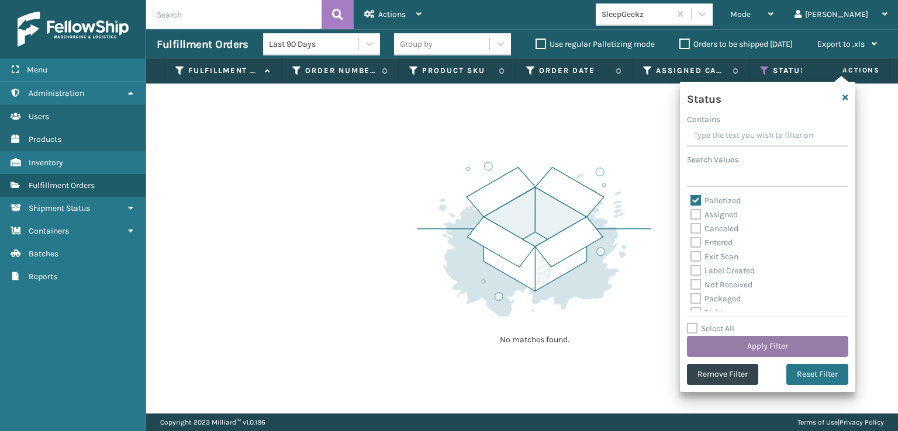
click at [750, 347] on button "Apply Filter" at bounding box center [767, 346] width 161 height 21
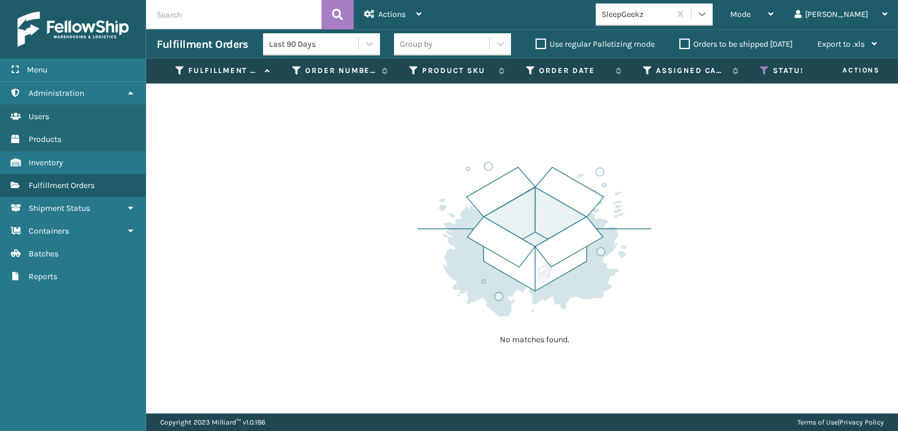
click at [705, 15] on icon at bounding box center [701, 14] width 7 height 4
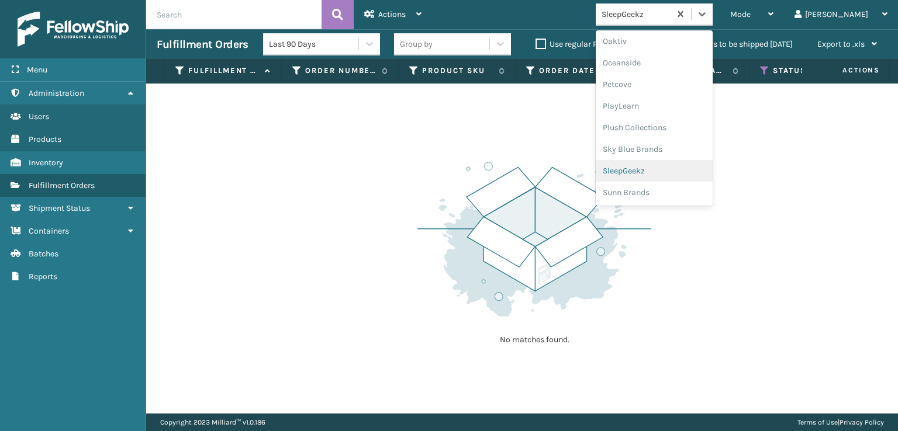
click at [673, 172] on div "SleepGeekz" at bounding box center [653, 171] width 117 height 22
click at [705, 15] on icon at bounding box center [701, 14] width 7 height 4
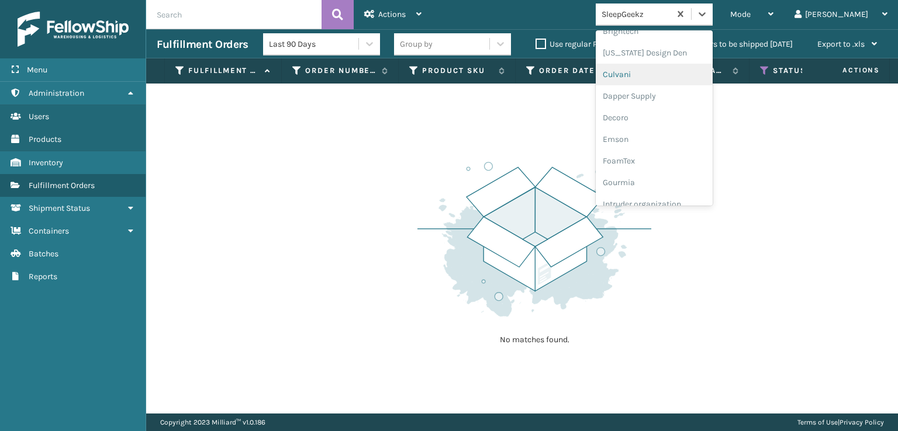
scroll to position [234, 0]
click at [666, 91] on div "FoamTex" at bounding box center [653, 91] width 117 height 22
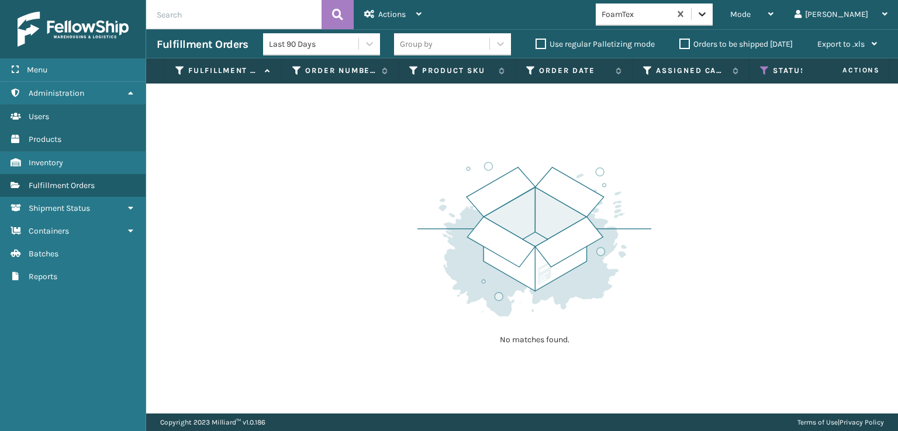
click at [705, 15] on icon at bounding box center [701, 14] width 7 height 4
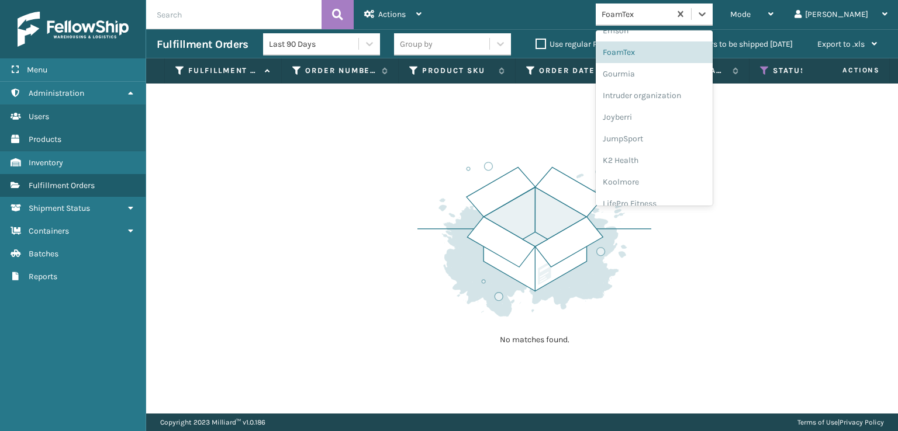
scroll to position [369, 0]
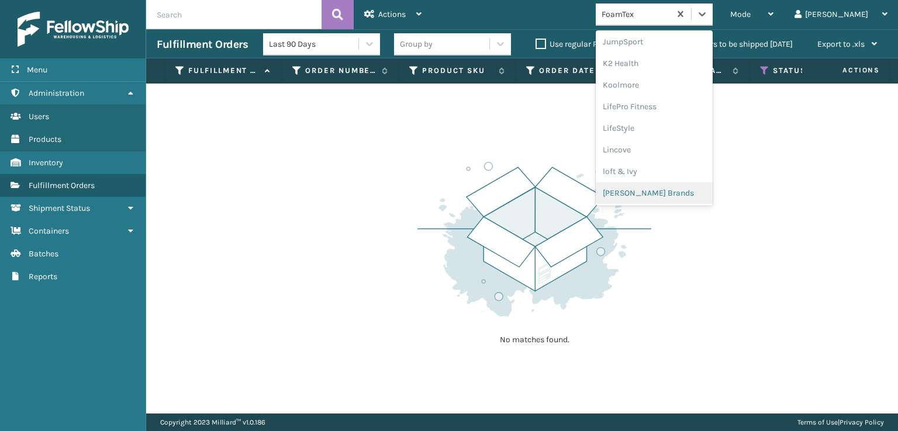
click at [680, 190] on div "[PERSON_NAME] Brands" at bounding box center [653, 193] width 117 height 22
click at [708, 16] on icon at bounding box center [702, 14] width 12 height 12
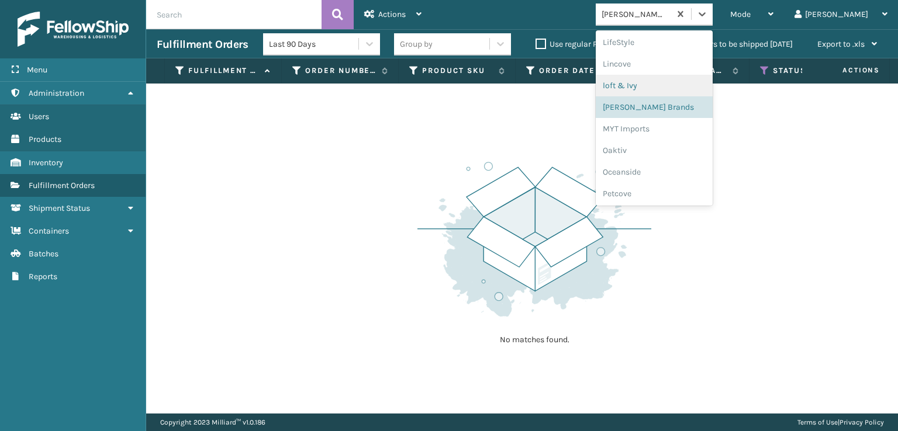
scroll to position [564, 0]
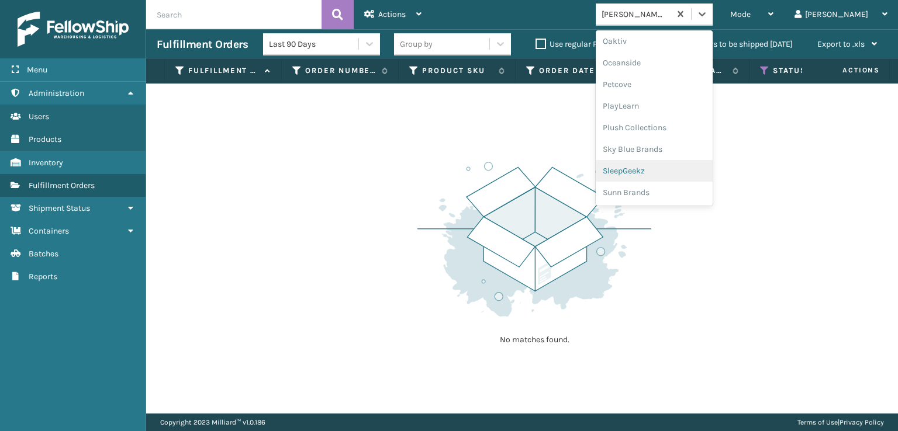
click at [670, 167] on div "SleepGeekz" at bounding box center [653, 171] width 117 height 22
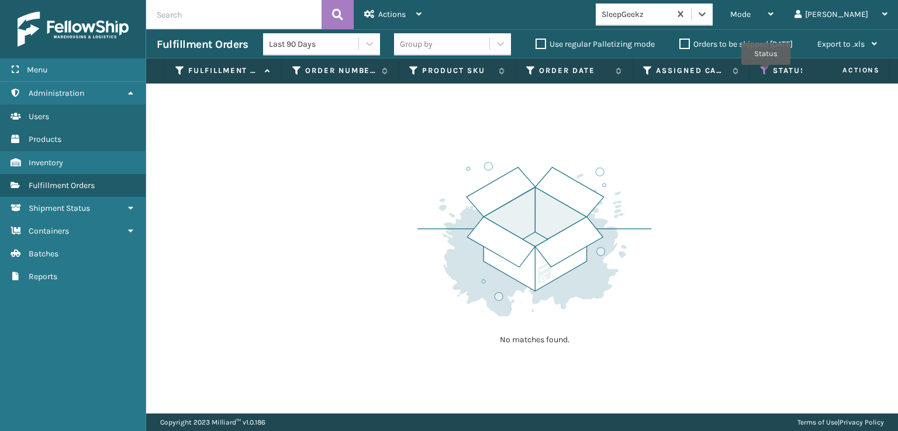
click at [766, 73] on icon at bounding box center [764, 70] width 9 height 11
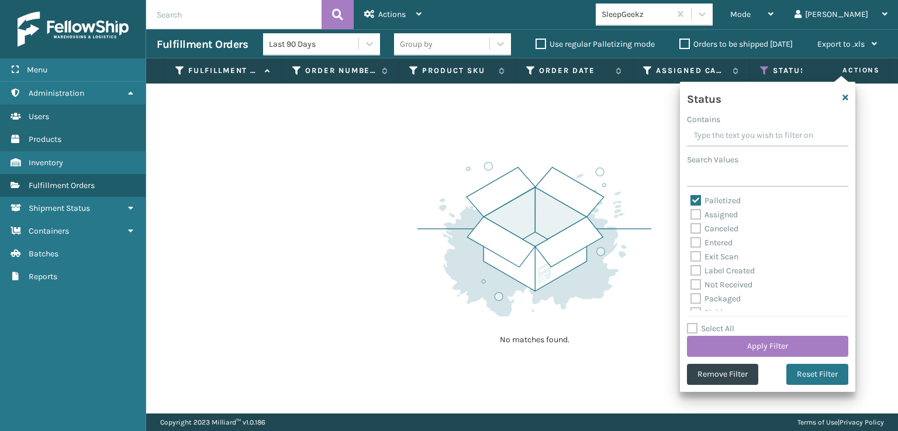
click at [698, 200] on label "Palletized" at bounding box center [715, 201] width 50 height 10
click at [691, 200] on input "Palletized" at bounding box center [690, 198] width 1 height 8
checkbox input "false"
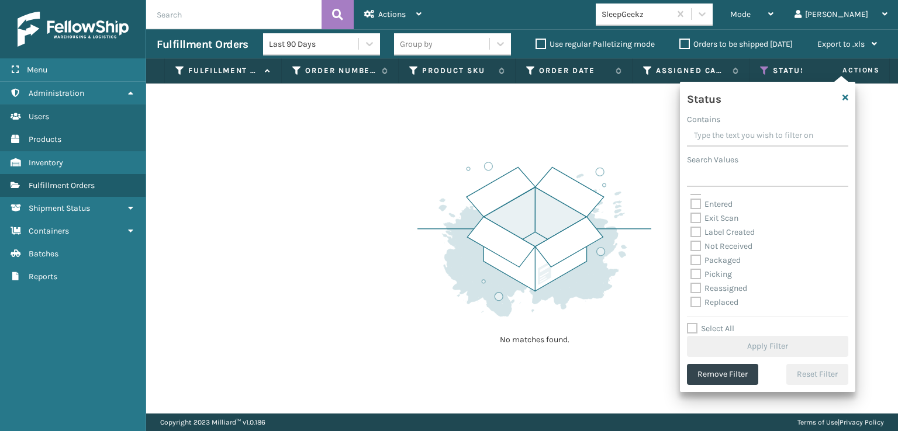
scroll to position [58, 0]
click at [696, 253] on label "Picking" at bounding box center [710, 255] width 41 height 10
click at [691, 253] on input "Picking" at bounding box center [690, 252] width 1 height 8
checkbox input "true"
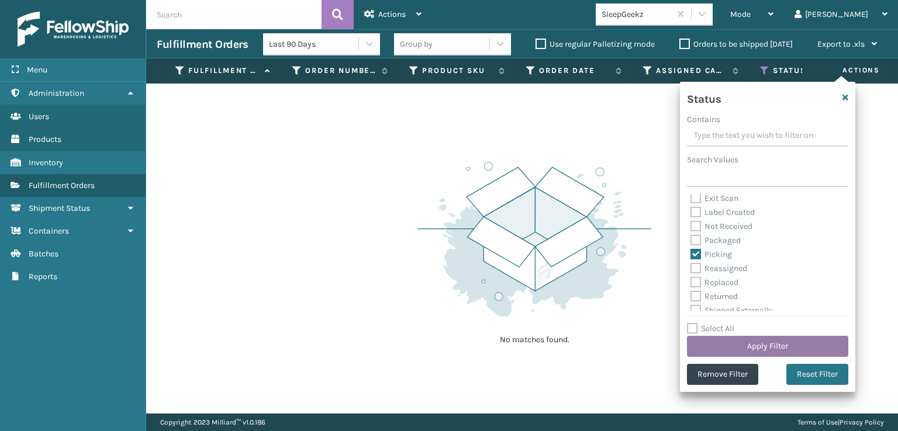
click at [758, 351] on button "Apply Filter" at bounding box center [767, 346] width 161 height 21
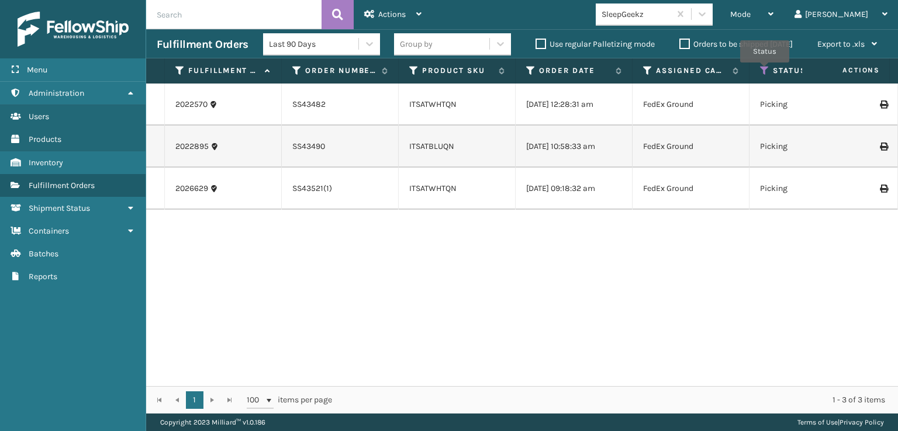
click at [764, 71] on icon at bounding box center [764, 70] width 9 height 11
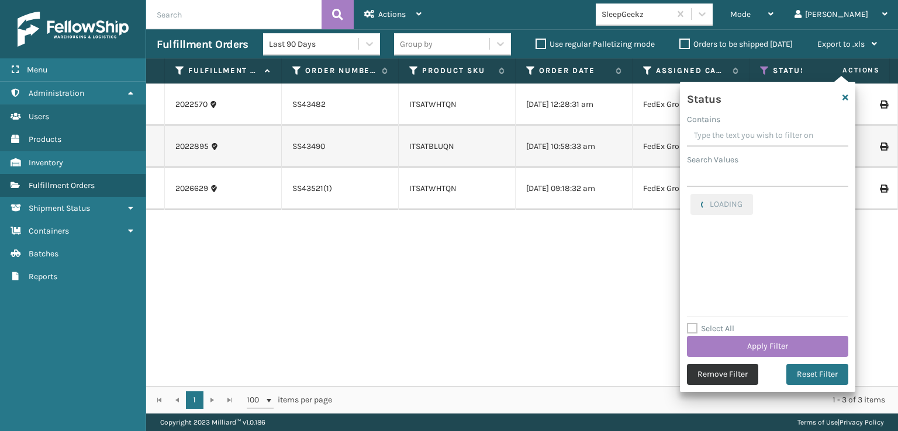
click at [718, 373] on button "Remove Filter" at bounding box center [722, 374] width 71 height 21
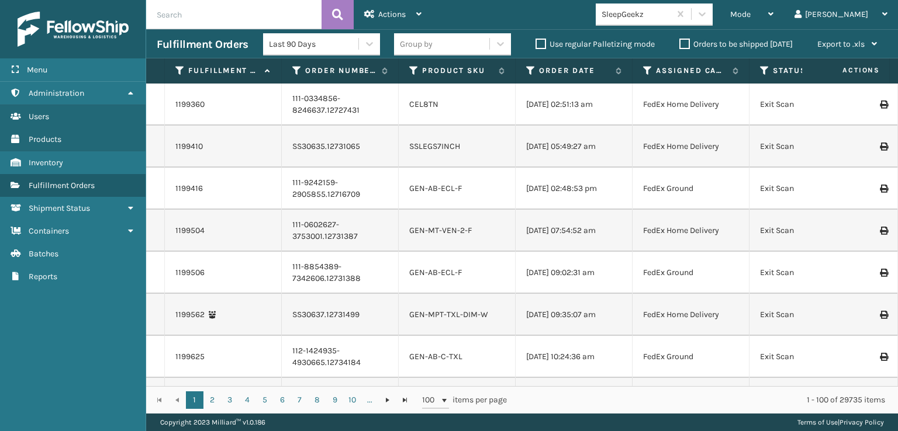
click at [169, 12] on input "text" at bounding box center [233, 14] width 175 height 29
type input "883603438844"
click at [338, 11] on icon at bounding box center [337, 15] width 11 height 18
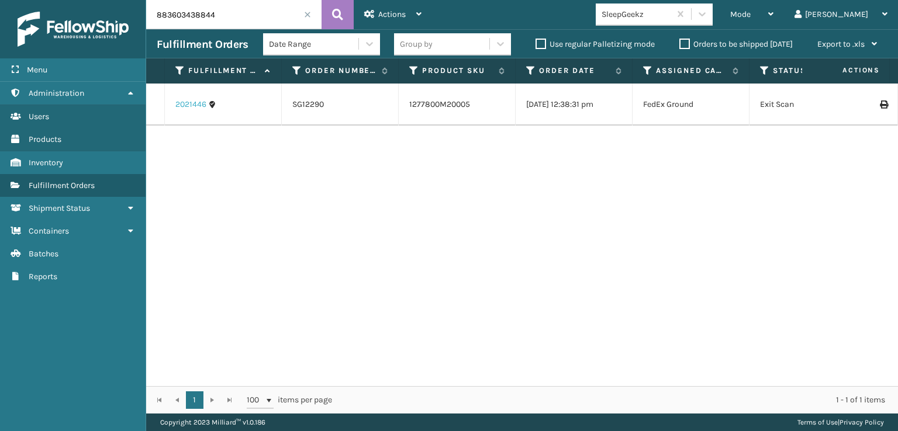
click at [191, 106] on link "2021446" at bounding box center [190, 105] width 31 height 12
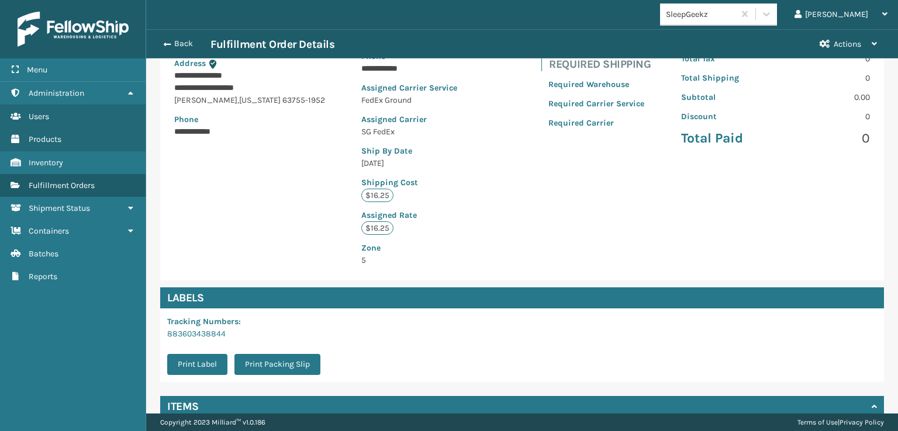
scroll to position [271, 0]
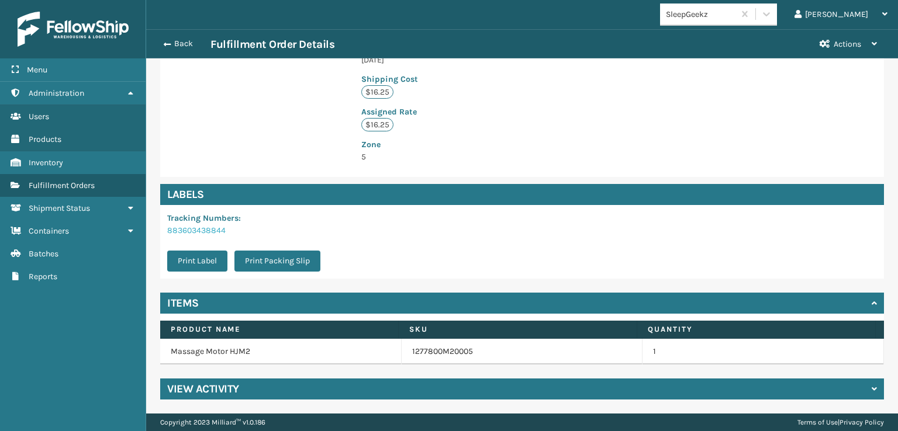
click at [199, 230] on link "883603438844" at bounding box center [196, 231] width 58 height 10
click at [170, 46] on button "Back" at bounding box center [184, 44] width 54 height 11
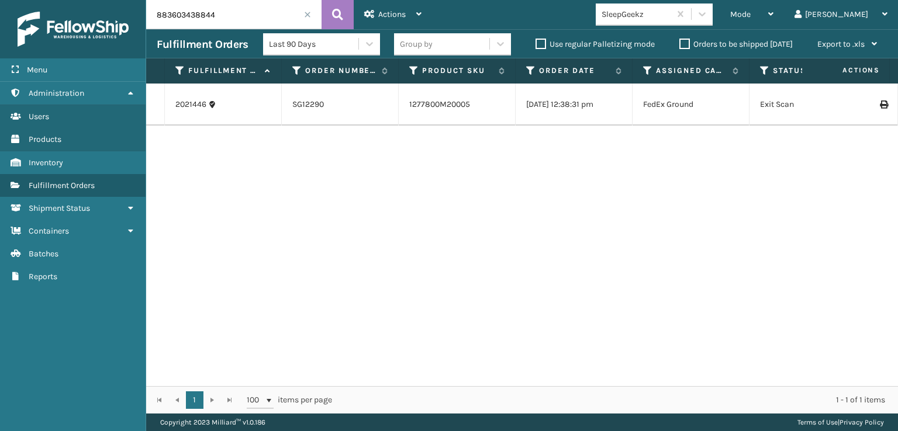
click at [309, 12] on span at bounding box center [307, 14] width 7 height 7
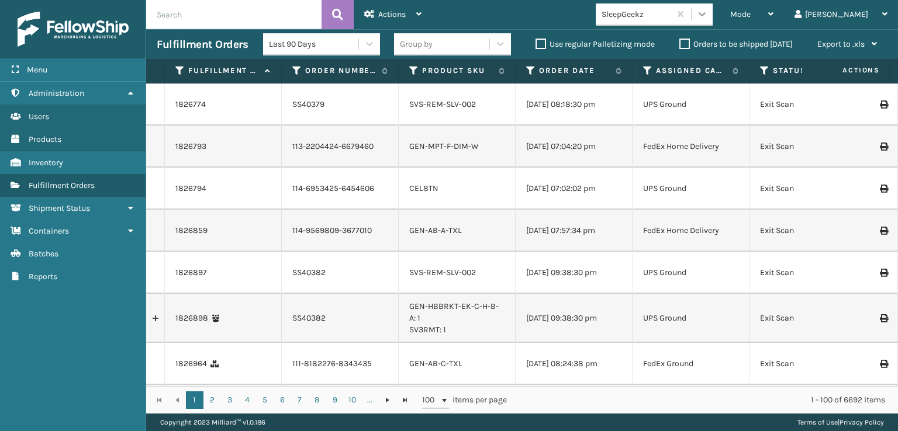
click at [708, 14] on icon at bounding box center [702, 14] width 12 height 12
click at [750, 12] on span "Mode" at bounding box center [740, 14] width 20 height 10
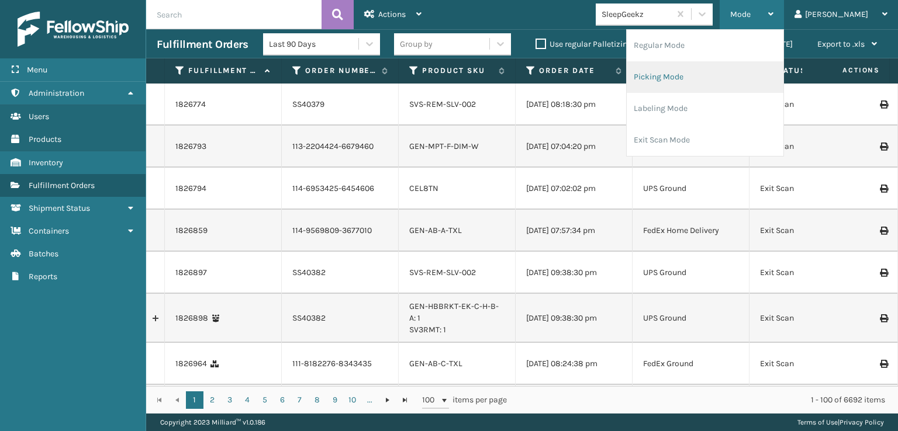
click at [698, 74] on li "Picking Mode" at bounding box center [704, 77] width 157 height 32
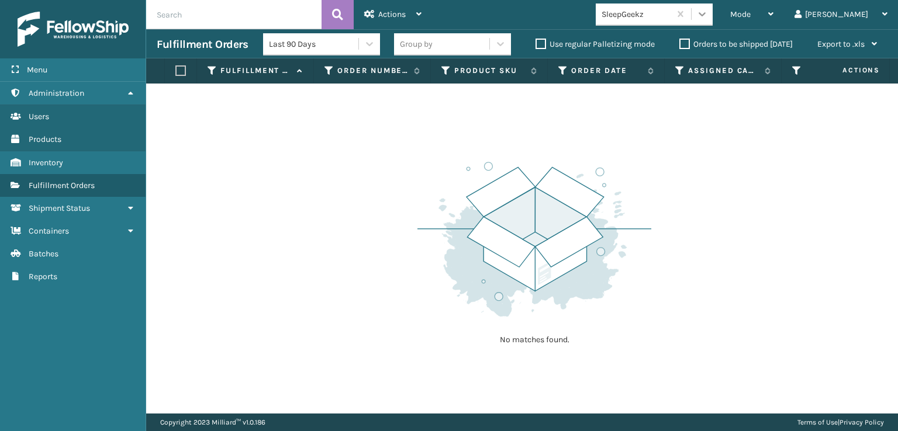
click at [708, 19] on icon at bounding box center [702, 14] width 12 height 12
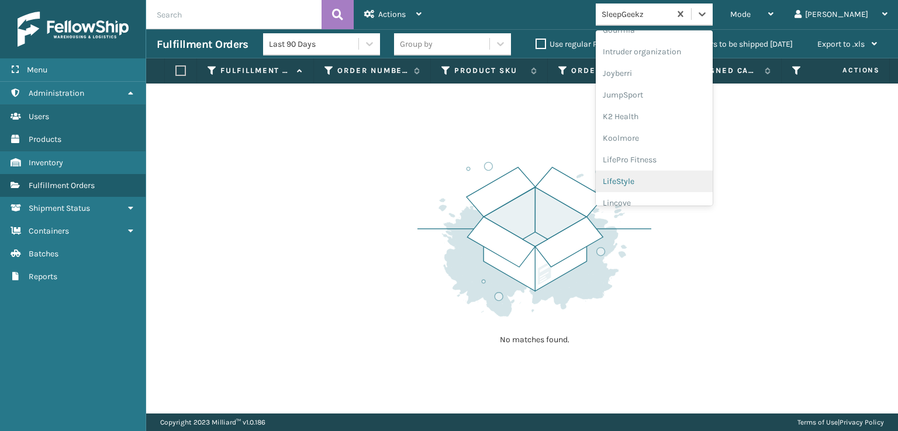
scroll to position [369, 0]
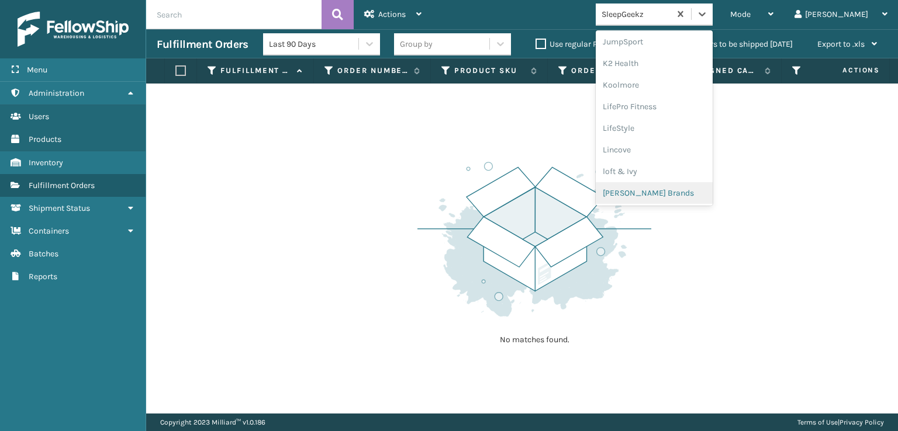
click at [677, 195] on div "[PERSON_NAME] Brands" at bounding box center [653, 193] width 117 height 22
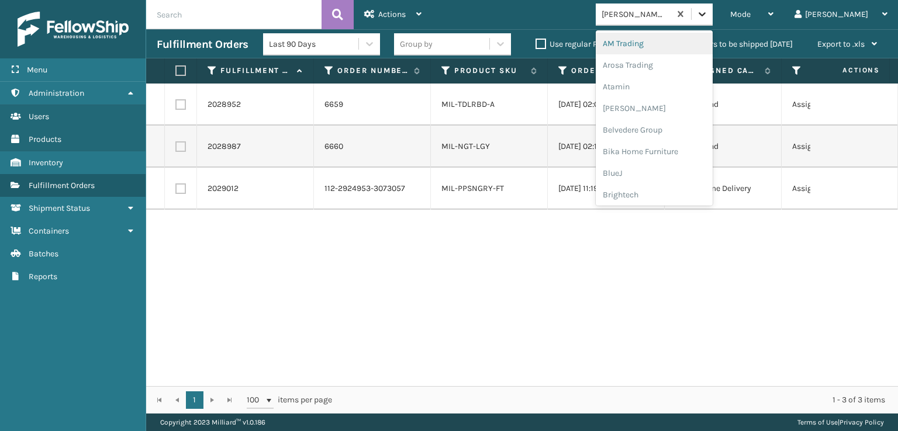
click at [708, 19] on icon at bounding box center [702, 14] width 12 height 12
click at [674, 162] on div "SleepGeekz" at bounding box center [653, 171] width 117 height 22
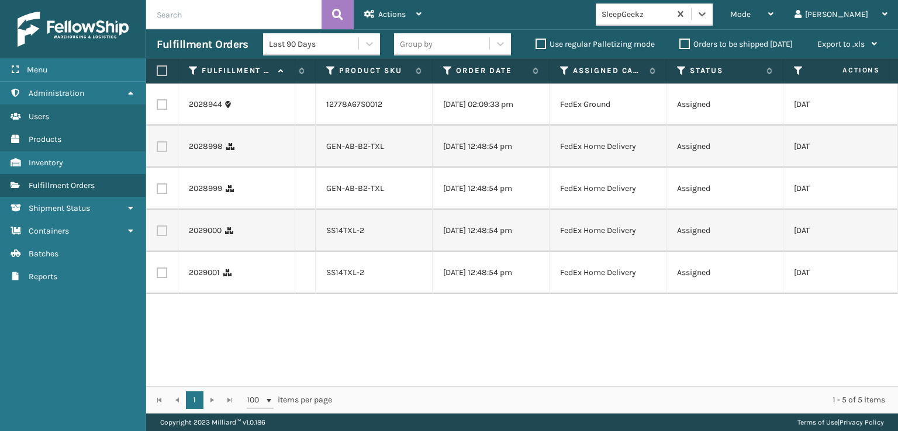
scroll to position [0, 0]
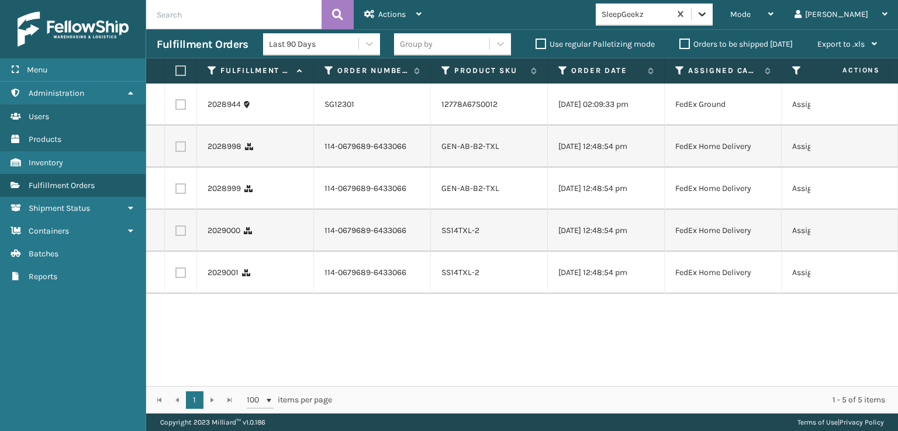
click at [705, 16] on icon at bounding box center [701, 14] width 7 height 4
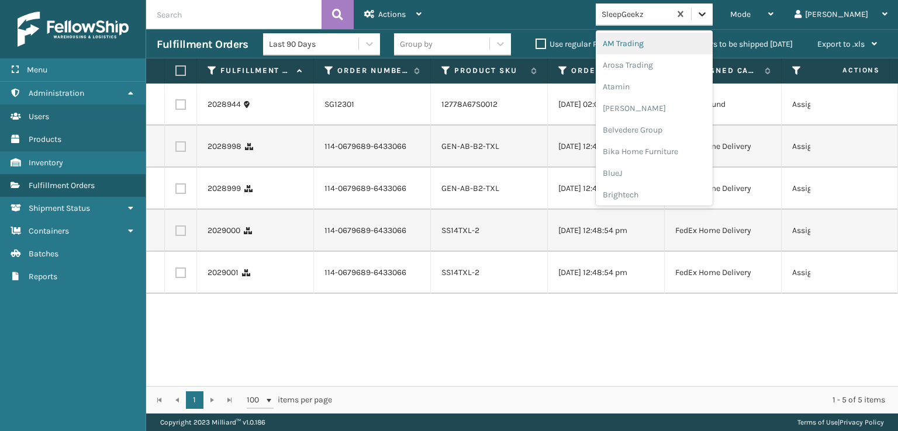
click at [708, 13] on icon at bounding box center [702, 14] width 12 height 12
click at [708, 10] on icon at bounding box center [702, 14] width 12 height 12
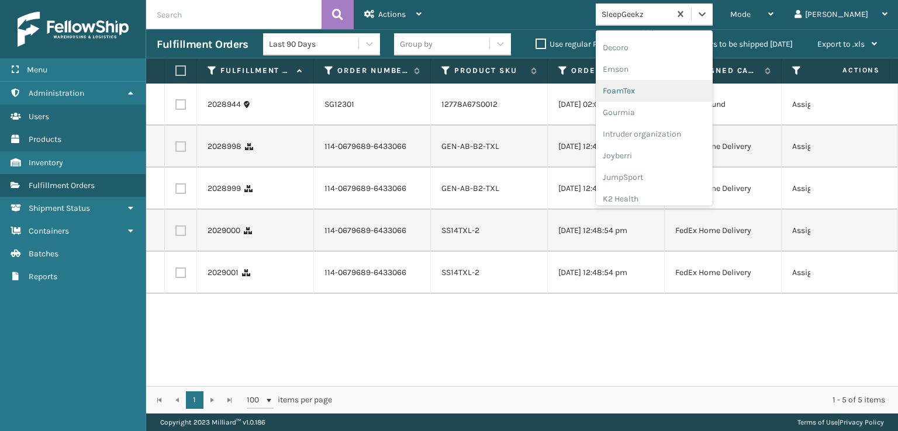
click at [674, 92] on div "FoamTex" at bounding box center [653, 91] width 117 height 22
